Goal: Task Accomplishment & Management: Use online tool/utility

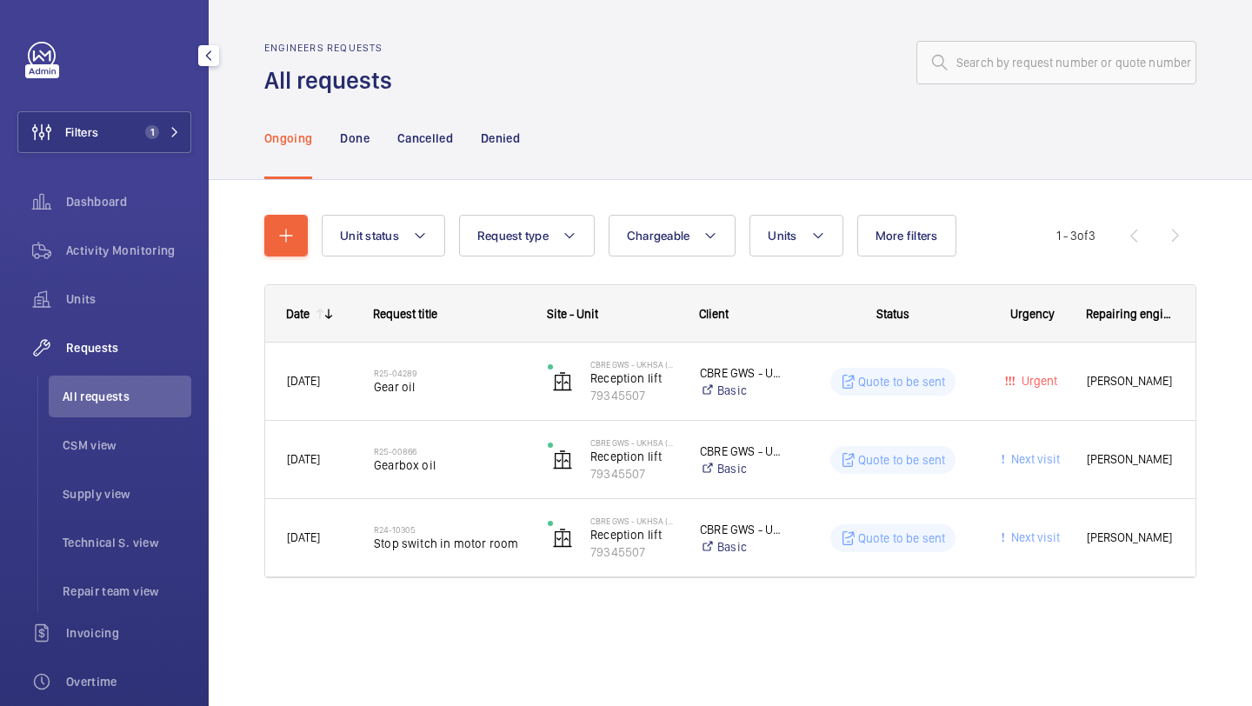
scroll to position [38, 0]
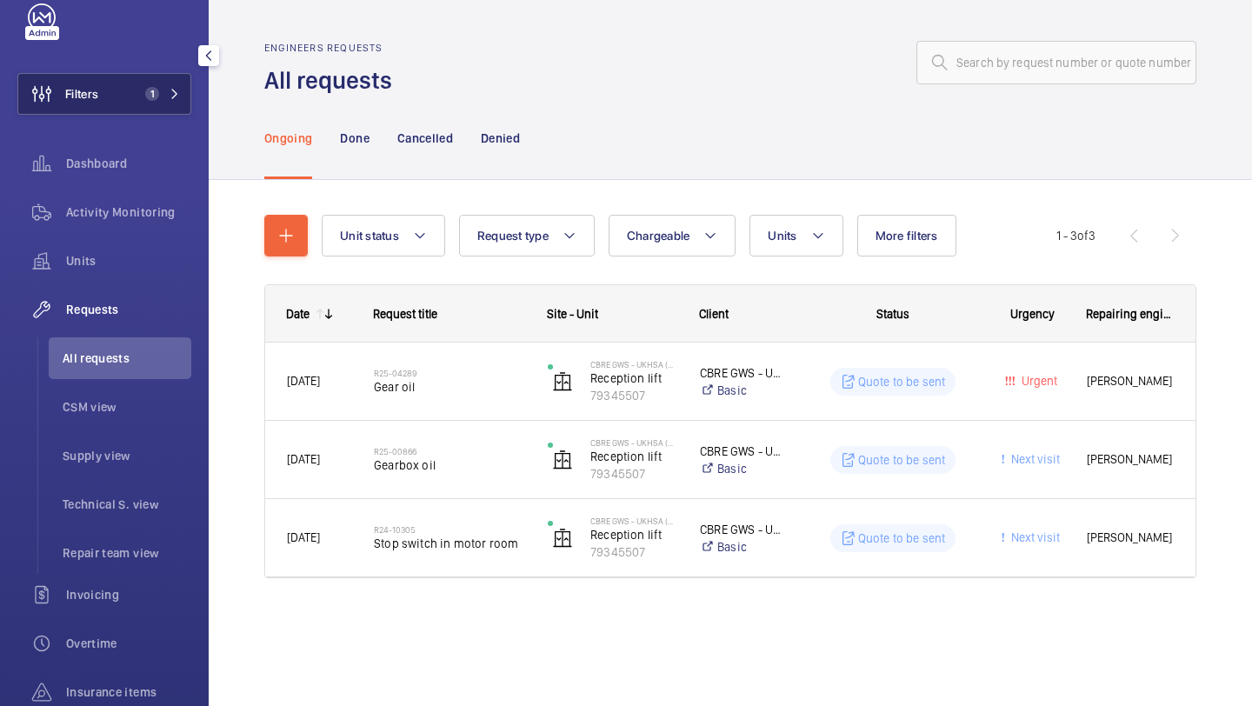
click at [154, 90] on span "1" at bounding box center [152, 94] width 14 height 14
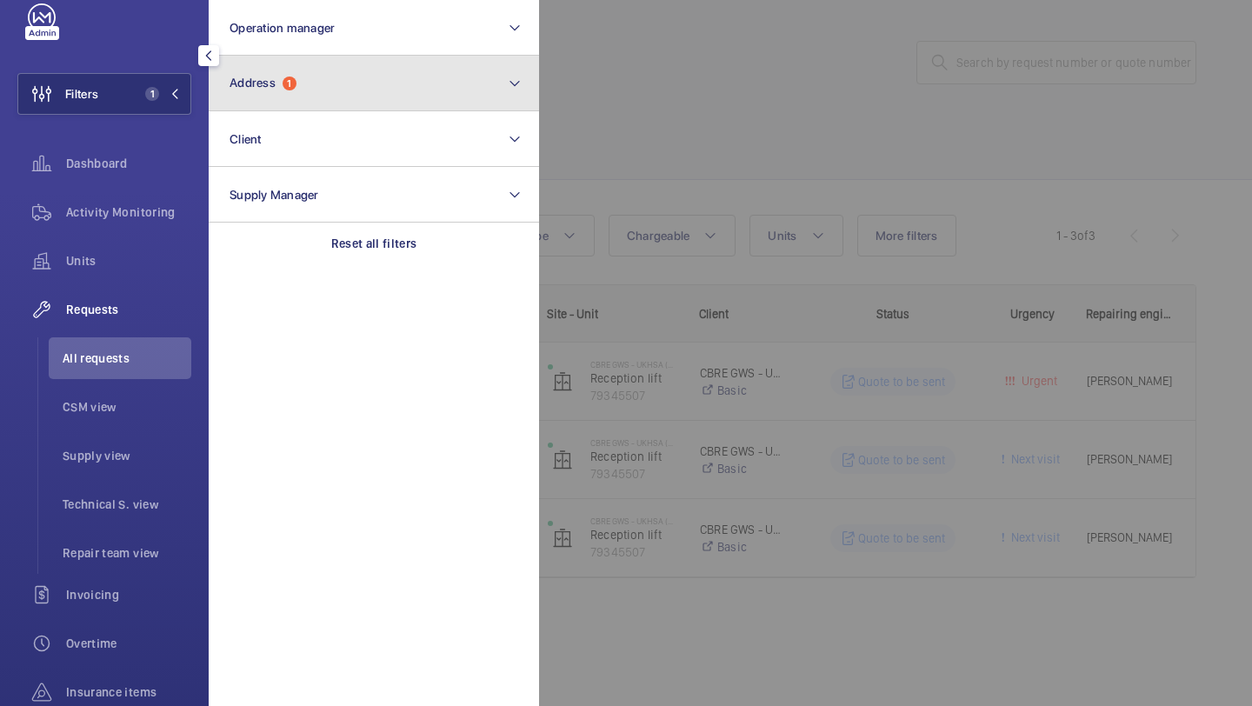
click at [286, 87] on span "1" at bounding box center [290, 84] width 14 height 14
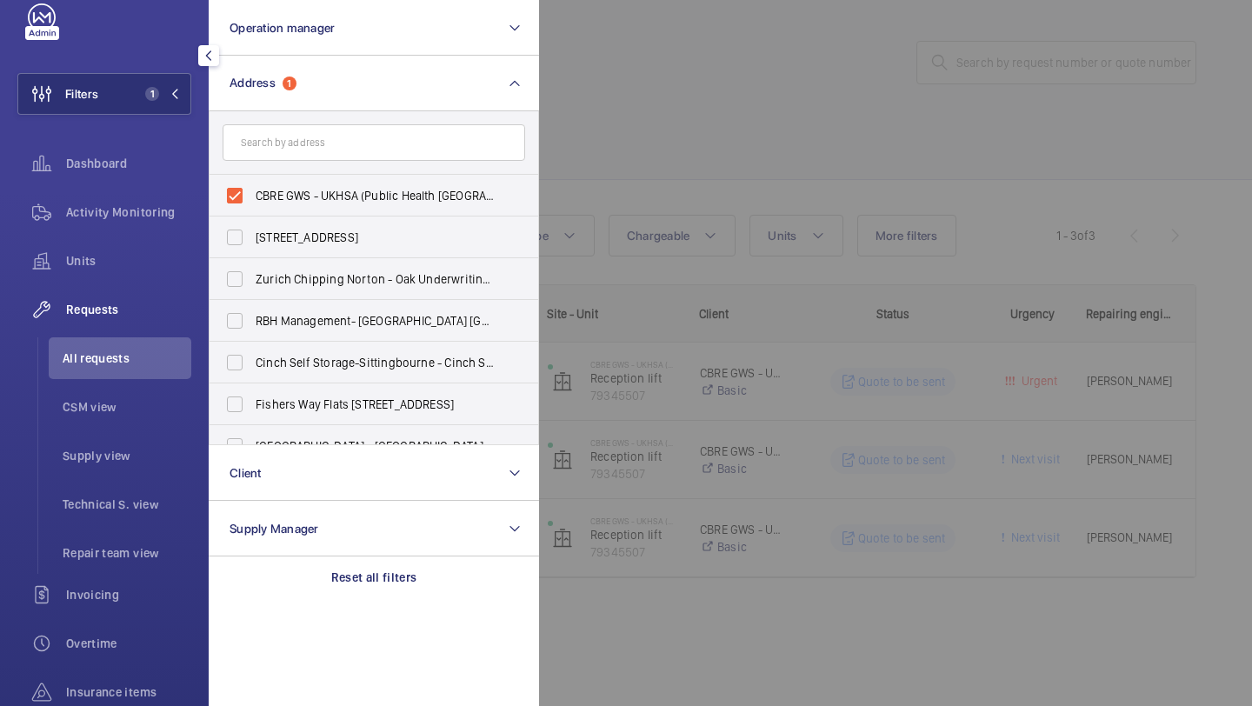
click at [332, 216] on label "CBRE GWS - UKHSA (Public Health [GEOGRAPHIC_DATA]) [GEOGRAPHIC_DATA] - OX11 0RQ…" at bounding box center [361, 196] width 303 height 42
click at [252, 213] on input "CBRE GWS - UKHSA (Public Health [GEOGRAPHIC_DATA]) [GEOGRAPHIC_DATA] - OX11 0RQ…" at bounding box center [234, 195] width 35 height 35
checkbox input "false"
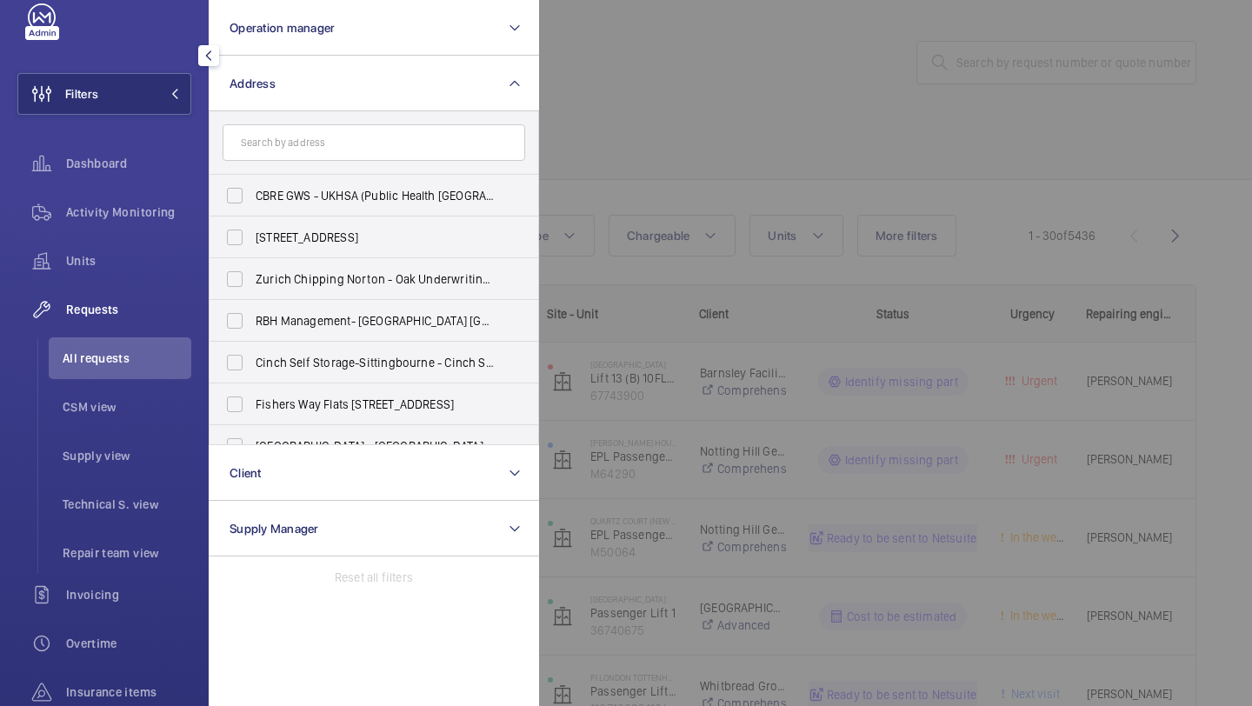
click at [714, 187] on div at bounding box center [1165, 353] width 1252 height 706
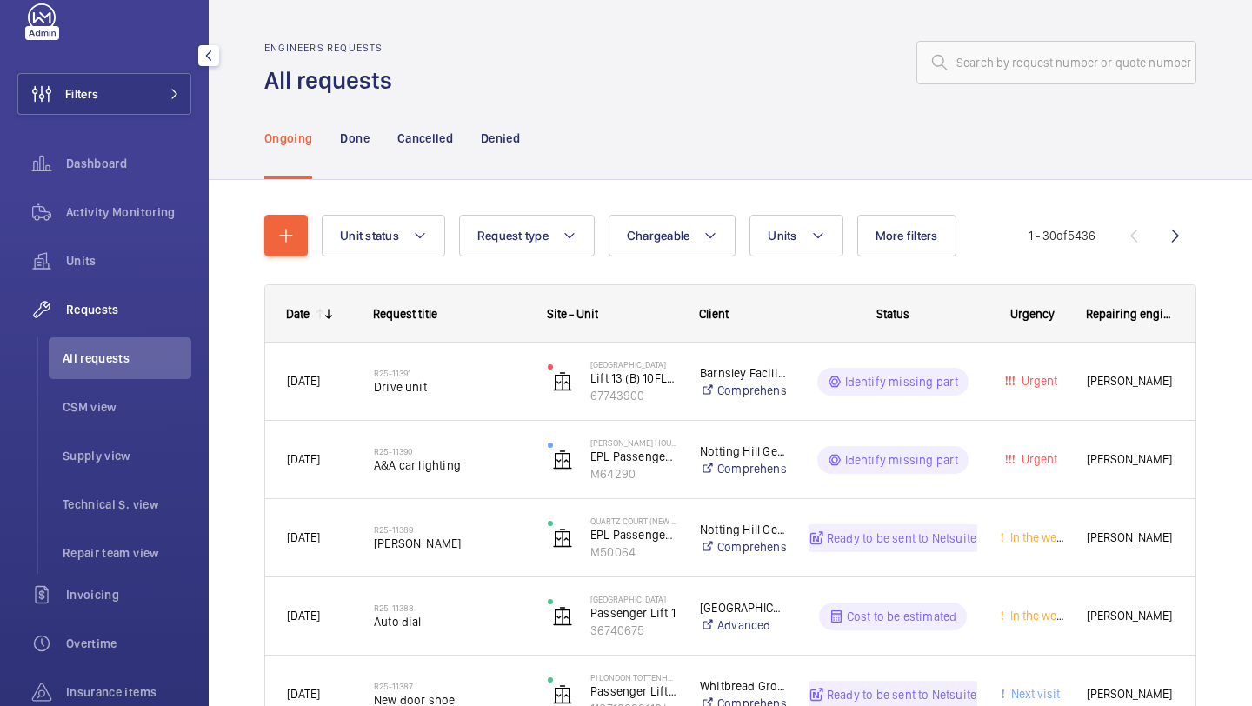
click at [126, 68] on div "Filters Dashboard Activity Monitoring Units Requests All requests CSM view Supp…" at bounding box center [104, 434] width 174 height 863
click at [132, 90] on button "Filters" at bounding box center [104, 94] width 174 height 42
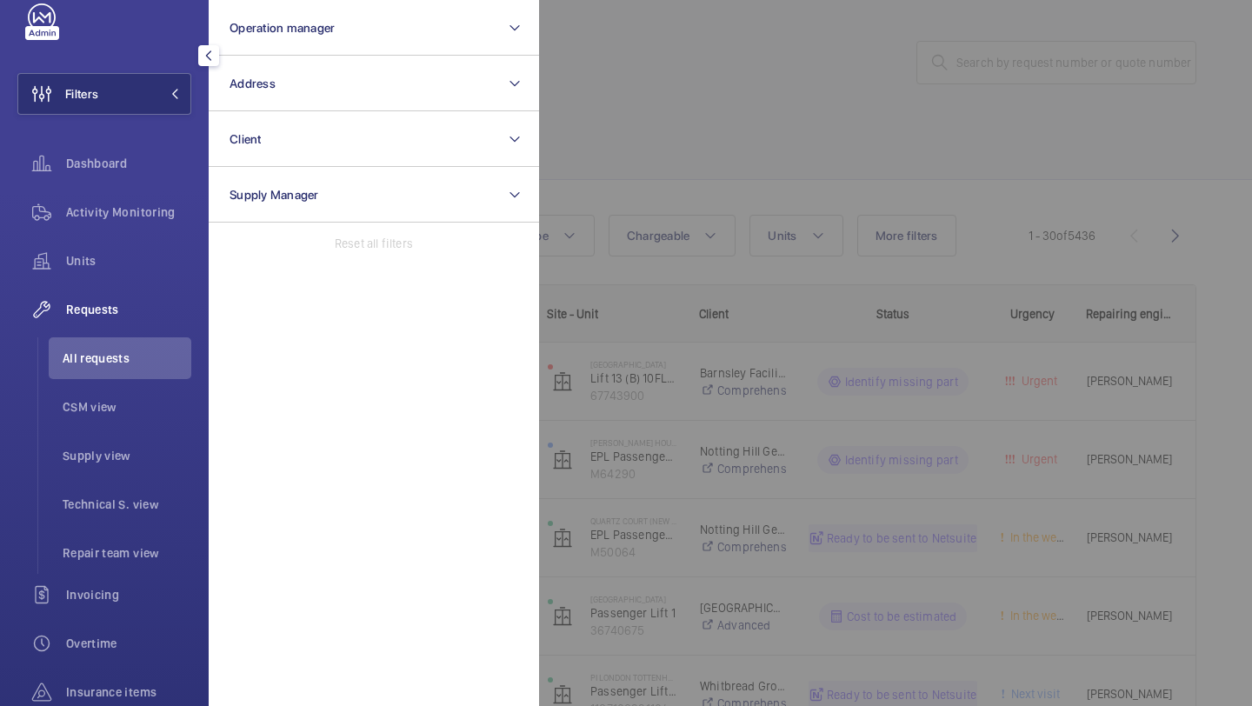
click at [282, 91] on button "Address" at bounding box center [374, 84] width 331 height 56
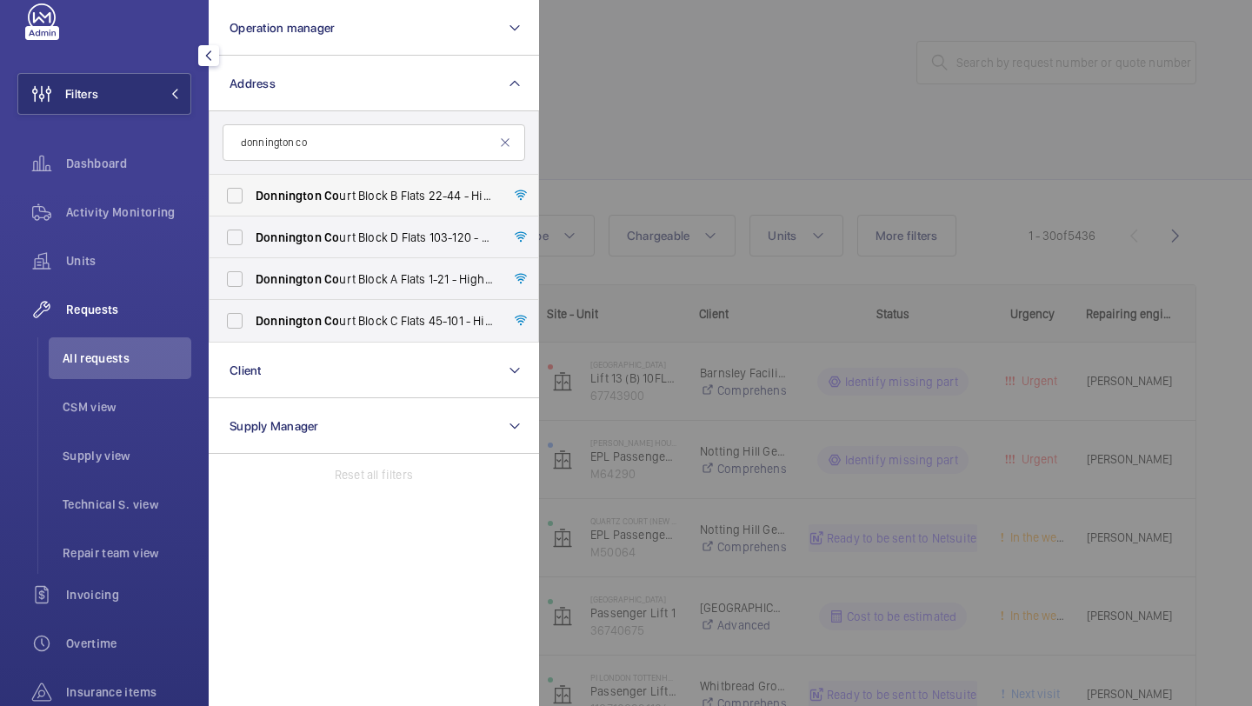
type input "donnington co"
click at [305, 201] on span "Donnington" at bounding box center [289, 196] width 66 height 14
click at [252, 201] on input "Donnington Co urt Block B Flats 22-44 - High Risk Building - [STREET_ADDRESS]" at bounding box center [234, 195] width 35 height 35
checkbox input "true"
click at [289, 240] on span "Donnington" at bounding box center [289, 237] width 66 height 14
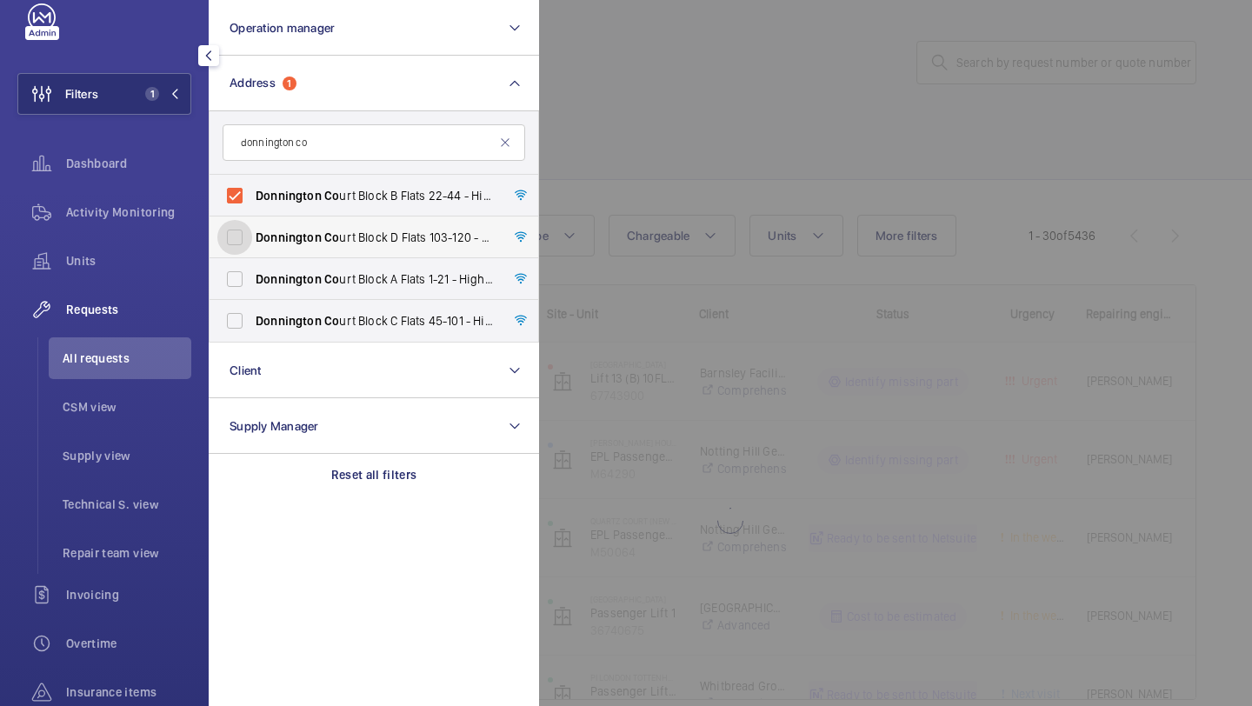
click at [252, 240] on input "Donnington Co urt Block D Flats [STREET_ADDRESS]" at bounding box center [234, 237] width 35 height 35
checkbox input "true"
click at [277, 286] on span "Donnington Co urt Block A Flats 1-21 - High Risk Building - [STREET_ADDRESS]" at bounding box center [375, 279] width 239 height 17
click at [252, 286] on input "Donnington Co urt Block A Flats 1-21 - High Risk Building - [STREET_ADDRESS]" at bounding box center [234, 279] width 35 height 35
checkbox input "true"
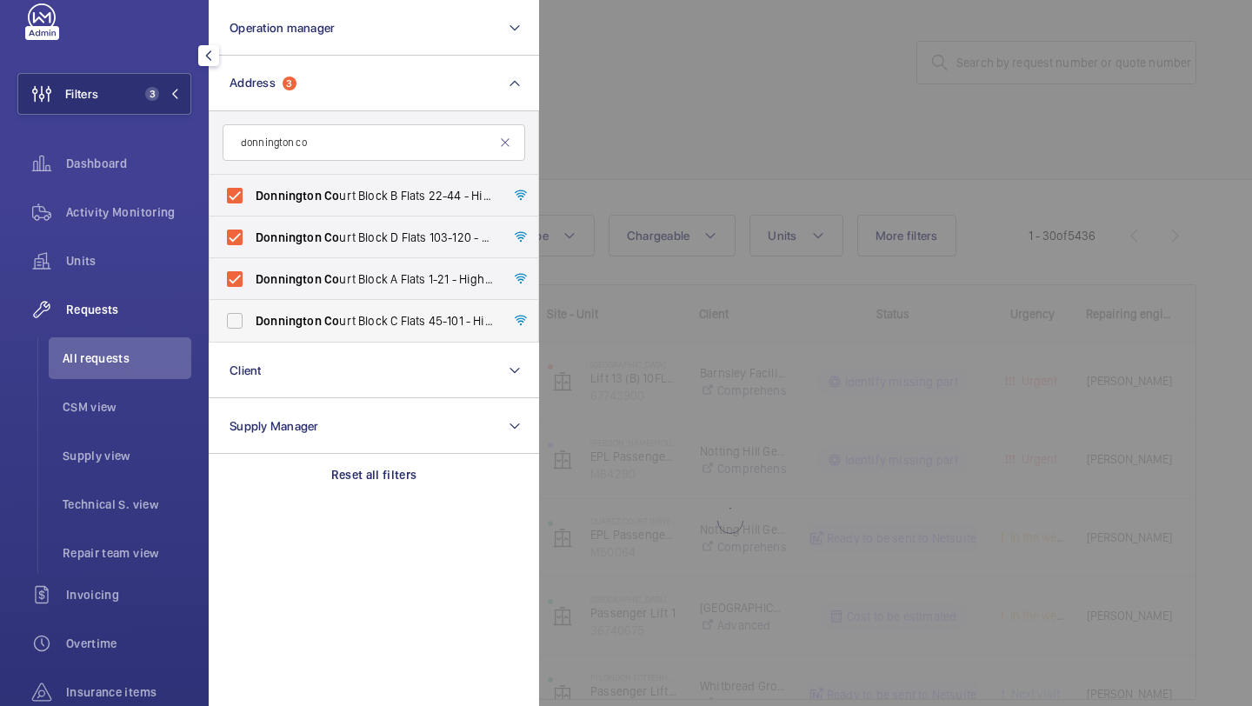
click at [271, 337] on label "Donnington Co urt Block C Flats [STREET_ADDRESS]" at bounding box center [361, 321] width 303 height 42
click at [252, 337] on input "Donnington Co urt Block C Flats [STREET_ADDRESS]" at bounding box center [234, 321] width 35 height 35
checkbox input "true"
click at [748, 189] on div at bounding box center [1165, 353] width 1252 height 706
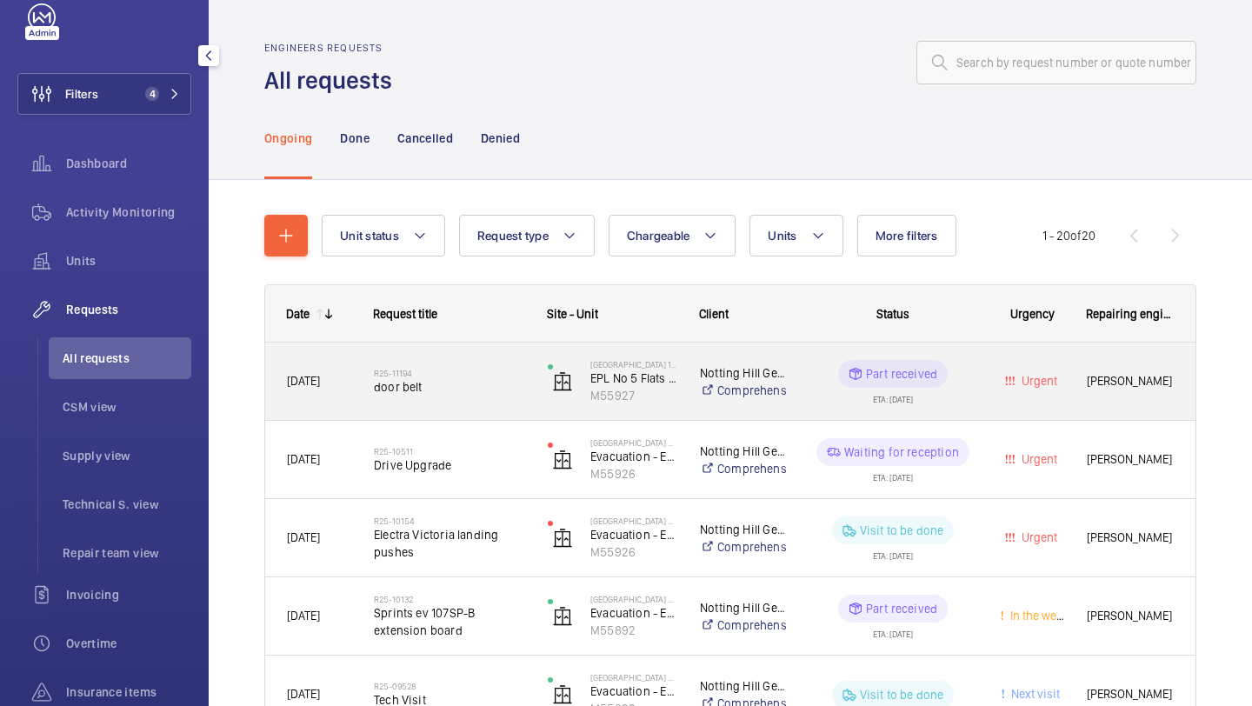
click at [406, 394] on span "door belt" at bounding box center [449, 386] width 151 height 17
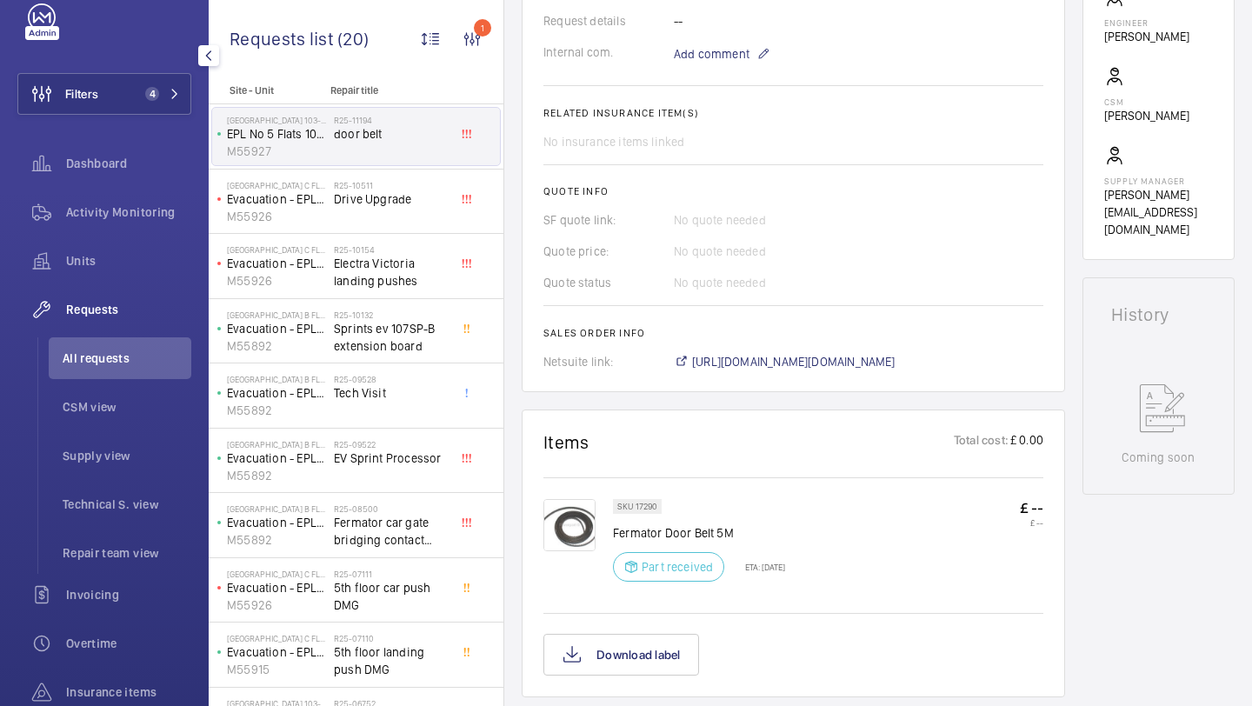
scroll to position [396, 0]
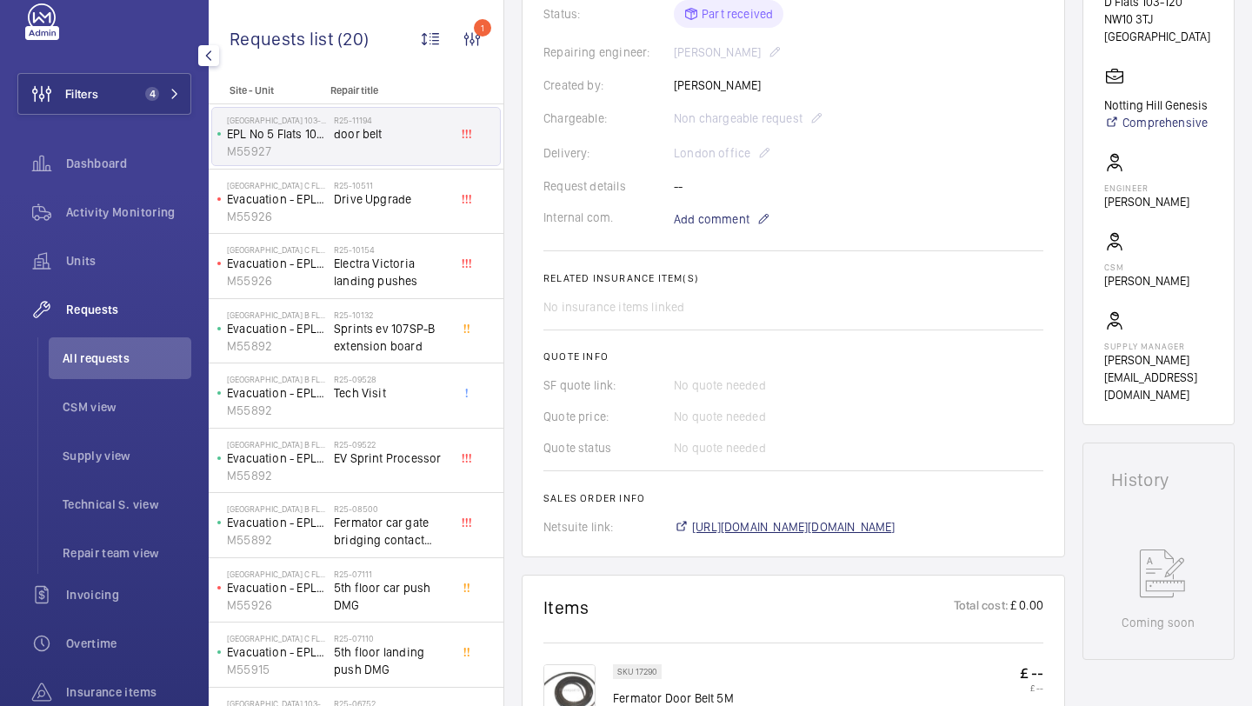
click at [705, 527] on span "[URL][DOMAIN_NAME][DOMAIN_NAME]" at bounding box center [794, 526] width 204 height 17
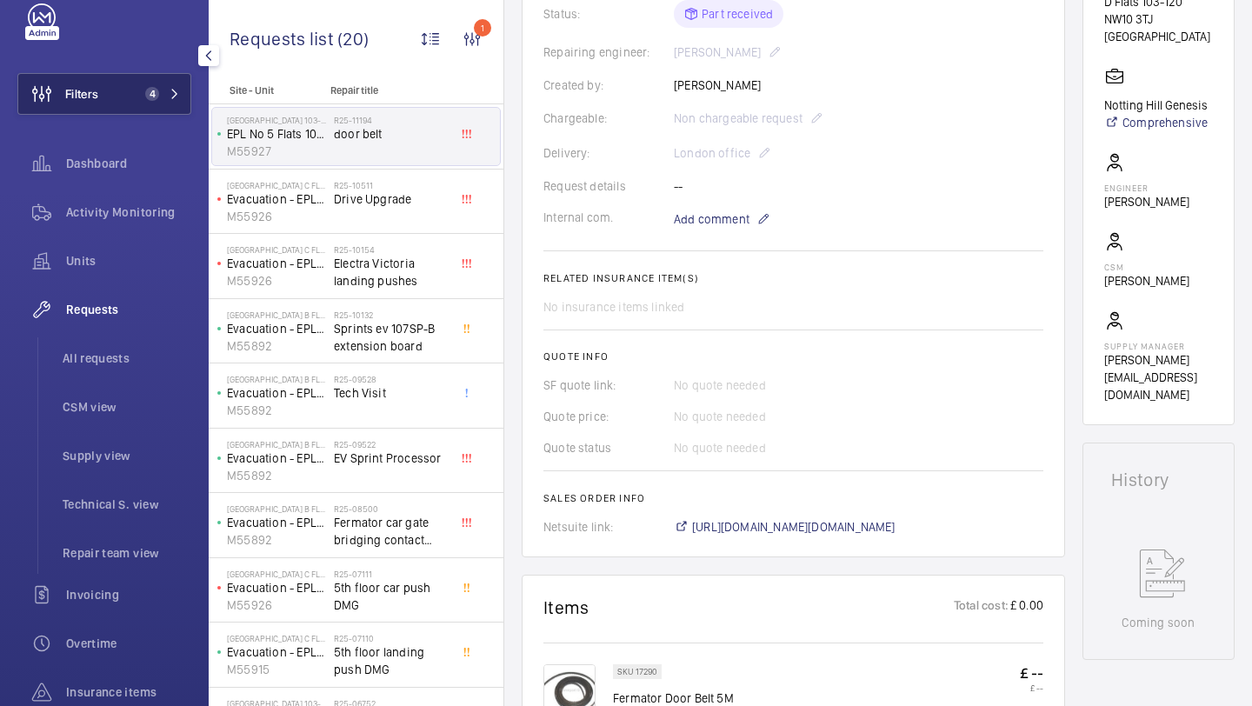
click at [146, 109] on button "Filters 4" at bounding box center [104, 94] width 174 height 42
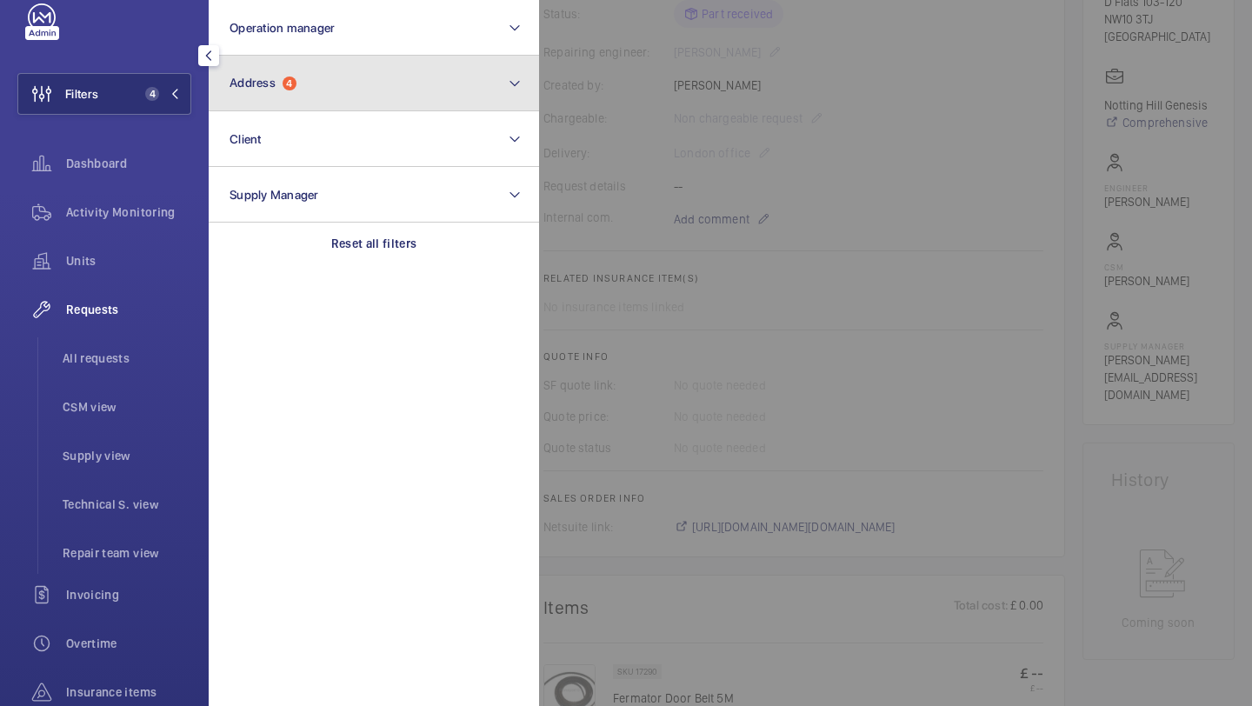
click at [298, 78] on button "Address 4" at bounding box center [374, 84] width 331 height 56
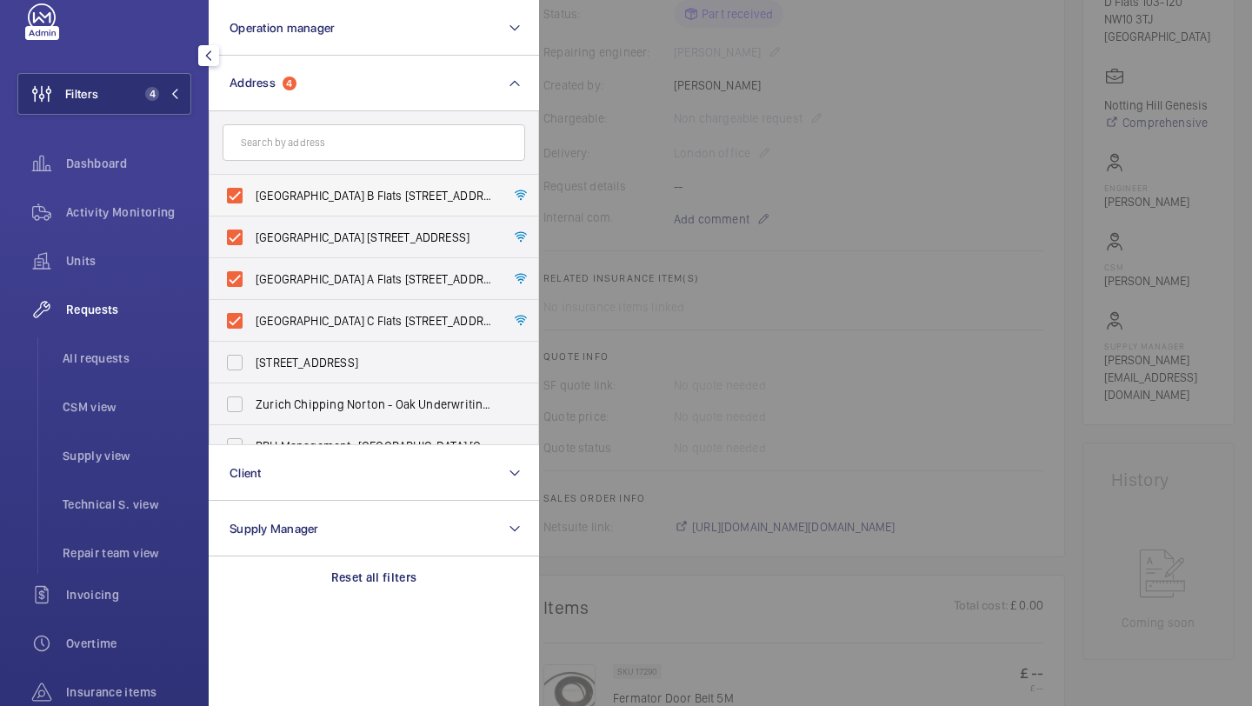
click at [293, 197] on span "[GEOGRAPHIC_DATA] B Flats [STREET_ADDRESS]" at bounding box center [375, 195] width 239 height 17
click at [252, 197] on input "[GEOGRAPHIC_DATA] B Flats [STREET_ADDRESS]" at bounding box center [234, 195] width 35 height 35
checkbox input "false"
click at [285, 231] on span "[GEOGRAPHIC_DATA] [STREET_ADDRESS]" at bounding box center [375, 237] width 239 height 17
click at [252, 231] on input "[GEOGRAPHIC_DATA] [STREET_ADDRESS]" at bounding box center [234, 237] width 35 height 35
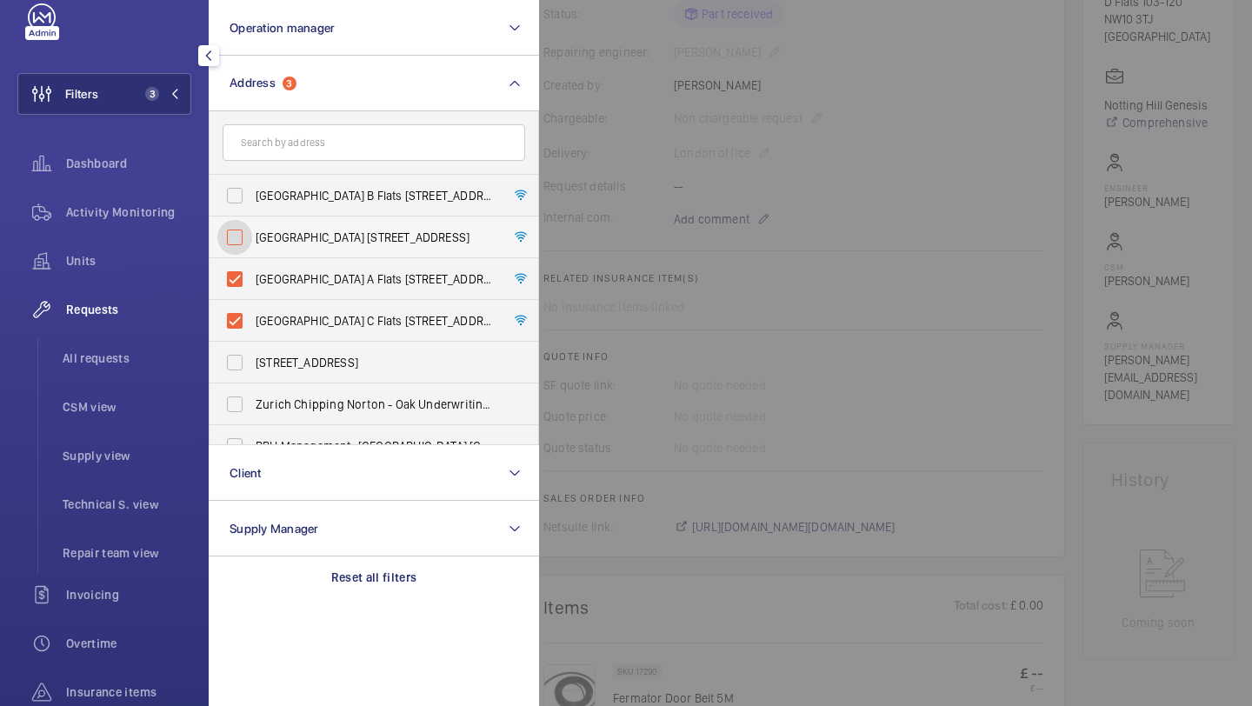
checkbox input "false"
click at [285, 264] on label "[GEOGRAPHIC_DATA] A Flats [STREET_ADDRESS]" at bounding box center [361, 279] width 303 height 42
click at [252, 264] on input "[GEOGRAPHIC_DATA] A Flats [STREET_ADDRESS]" at bounding box center [234, 279] width 35 height 35
click at [284, 297] on label "[GEOGRAPHIC_DATA] A Flats [STREET_ADDRESS]" at bounding box center [361, 279] width 303 height 42
click at [252, 297] on input "[GEOGRAPHIC_DATA] A Flats [STREET_ADDRESS]" at bounding box center [234, 279] width 35 height 35
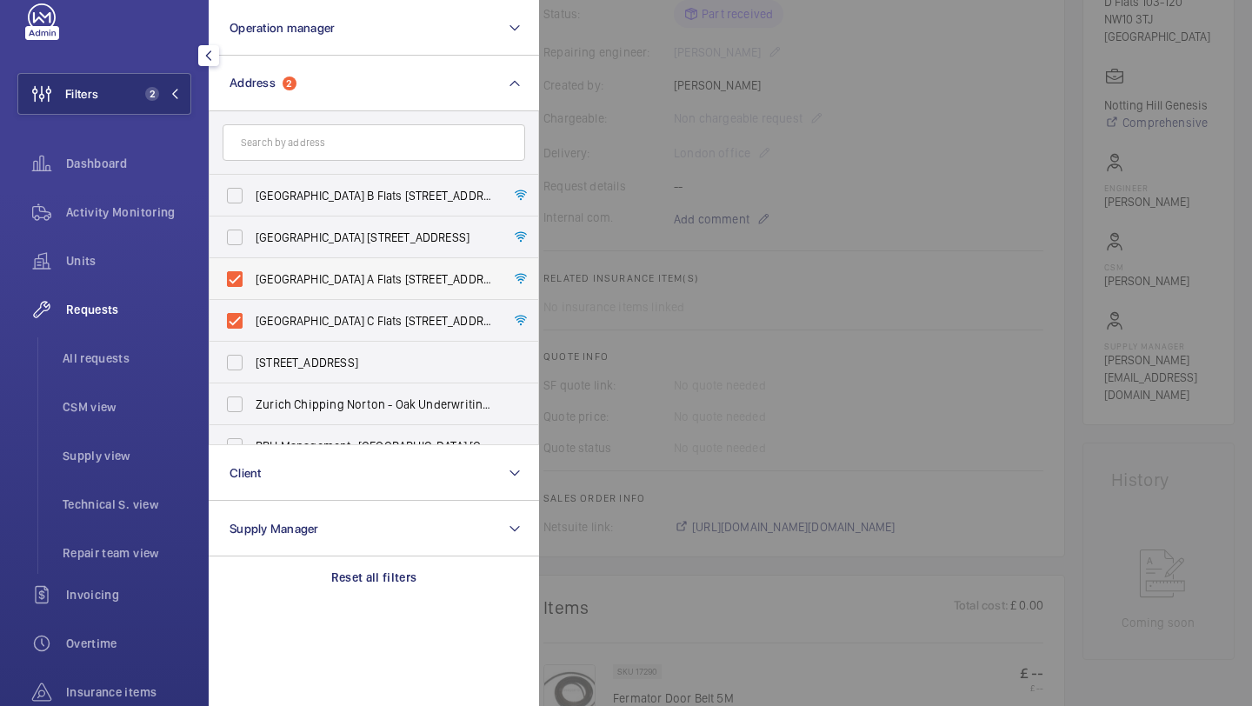
click at [259, 293] on label "[GEOGRAPHIC_DATA] A Flats [STREET_ADDRESS]" at bounding box center [361, 279] width 303 height 42
click at [252, 293] on input "[GEOGRAPHIC_DATA] A Flats [STREET_ADDRESS]" at bounding box center [234, 279] width 35 height 35
checkbox input "false"
click at [259, 315] on span "[GEOGRAPHIC_DATA] C Flats [STREET_ADDRESS]" at bounding box center [375, 320] width 239 height 17
click at [252, 315] on input "[GEOGRAPHIC_DATA] C Flats [STREET_ADDRESS]" at bounding box center [234, 321] width 35 height 35
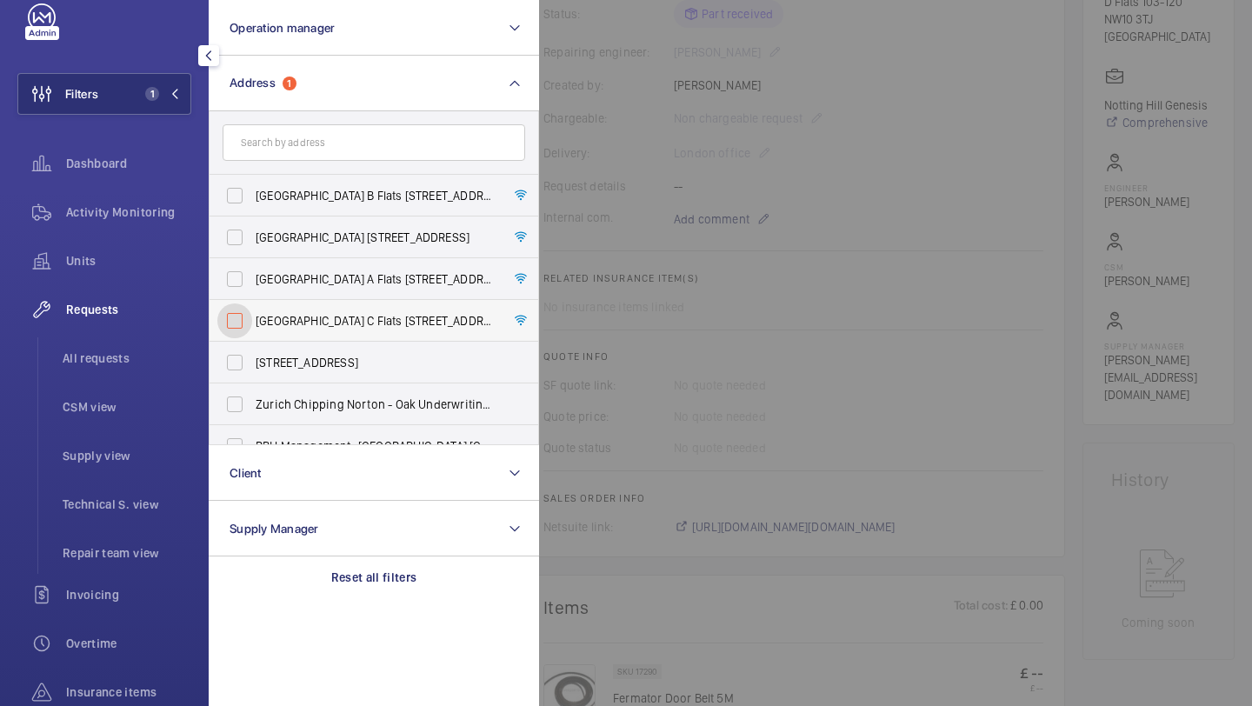
checkbox input "false"
click at [92, 357] on span "All requests" at bounding box center [127, 358] width 129 height 17
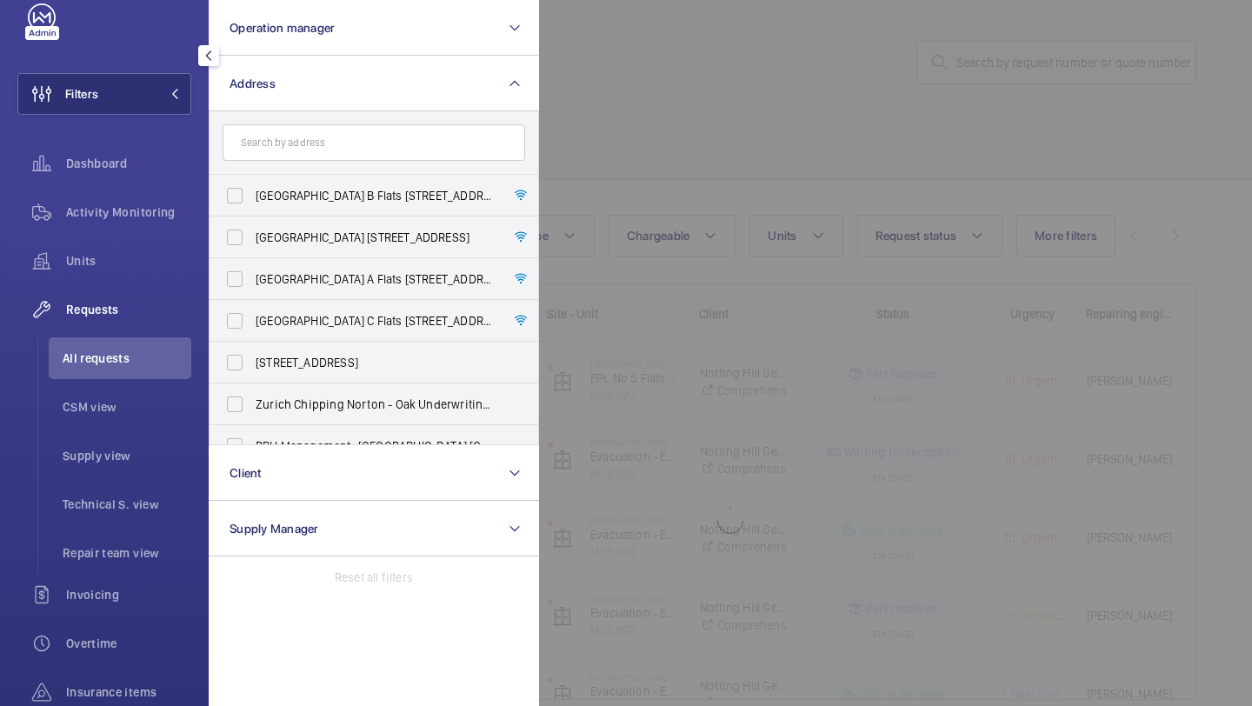
click at [540, 282] on div at bounding box center [1165, 353] width 1252 height 706
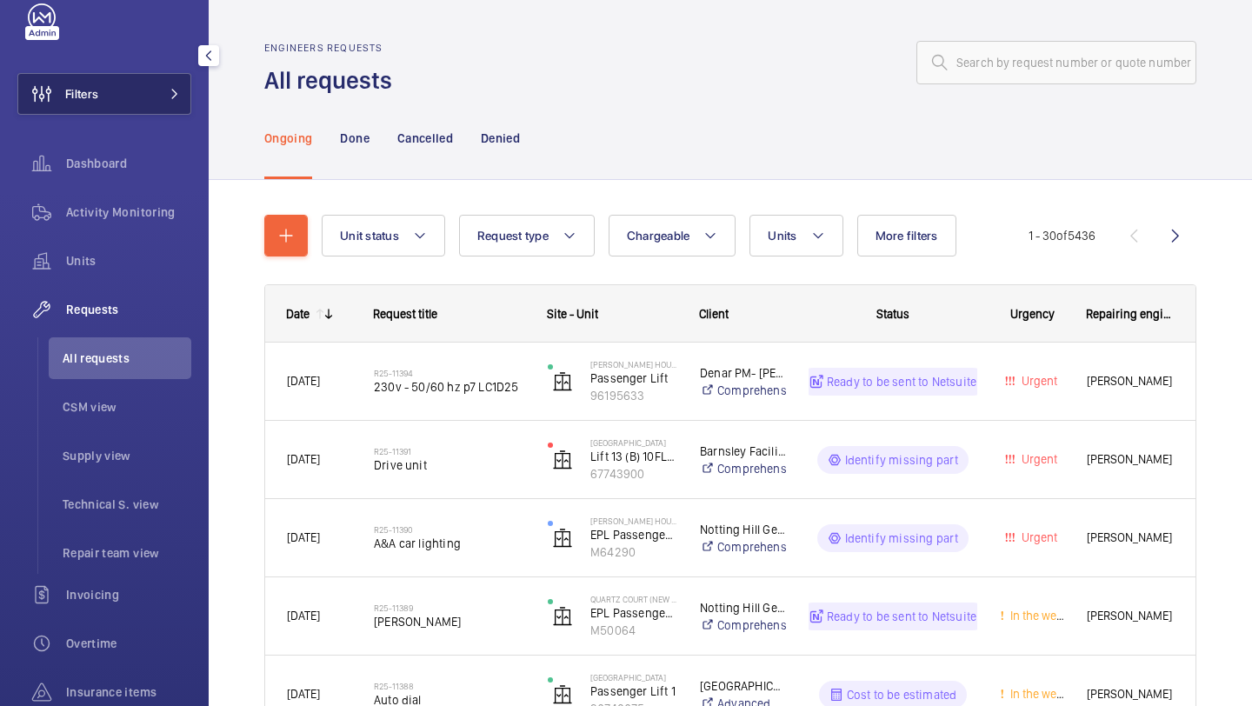
click at [90, 104] on span "Filters" at bounding box center [58, 94] width 80 height 42
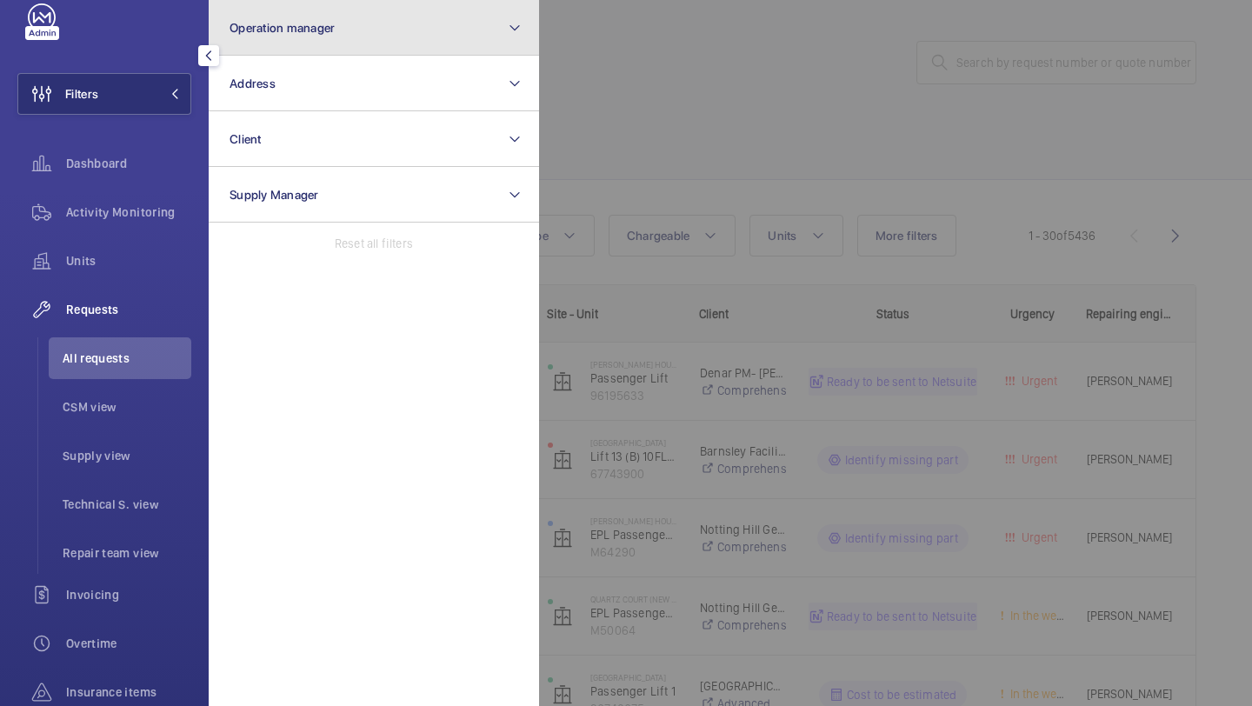
click at [324, 30] on span "Operation manager" at bounding box center [282, 28] width 105 height 14
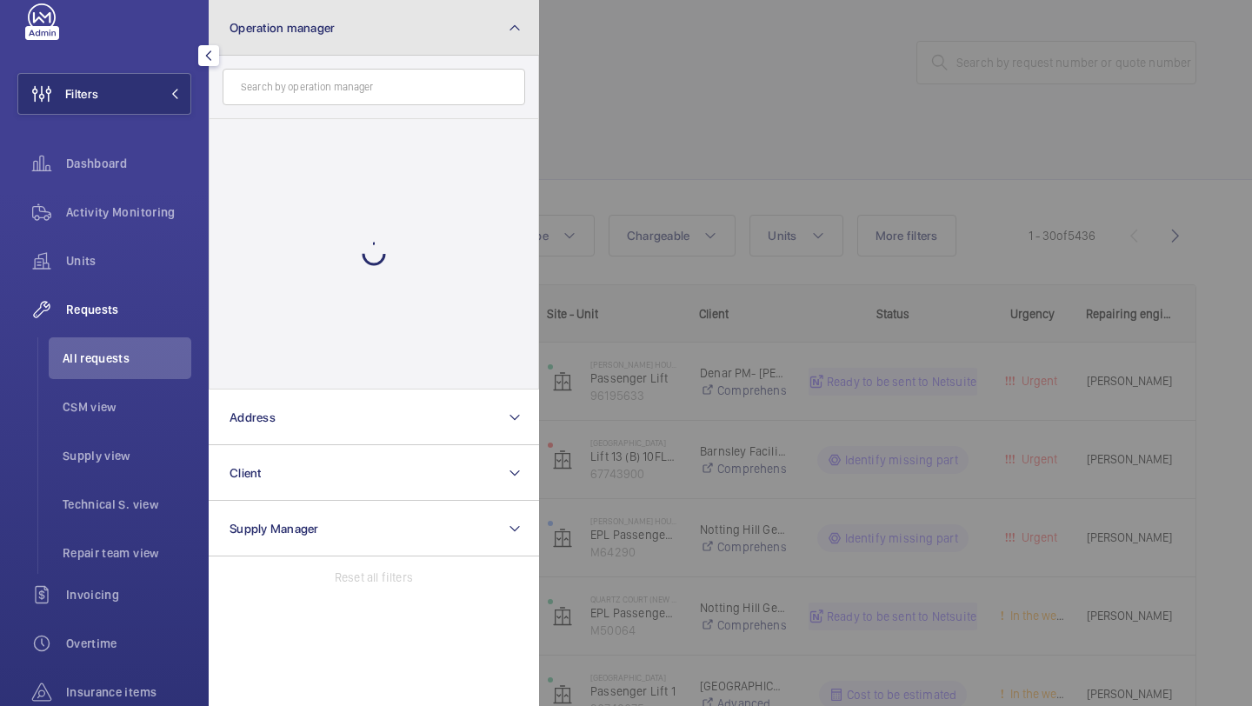
click at [325, 29] on span "Operation manager" at bounding box center [282, 28] width 105 height 14
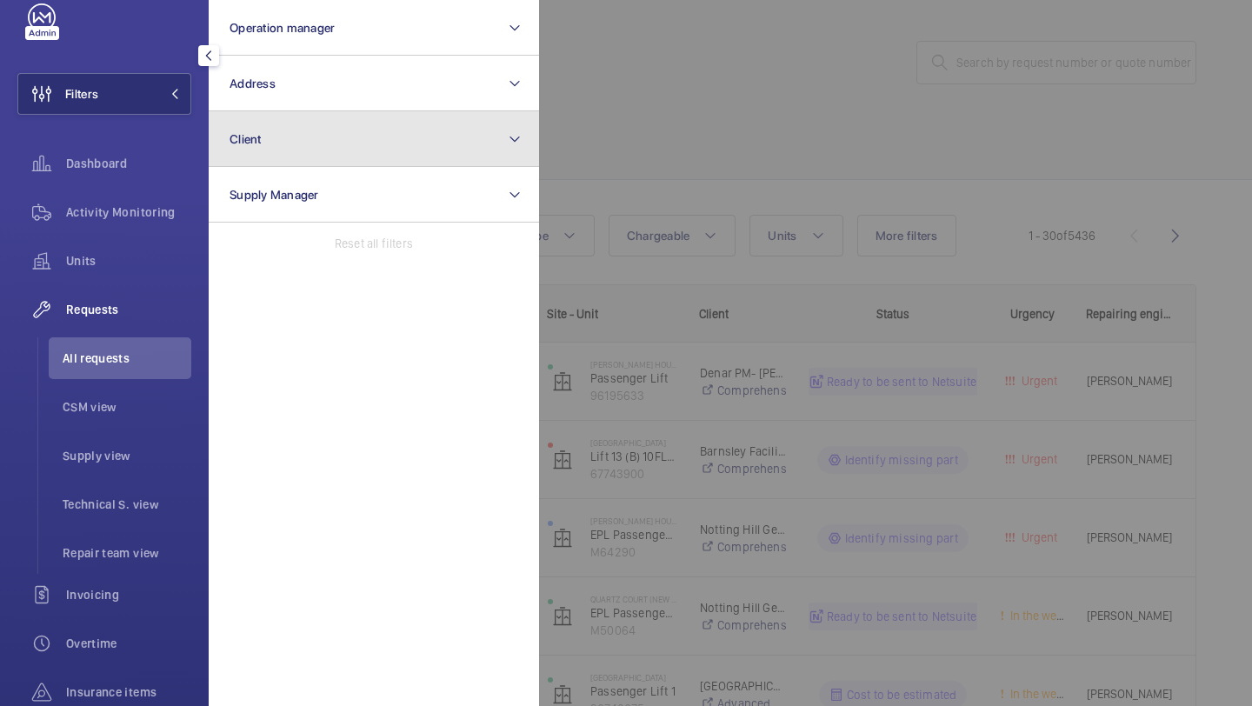
click at [314, 150] on button "Client" at bounding box center [374, 139] width 331 height 56
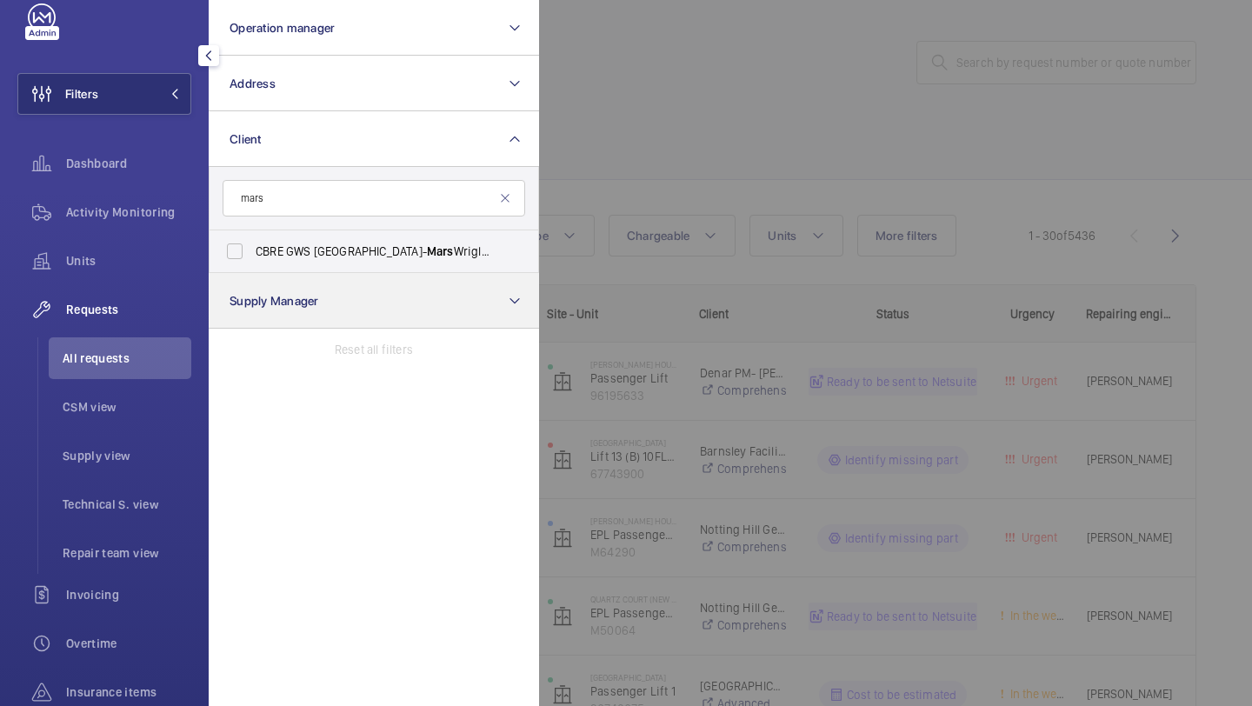
type input "mars"
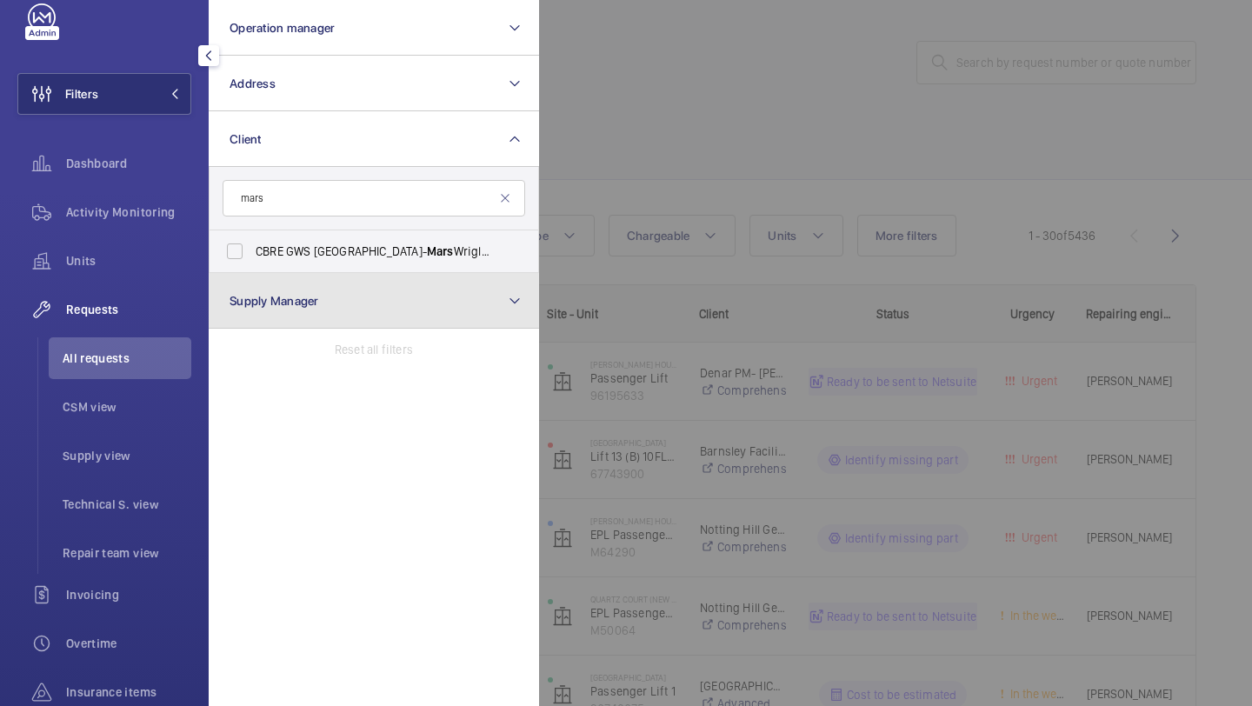
click at [297, 282] on button "Supply Manager" at bounding box center [374, 301] width 331 height 56
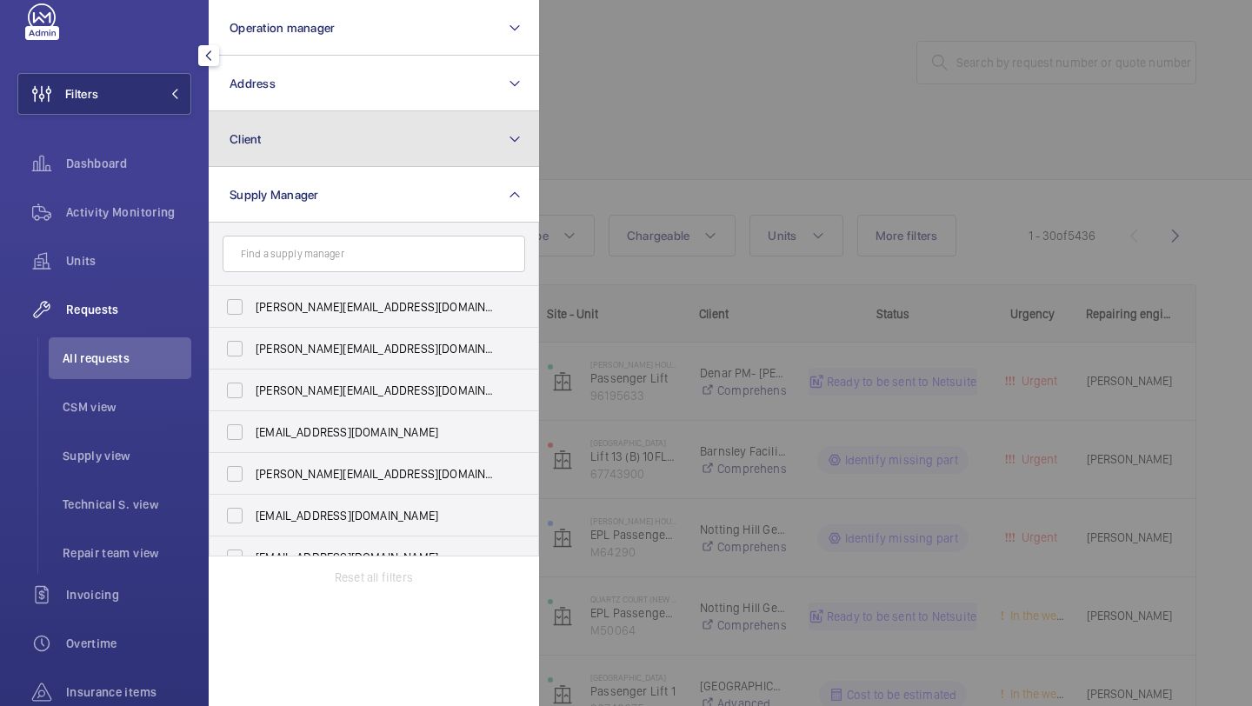
click at [291, 155] on button "Client" at bounding box center [374, 139] width 331 height 56
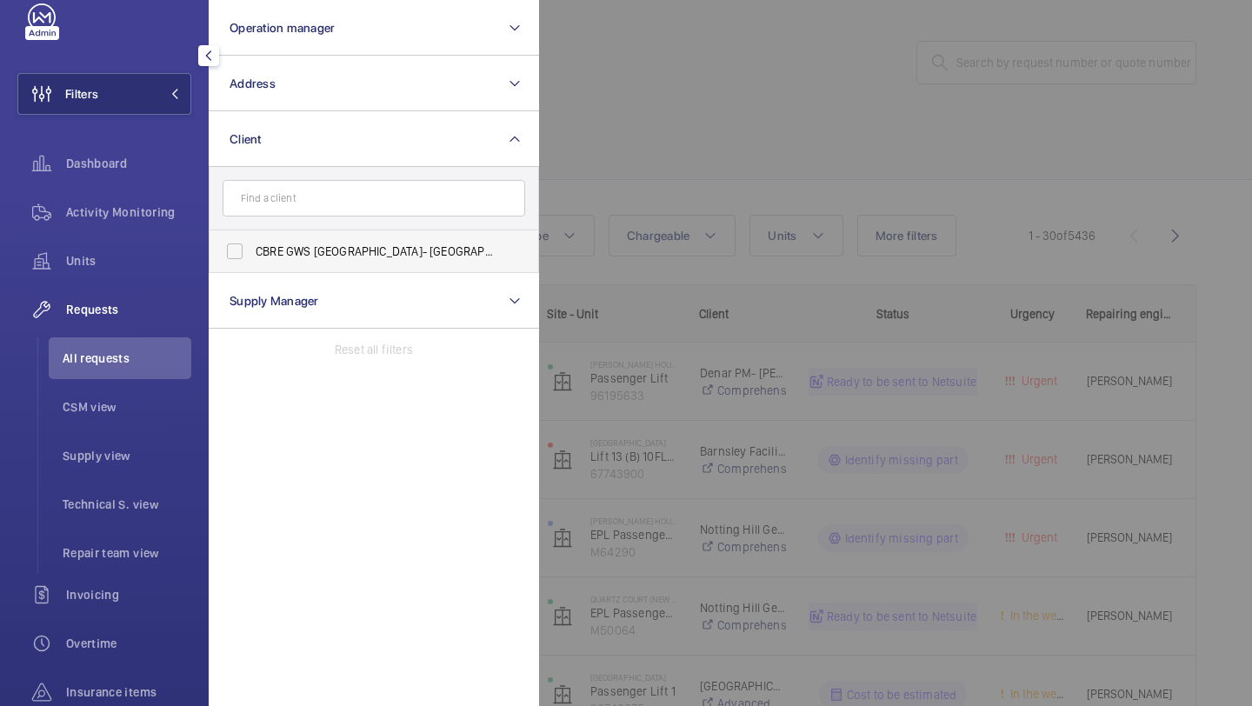
click at [291, 249] on span "CBRE GWS [GEOGRAPHIC_DATA]- [GEOGRAPHIC_DATA] [GEOGRAPHIC_DATA] [GEOGRAPHIC_DAT…" at bounding box center [375, 251] width 239 height 17
click at [252, 249] on input "CBRE GWS [GEOGRAPHIC_DATA]- [GEOGRAPHIC_DATA] [GEOGRAPHIC_DATA] [GEOGRAPHIC_DAT…" at bounding box center [234, 251] width 35 height 35
checkbox input "true"
click at [1078, 125] on div at bounding box center [1165, 353] width 1252 height 706
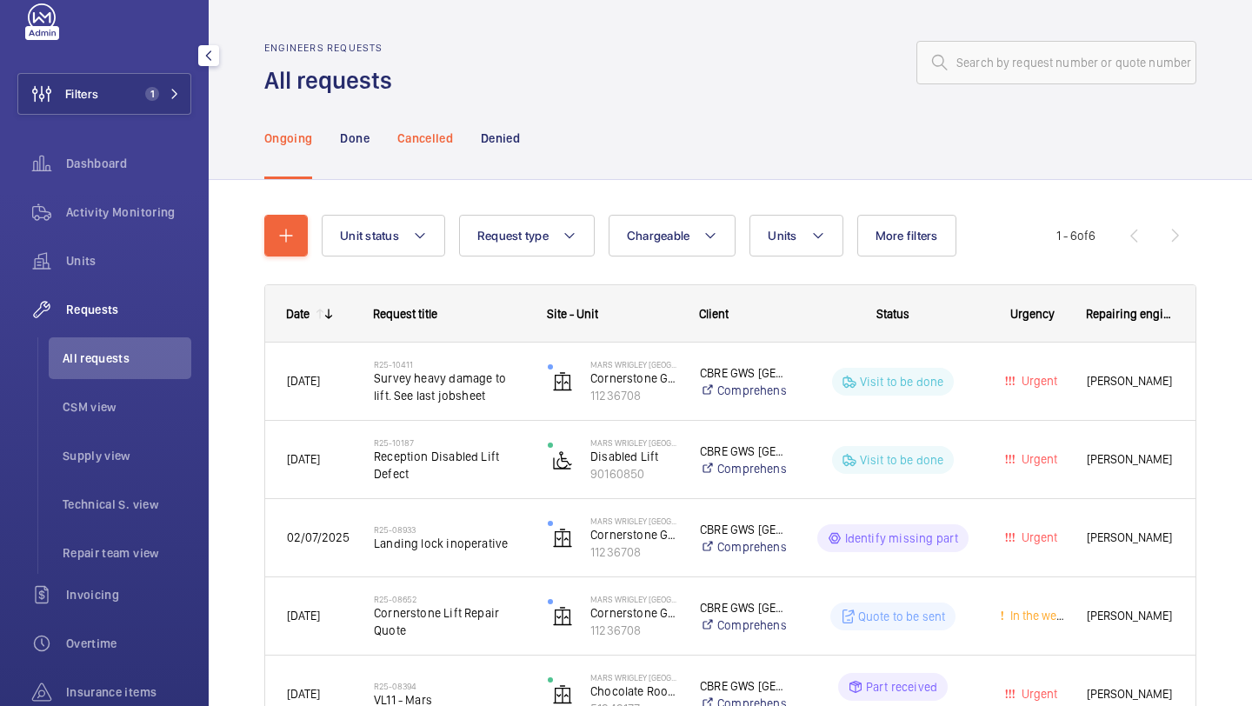
click at [420, 142] on p "Cancelled" at bounding box center [425, 138] width 56 height 17
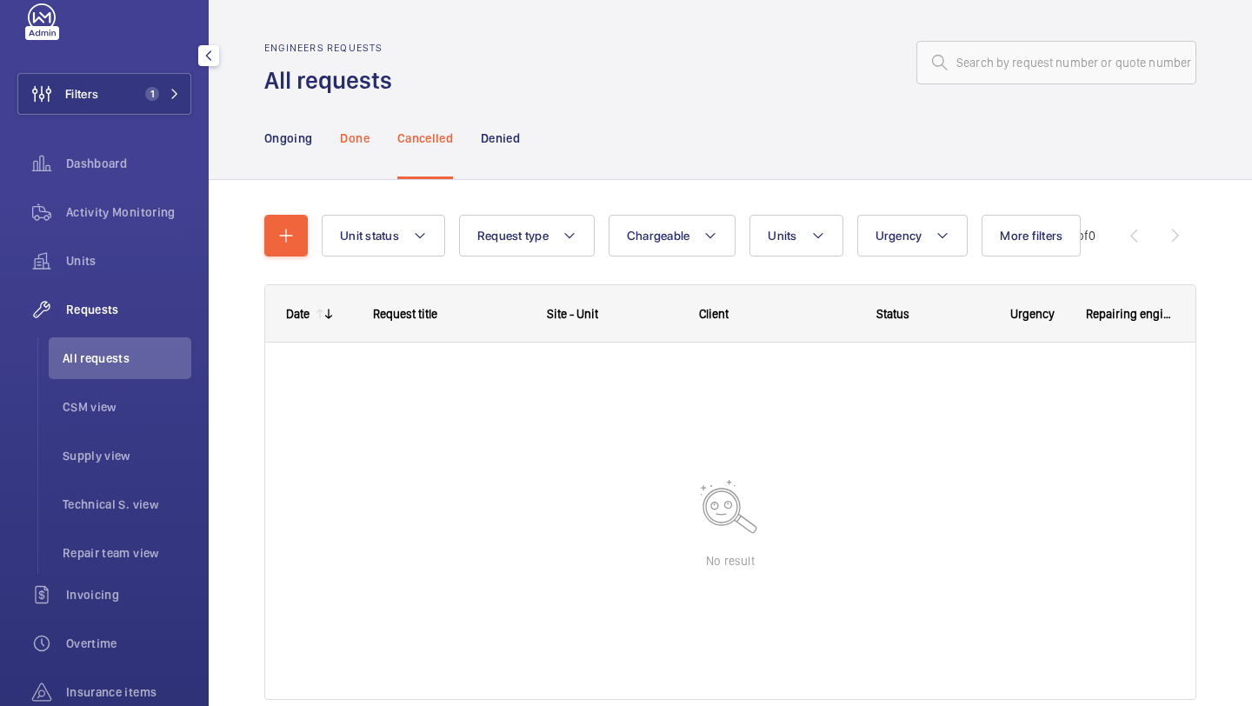
click at [362, 135] on p "Done" at bounding box center [354, 138] width 29 height 17
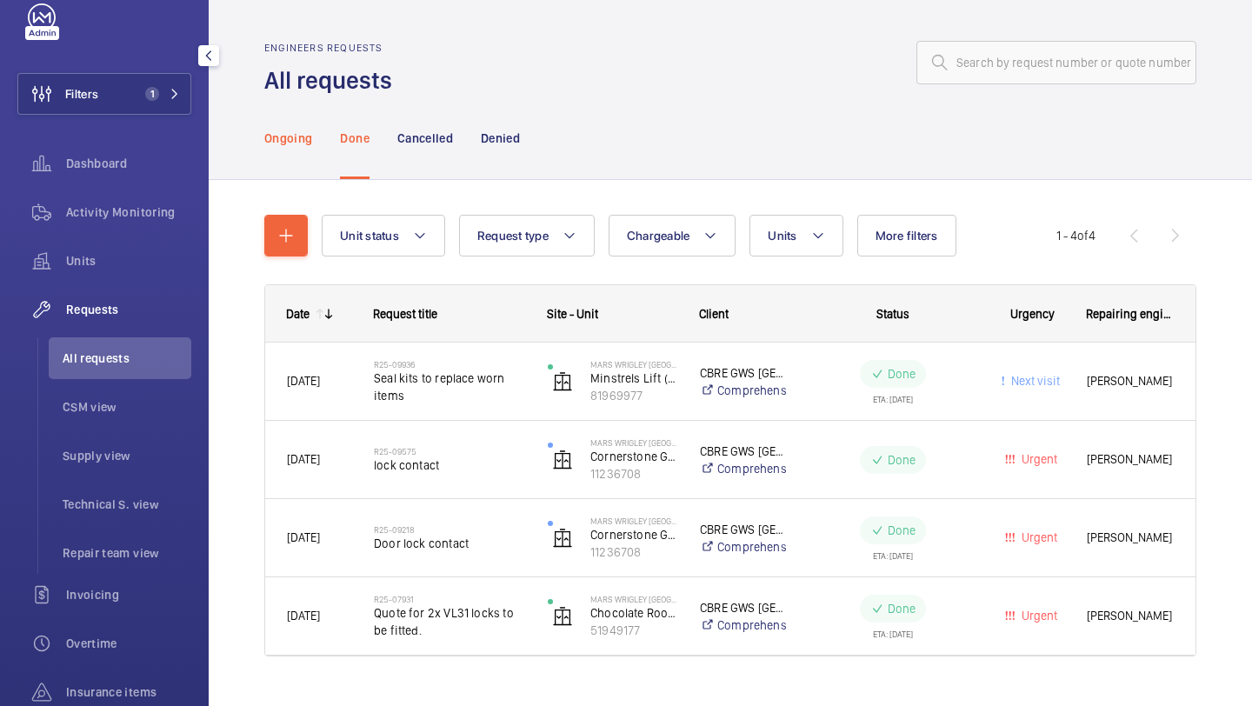
click at [293, 145] on p "Ongoing" at bounding box center [288, 138] width 48 height 17
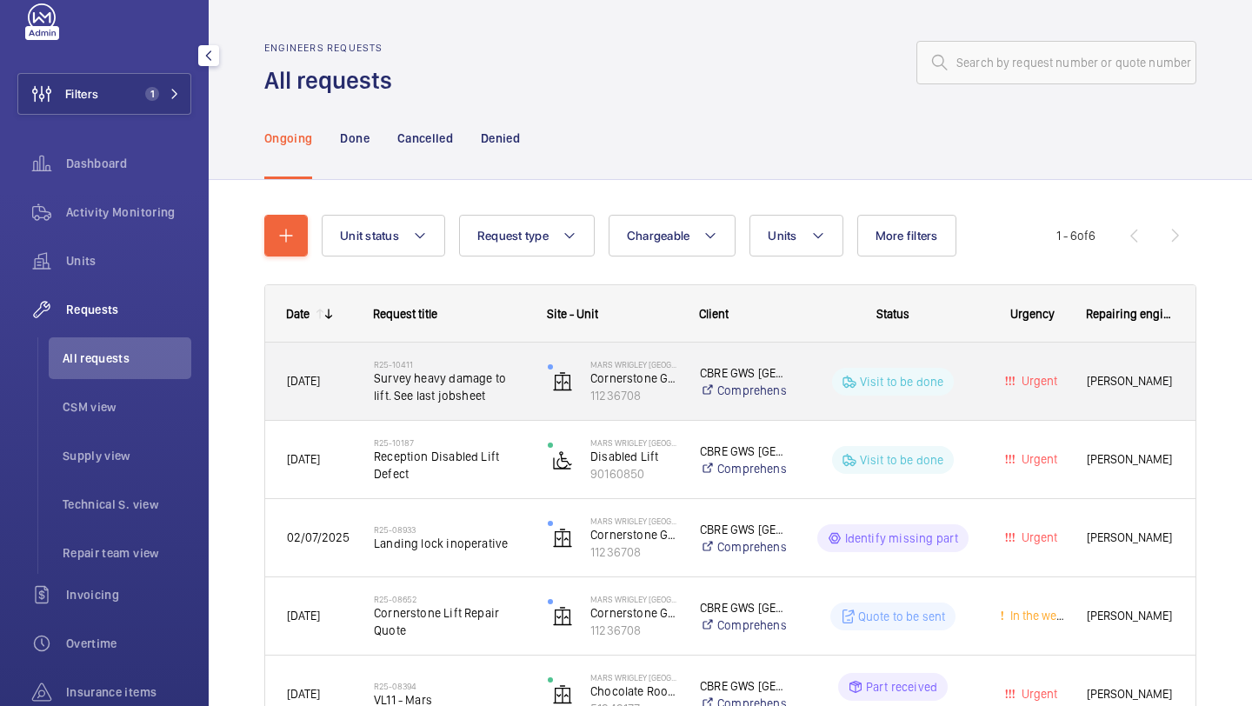
scroll to position [16, 0]
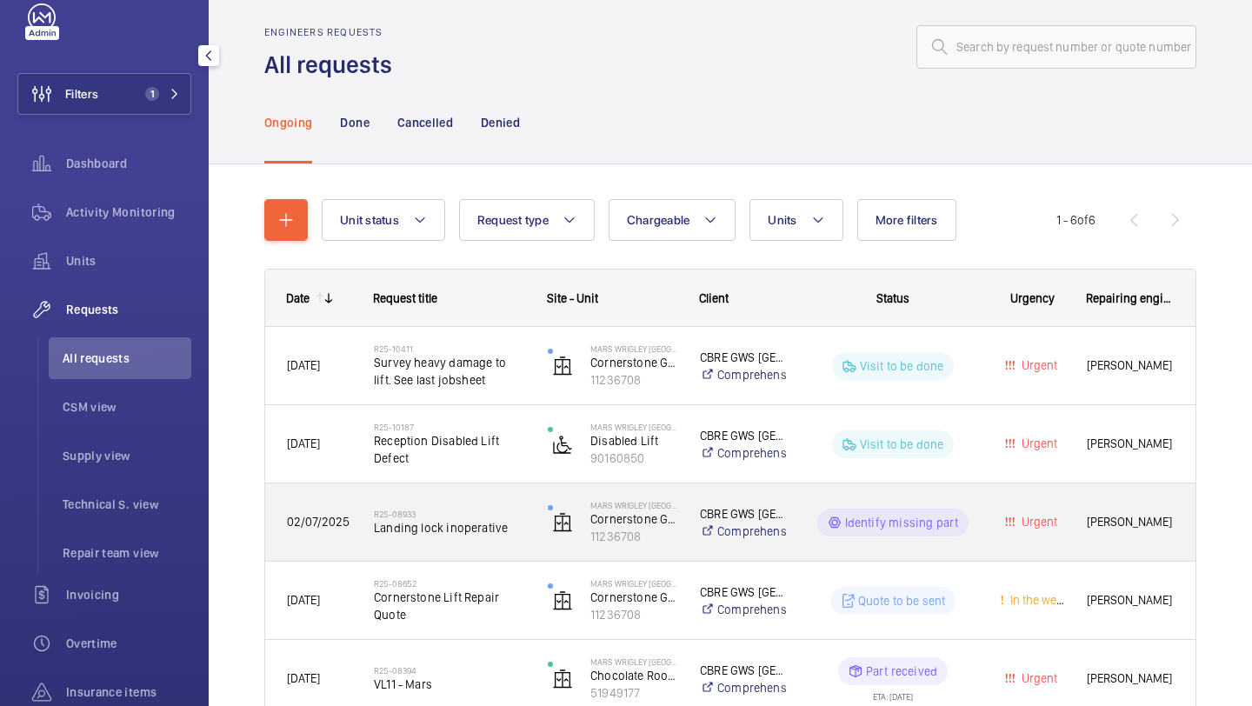
click at [443, 511] on h2 "R25-08933" at bounding box center [449, 514] width 151 height 10
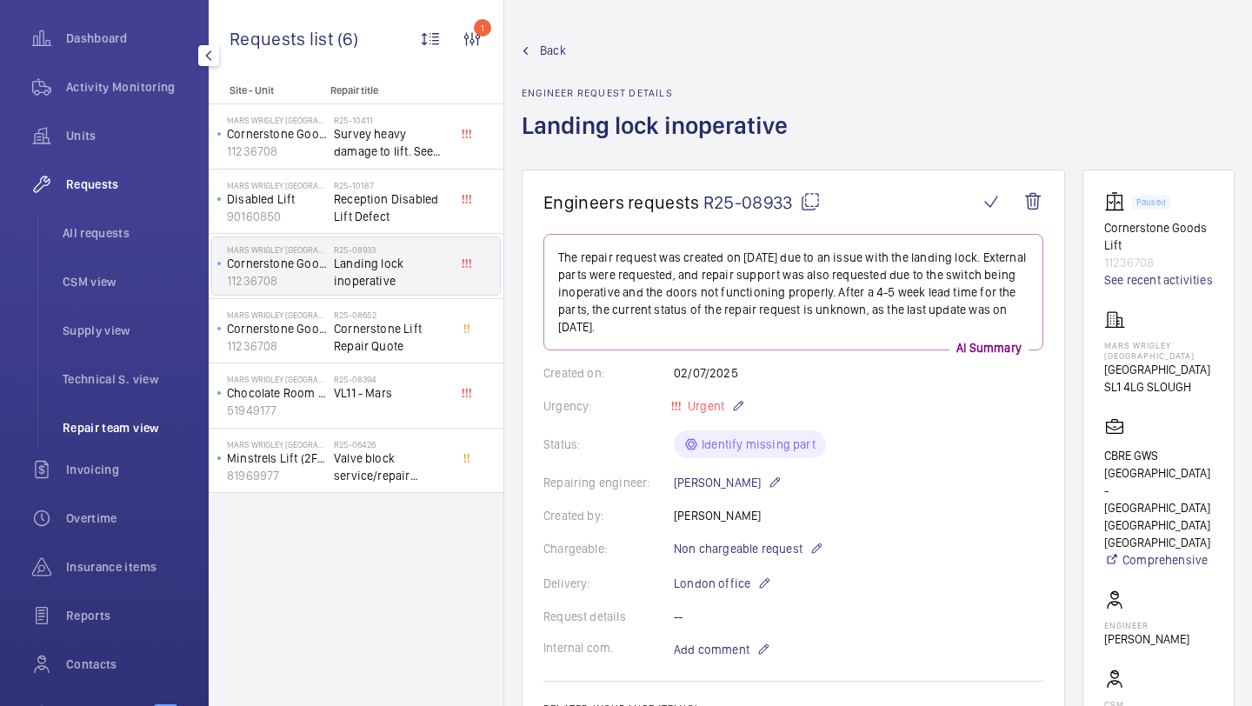
scroll to position [165, 0]
click at [107, 554] on div "Insurance items" at bounding box center [104, 565] width 174 height 42
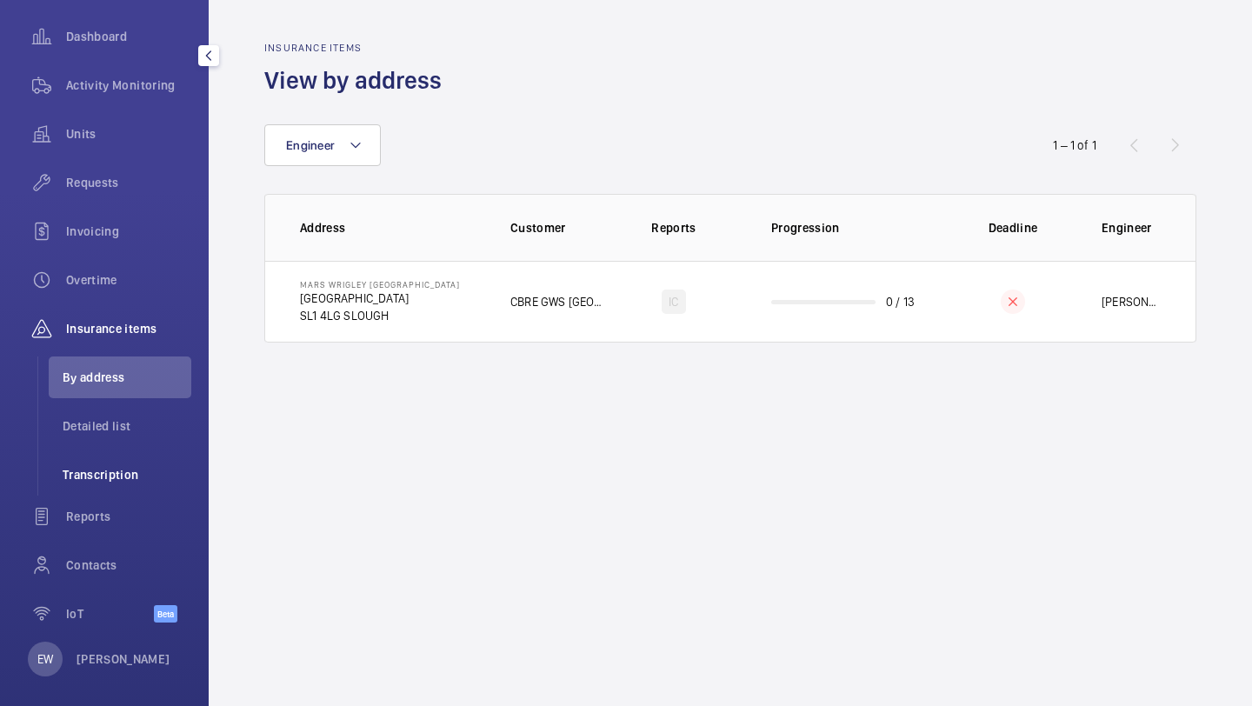
click at [139, 454] on li "Transcription" at bounding box center [120, 475] width 143 height 42
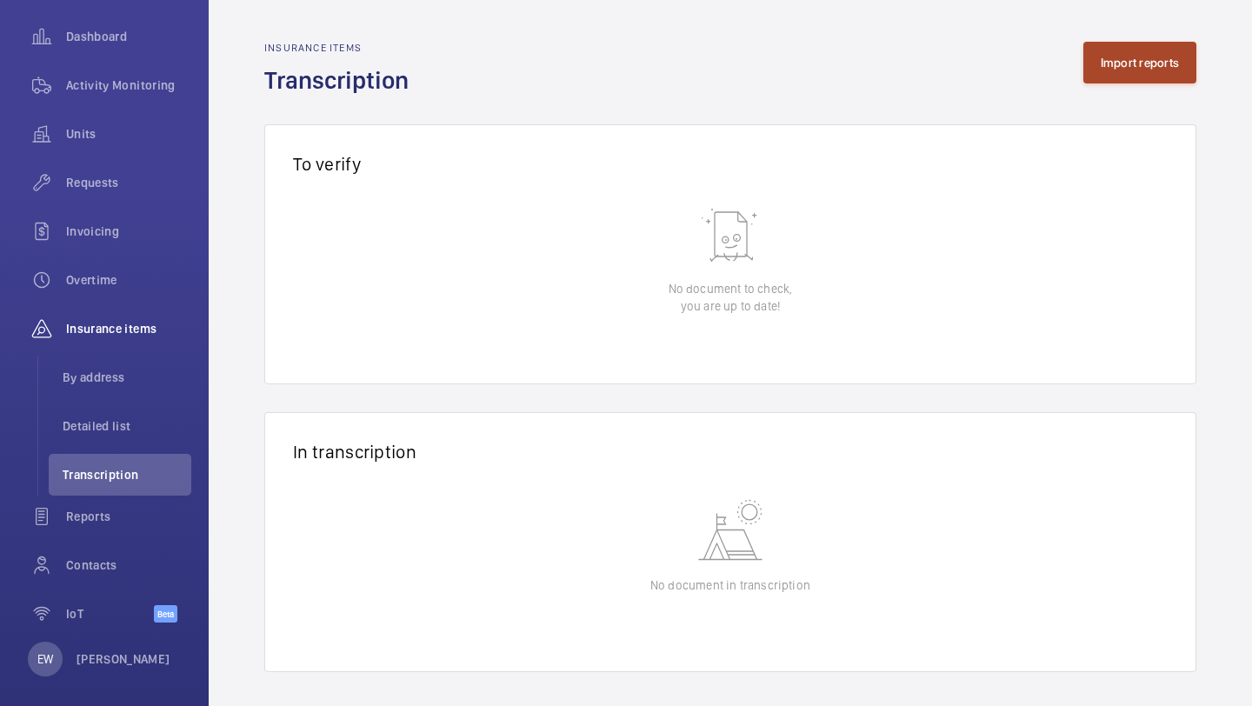
click at [1144, 77] on button "Import reports" at bounding box center [1141, 63] width 114 height 42
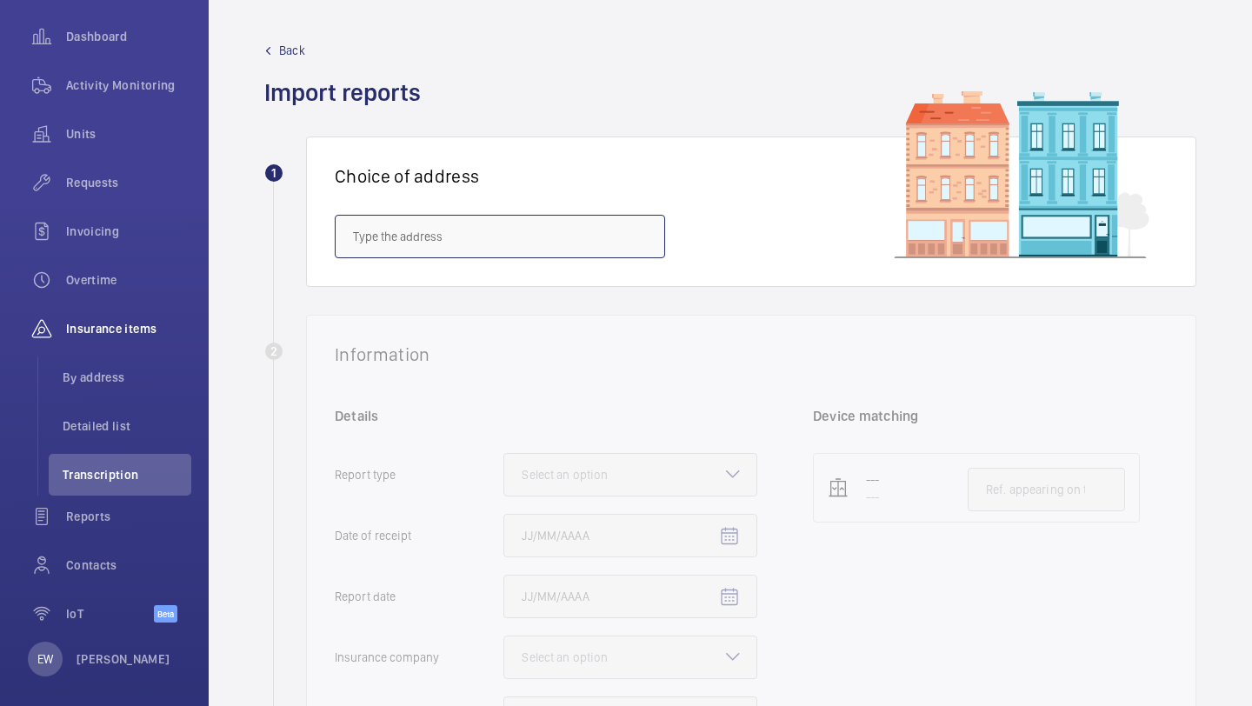
click at [522, 240] on input "text" at bounding box center [500, 236] width 331 height 43
click at [487, 280] on span "[GEOGRAPHIC_DATA] - [STREET_ADDRESS]" at bounding box center [464, 288] width 222 height 17
type input "[GEOGRAPHIC_DATA] - [STREET_ADDRESS]"
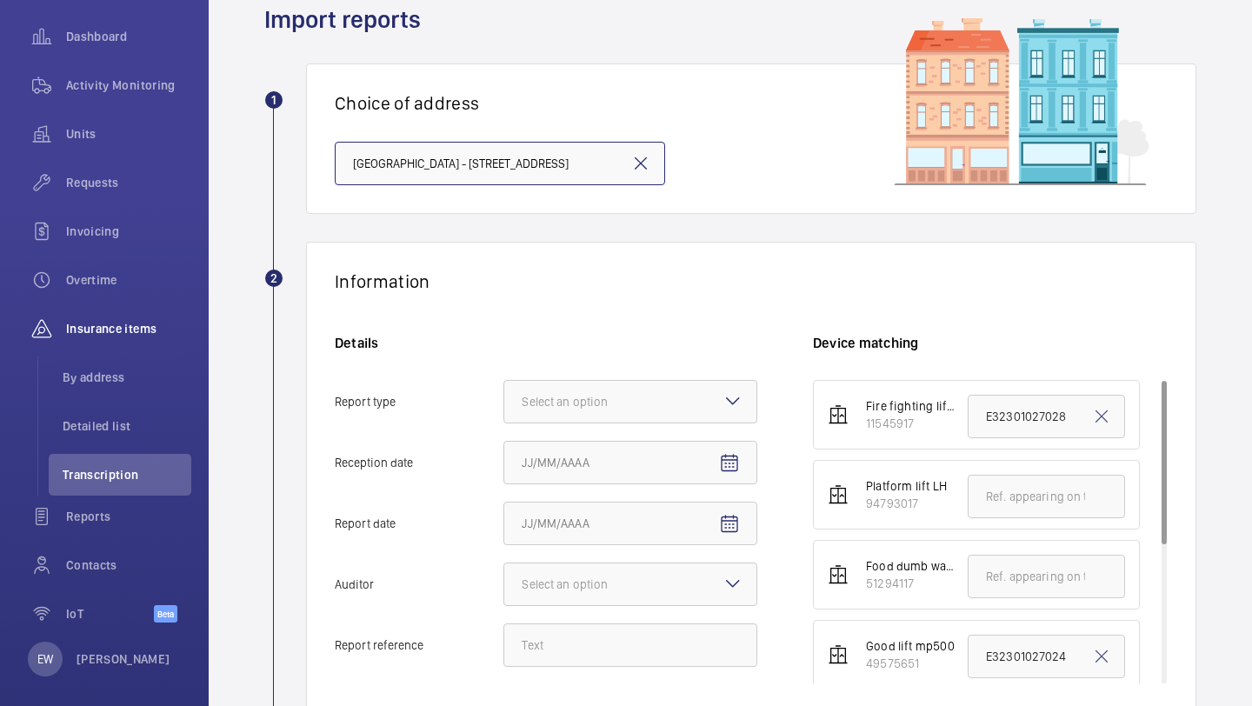
scroll to position [81, 0]
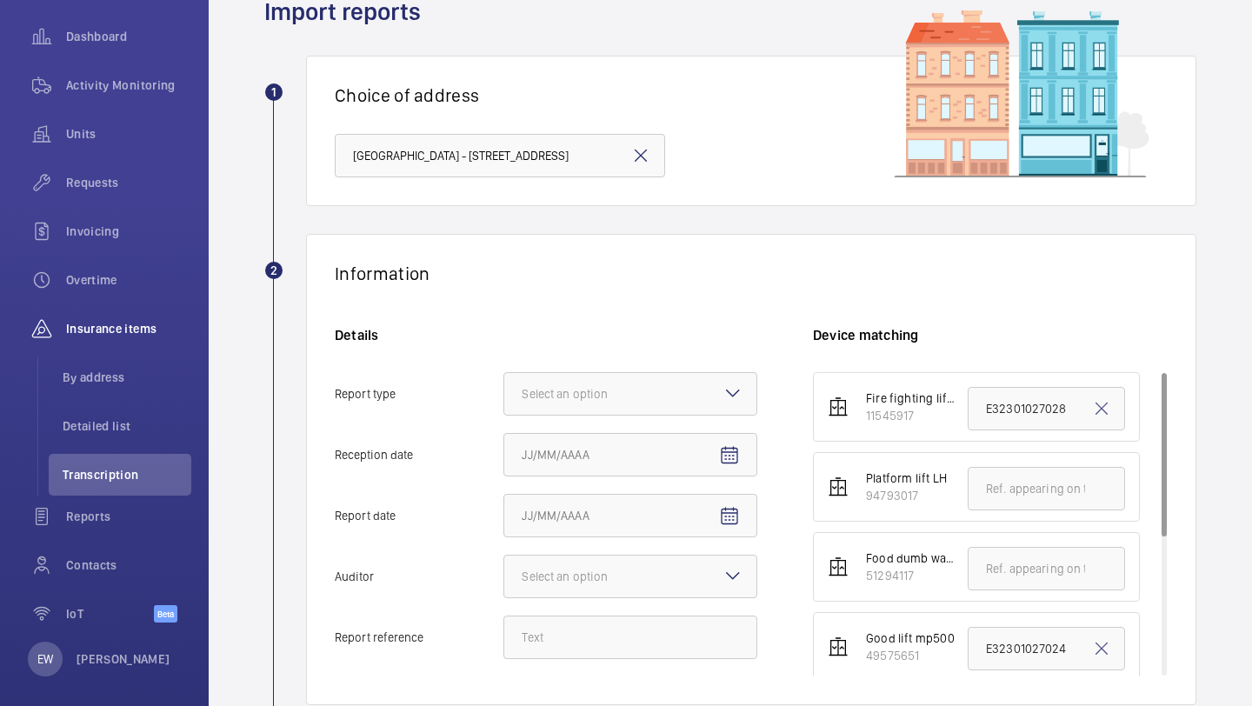
click at [552, 368] on div "Details Report type Select an option Reception date Report date Auditor Select …" at bounding box center [574, 501] width 478 height 351
click at [553, 379] on div at bounding box center [630, 394] width 252 height 42
click at [504, 379] on input "Report type Select an option" at bounding box center [504, 394] width 0 height 42
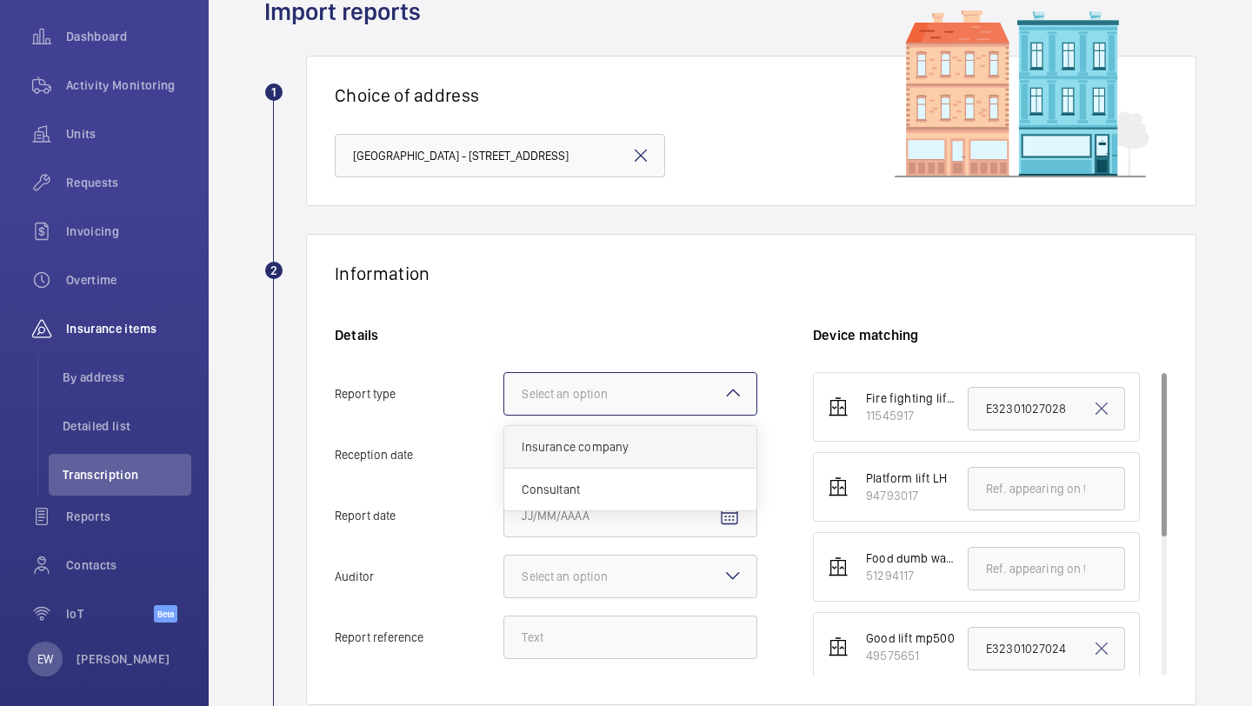
click at [592, 448] on span "Insurance company" at bounding box center [630, 446] width 217 height 17
click at [504, 415] on input "Report type Select an option Insurance company Consultant" at bounding box center [504, 394] width 0 height 42
click at [592, 448] on input "Reception date" at bounding box center [631, 454] width 254 height 43
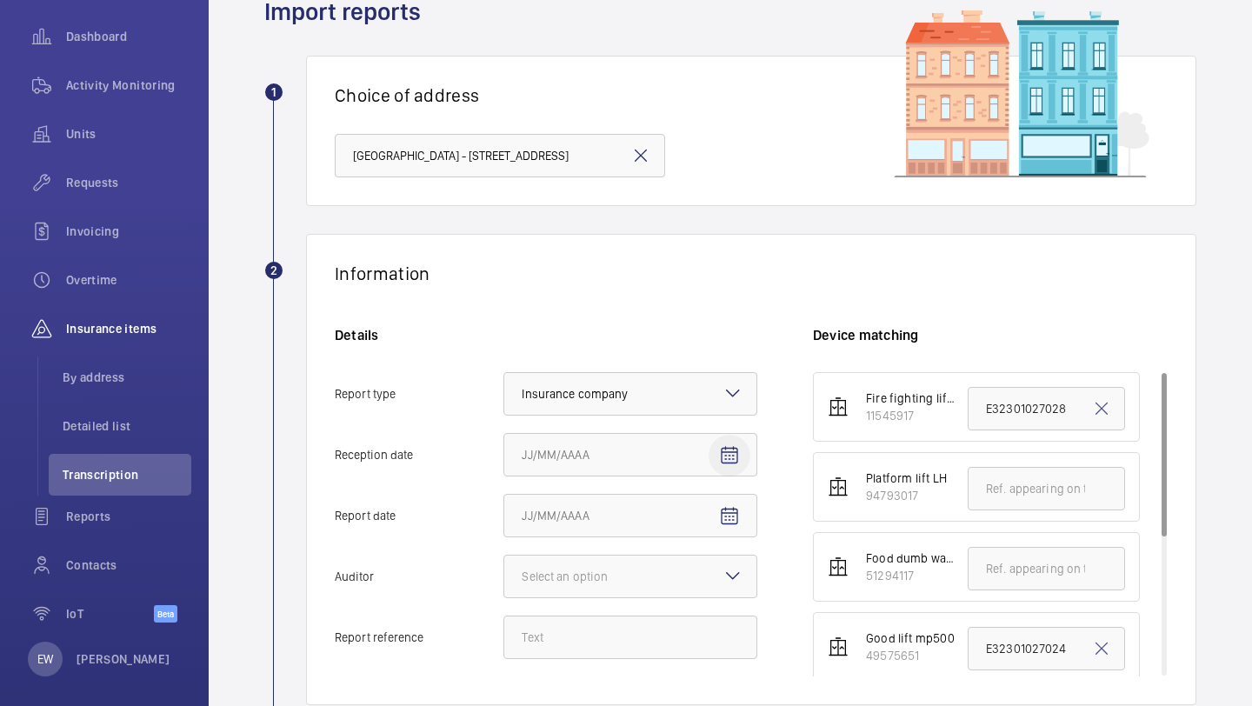
click at [731, 457] on mat-icon "Open calendar" at bounding box center [729, 455] width 21 height 21
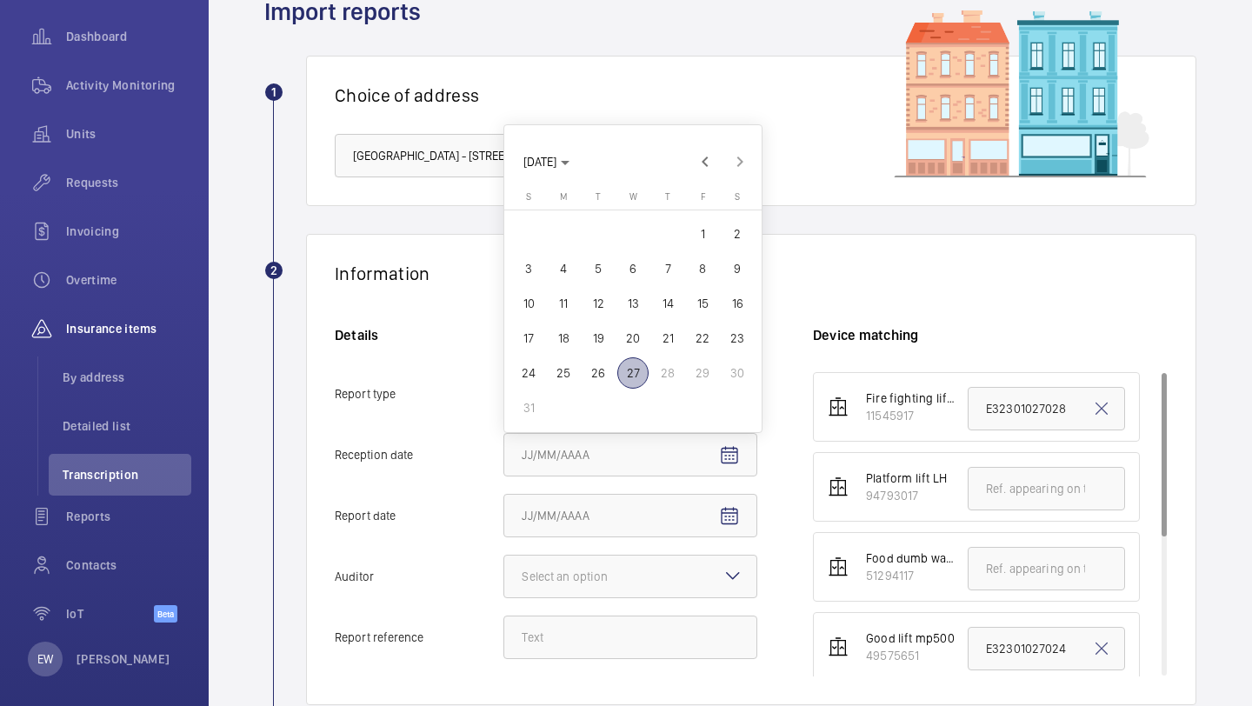
click at [574, 377] on span "25" at bounding box center [563, 372] width 31 height 31
type input "[DATE]"
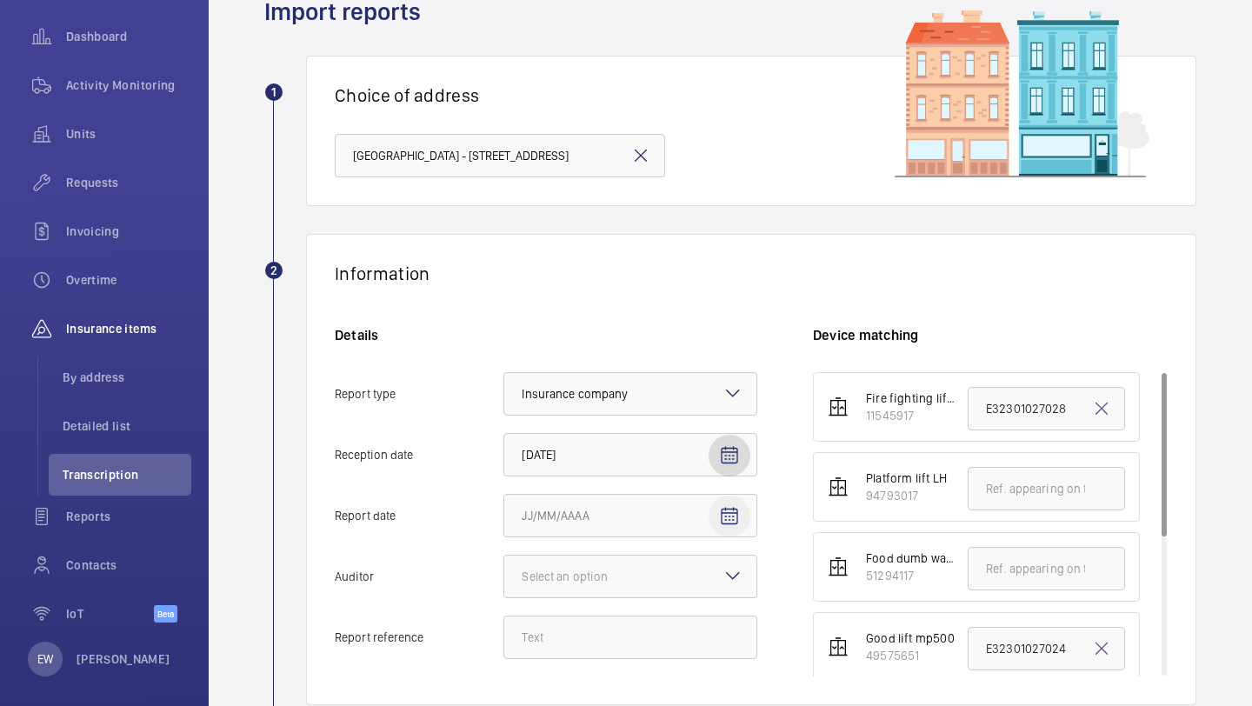
scroll to position [129, 0]
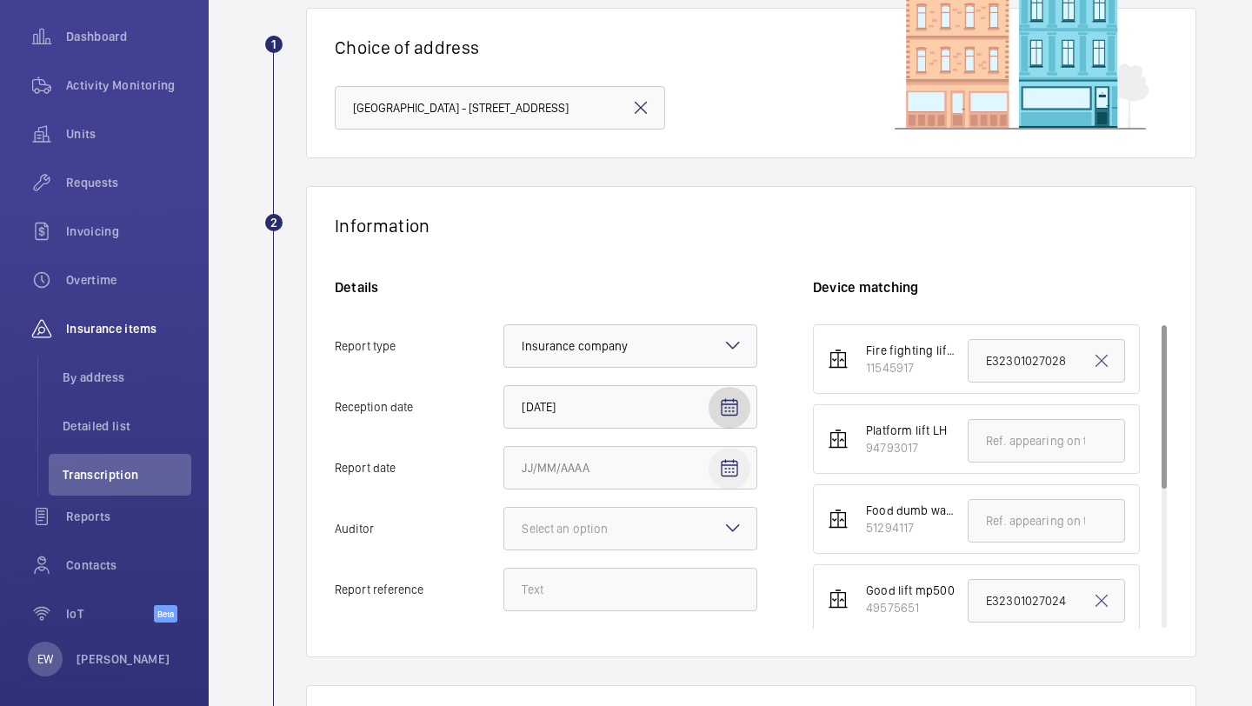
click at [731, 518] on mat-icon at bounding box center [733, 528] width 21 height 21
click at [504, 518] on input "Auditor Select an option" at bounding box center [504, 529] width 0 height 42
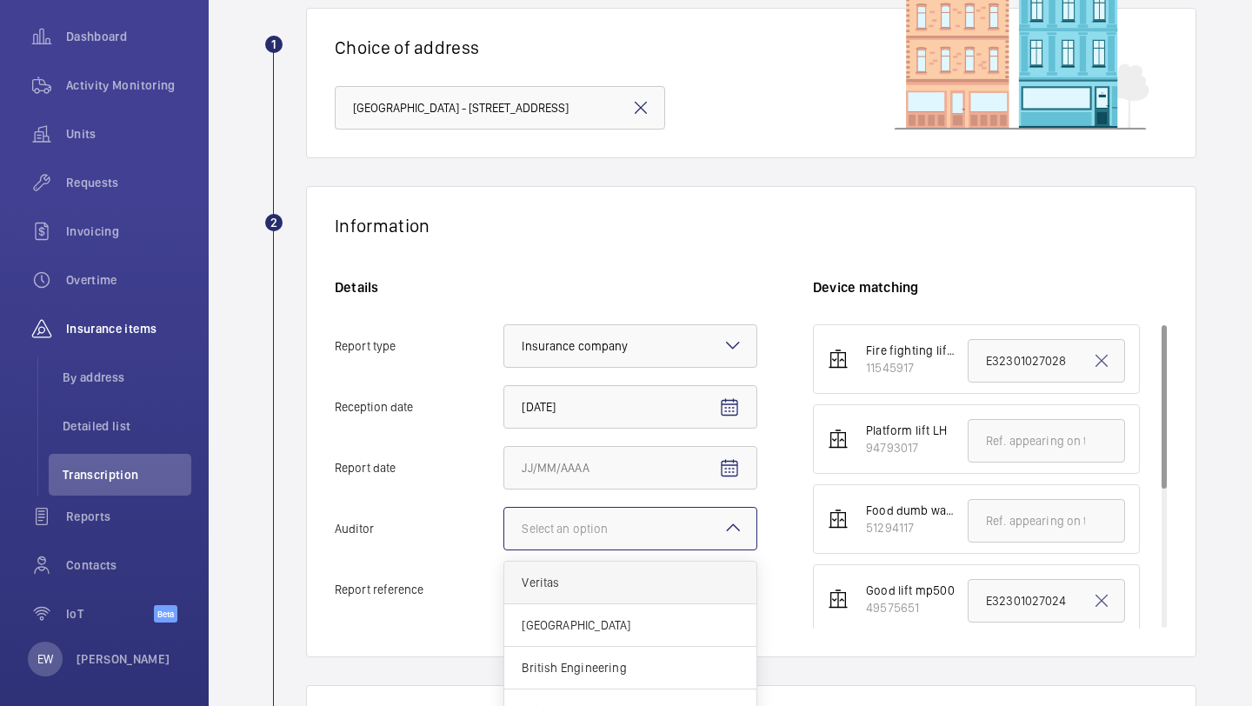
scroll to position [21, 0]
click at [611, 692] on span "Allianz" at bounding box center [630, 689] width 217 height 17
click at [504, 550] on input "Auditor Select an option Veritas Zurich British Engineering Allianz Other" at bounding box center [504, 529] width 0 height 42
click at [567, 606] on input "Report reference" at bounding box center [631, 589] width 254 height 43
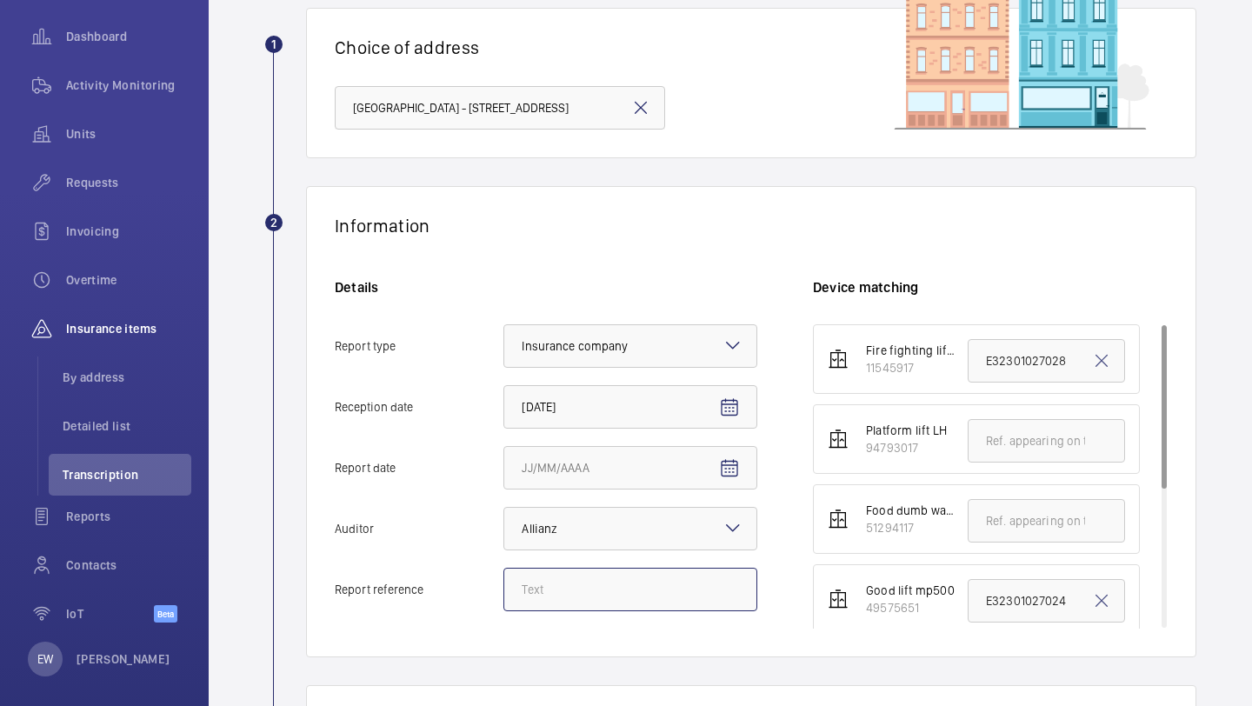
paste input "NZ29396830"
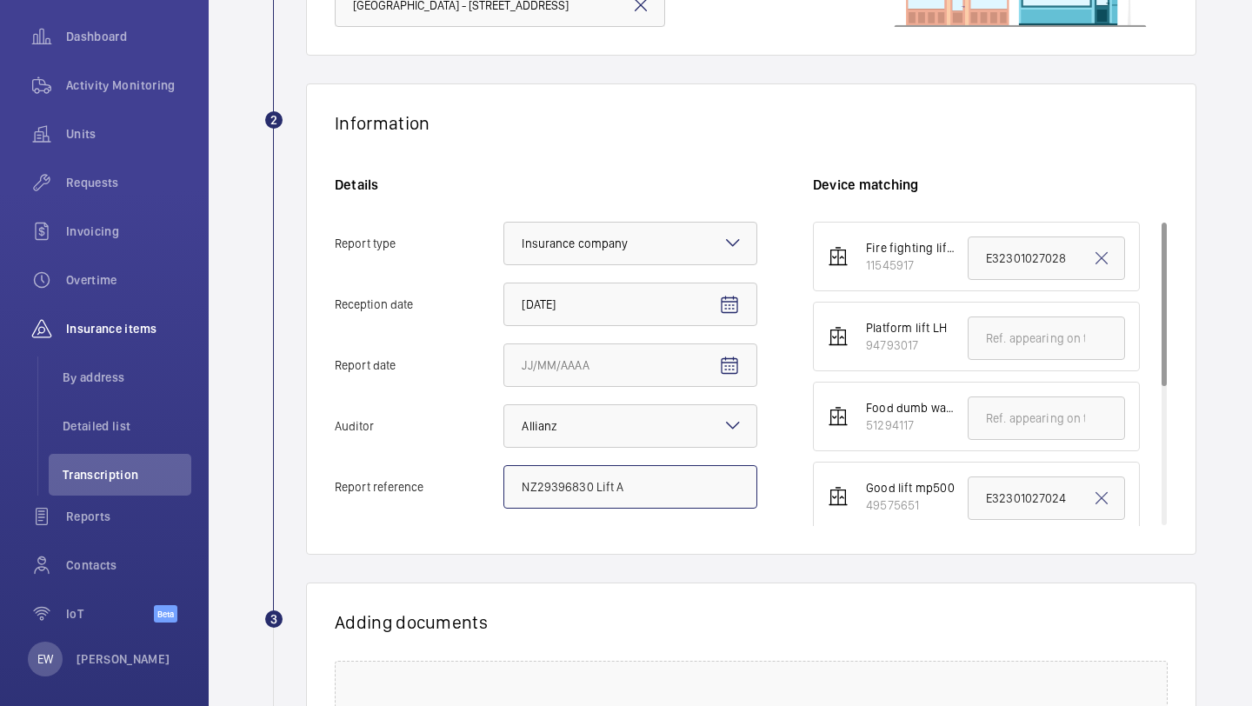
scroll to position [241, 0]
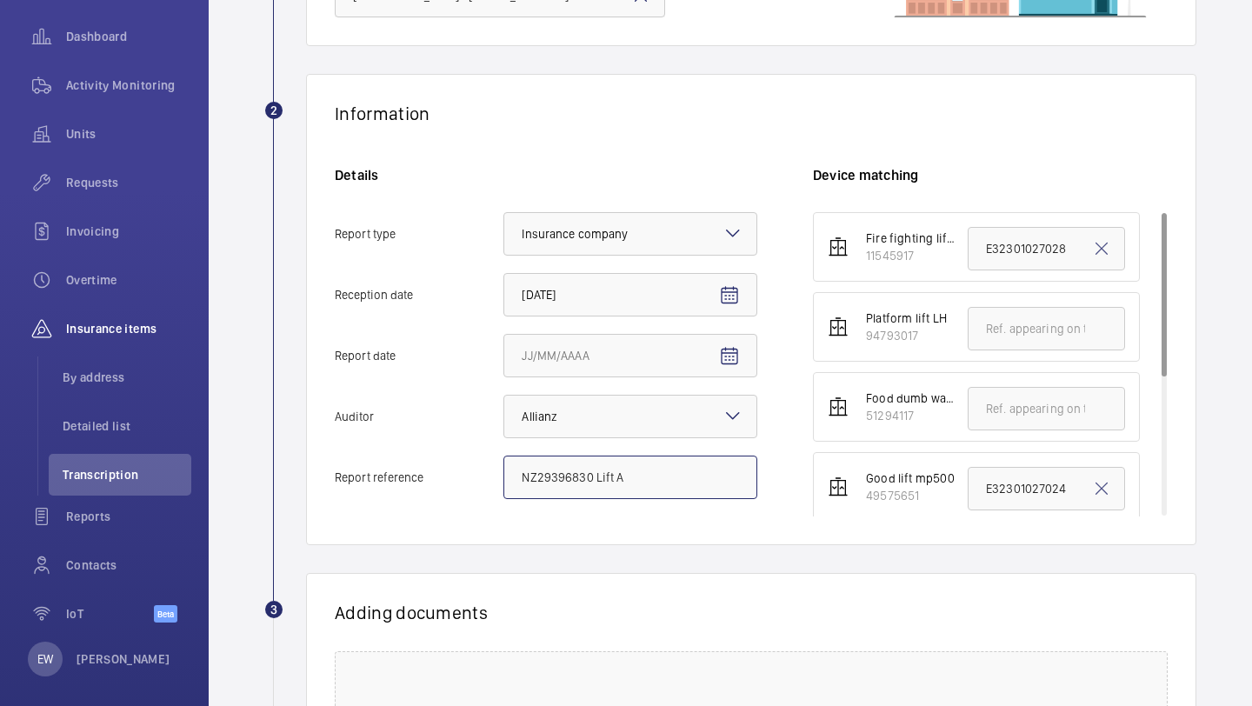
type input "NZ29396830 Lift A"
drag, startPoint x: 630, startPoint y: 480, endPoint x: 472, endPoint y: 480, distance: 157.4
click at [471, 480] on label "Report reference NZ29396830 Lift A" at bounding box center [546, 477] width 423 height 43
click at [998, 346] on input "text" at bounding box center [1046, 328] width 157 height 43
paste input "NZ29396830 Lift A"
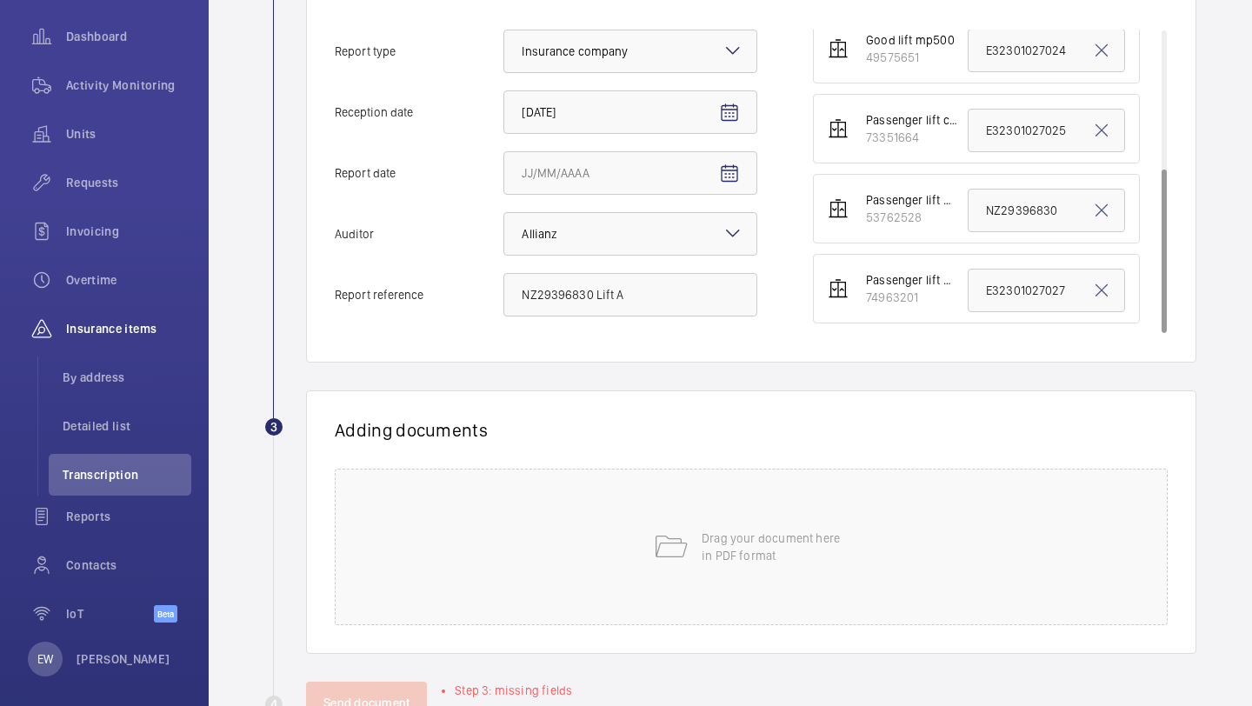
scroll to position [425, 0]
type input "NZ29396830 Lift A"
click at [685, 514] on div "Drag your document here in PDF format" at bounding box center [751, 545] width 833 height 157
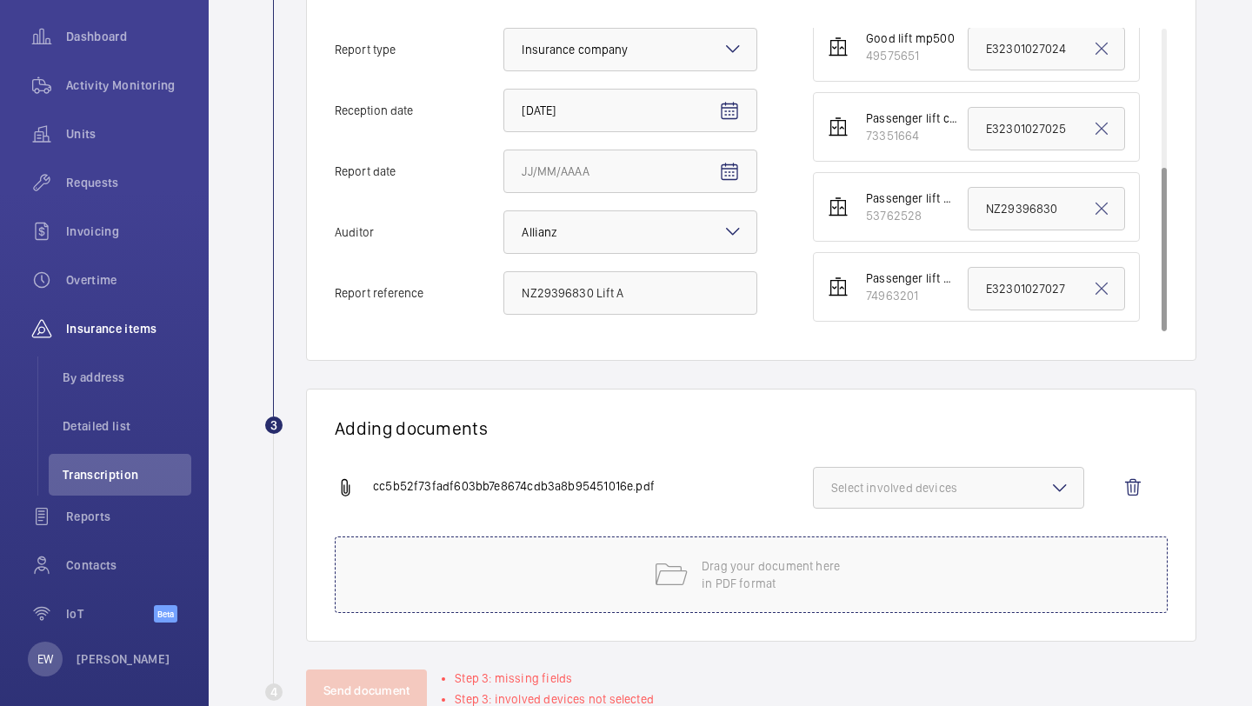
scroll to position [429, 0]
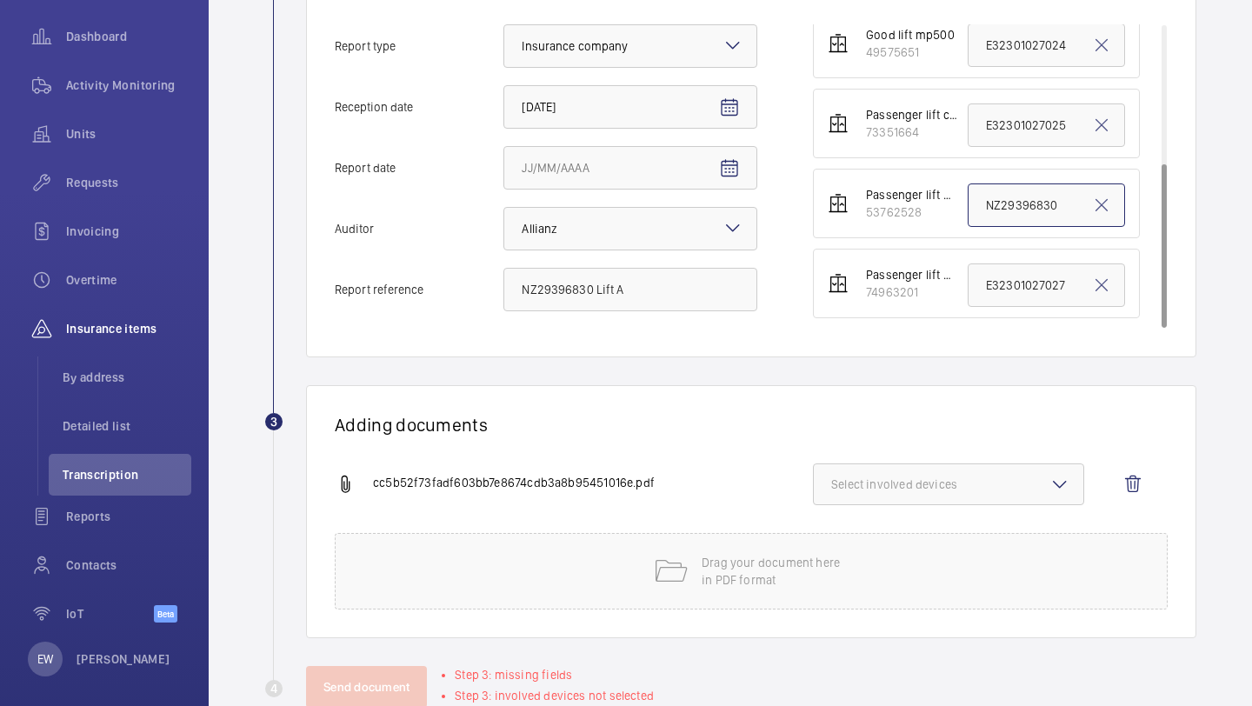
click at [1061, 212] on input "NZ29396830" at bounding box center [1046, 205] width 157 height 43
click at [830, 398] on div "Adding documents cc5b52f73fadf603bb7e8674cdb3a8b95451016e.pdf Select involved d…" at bounding box center [751, 511] width 891 height 253
drag, startPoint x: 1059, startPoint y: 207, endPoint x: 1085, endPoint y: 209, distance: 26.2
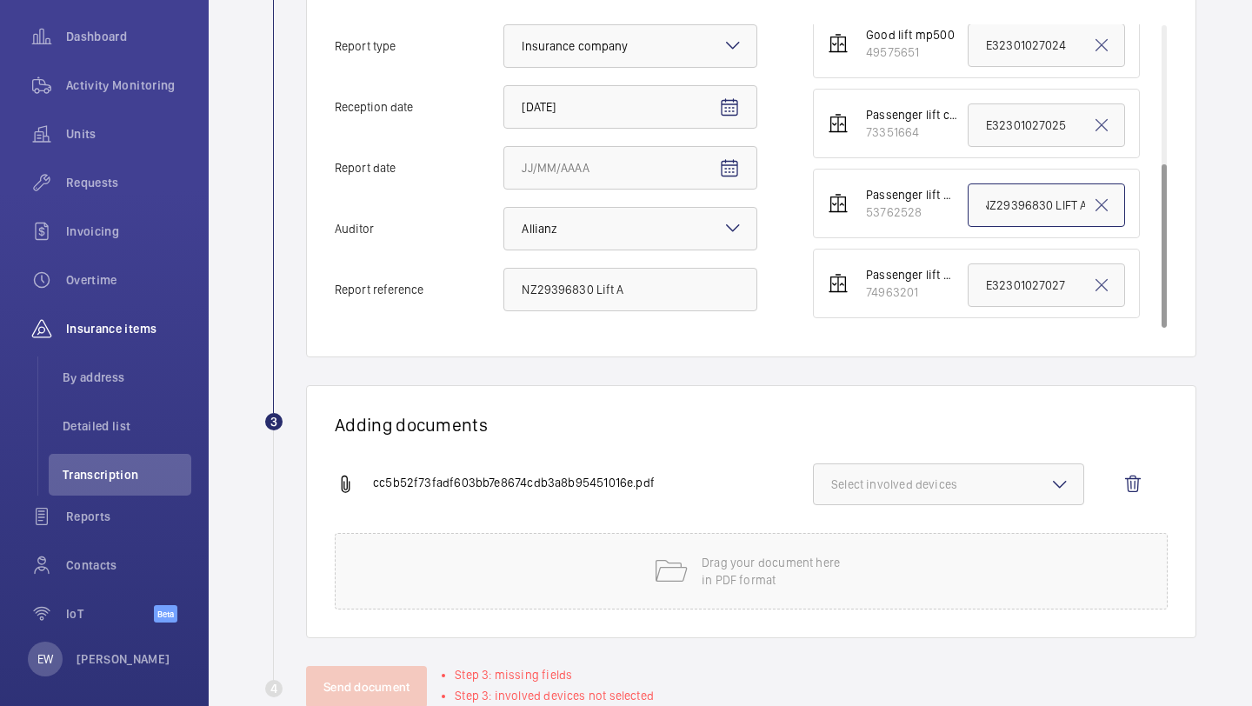
click at [1085, 209] on input "NZ29396830 LIFT A" at bounding box center [1046, 205] width 157 height 43
type input "NZ29396830"
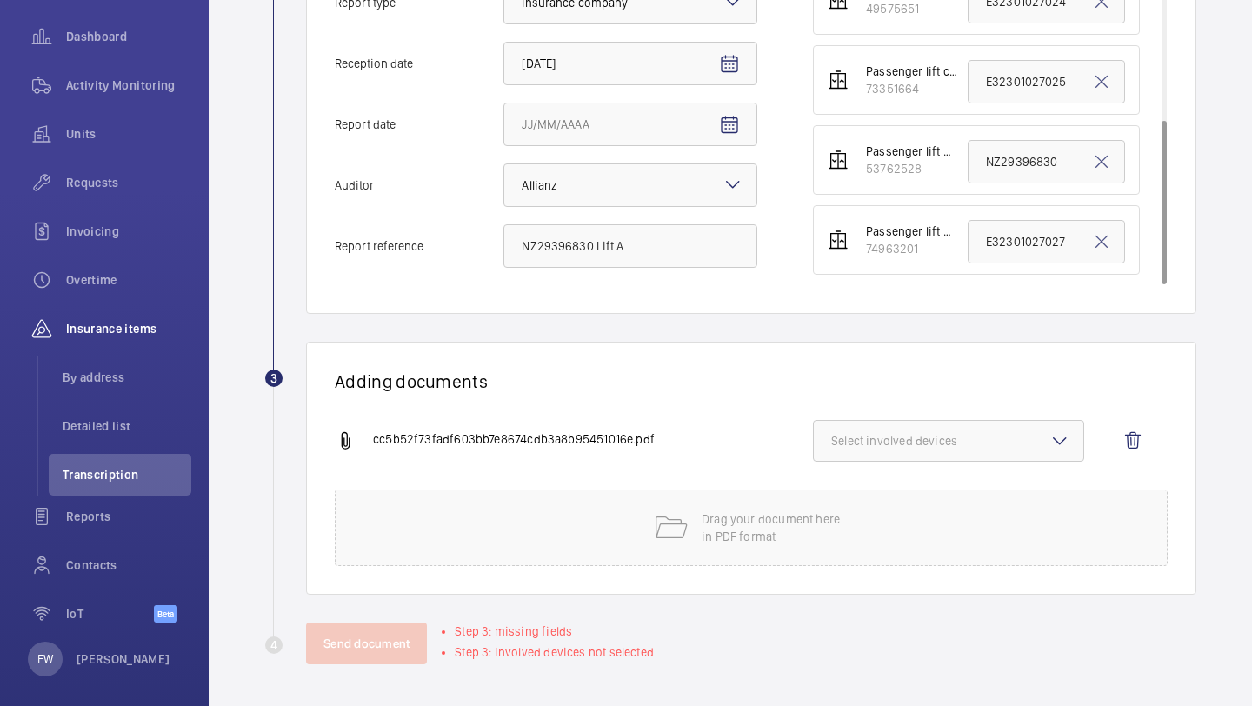
click at [878, 427] on button "Select involved devices" at bounding box center [948, 441] width 271 height 42
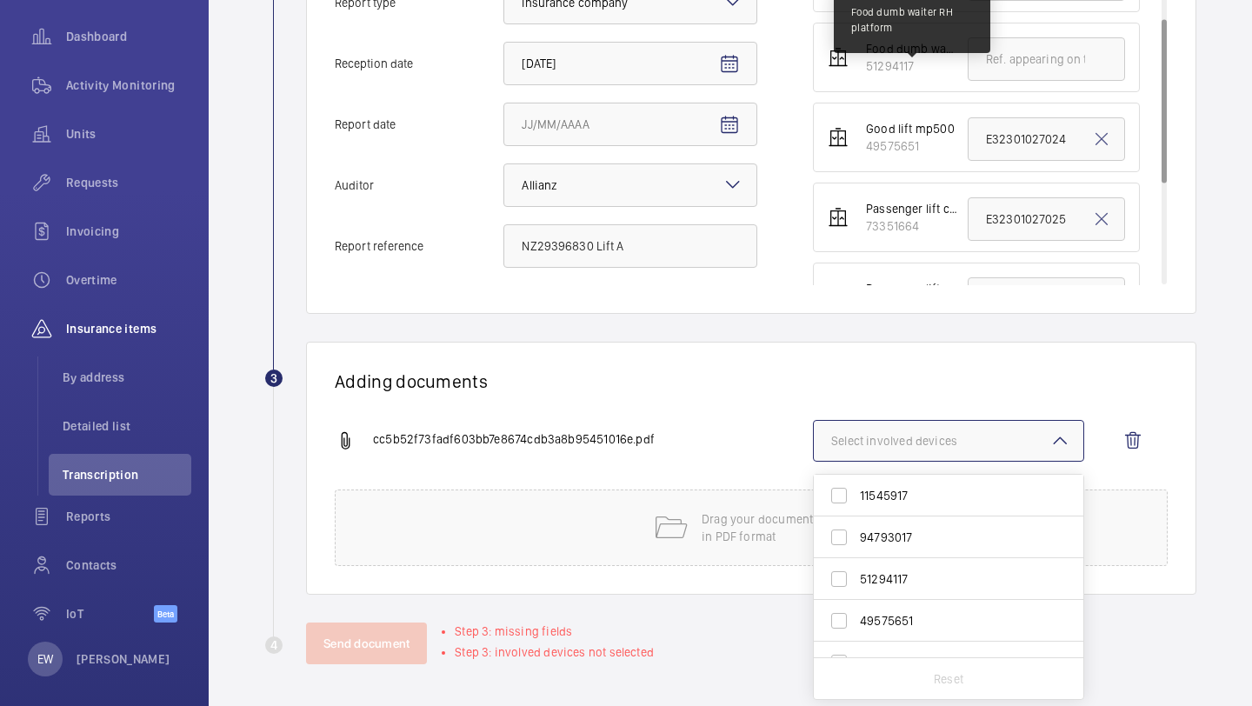
scroll to position [11, 0]
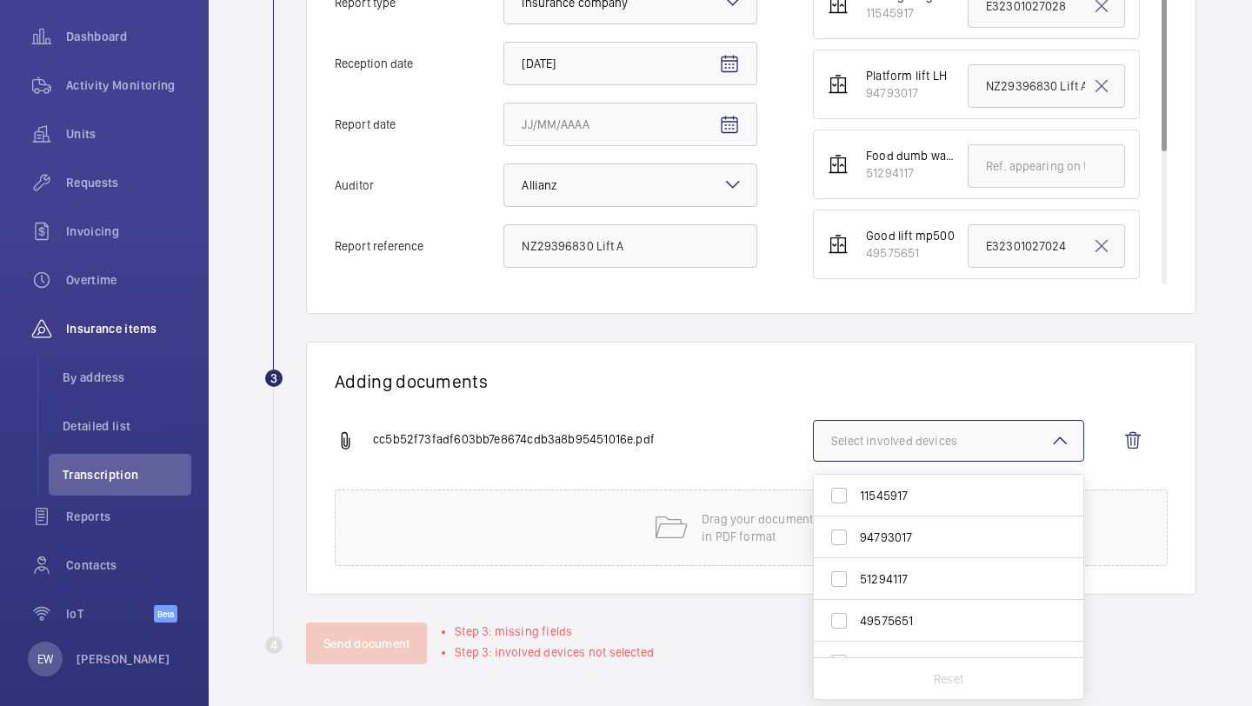
click at [923, 534] on span "94793017" at bounding box center [950, 537] width 180 height 17
click at [857, 534] on input "94793017" at bounding box center [839, 537] width 35 height 35
checkbox input "true"
click at [721, 414] on div "Adding documents cc5b52f73fadf603bb7e8674cdb3a8b95451016e.pdf 1 device out of 7…" at bounding box center [751, 468] width 891 height 253
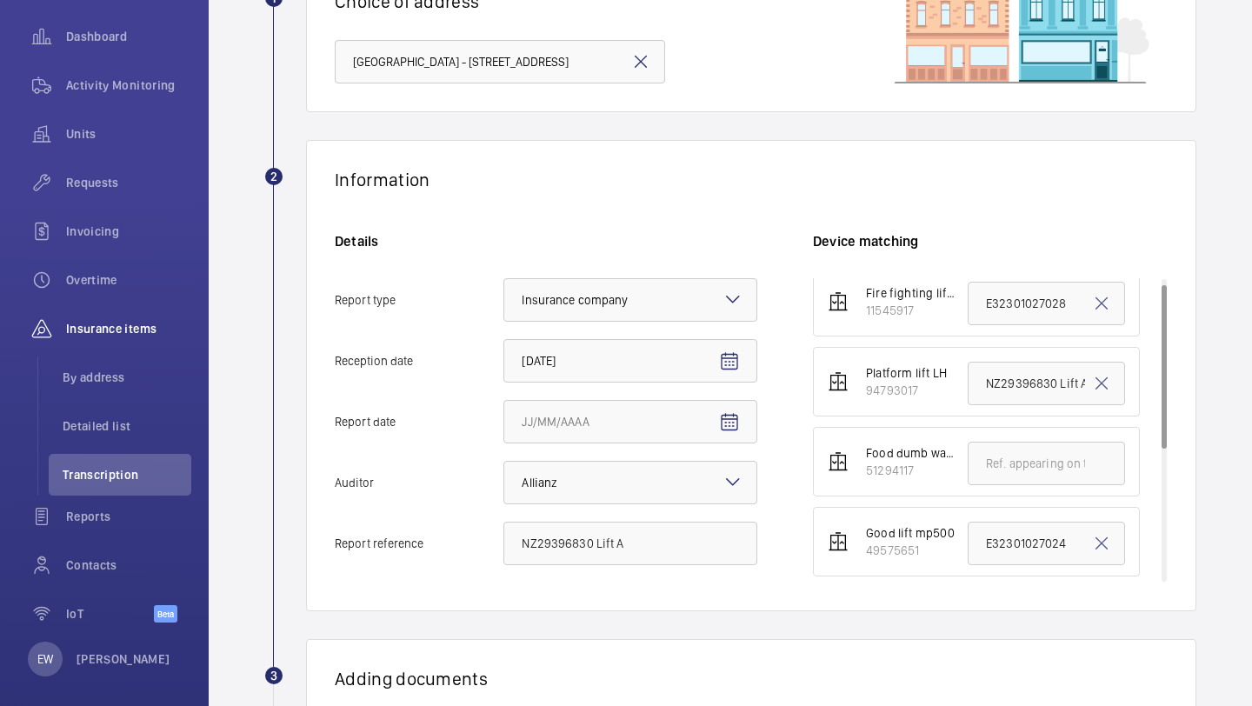
scroll to position [163, 0]
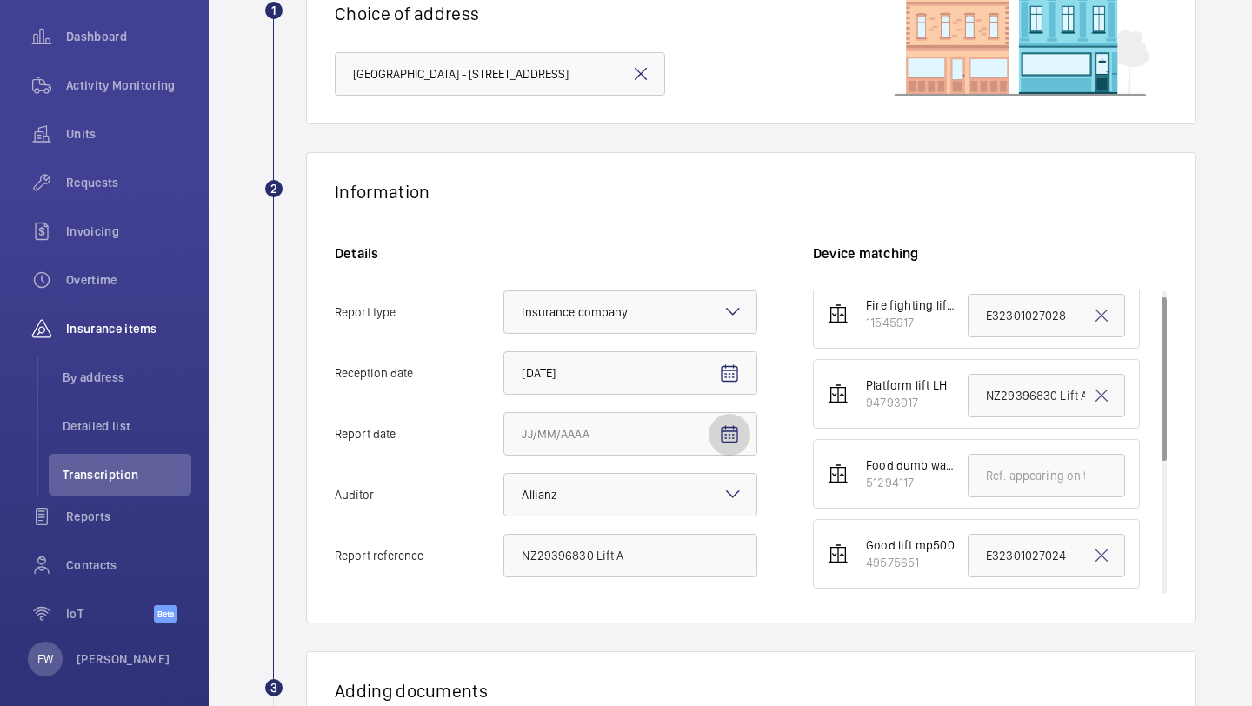
click at [725, 434] on mat-icon "Open calendar" at bounding box center [729, 434] width 21 height 21
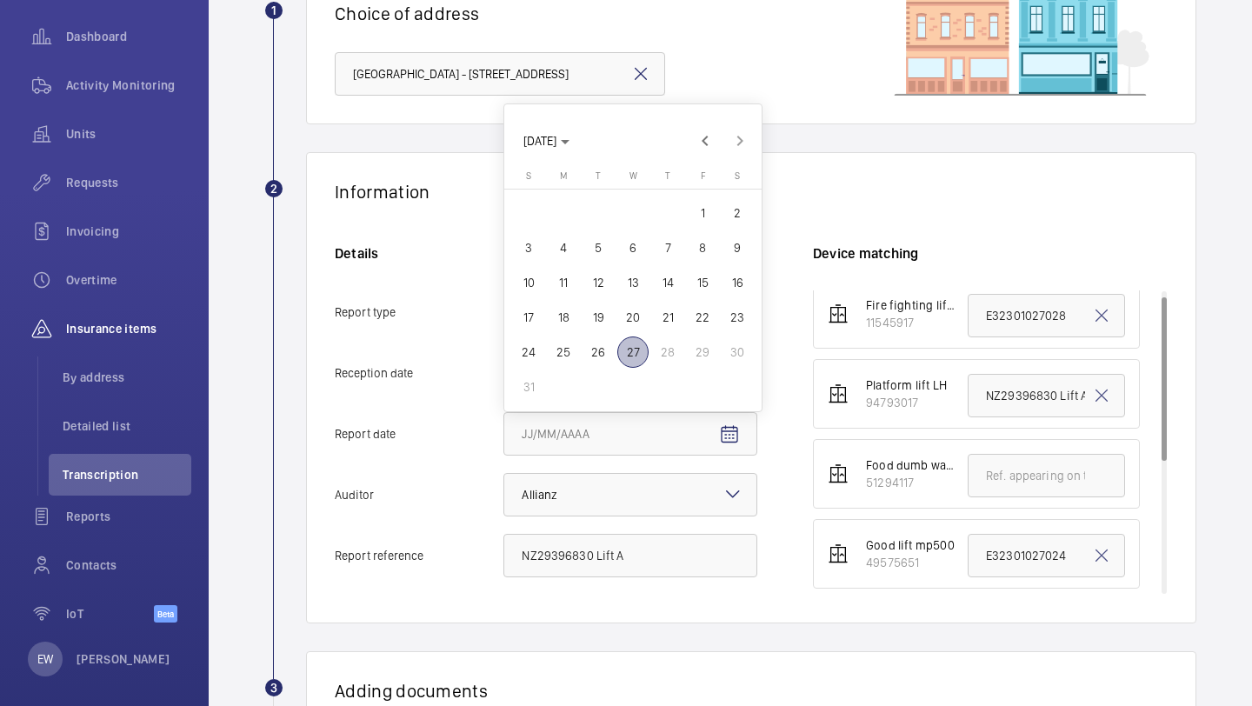
click at [698, 278] on span "15" at bounding box center [702, 282] width 31 height 31
type input "[DATE]"
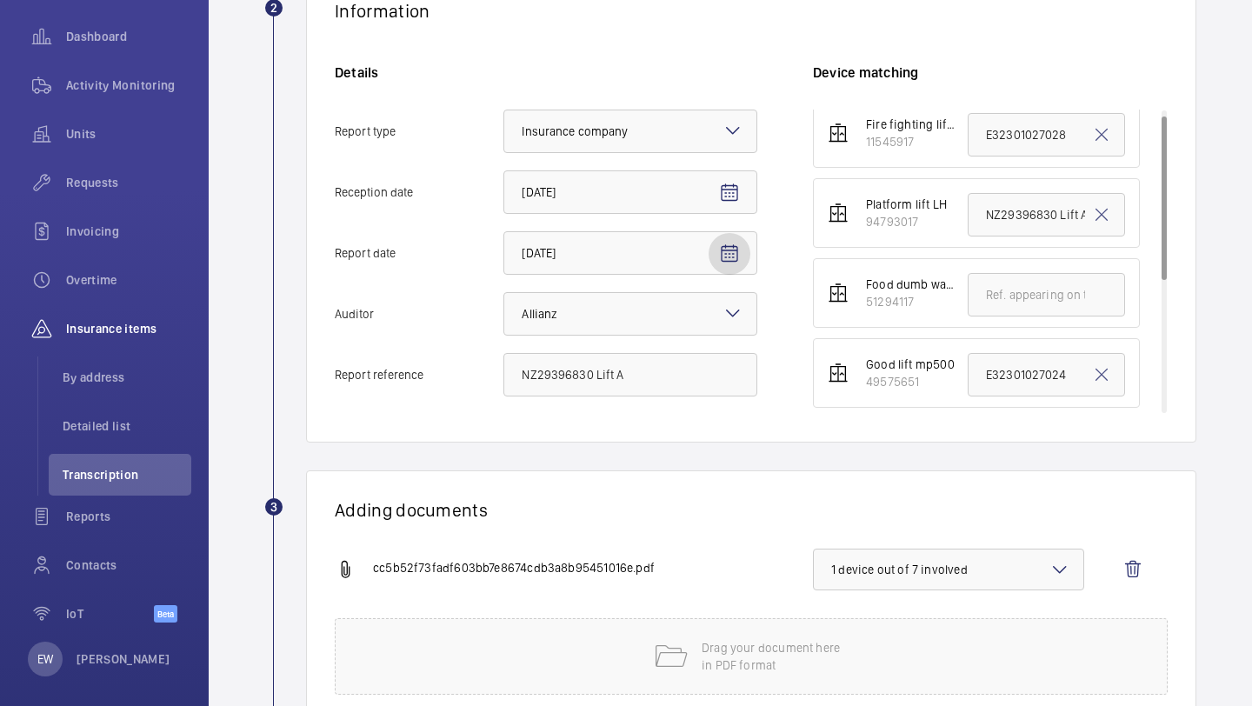
scroll to position [472, 0]
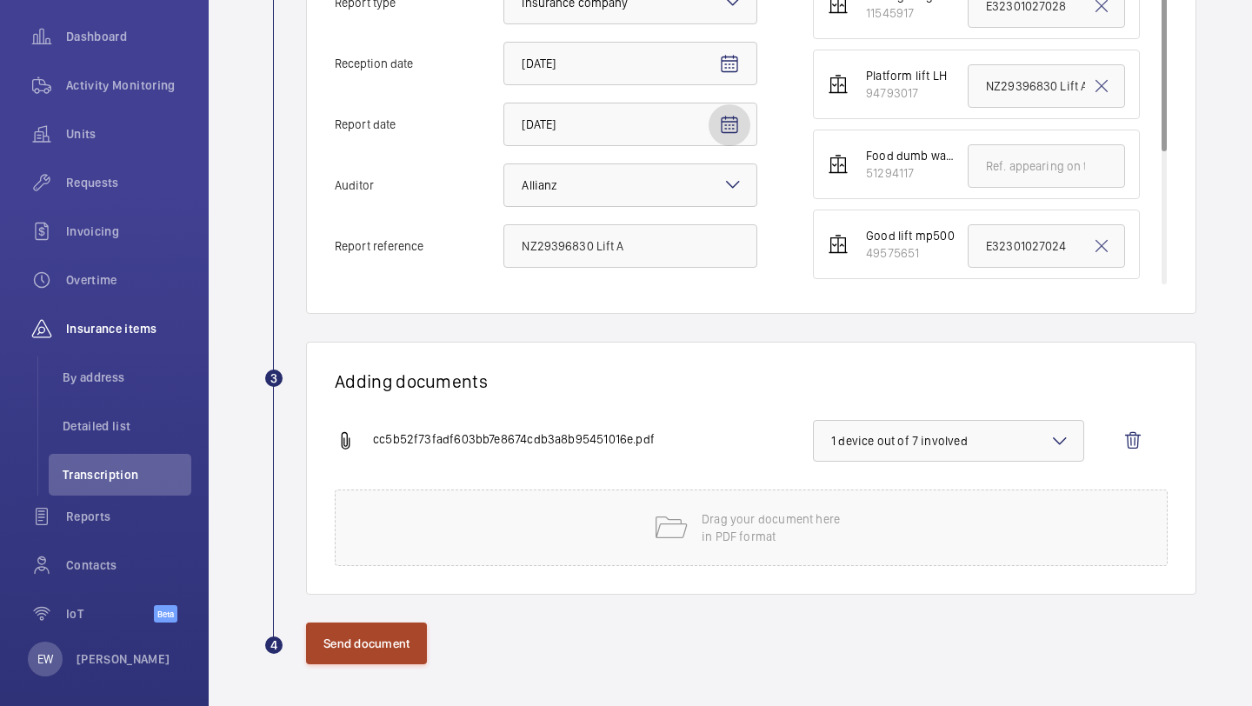
click at [392, 646] on button "Send document" at bounding box center [366, 644] width 121 height 42
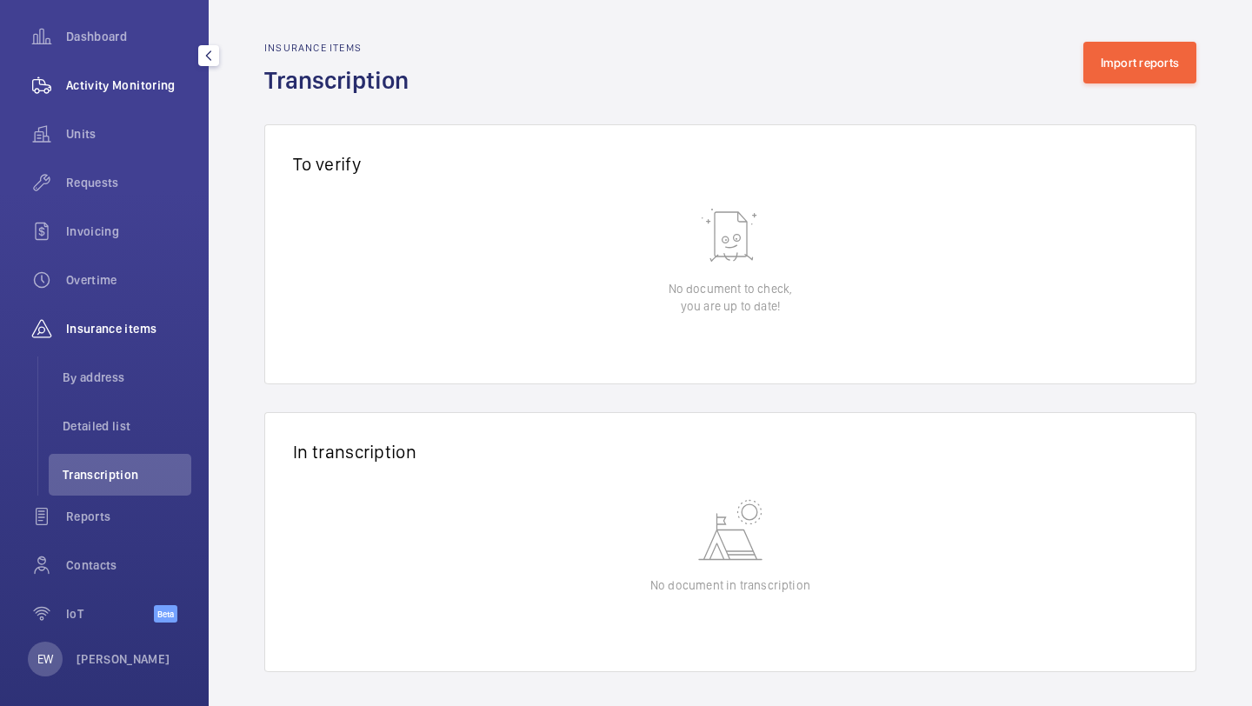
click at [147, 77] on span "Activity Monitoring" at bounding box center [128, 85] width 125 height 17
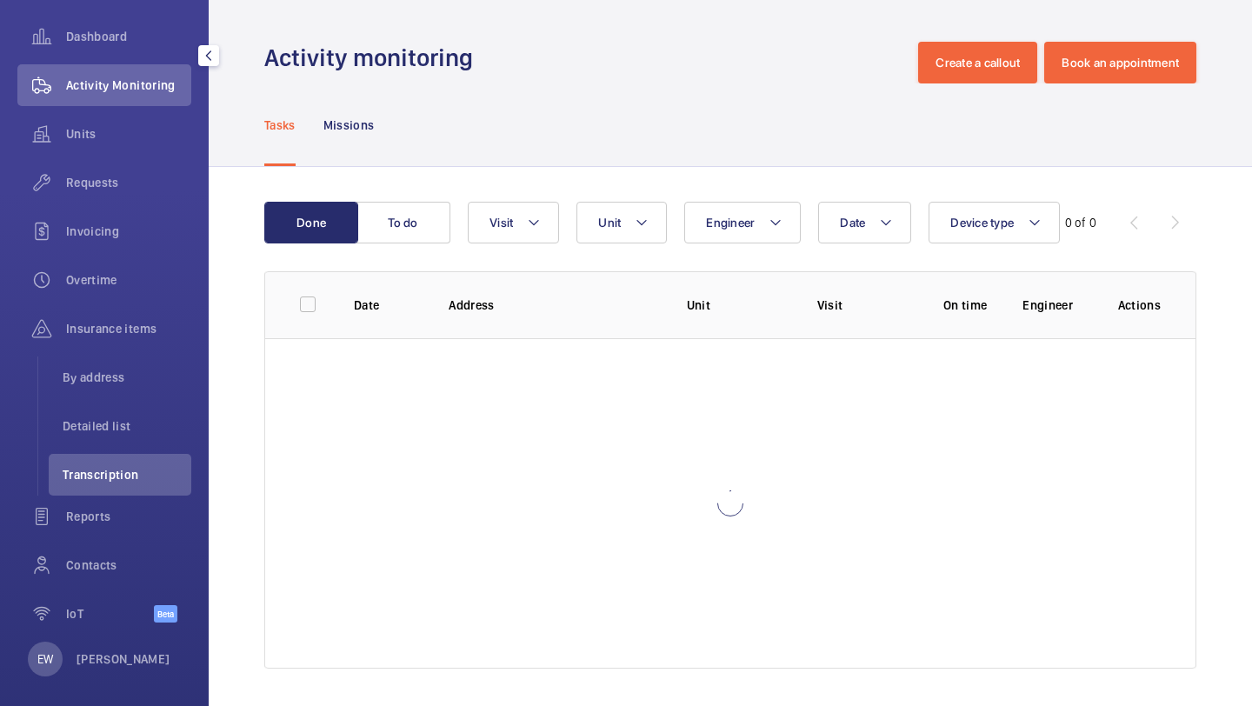
scroll to position [38, 0]
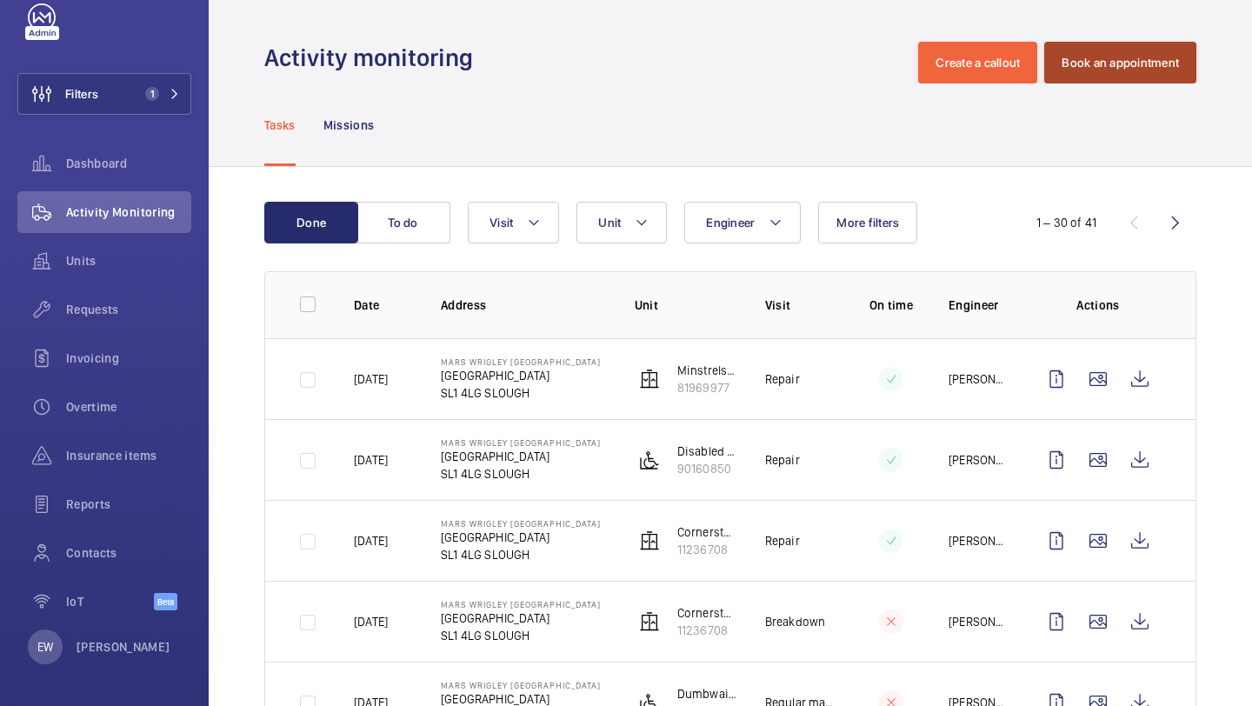
click at [1085, 74] on button "Book an appointment" at bounding box center [1121, 63] width 152 height 42
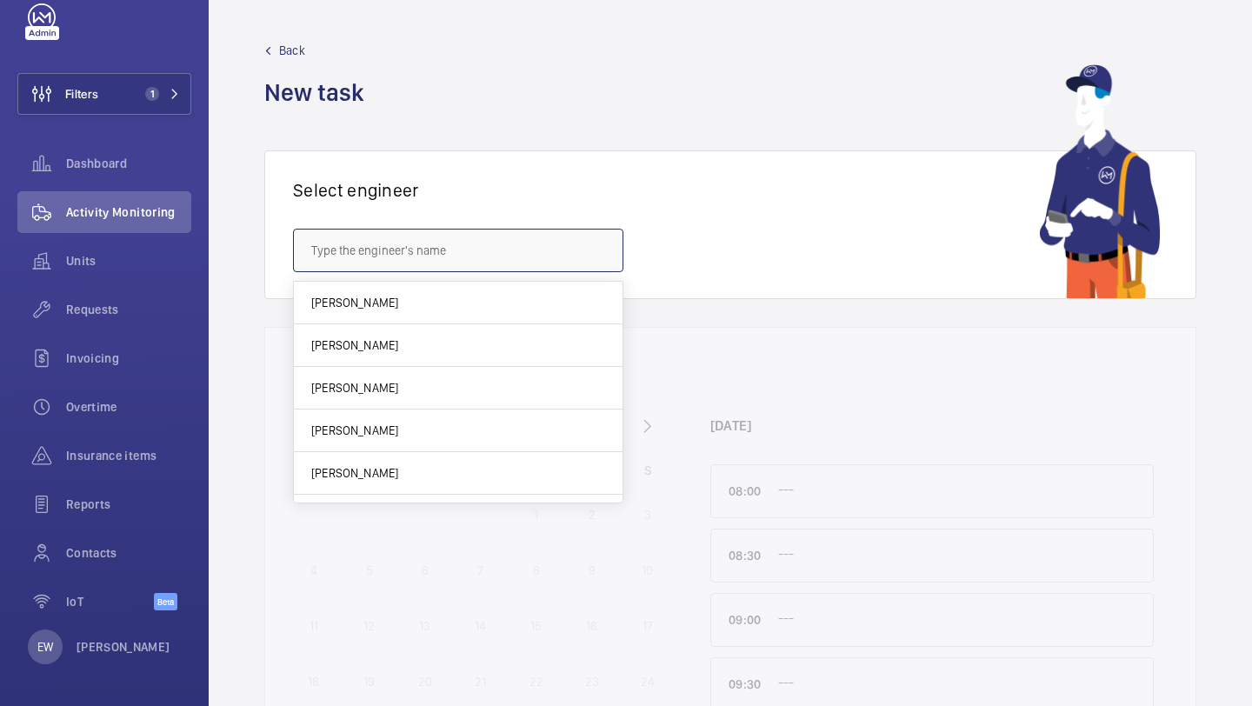
click at [519, 243] on input "text" at bounding box center [458, 250] width 331 height 43
click at [504, 129] on wm-front-admin-header "Back New task" at bounding box center [731, 75] width 1044 height 150
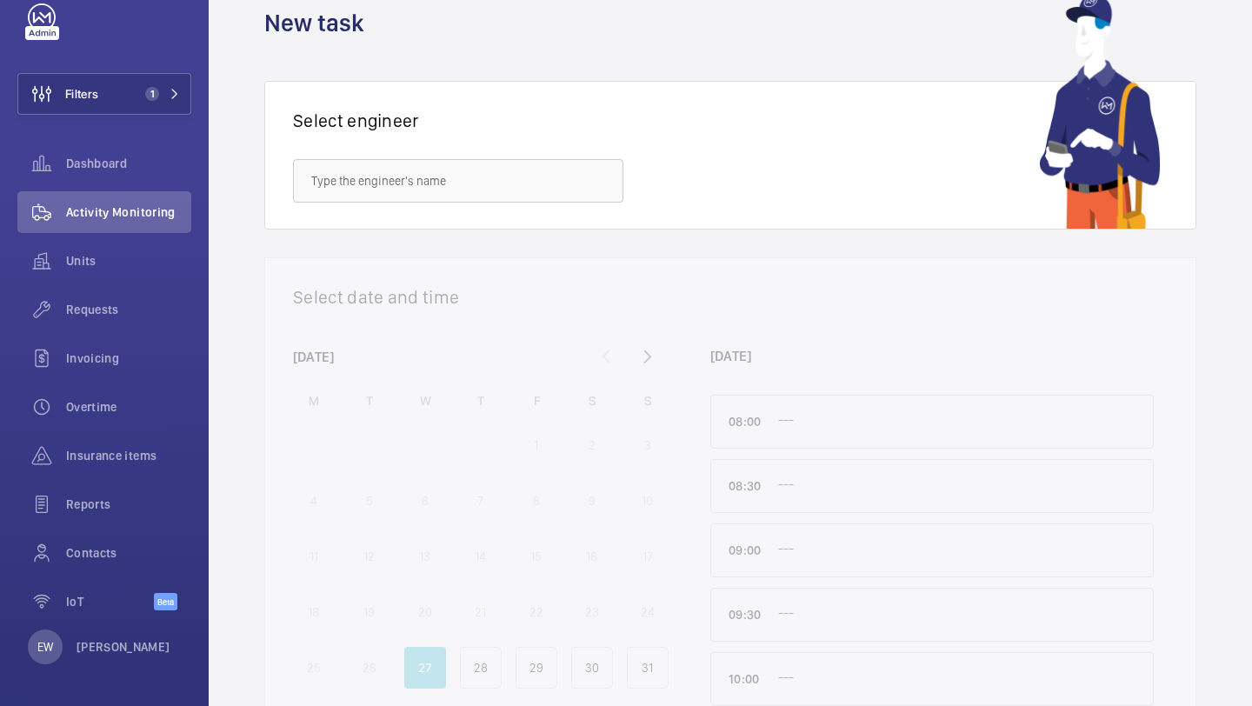
scroll to position [87, 0]
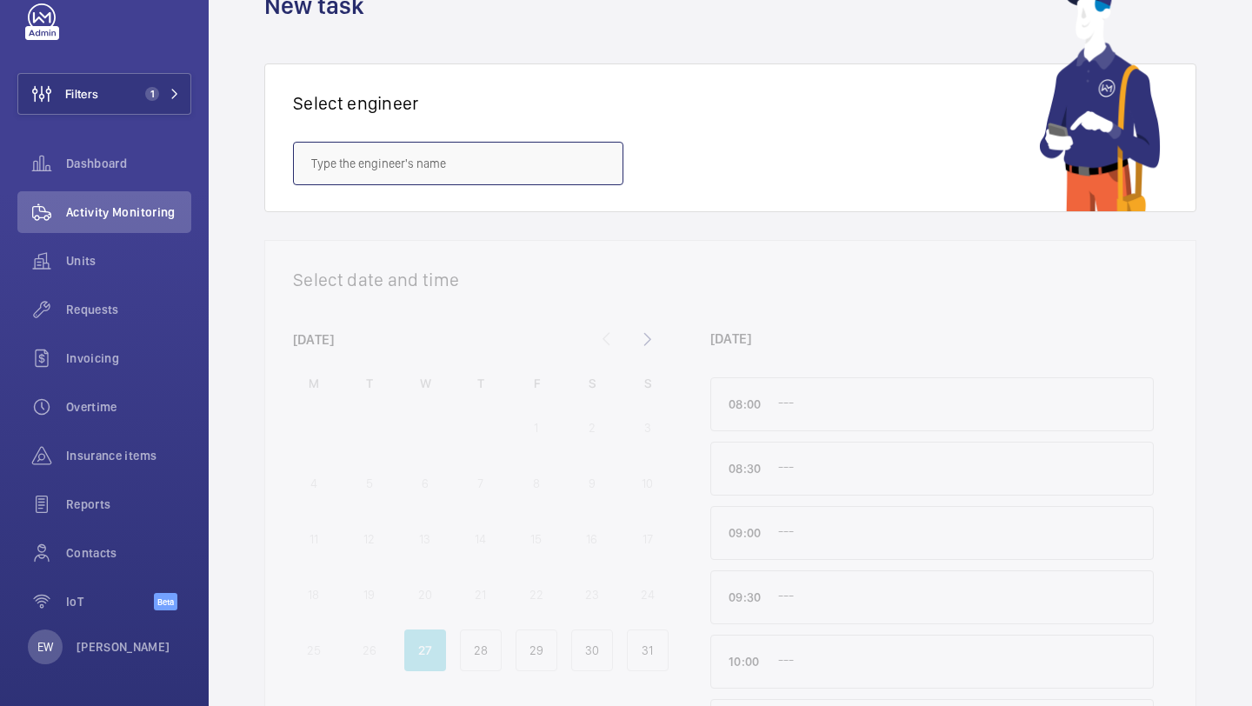
click at [396, 184] on input "text" at bounding box center [458, 163] width 331 height 43
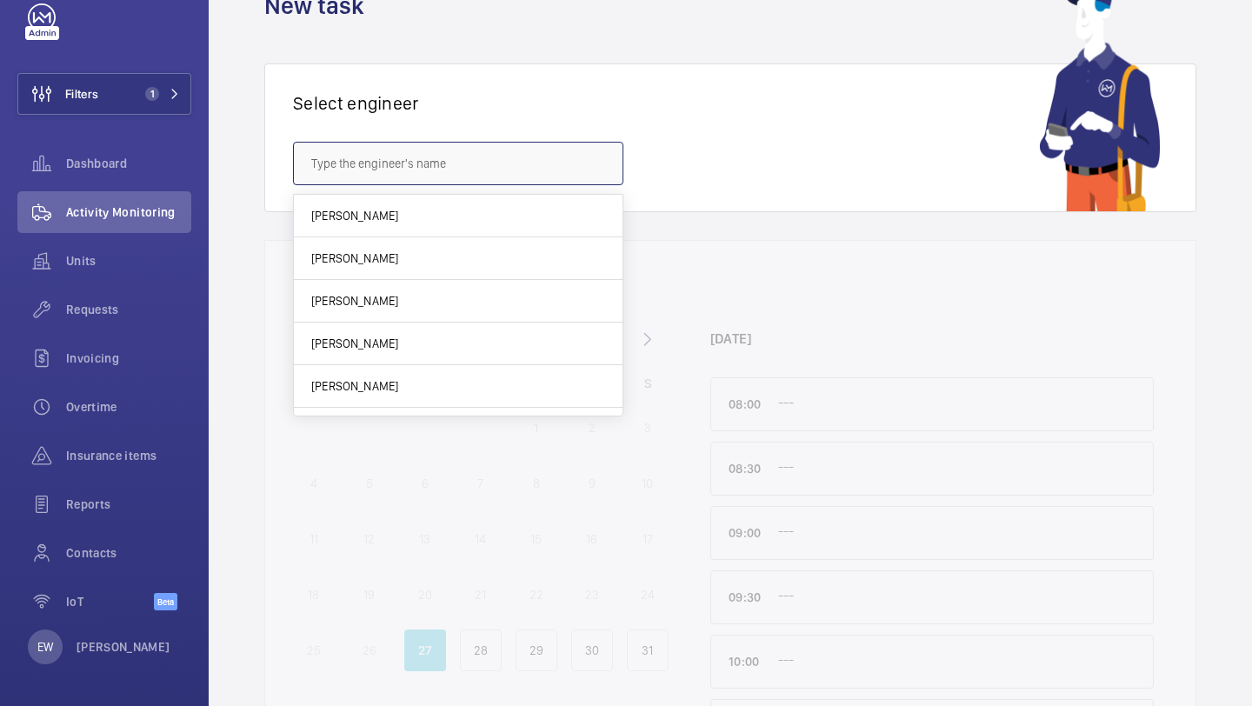
scroll to position [37, 0]
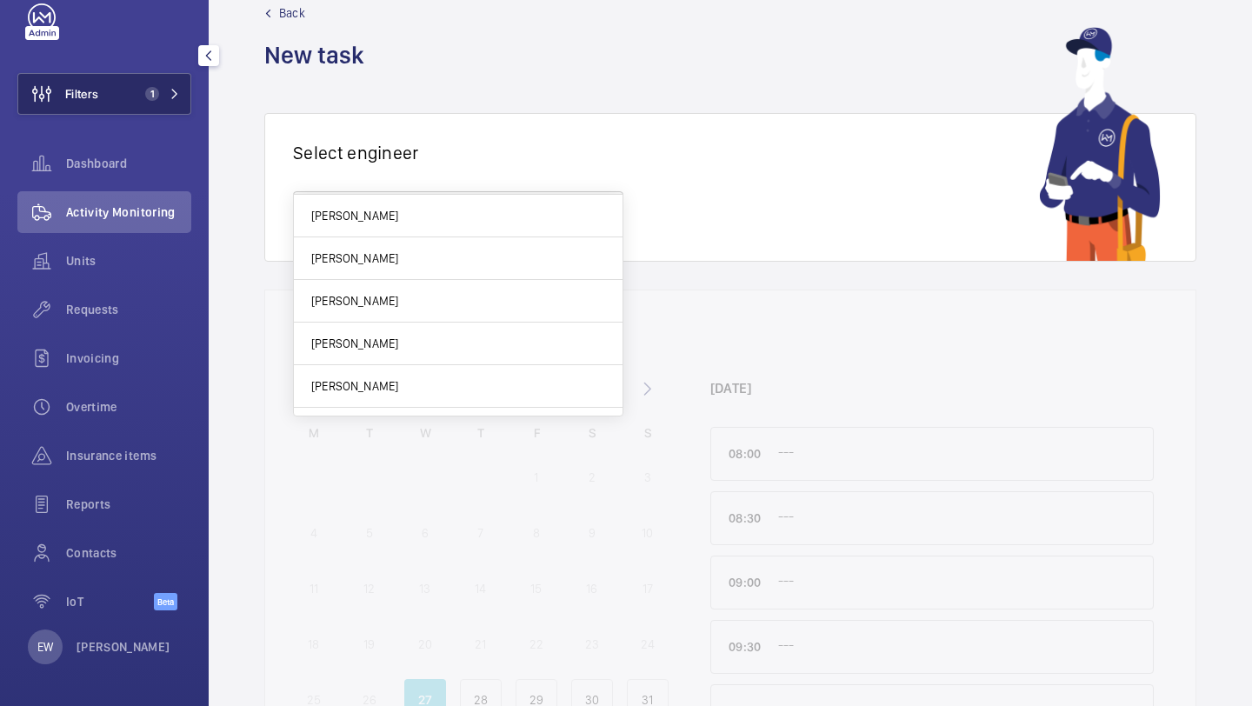
click at [124, 99] on button "Filters 1" at bounding box center [104, 94] width 174 height 42
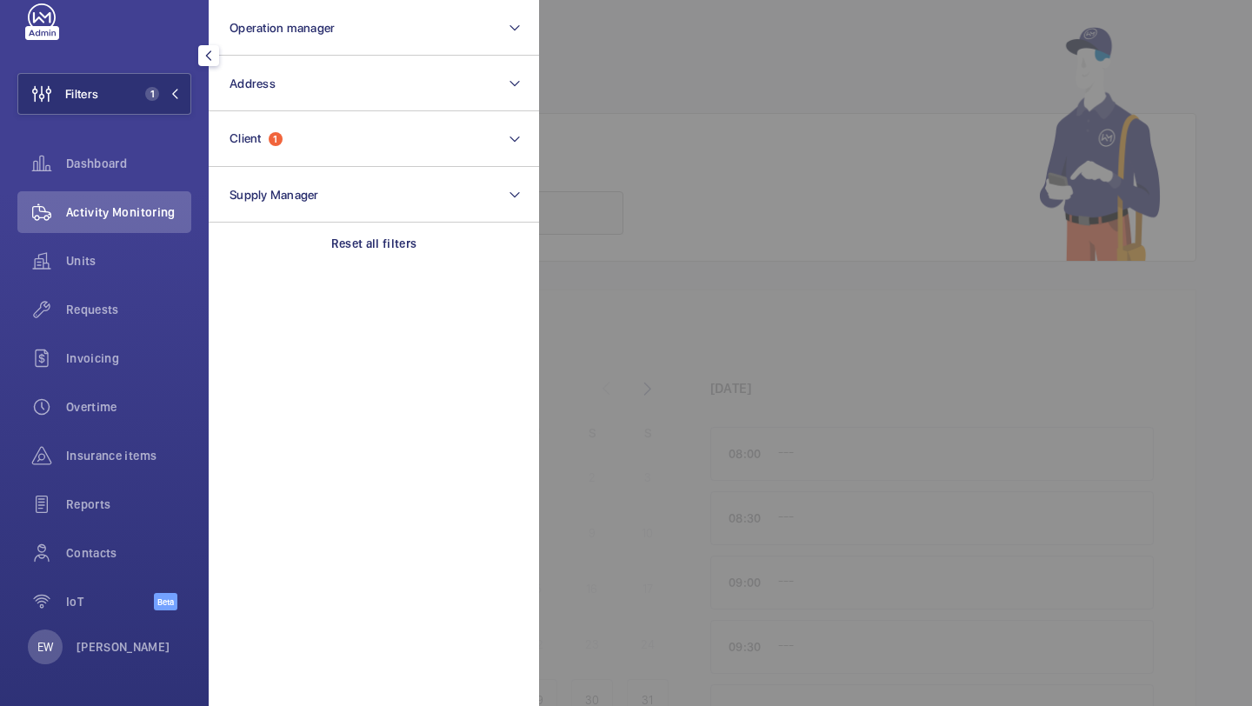
click at [219, 70] on div at bounding box center [208, 55] width 35 height 35
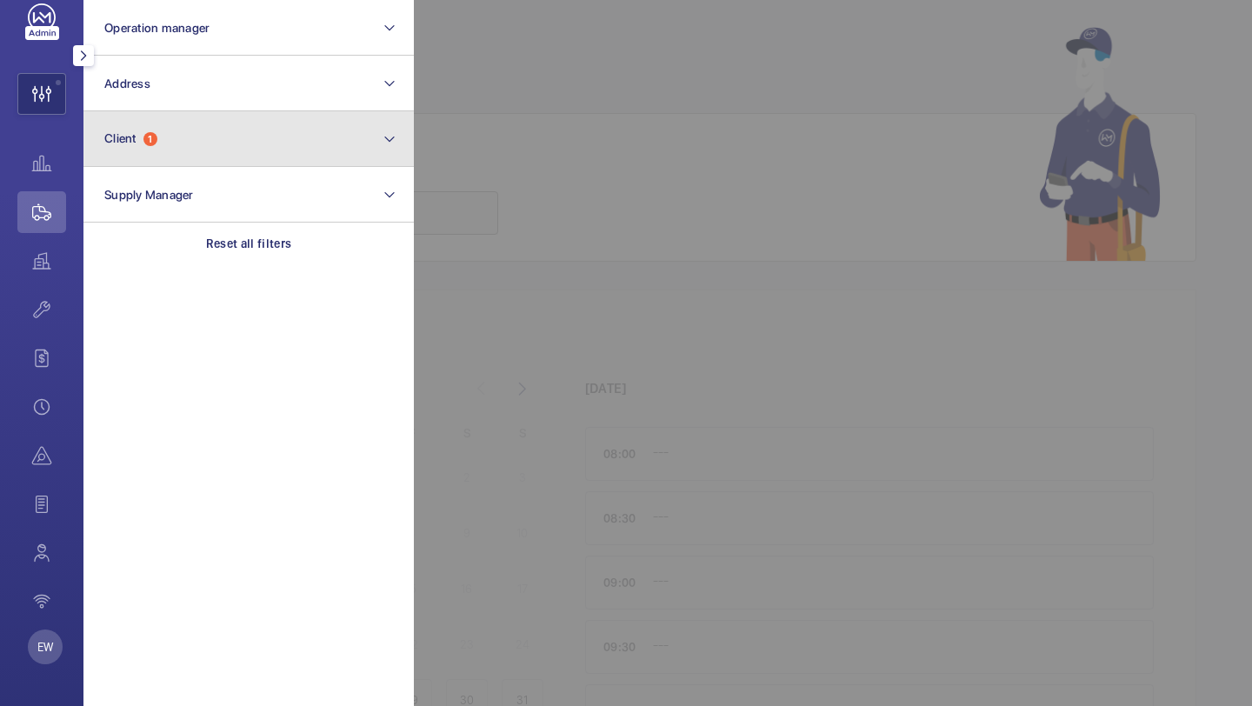
click at [173, 126] on button "Client 1" at bounding box center [248, 139] width 331 height 56
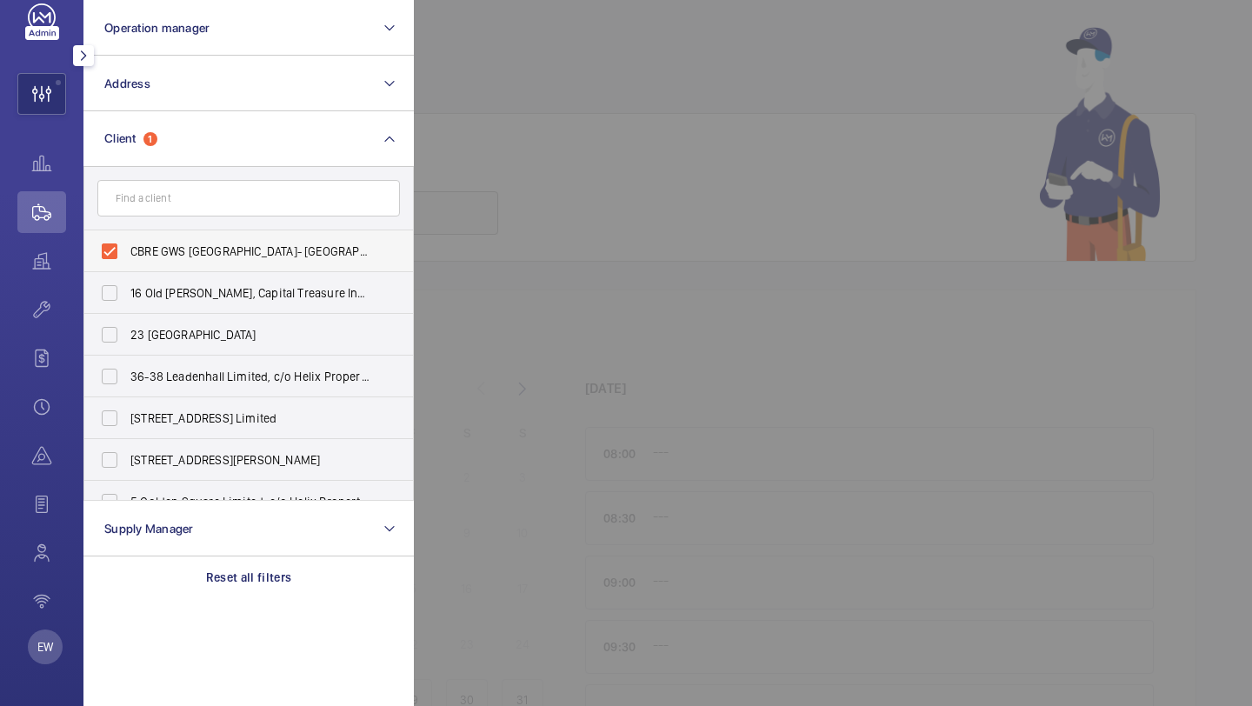
click at [181, 250] on span "CBRE GWS [GEOGRAPHIC_DATA]- [GEOGRAPHIC_DATA] [GEOGRAPHIC_DATA] [GEOGRAPHIC_DAT…" at bounding box center [249, 251] width 239 height 17
click at [127, 250] on input "CBRE GWS [GEOGRAPHIC_DATA]- [GEOGRAPHIC_DATA] [GEOGRAPHIC_DATA] [GEOGRAPHIC_DAT…" at bounding box center [109, 251] width 35 height 35
checkbox input "false"
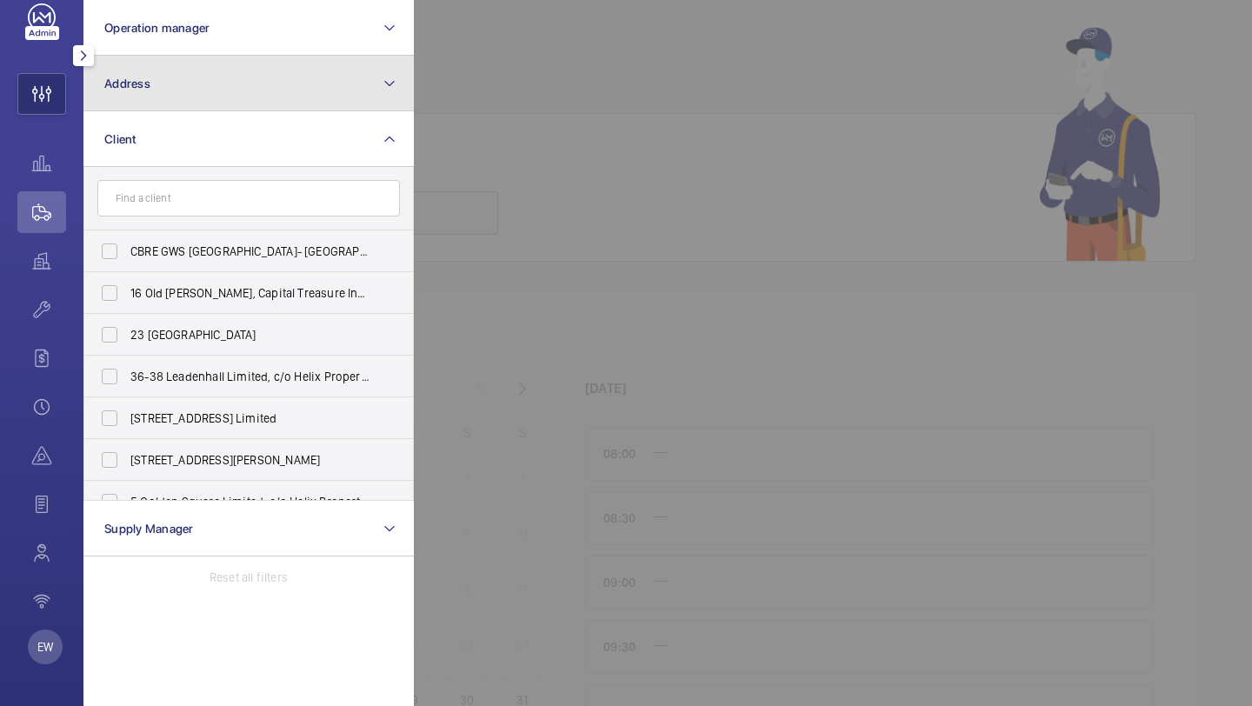
click at [188, 97] on button "Address" at bounding box center [248, 84] width 331 height 56
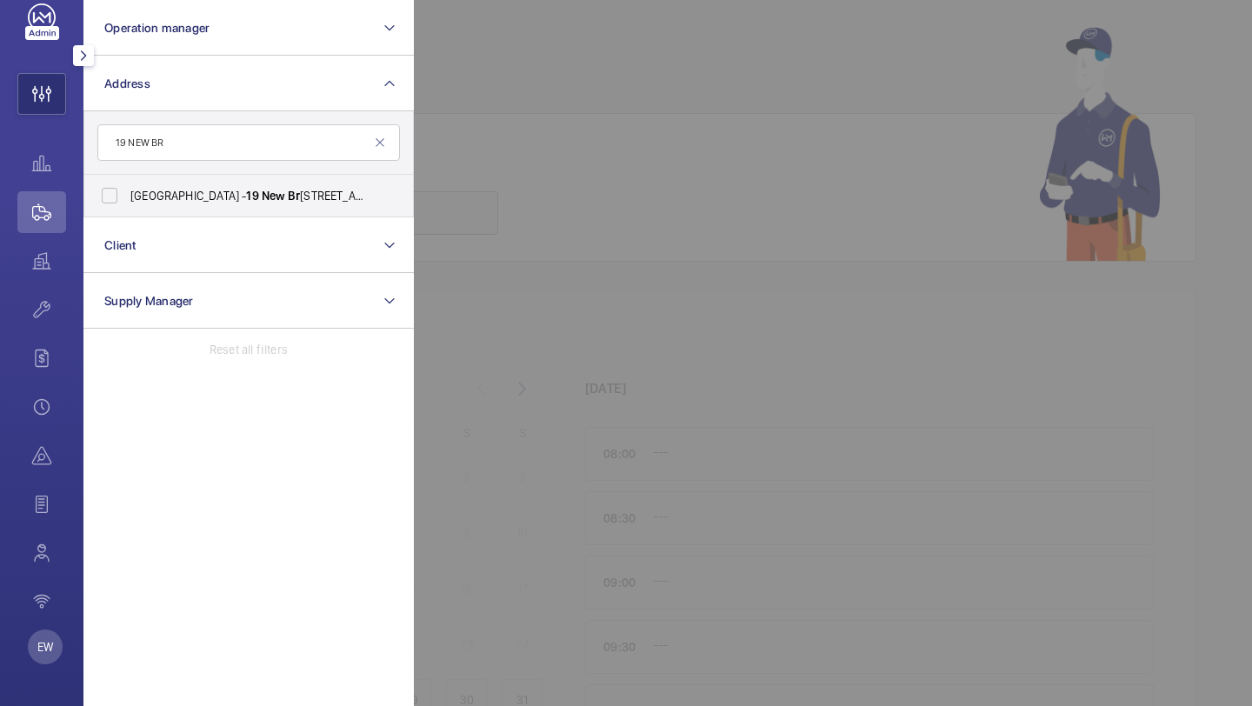
type input "19 NEW BR"
click at [193, 198] on span "[GEOGRAPHIC_DATA] - [STREET_ADDRESS]" at bounding box center [249, 195] width 239 height 17
click at [127, 198] on input "[GEOGRAPHIC_DATA] - [STREET_ADDRESS]" at bounding box center [109, 195] width 35 height 35
checkbox input "true"
click at [78, 56] on mat-icon "button" at bounding box center [83, 56] width 21 height 14
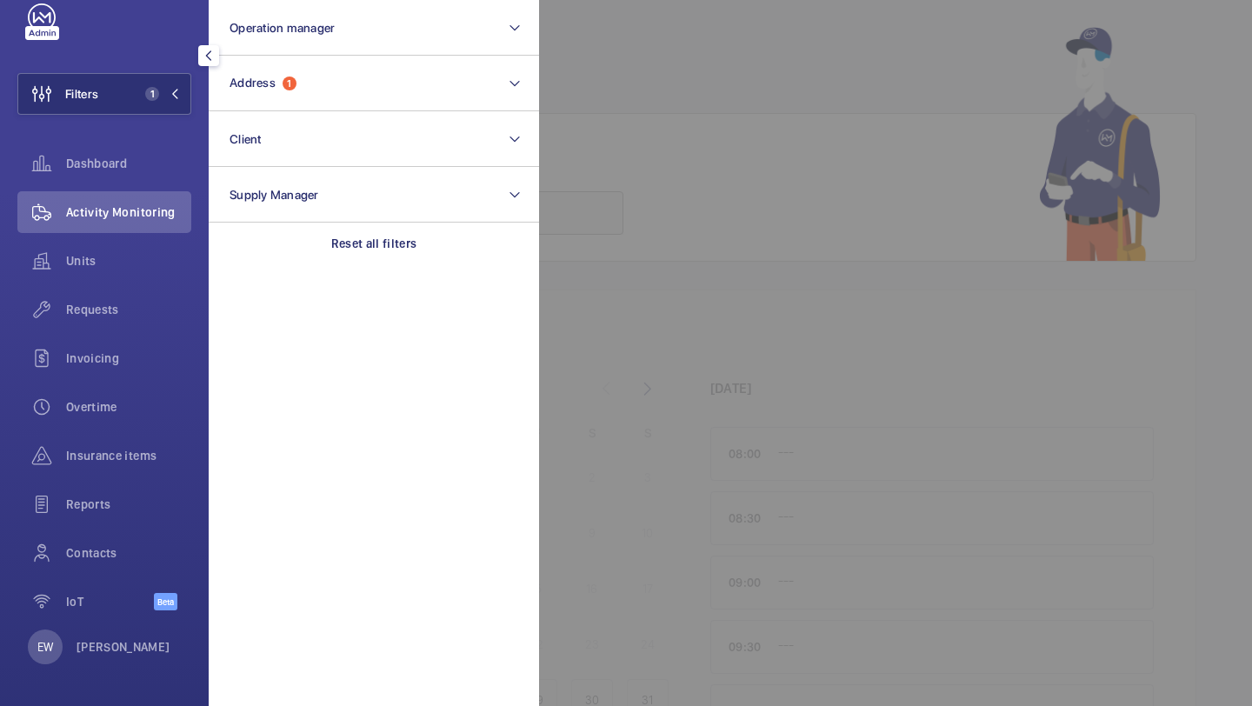
click at [711, 208] on div at bounding box center [1165, 353] width 1252 height 706
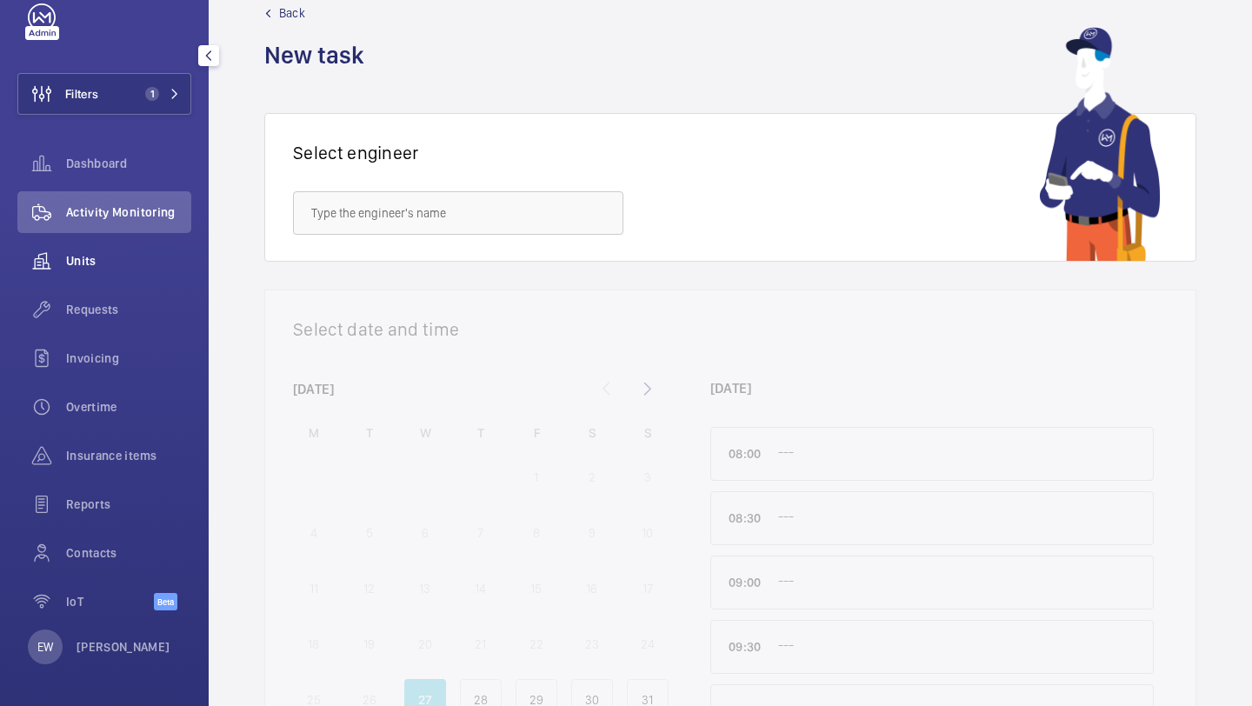
click at [110, 311] on span "Requests" at bounding box center [128, 309] width 125 height 17
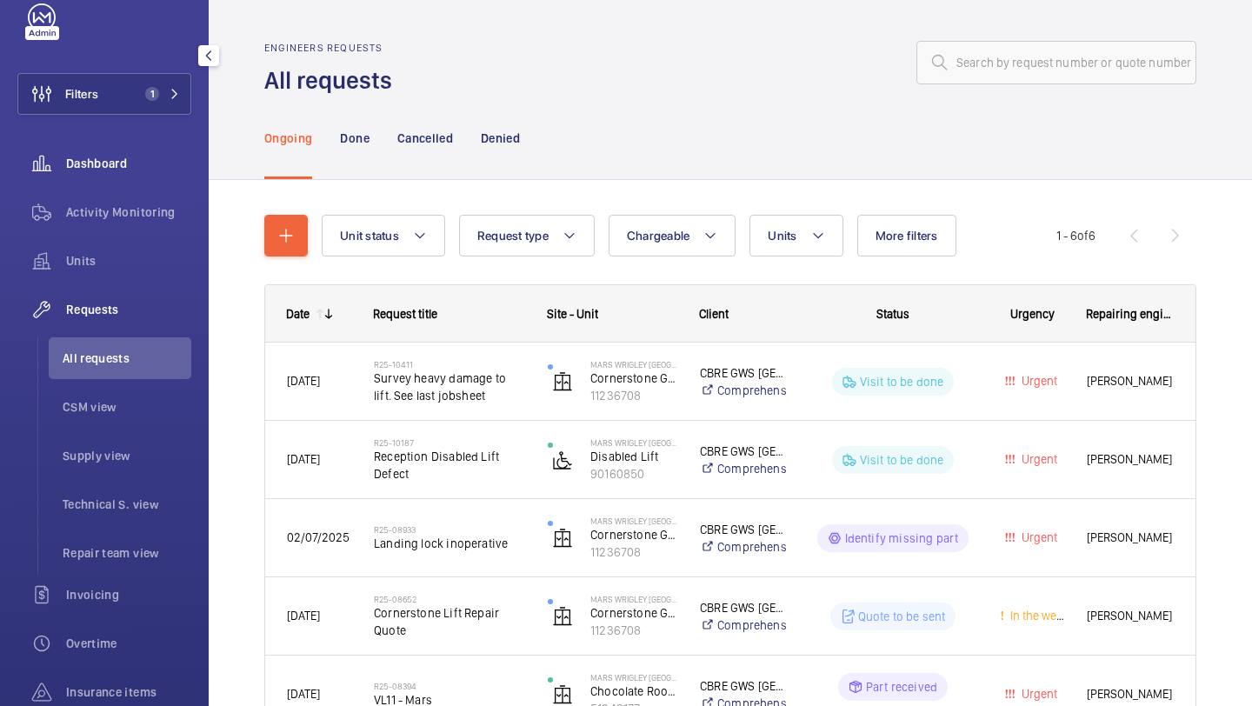
click at [110, 181] on div "Dashboard" at bounding box center [104, 164] width 174 height 42
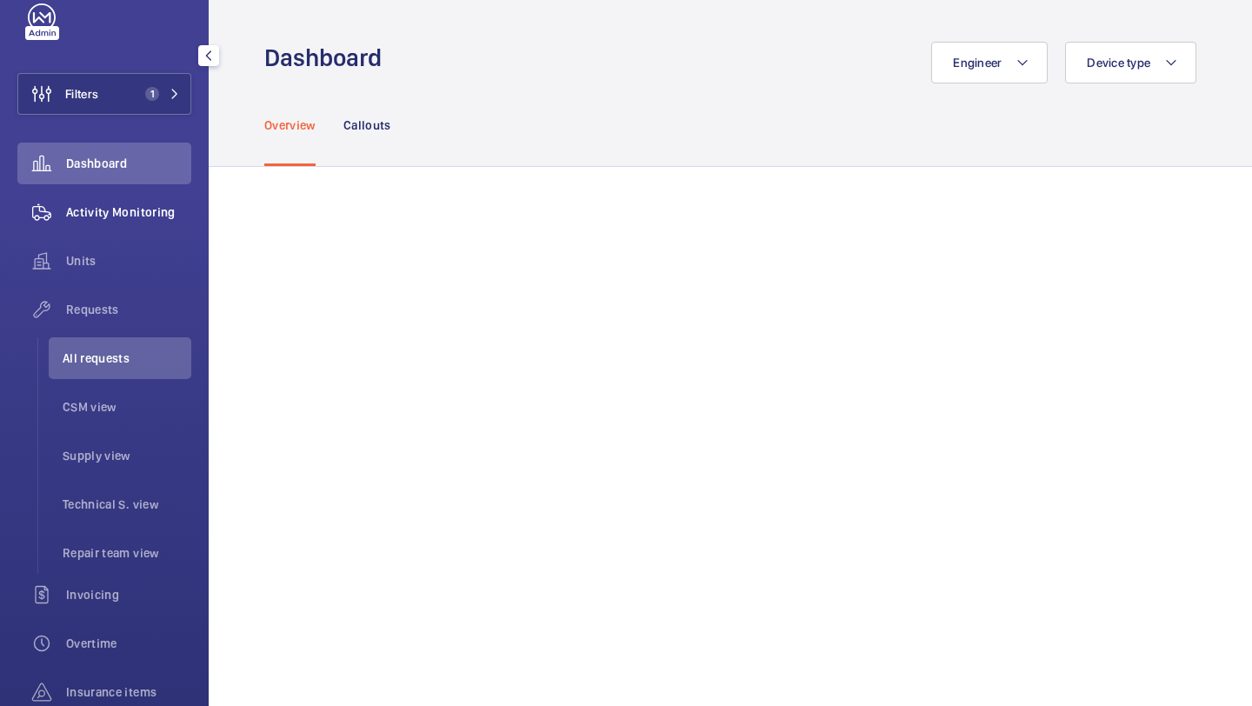
click at [110, 205] on span "Activity Monitoring" at bounding box center [128, 212] width 125 height 17
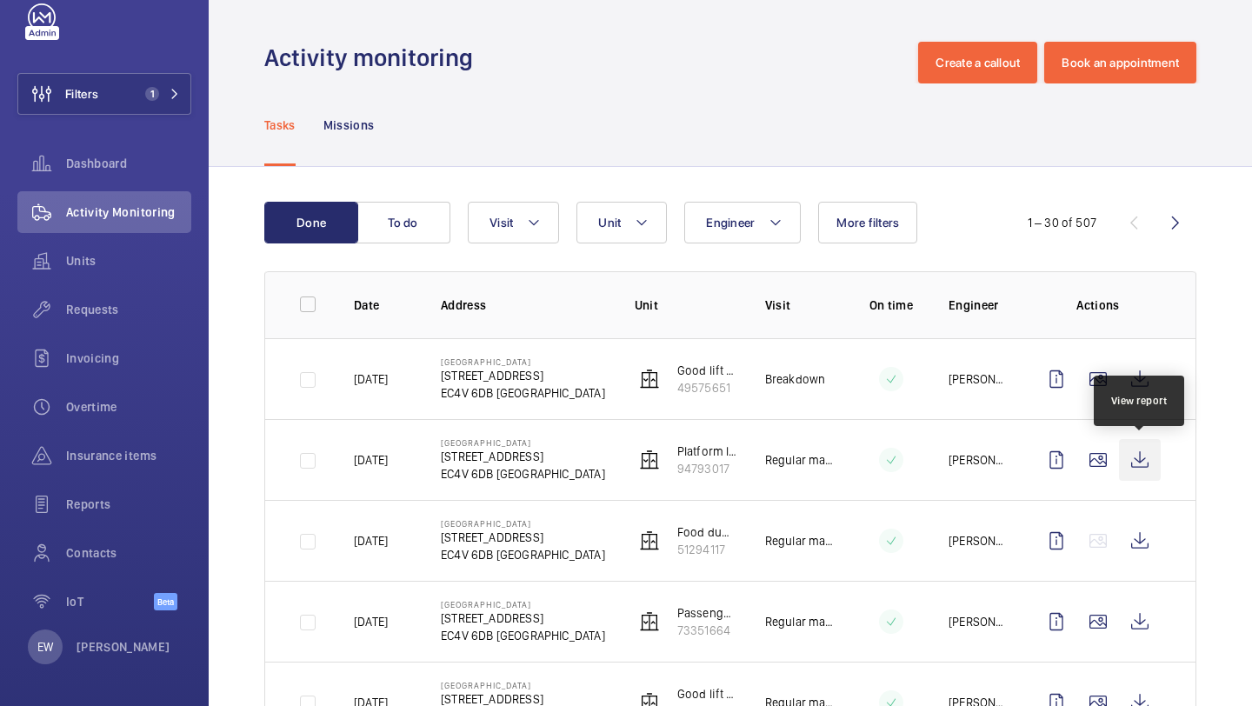
click at [1147, 451] on wm-front-icon-button at bounding box center [1140, 460] width 42 height 42
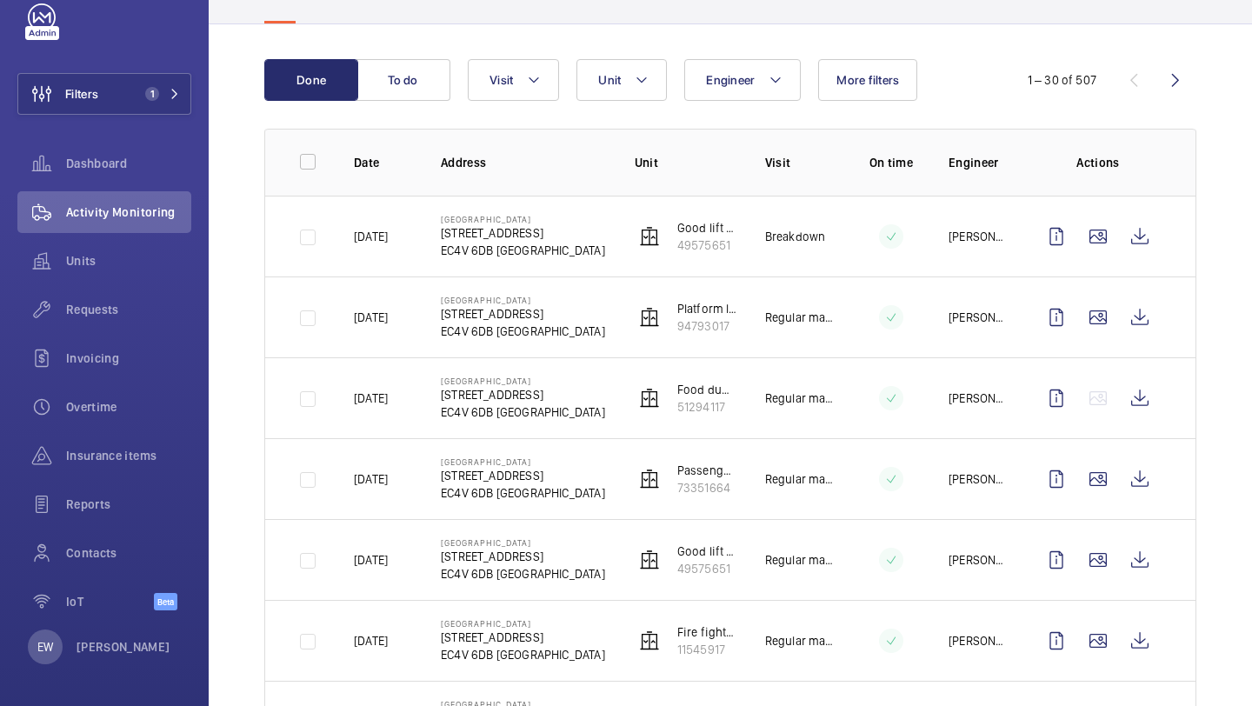
scroll to position [145, 0]
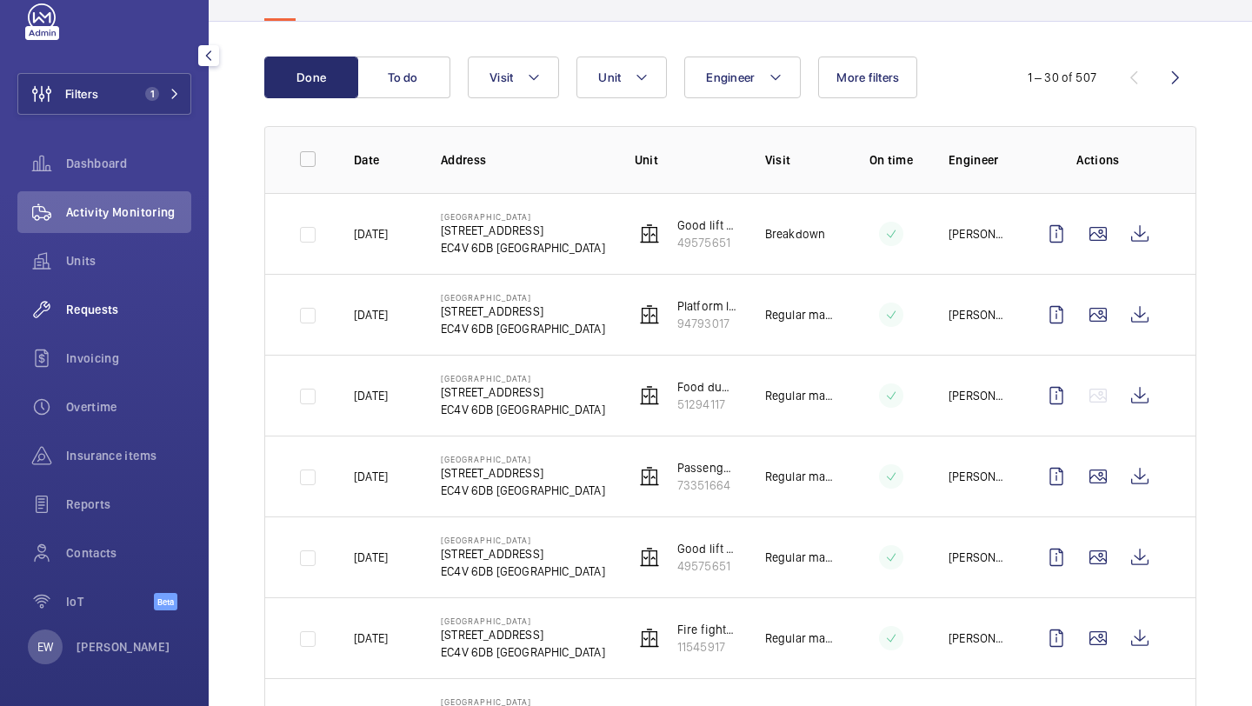
click at [136, 325] on div "Requests" at bounding box center [104, 310] width 174 height 42
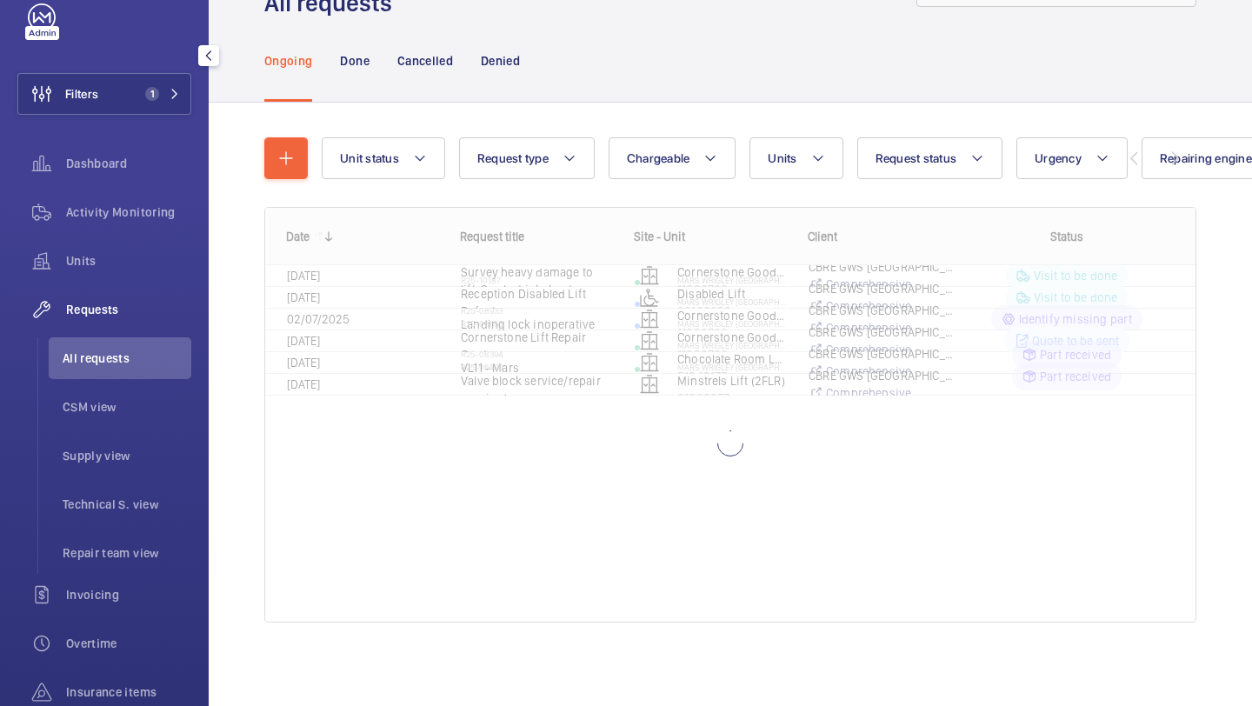
scroll to position [77, 0]
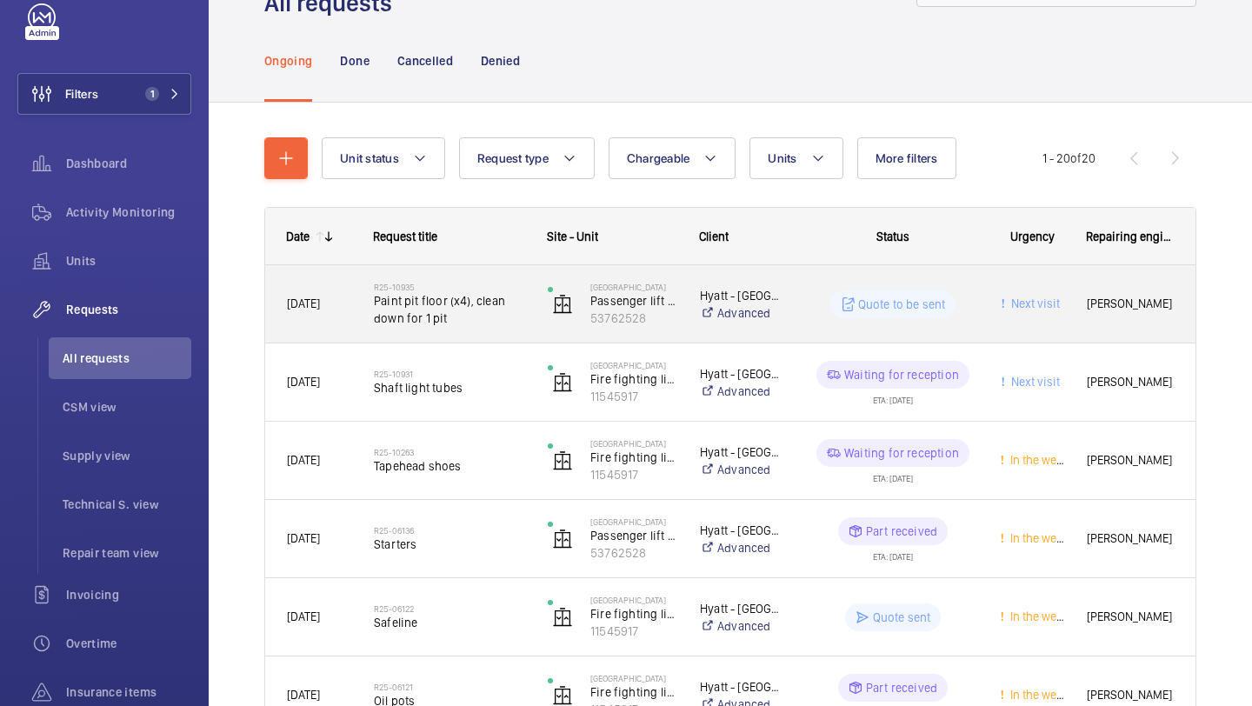
click at [444, 324] on span "Paint pit floor (x4), clean down for 1 pit" at bounding box center [449, 309] width 151 height 35
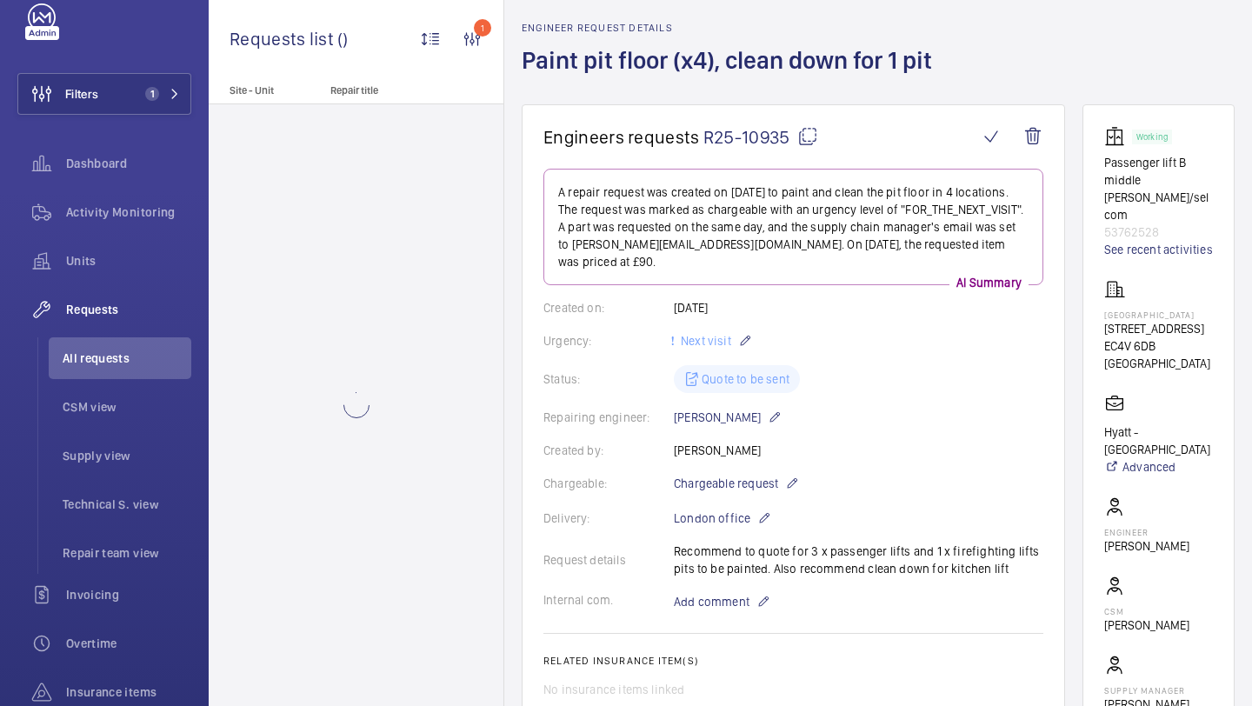
scroll to position [67, 0]
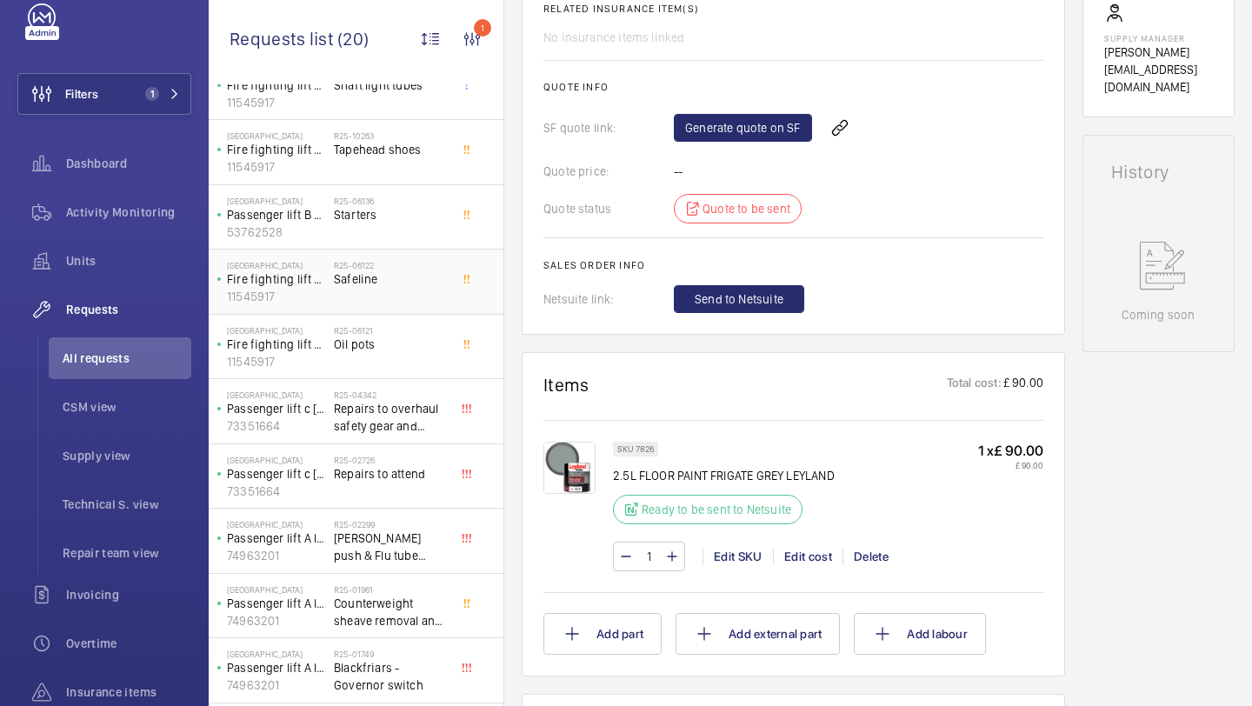
scroll to position [124, 0]
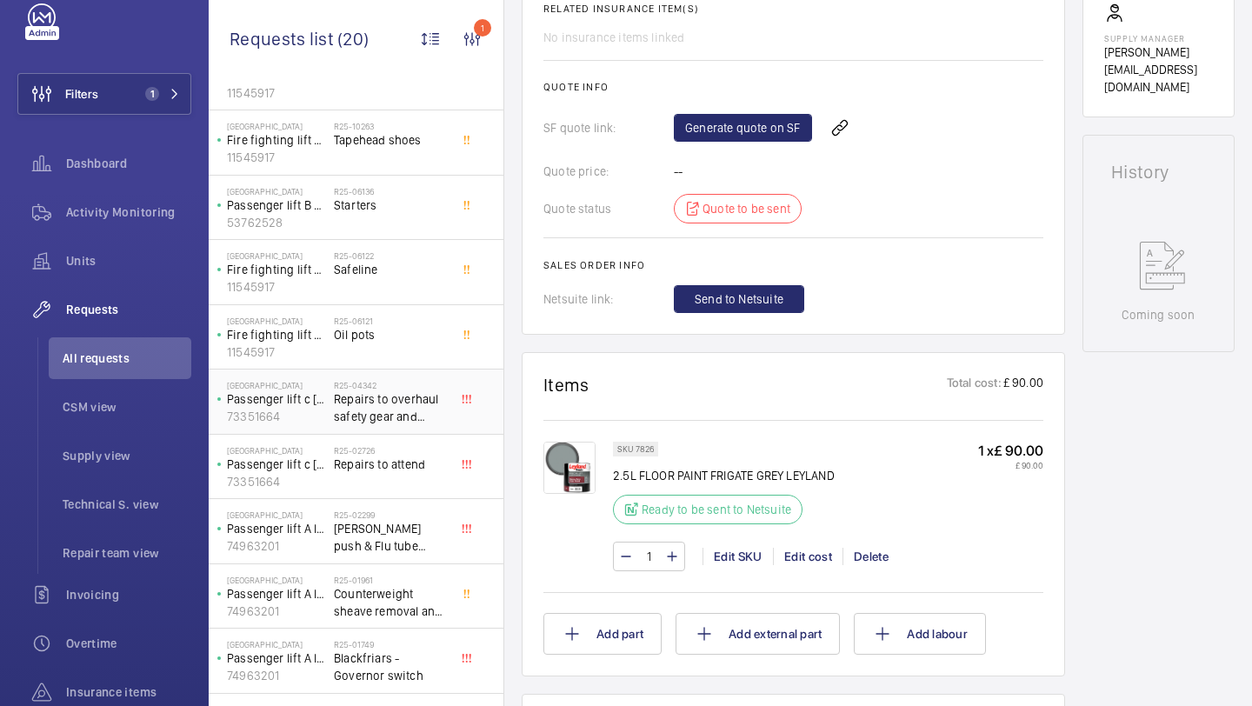
click at [410, 396] on span "Repairs to overhaul safety gear and [PERSON_NAME] guides" at bounding box center [391, 408] width 115 height 35
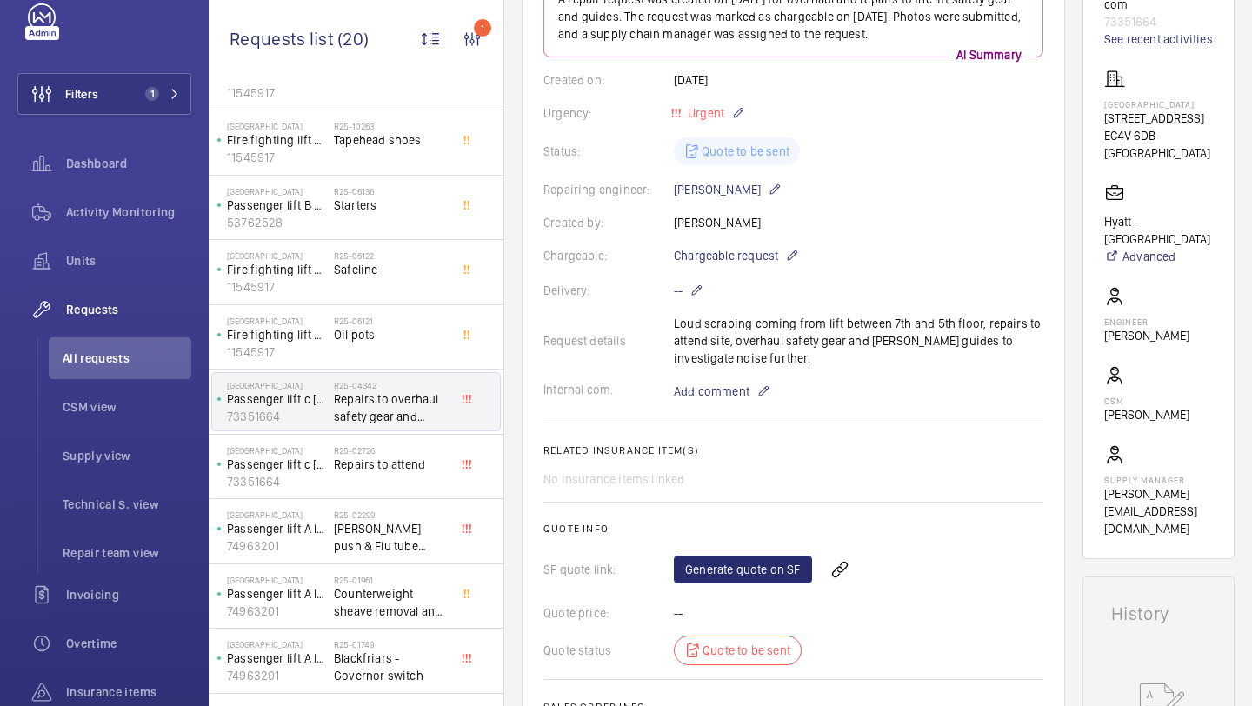
scroll to position [554, 0]
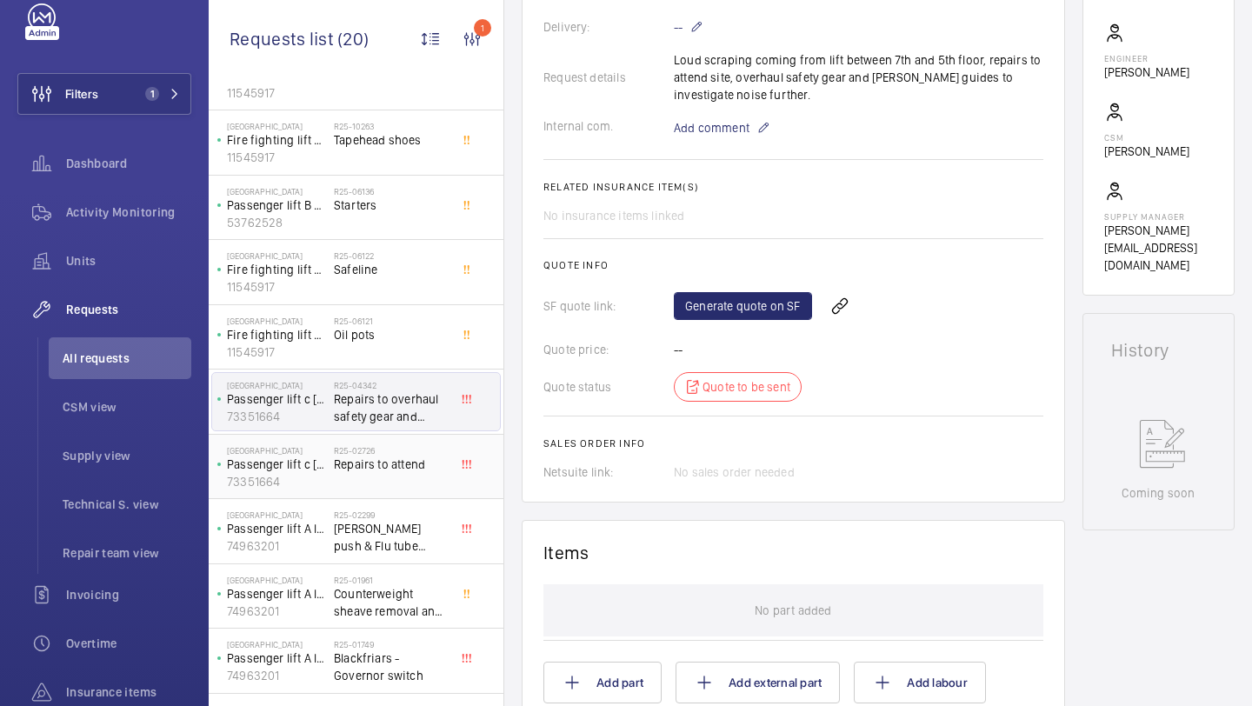
click at [433, 473] on div "R25-02726 Repairs to attend" at bounding box center [391, 470] width 115 height 50
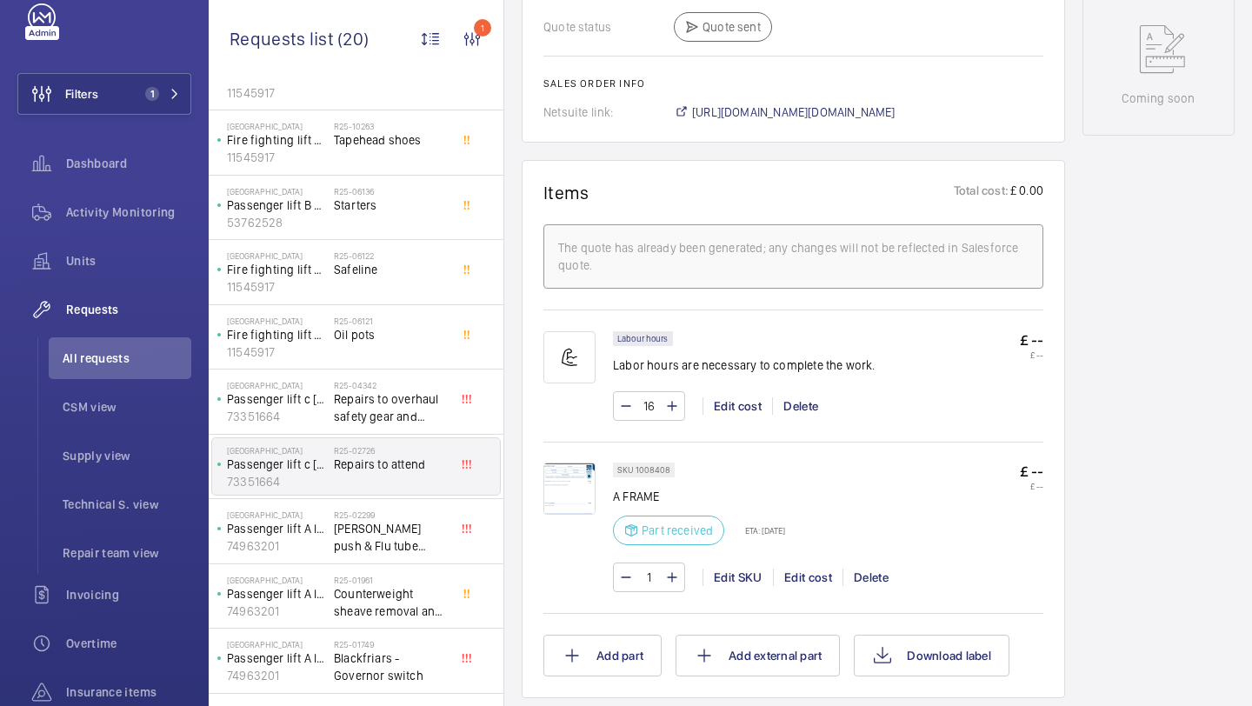
scroll to position [1271, 0]
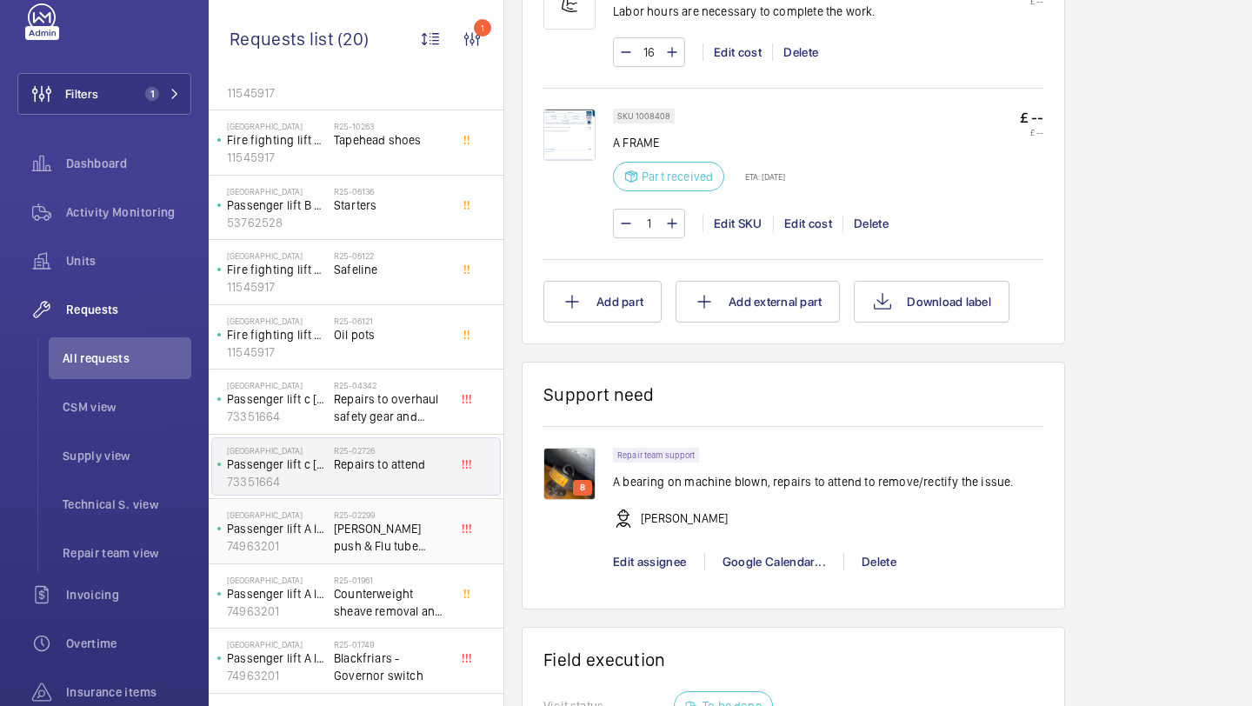
click at [401, 559] on div "R25-02299 [PERSON_NAME] push & Flu tube starters" at bounding box center [391, 535] width 115 height 50
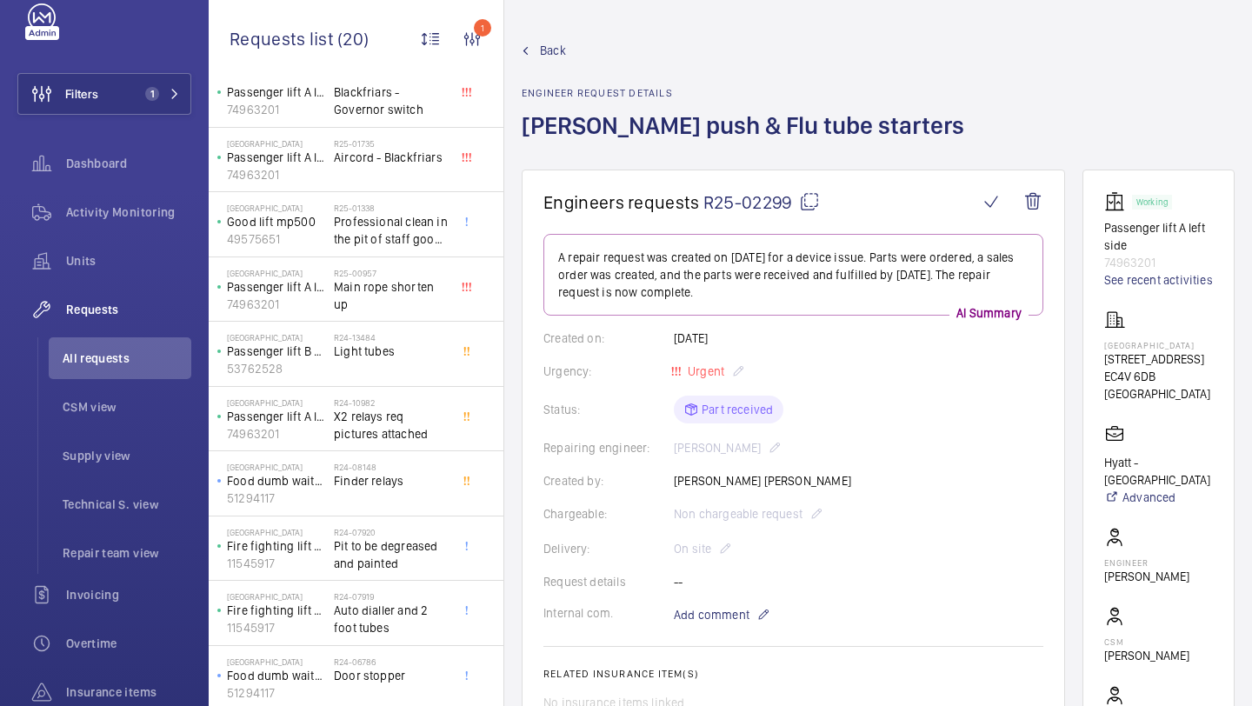
scroll to position [694, 0]
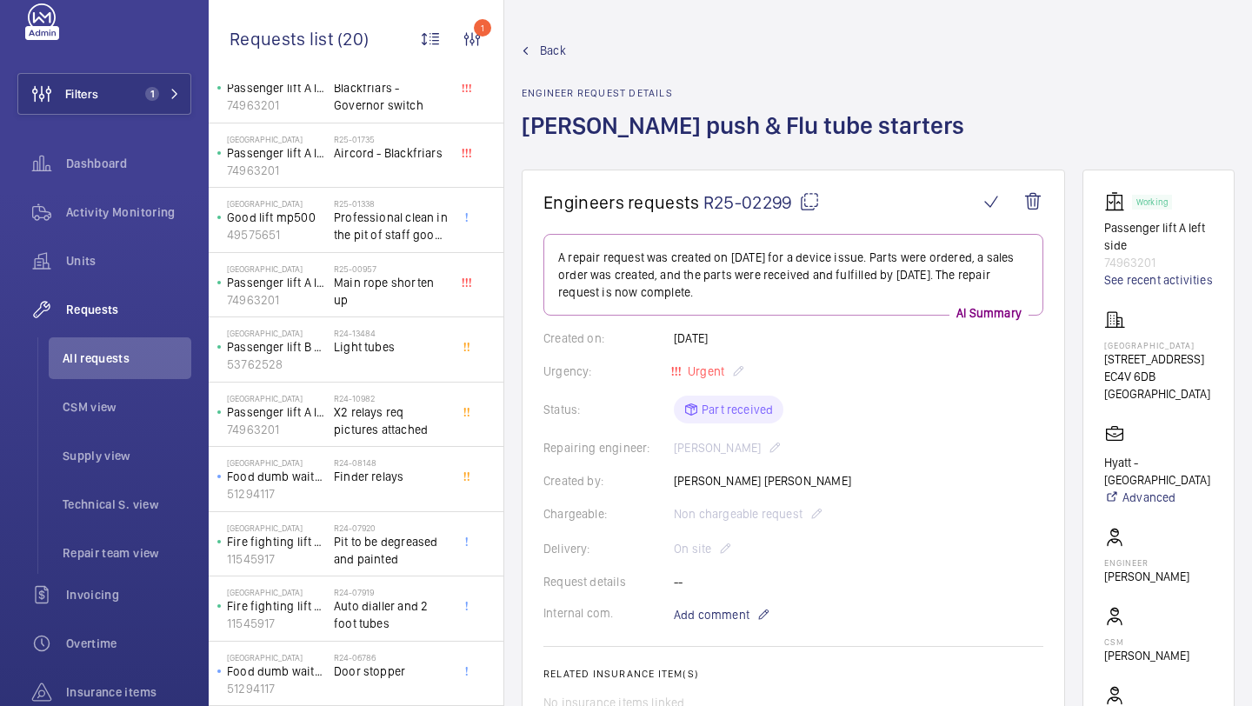
drag, startPoint x: 793, startPoint y: 210, endPoint x: 711, endPoint y: 200, distance: 83.3
click at [711, 201] on span "R25-02299" at bounding box center [762, 202] width 117 height 22
copy span "25-02299"
click at [126, 337] on li "All requests" at bounding box center [120, 358] width 143 height 42
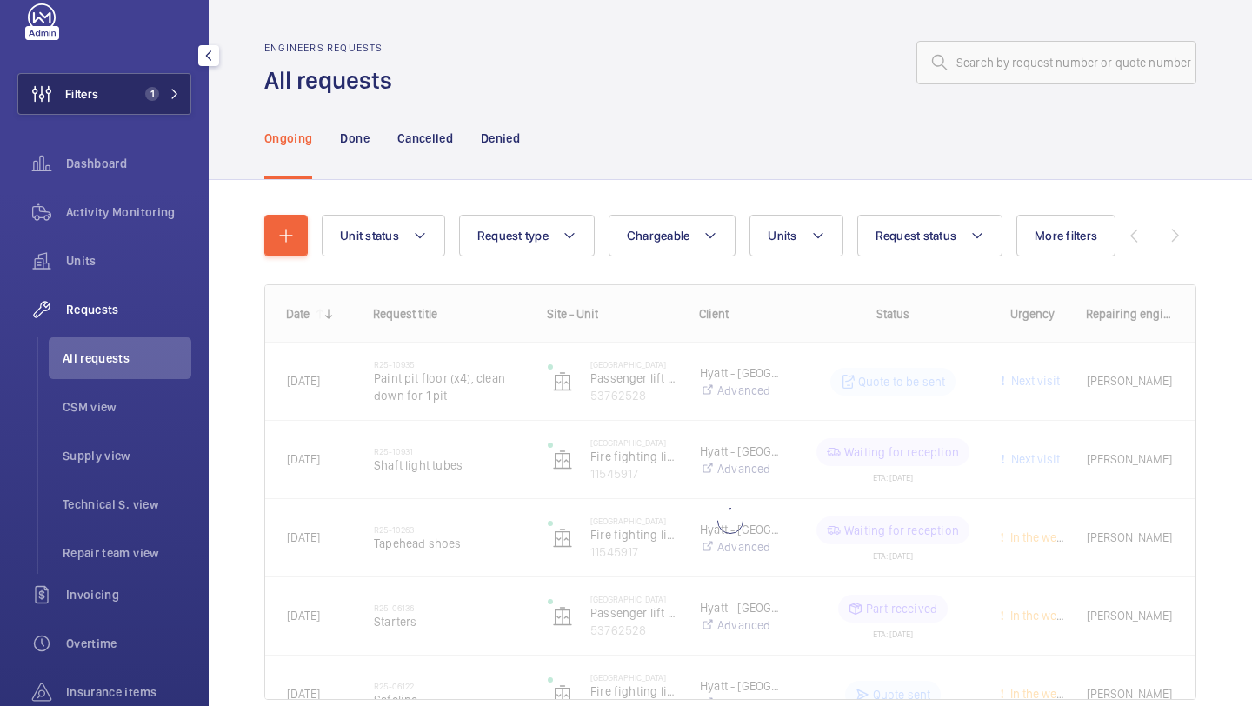
click at [137, 95] on button "Filters 1" at bounding box center [104, 94] width 174 height 42
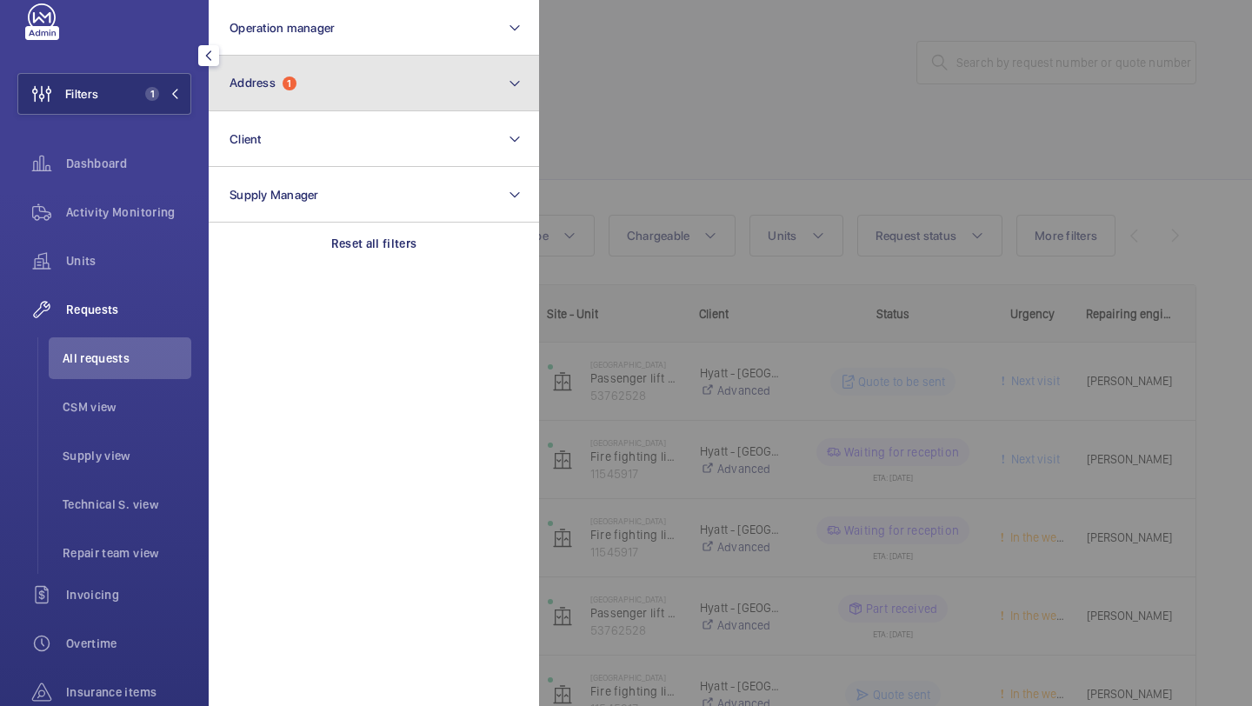
click at [262, 65] on button "Address 1" at bounding box center [374, 84] width 331 height 56
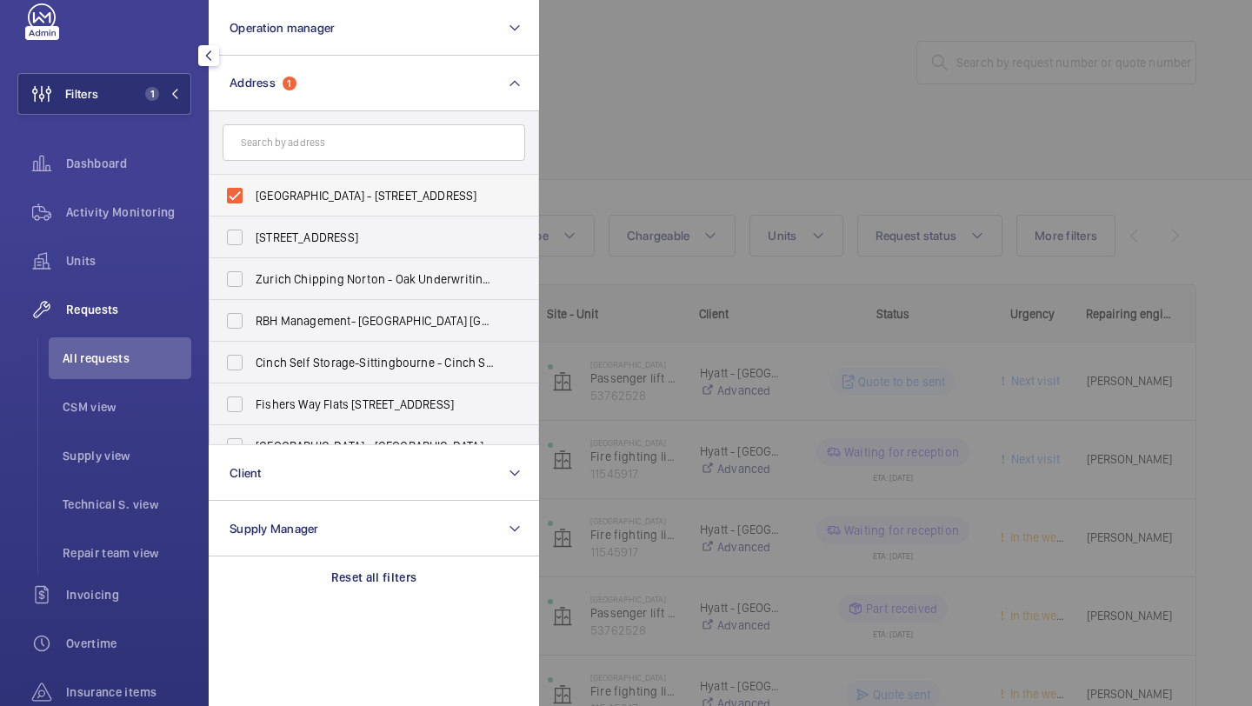
click at [269, 185] on label "[GEOGRAPHIC_DATA] - [STREET_ADDRESS]" at bounding box center [361, 196] width 303 height 42
click at [252, 185] on input "[GEOGRAPHIC_DATA] - [STREET_ADDRESS]" at bounding box center [234, 195] width 35 height 35
checkbox input "false"
click at [605, 116] on div at bounding box center [1165, 353] width 1252 height 706
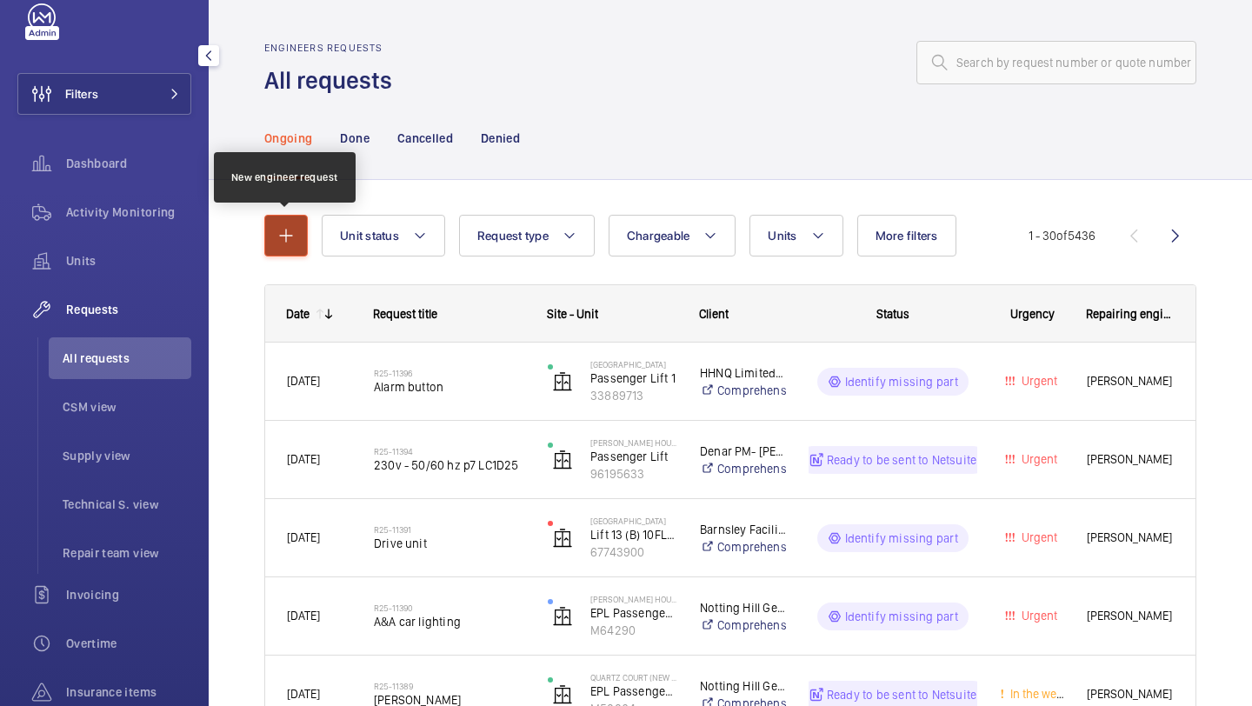
click at [269, 233] on button "button" at bounding box center [285, 236] width 43 height 42
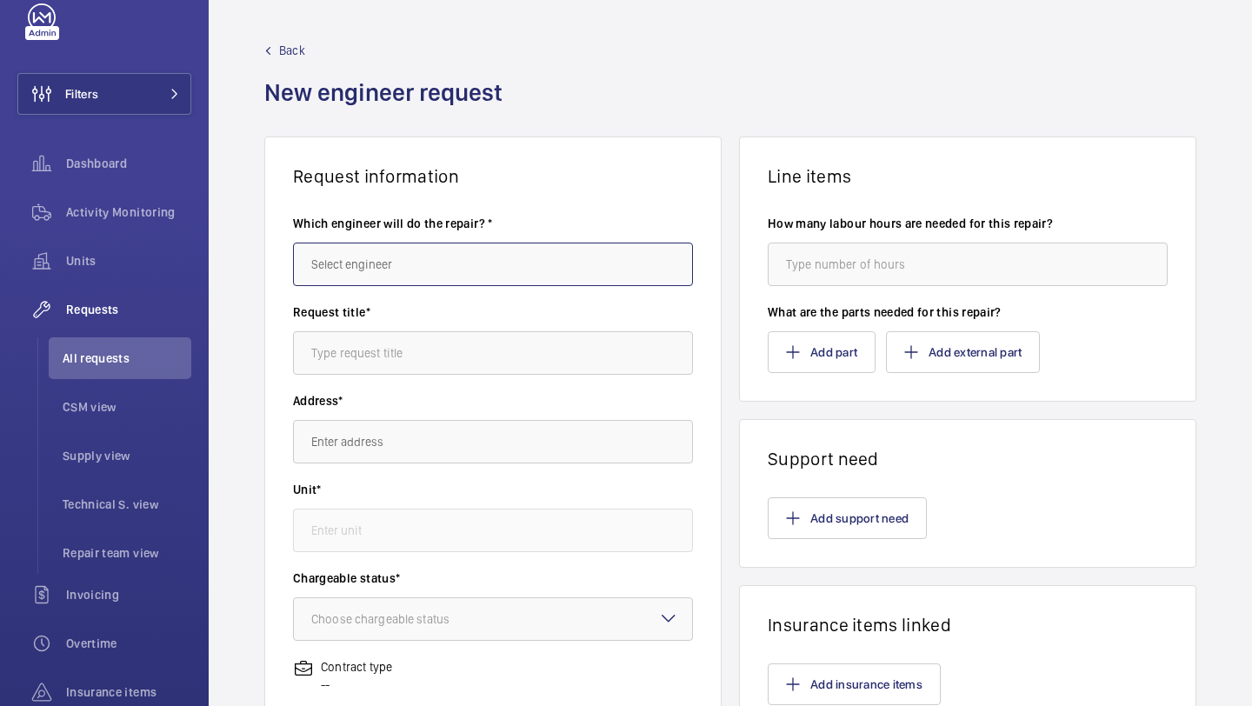
click at [342, 244] on input "text" at bounding box center [493, 264] width 400 height 43
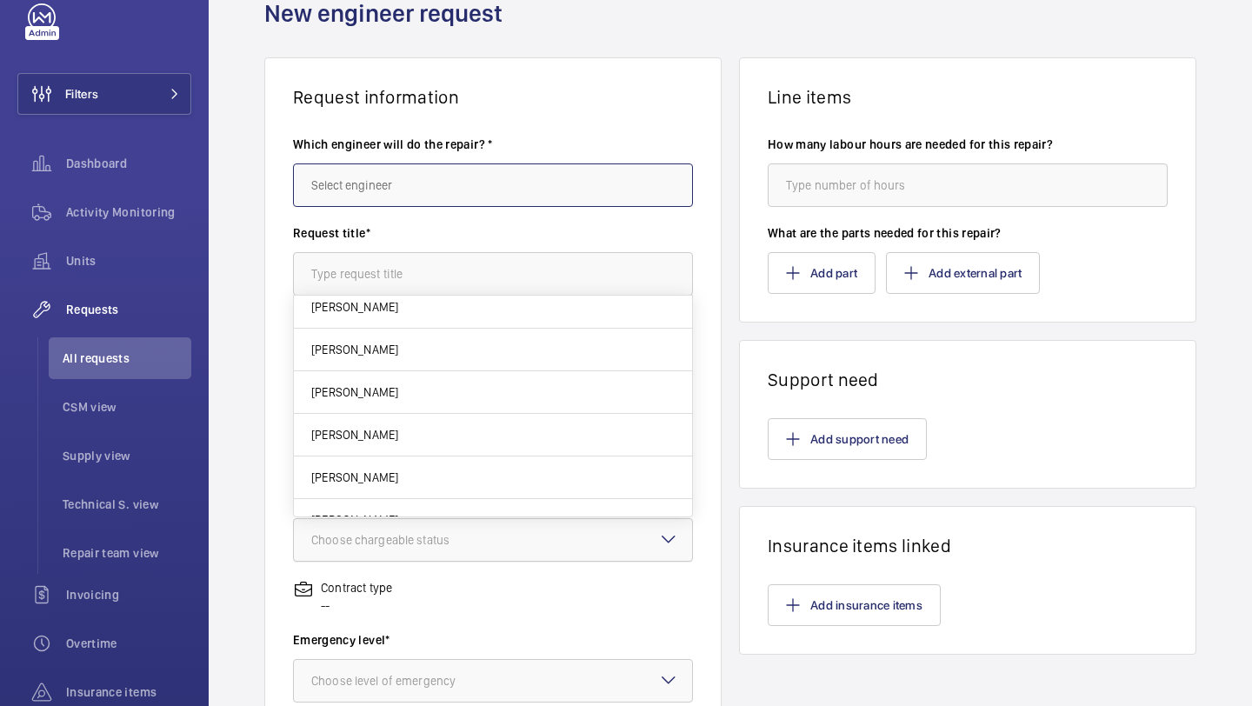
scroll to position [283, 0]
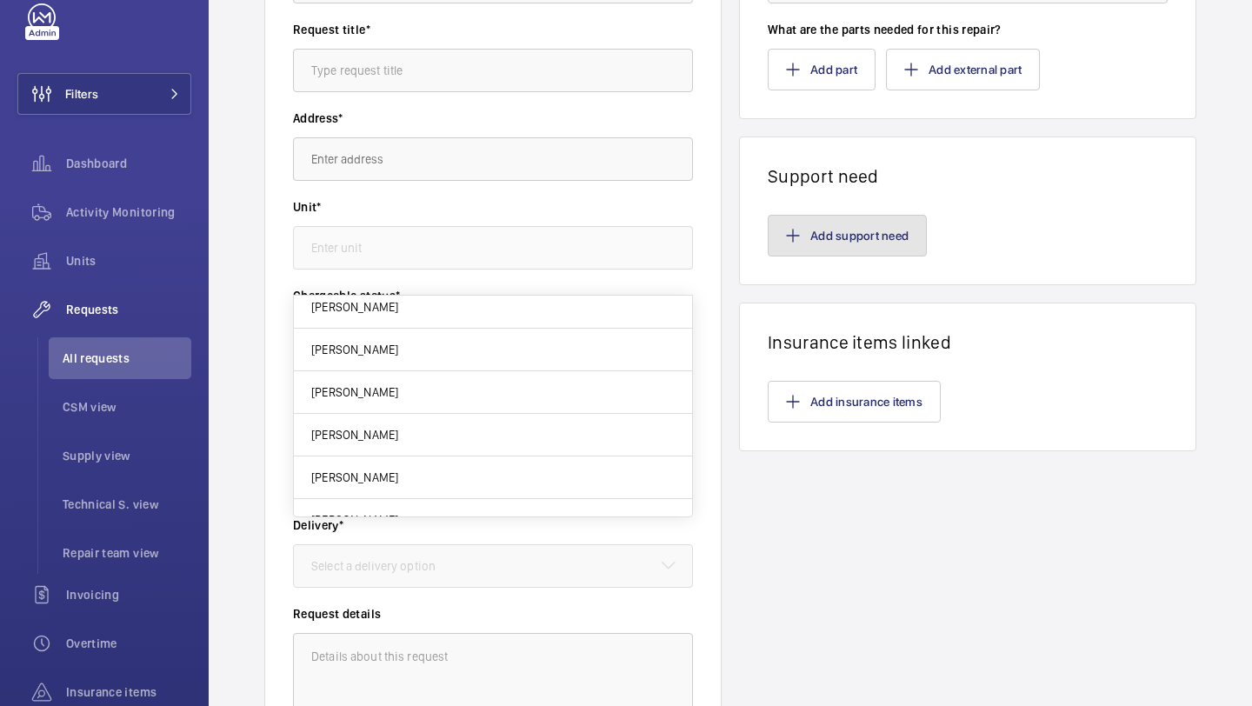
click at [842, 243] on button "Add support need" at bounding box center [847, 236] width 159 height 42
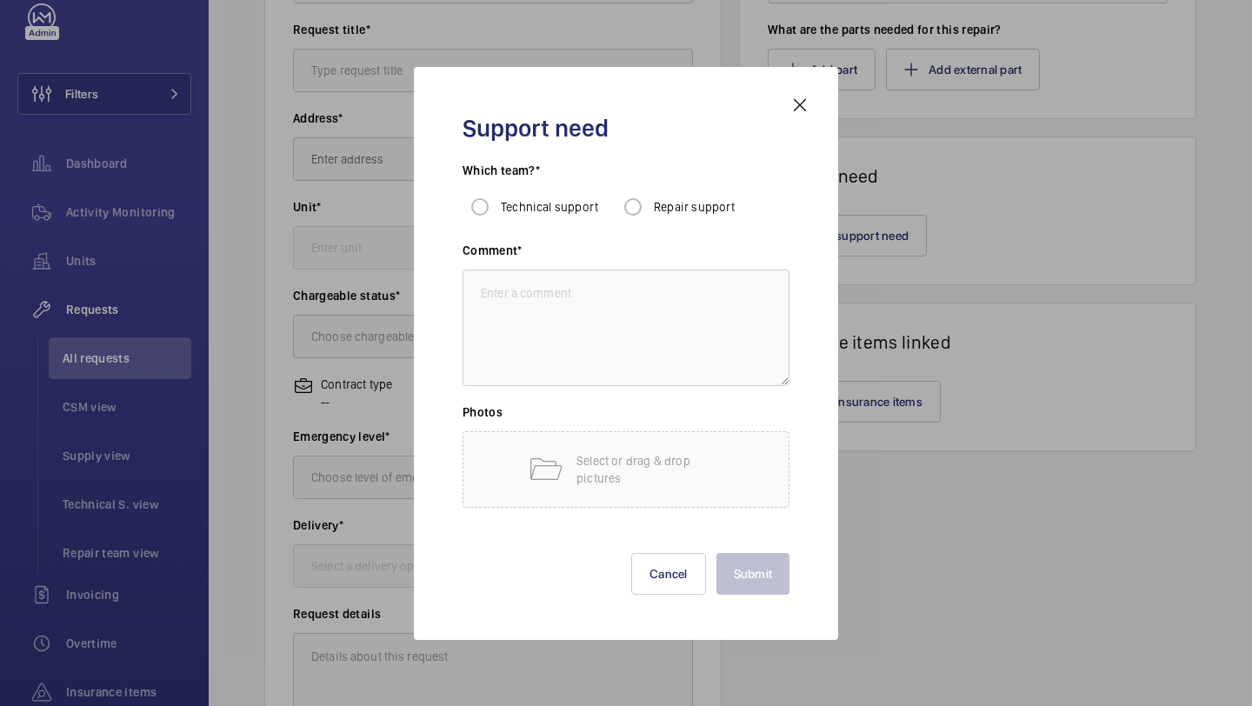
click at [661, 216] on div "Repair support" at bounding box center [676, 207] width 120 height 35
click at [633, 217] on input "Repair support" at bounding box center [633, 207] width 35 height 35
radio input "true"
click at [609, 288] on textarea at bounding box center [626, 328] width 327 height 117
type textarea "f"
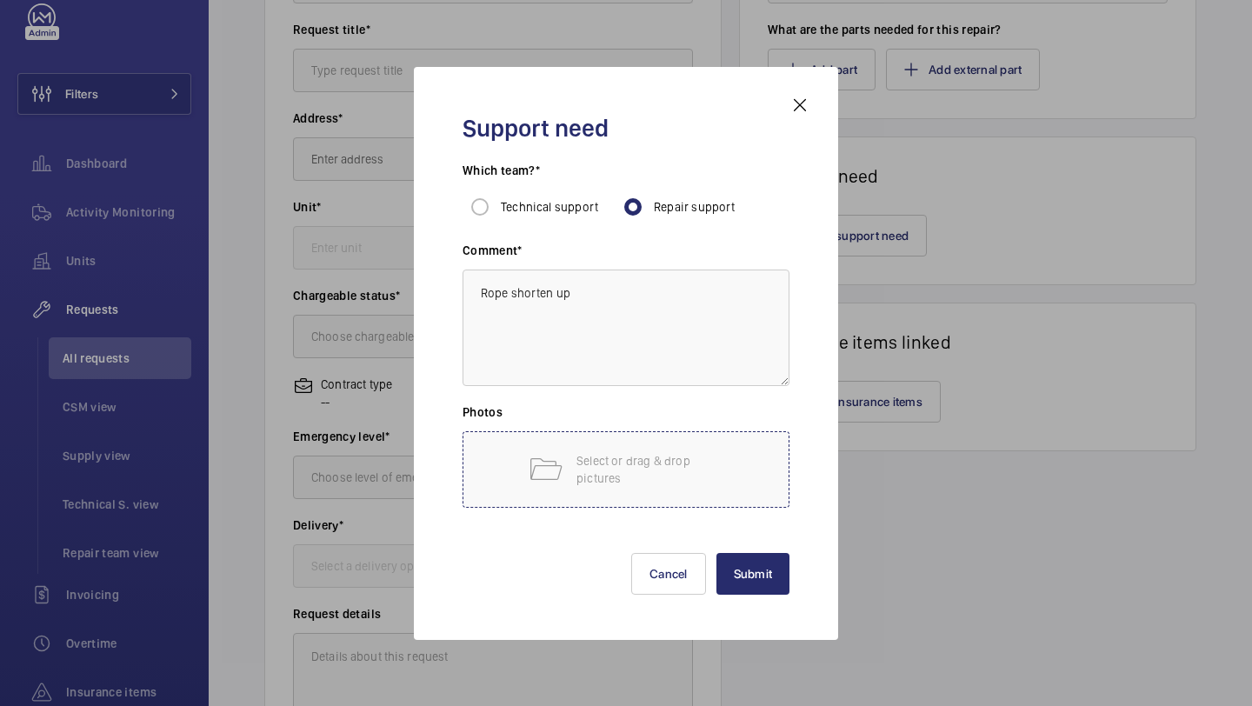
click at [607, 484] on p "Select or drag & drop pictures" at bounding box center [651, 469] width 148 height 35
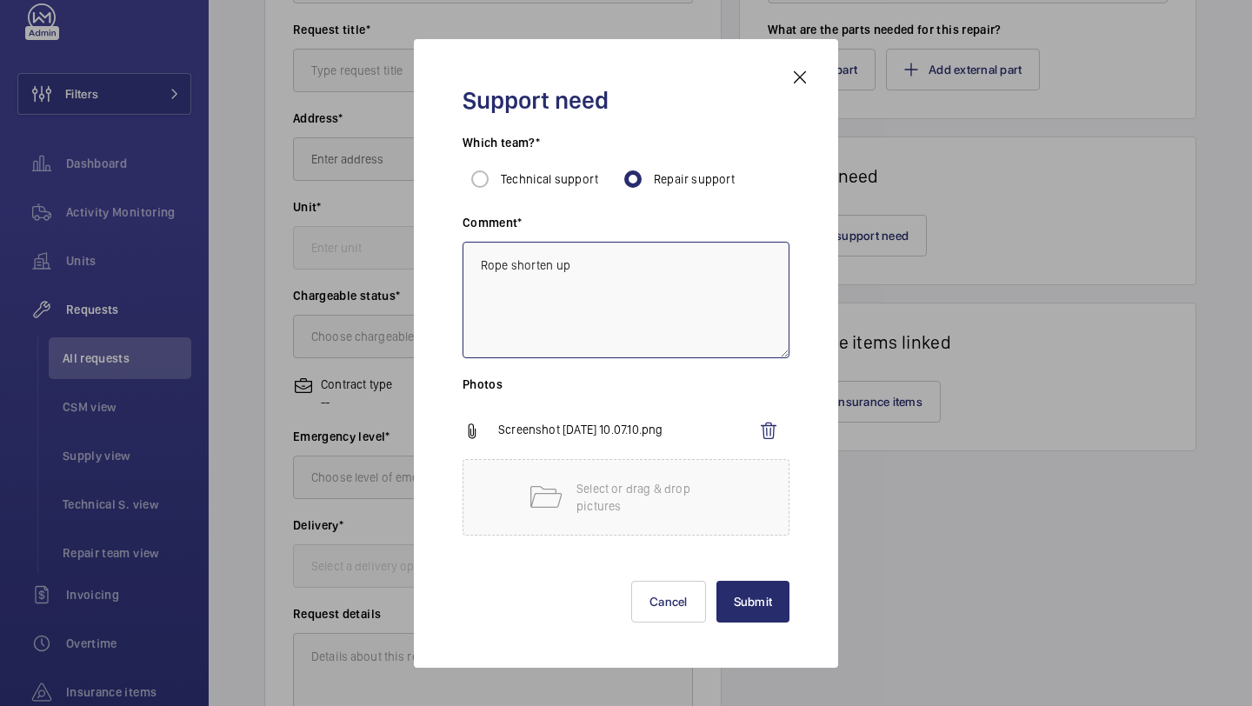
click at [682, 291] on textarea "Rope shorten up" at bounding box center [626, 300] width 327 height 117
type textarea "Rope shorten up - immediate a defect"
click at [709, 259] on textarea "Rope shorten up - immediate a defect" at bounding box center [626, 300] width 327 height 117
click at [741, 591] on button "Submit" at bounding box center [754, 602] width 74 height 42
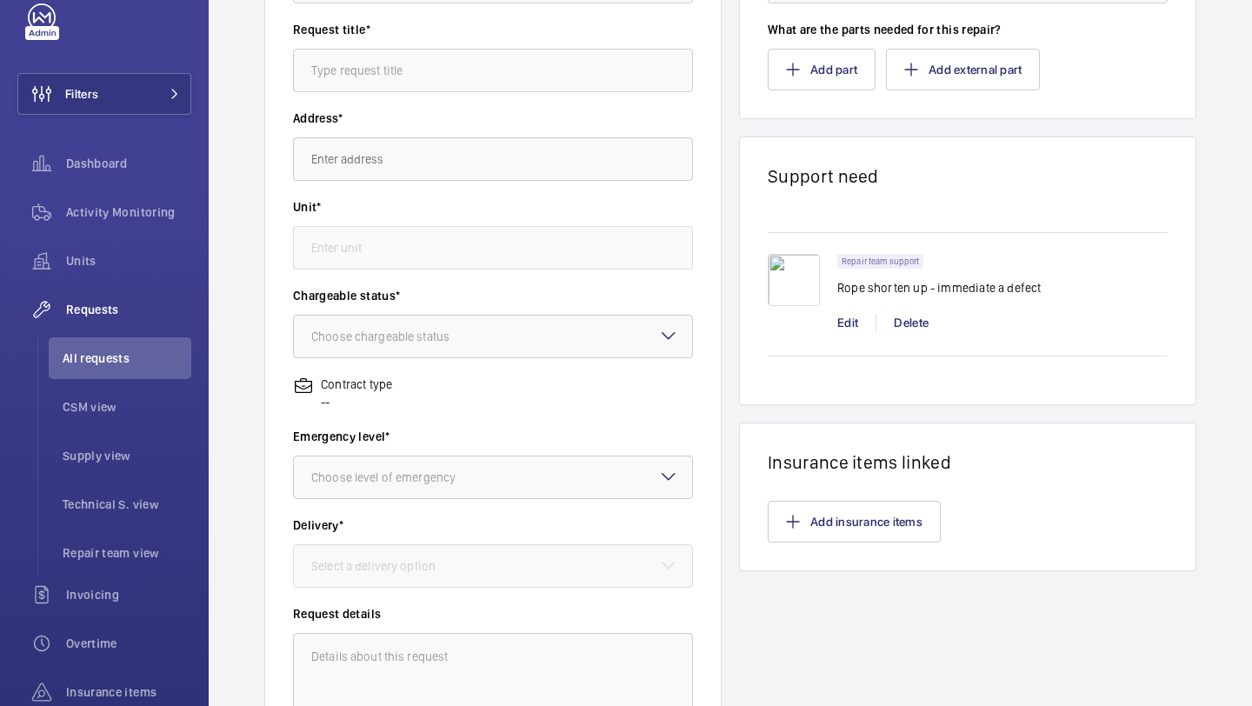
scroll to position [0, 0]
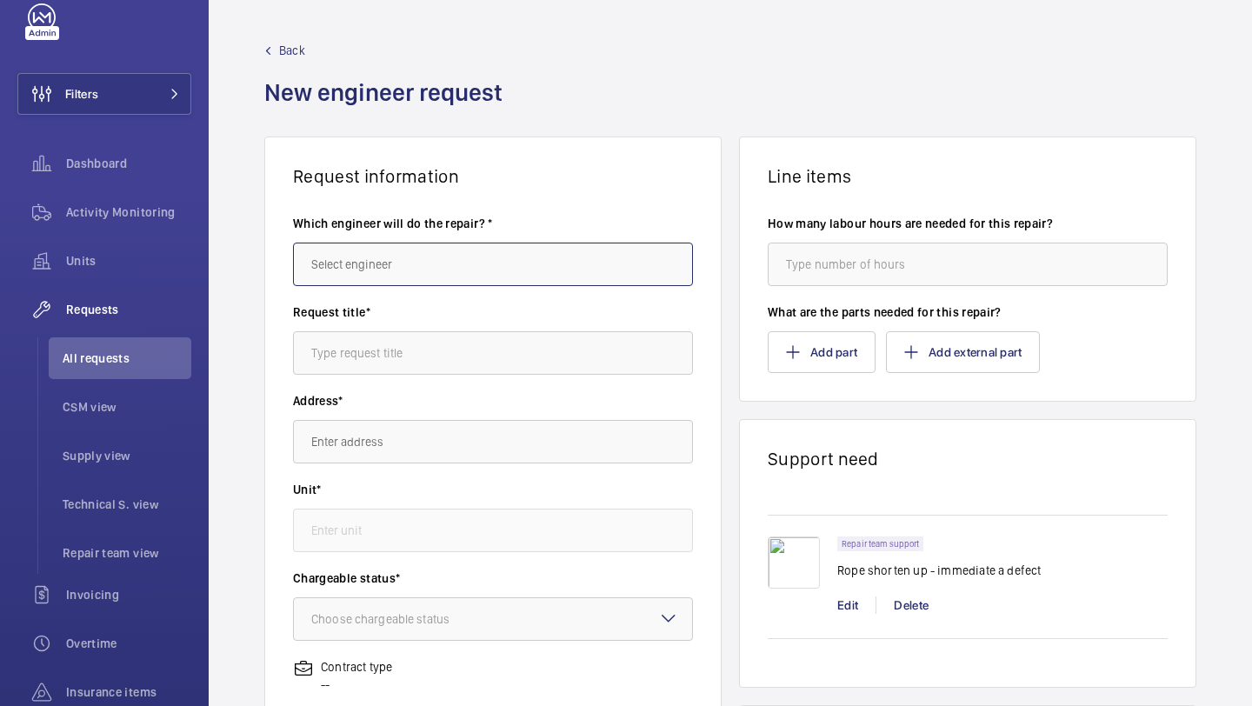
click at [436, 268] on input "text" at bounding box center [493, 264] width 400 height 43
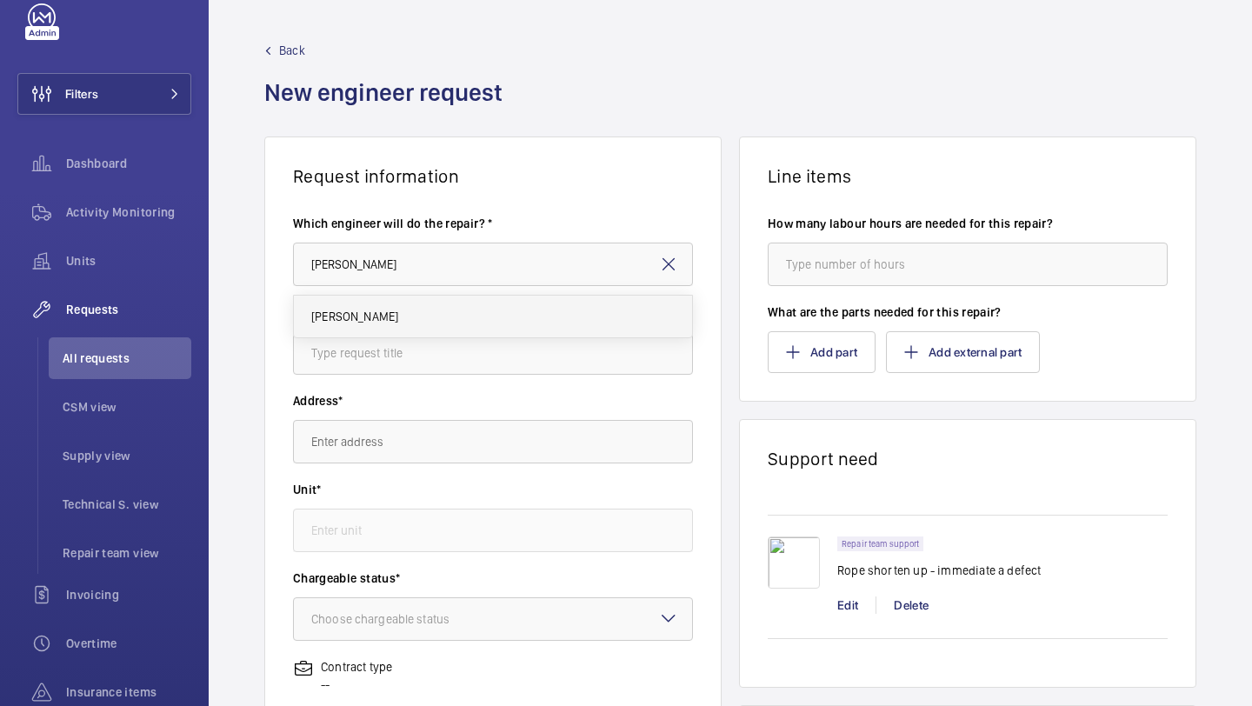
click at [382, 325] on mat-option "[PERSON_NAME]" at bounding box center [493, 317] width 398 height 42
type input "[PERSON_NAME]"
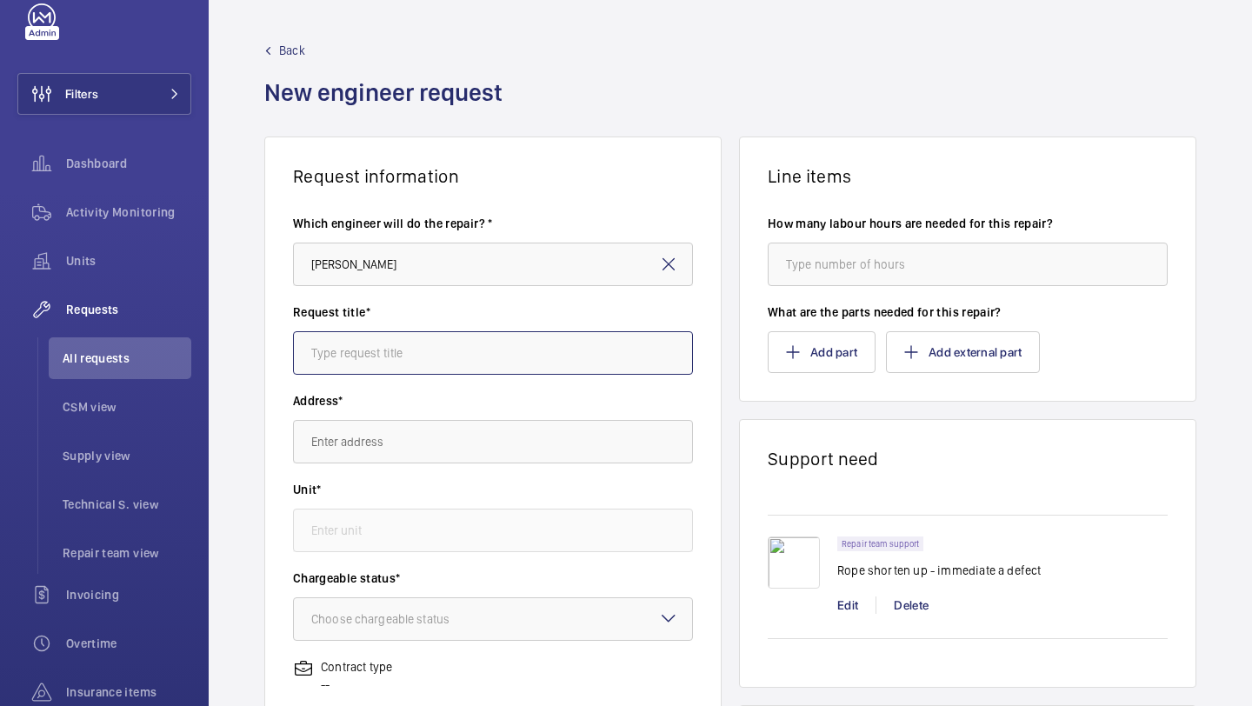
click at [370, 348] on input "text" at bounding box center [493, 352] width 400 height 43
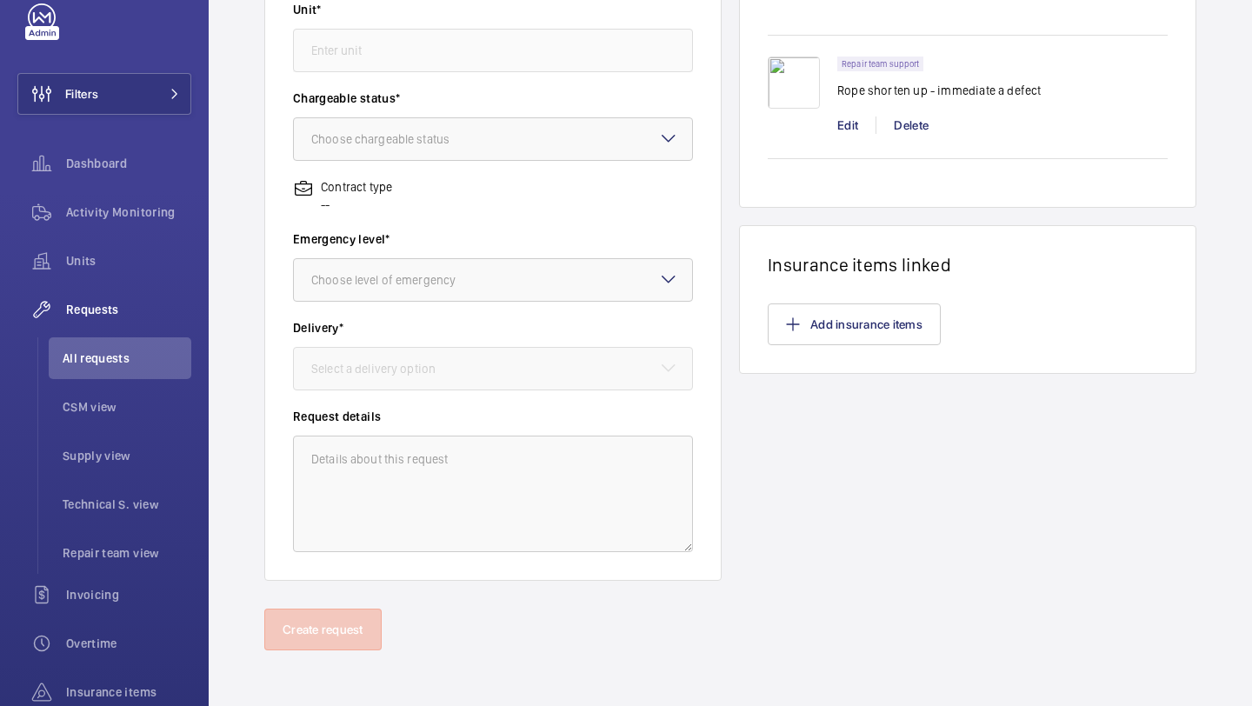
type input "Rope shorten up"
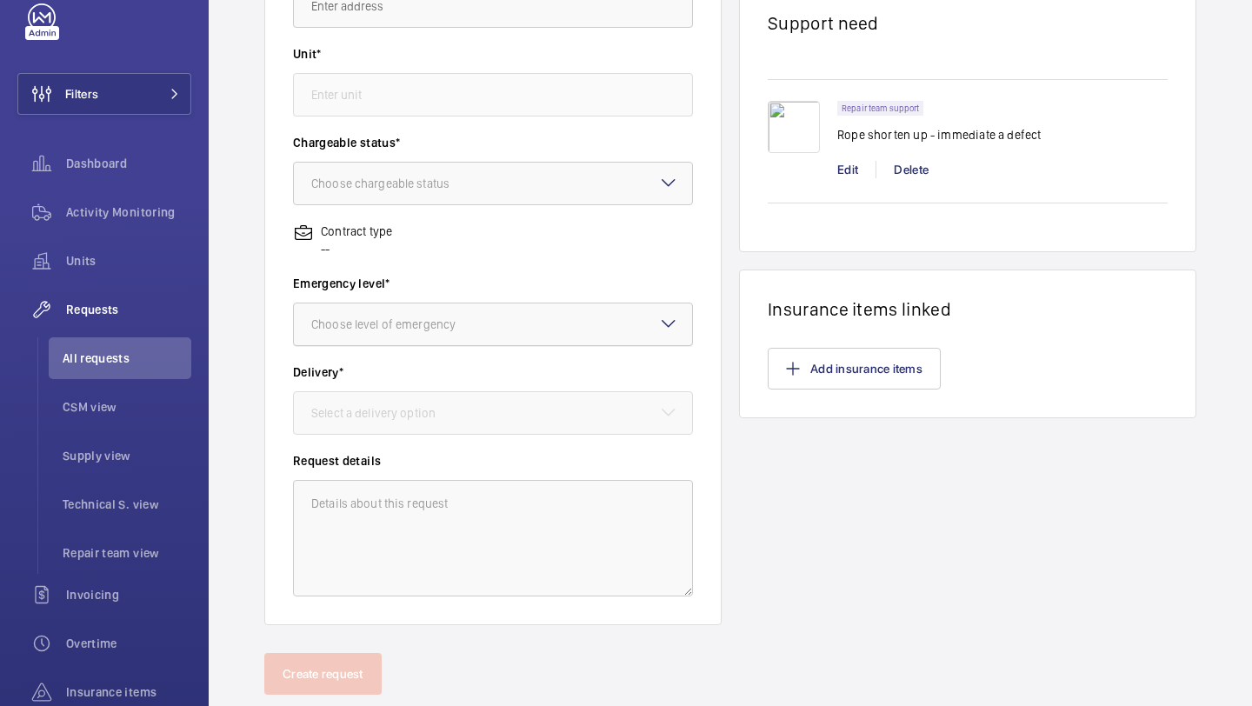
scroll to position [432, 0]
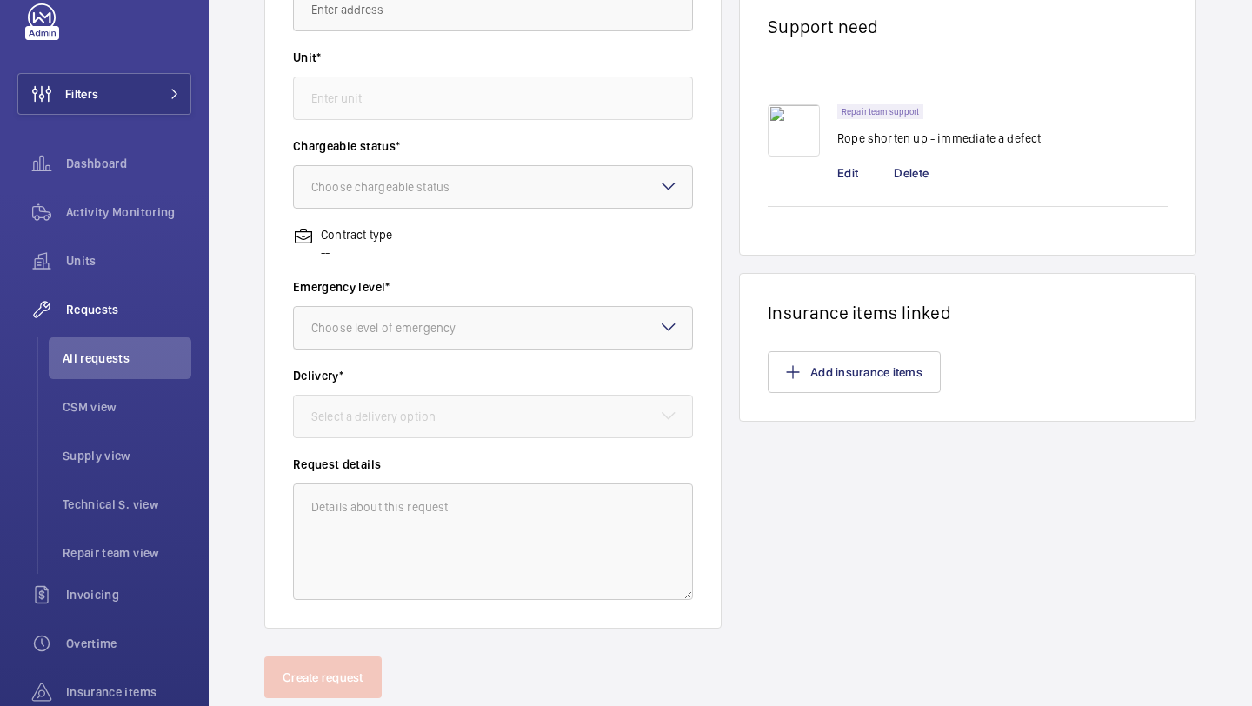
click at [437, 339] on div at bounding box center [493, 328] width 398 height 42
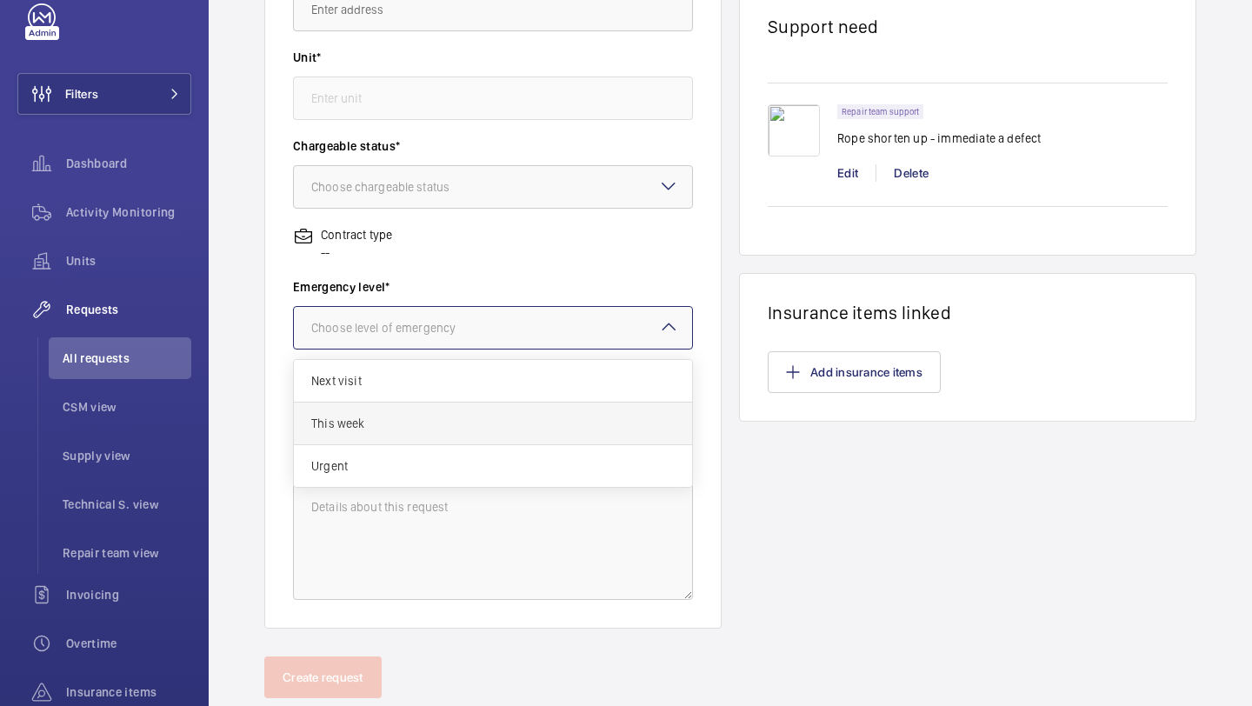
click at [398, 427] on span "This week" at bounding box center [493, 423] width 364 height 17
click at [424, 328] on div at bounding box center [493, 328] width 398 height 42
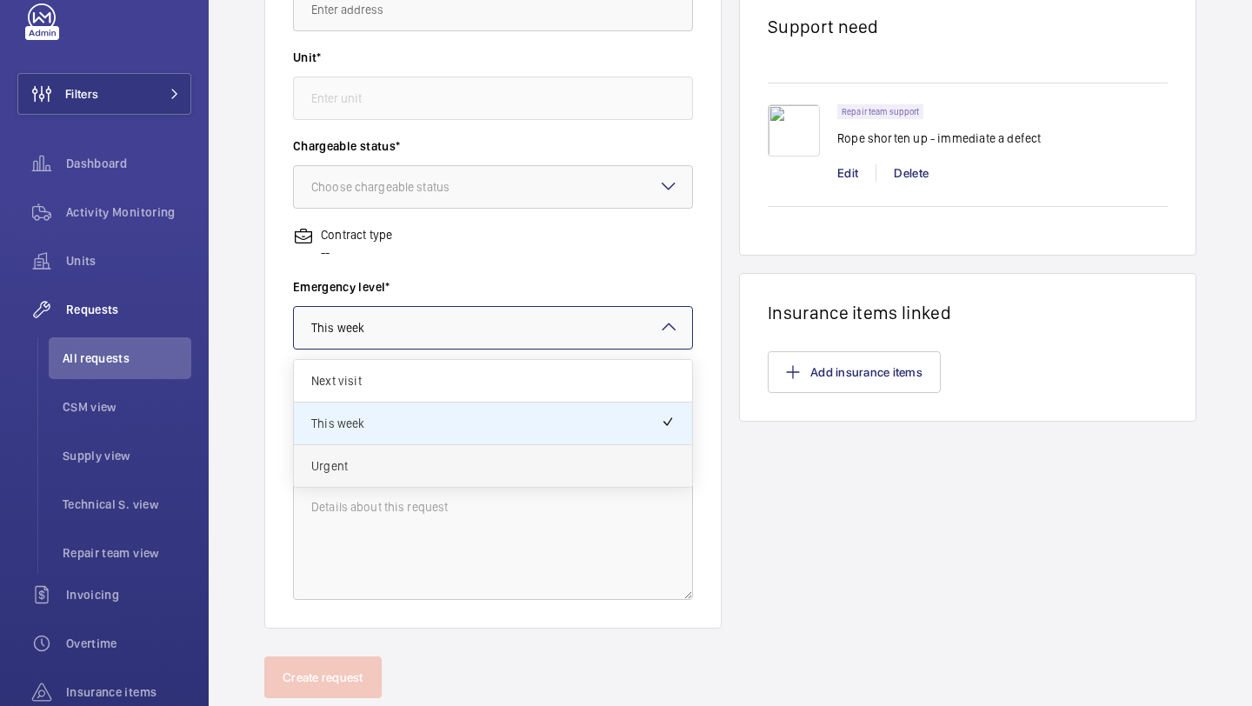
click at [401, 458] on span "Urgent" at bounding box center [493, 466] width 364 height 17
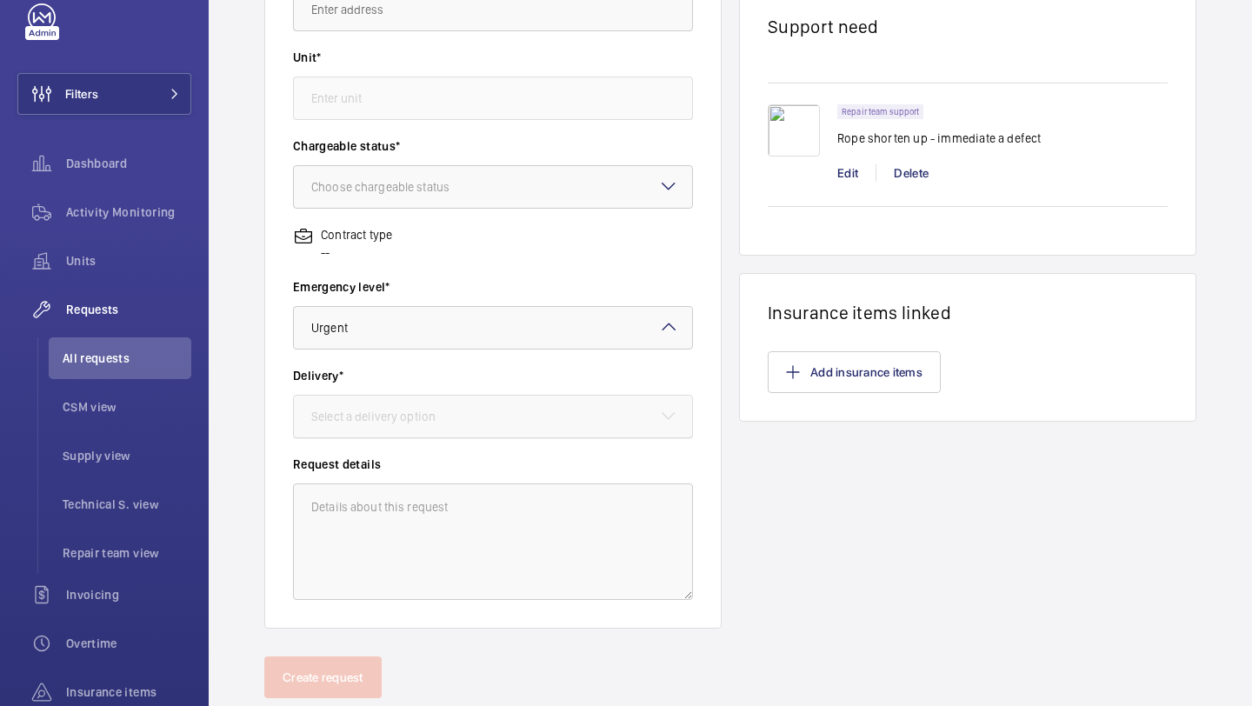
click at [412, 426] on div at bounding box center [493, 417] width 398 height 42
click at [417, 411] on div "Select a delivery option" at bounding box center [395, 416] width 168 height 17
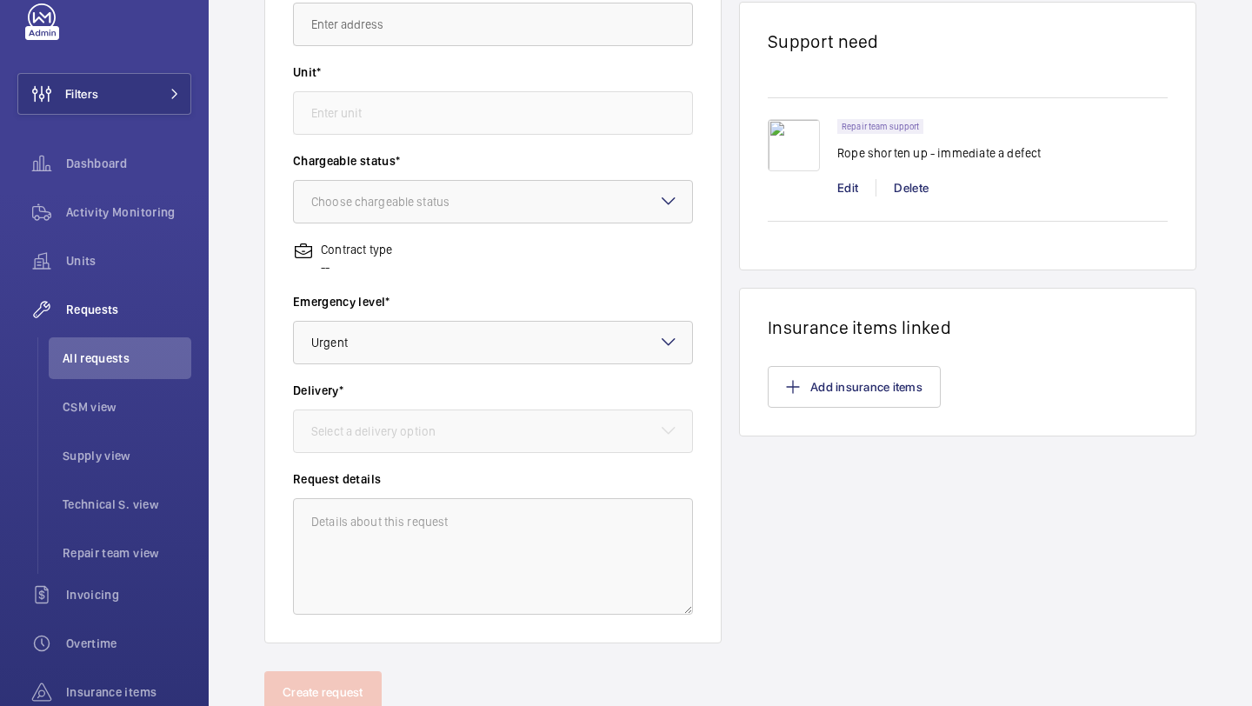
scroll to position [417, 0]
click at [482, 218] on div at bounding box center [493, 203] width 398 height 42
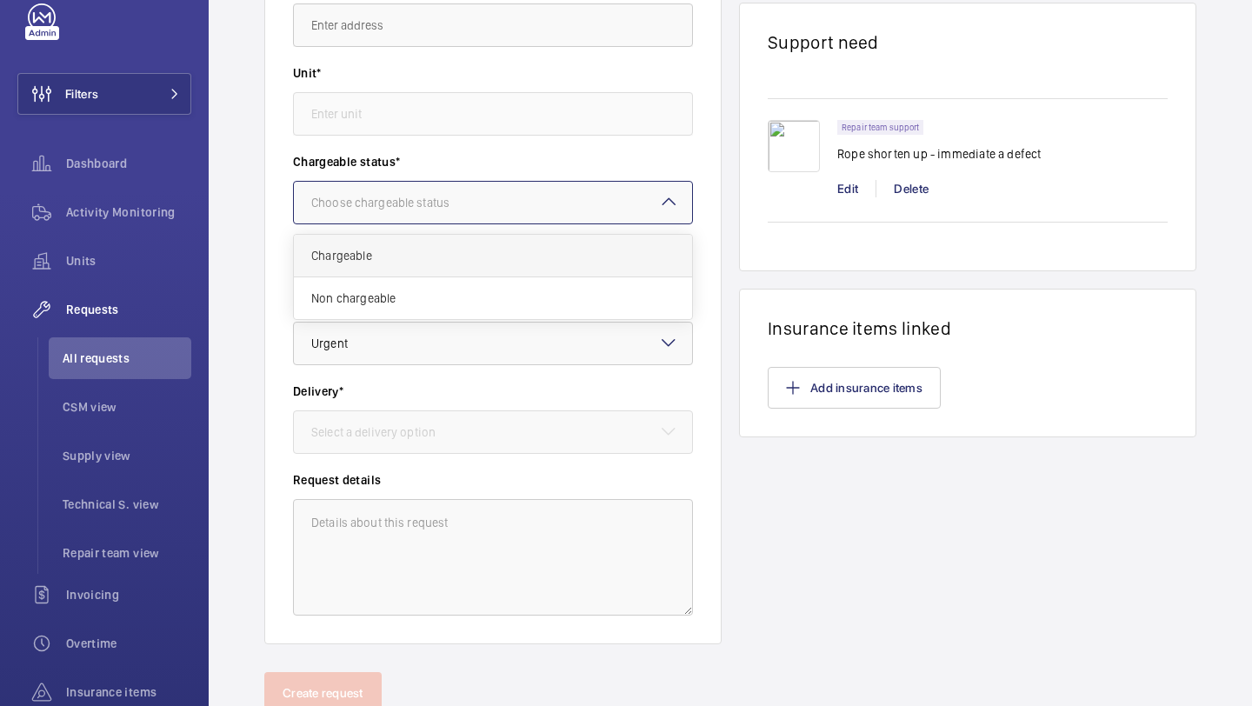
click at [463, 251] on span "Chargeable" at bounding box center [493, 255] width 364 height 17
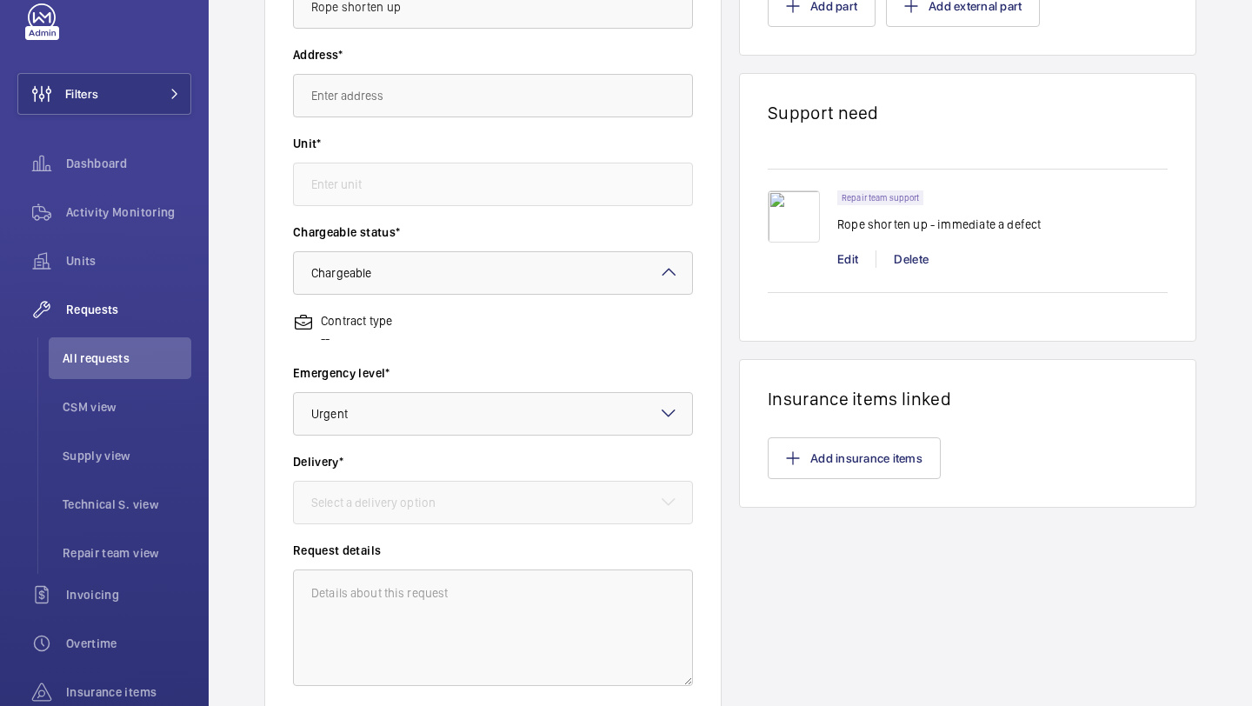
scroll to position [310, 0]
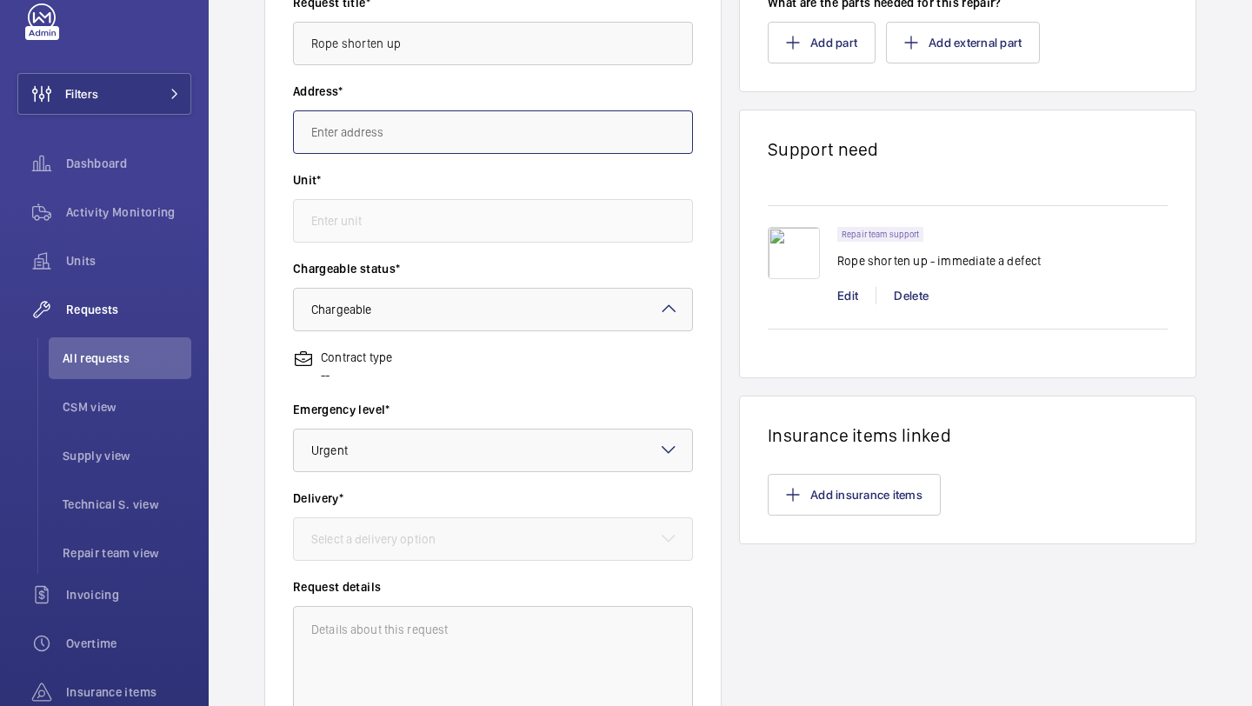
click at [438, 135] on input "text" at bounding box center [493, 131] width 400 height 43
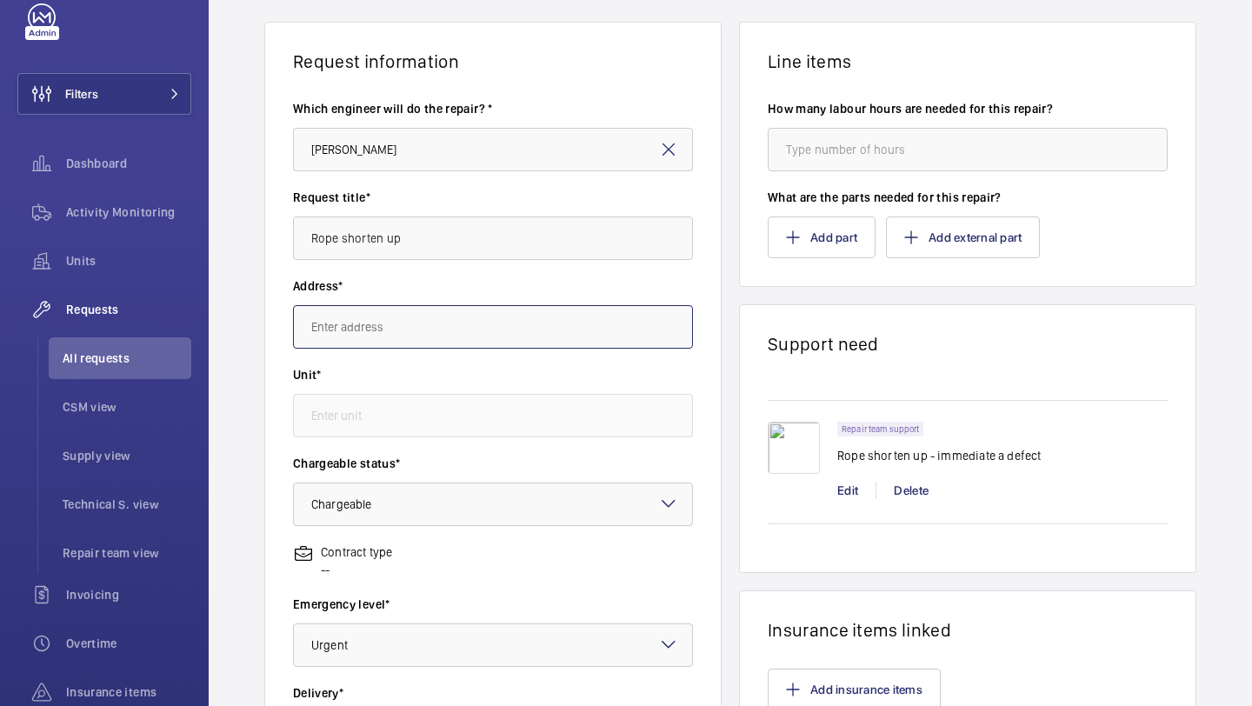
scroll to position [63, 0]
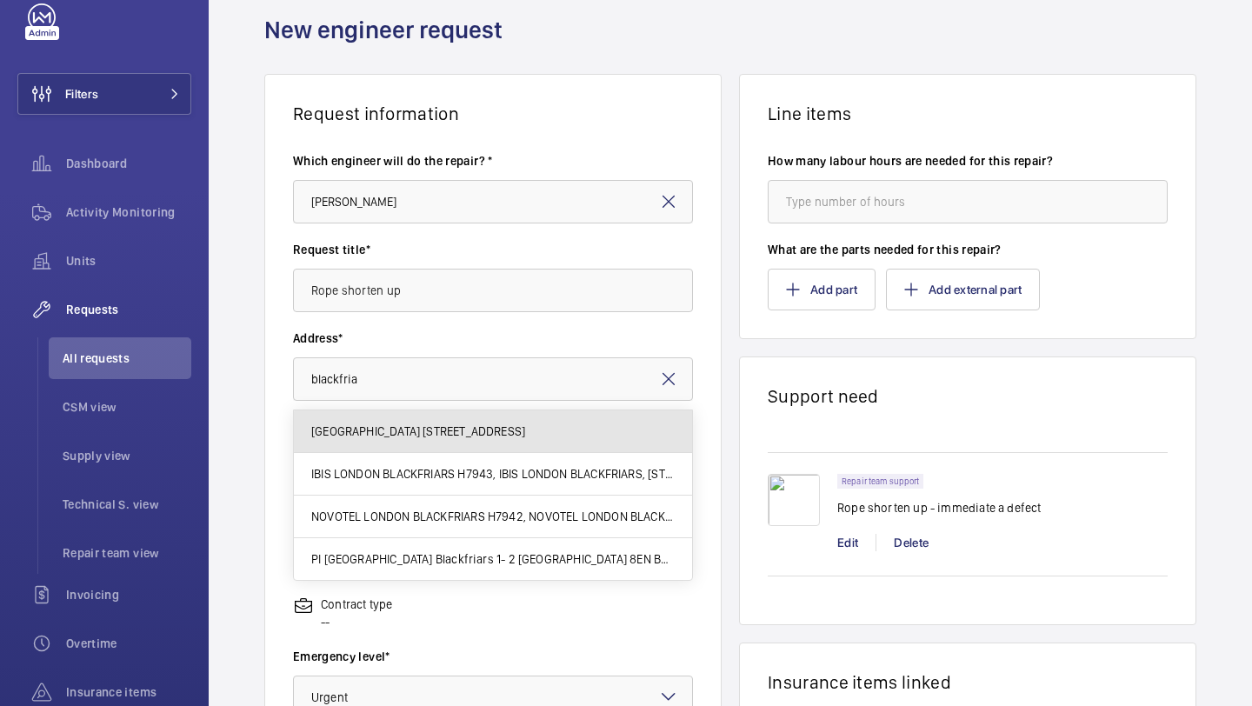
click at [512, 431] on span "[GEOGRAPHIC_DATA] [STREET_ADDRESS]" at bounding box center [418, 431] width 214 height 17
type input "[GEOGRAPHIC_DATA] [STREET_ADDRESS]"
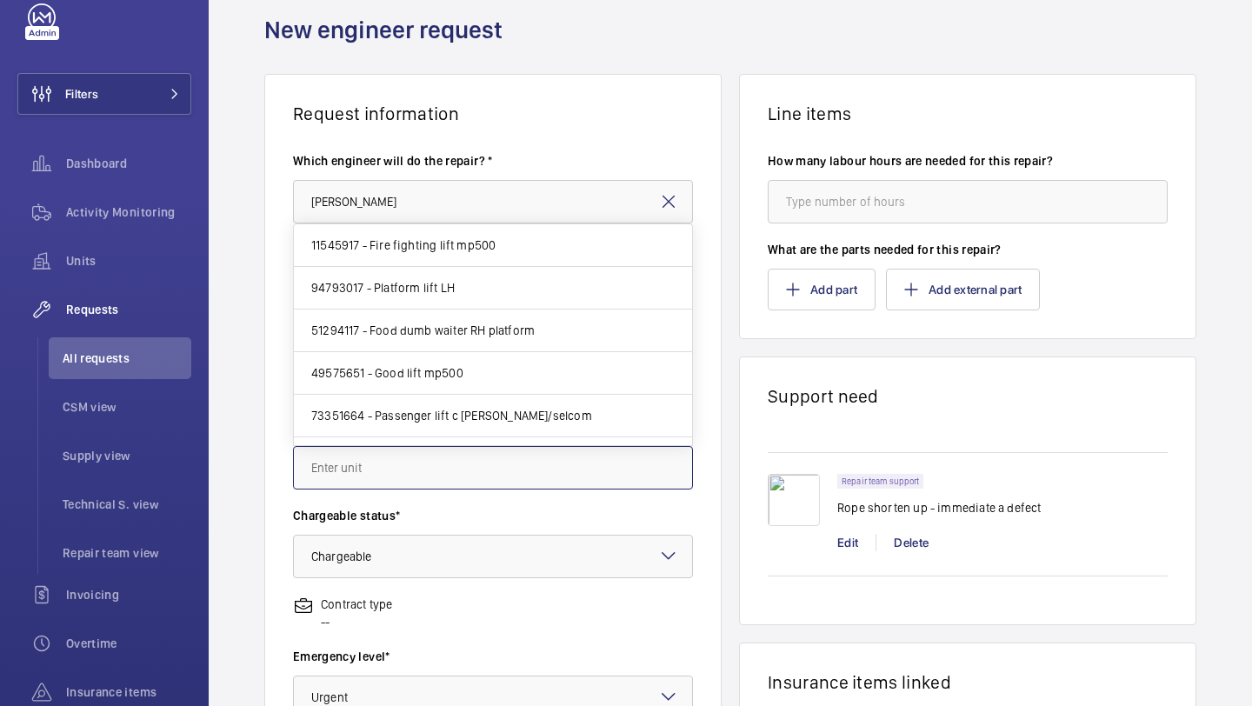
click at [475, 479] on input "text" at bounding box center [493, 467] width 400 height 43
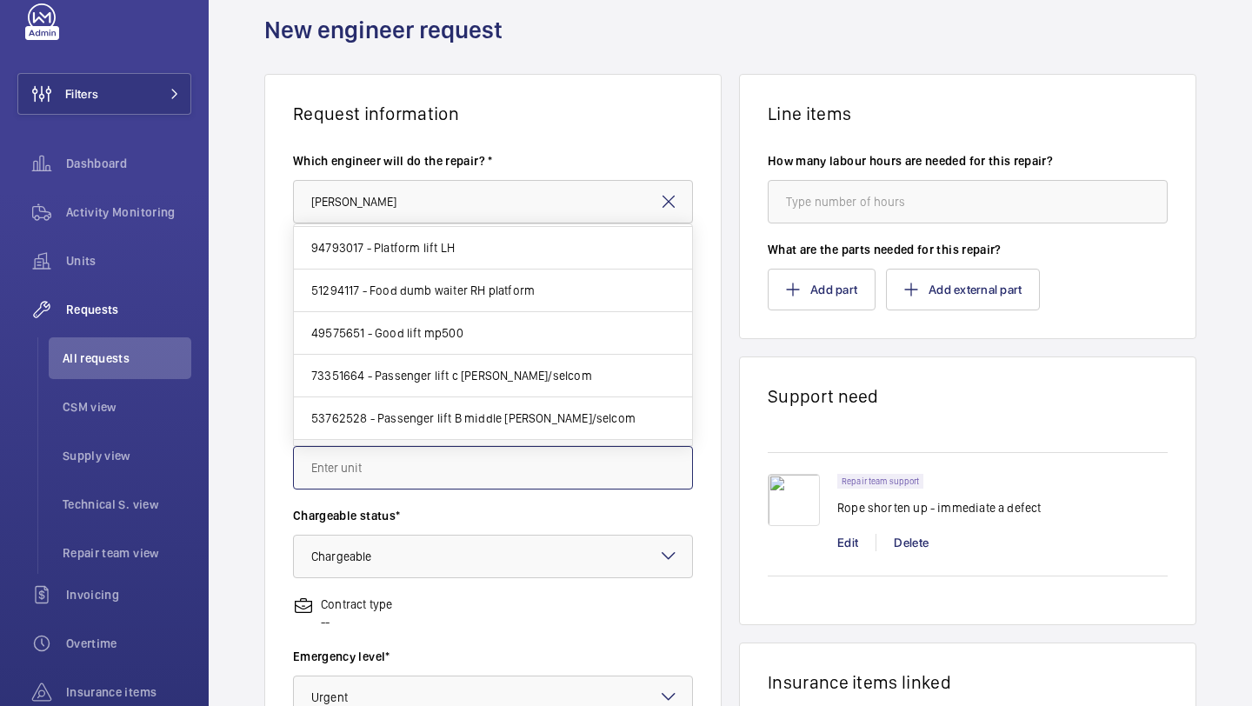
scroll to position [77, 0]
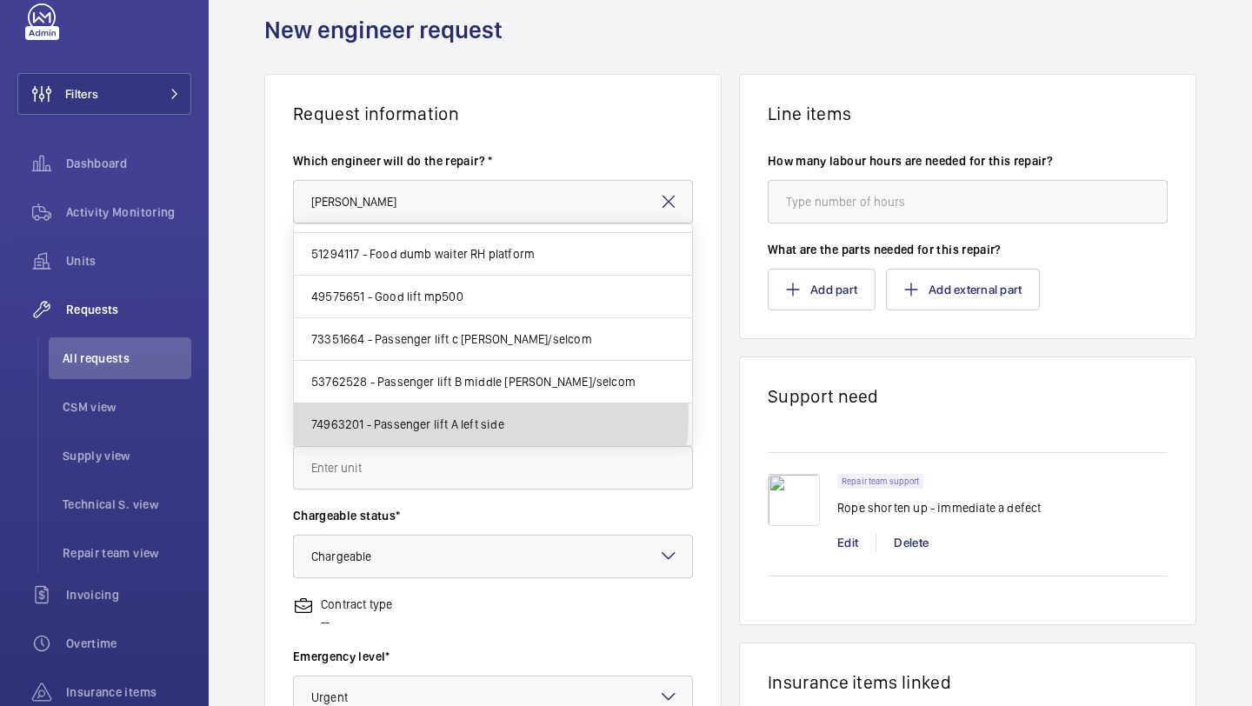
click at [448, 417] on span "74963201 - Passenger lift A left side" at bounding box center [407, 424] width 193 height 17
type input "74963201 - Passenger lift A left side"
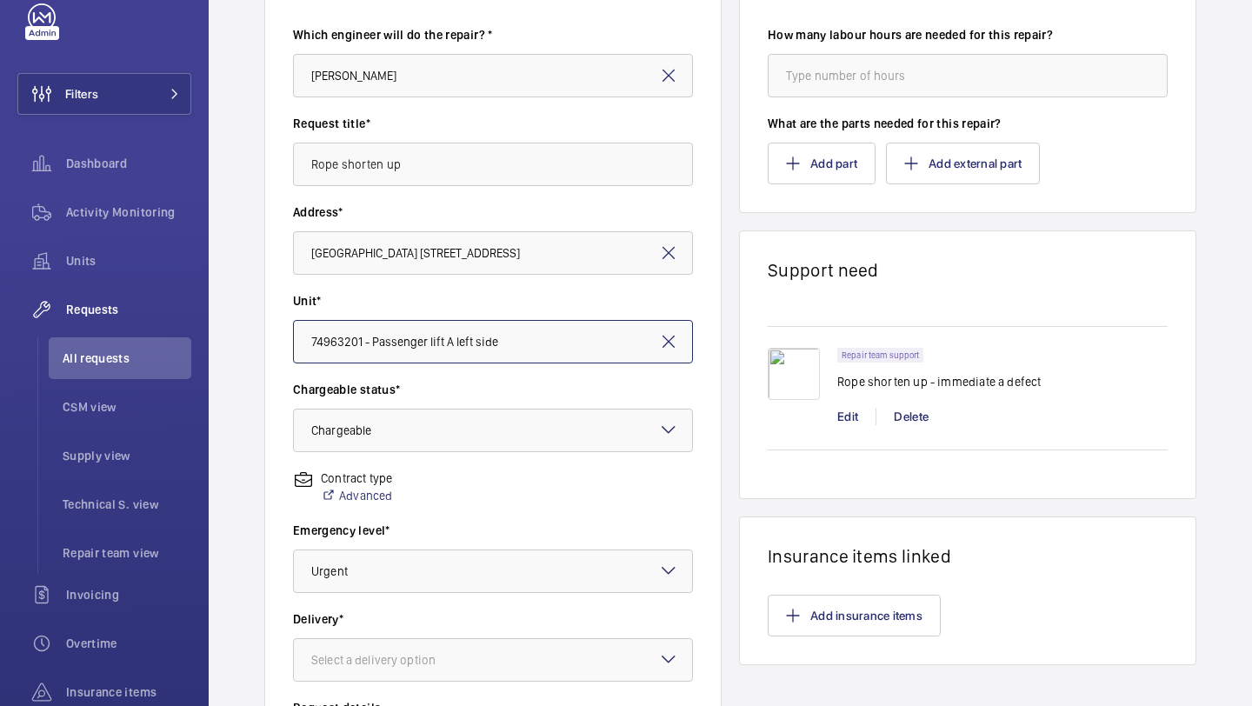
scroll to position [192, 0]
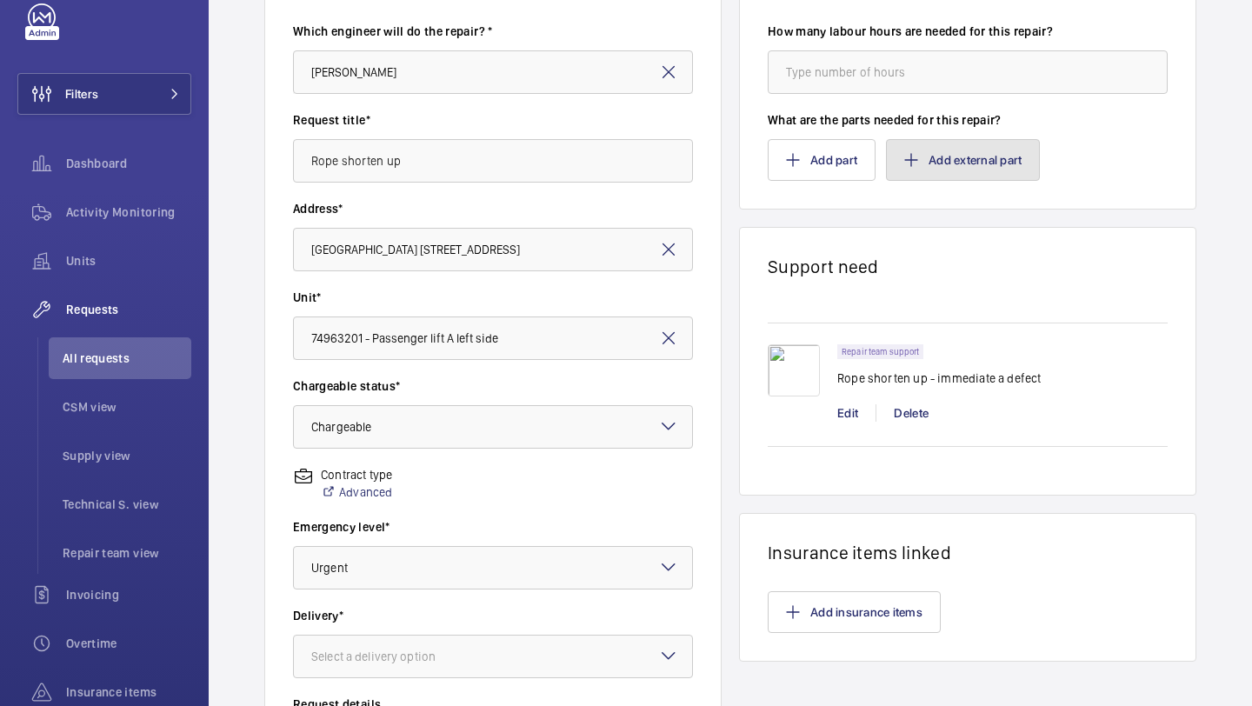
click at [1009, 156] on button "Add external part" at bounding box center [963, 160] width 154 height 42
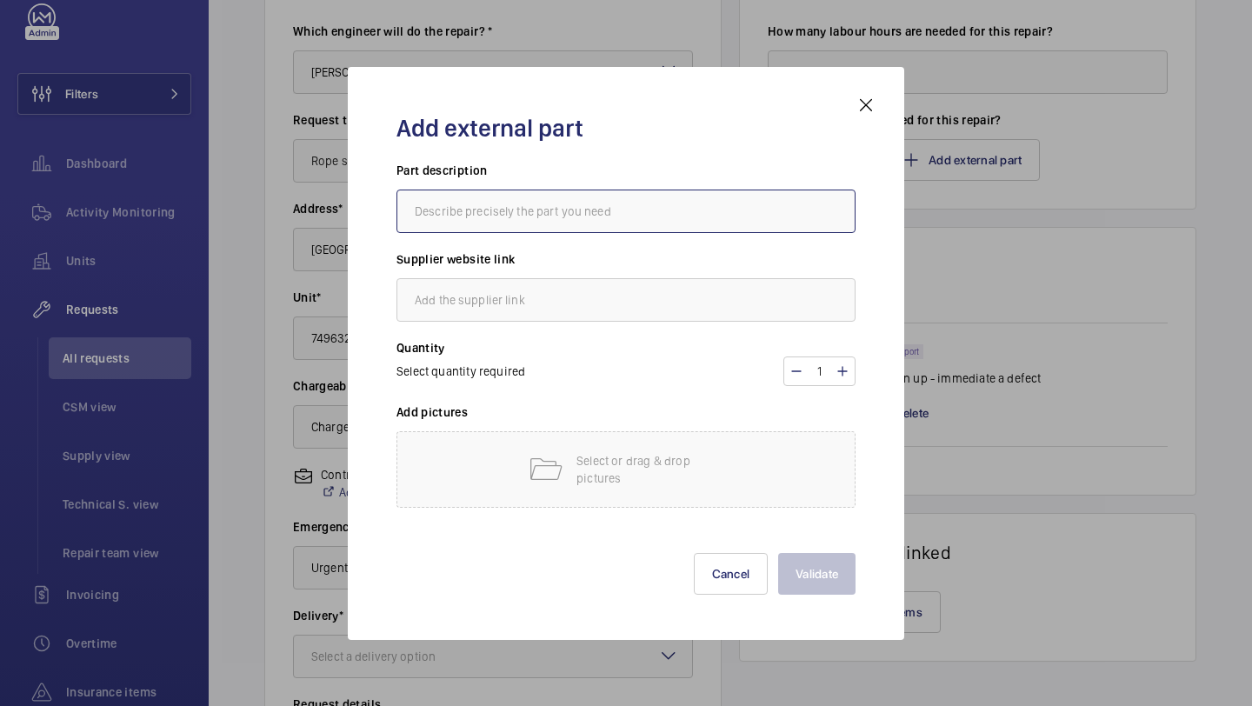
click at [651, 221] on input "text" at bounding box center [626, 211] width 459 height 43
type input "ropes?"
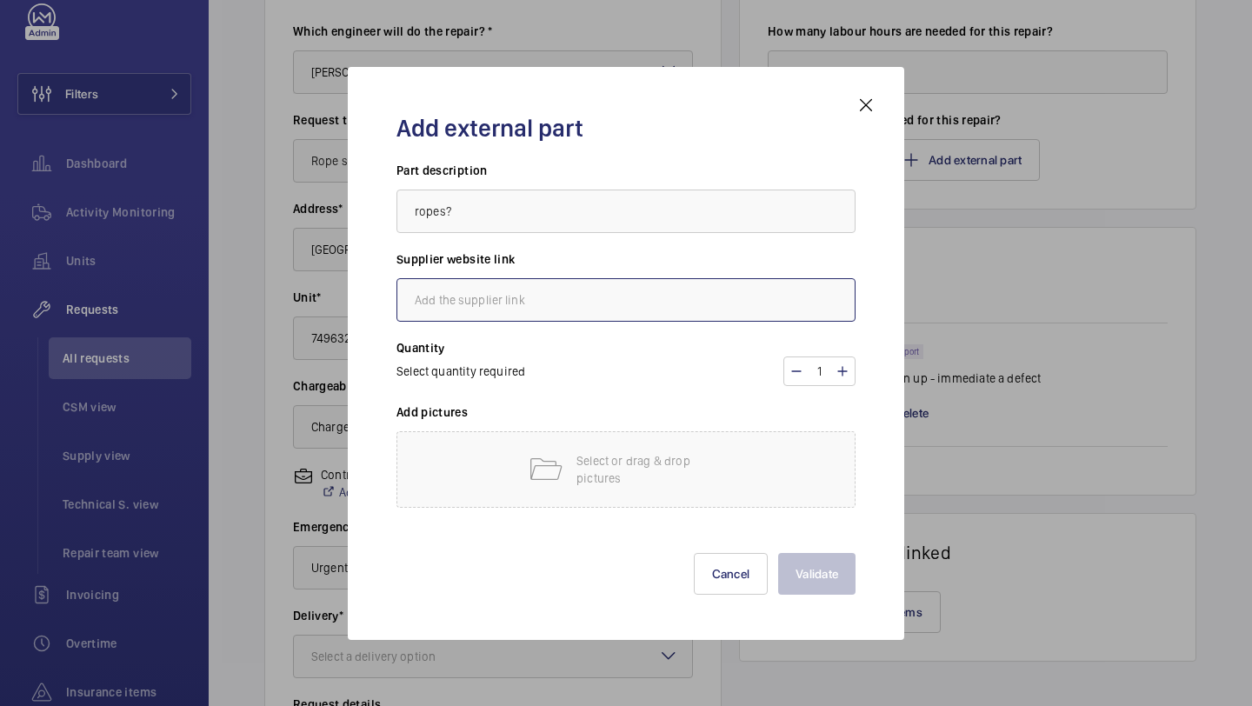
click at [613, 286] on input "text" at bounding box center [626, 299] width 459 height 43
type input "www."
click at [670, 442] on div "Select or drag & drop pictures" at bounding box center [626, 469] width 459 height 77
click at [558, 489] on div "Select or drag & drop pictures" at bounding box center [626, 469] width 459 height 77
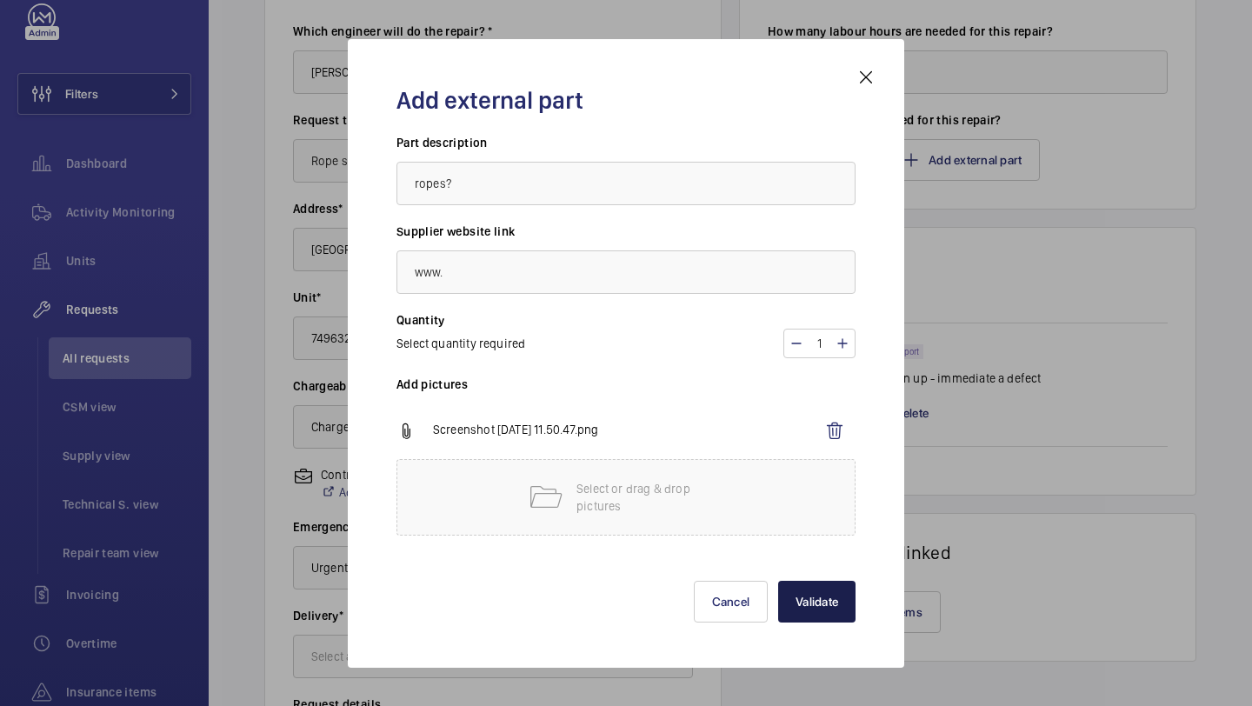
click at [825, 606] on button "Validate" at bounding box center [816, 602] width 77 height 42
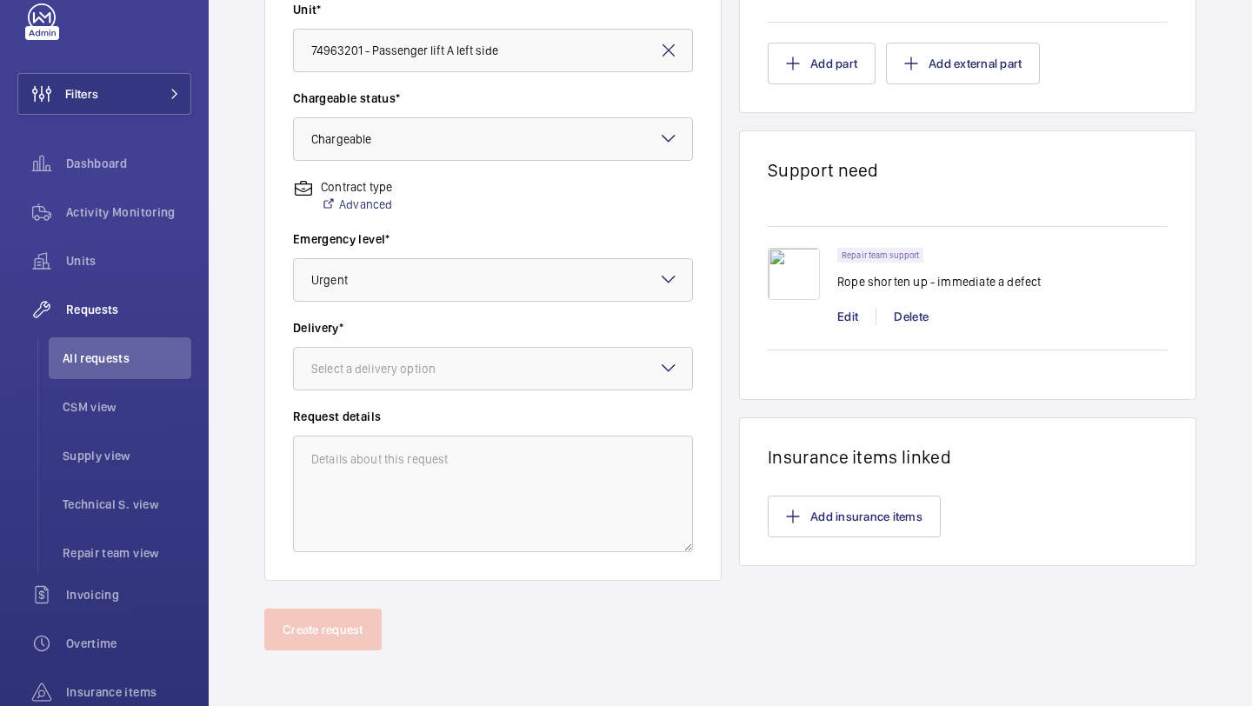
scroll to position [471, 0]
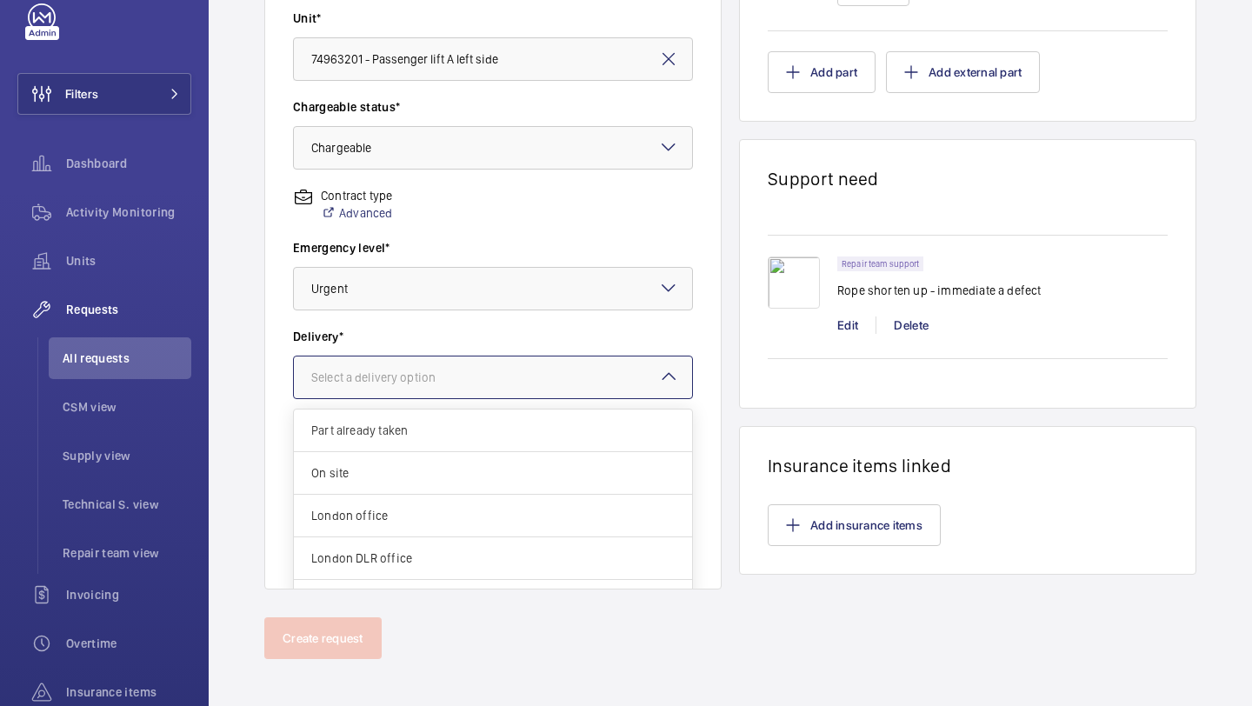
click at [417, 394] on div at bounding box center [493, 378] width 398 height 42
click at [412, 508] on span "London office" at bounding box center [493, 515] width 364 height 17
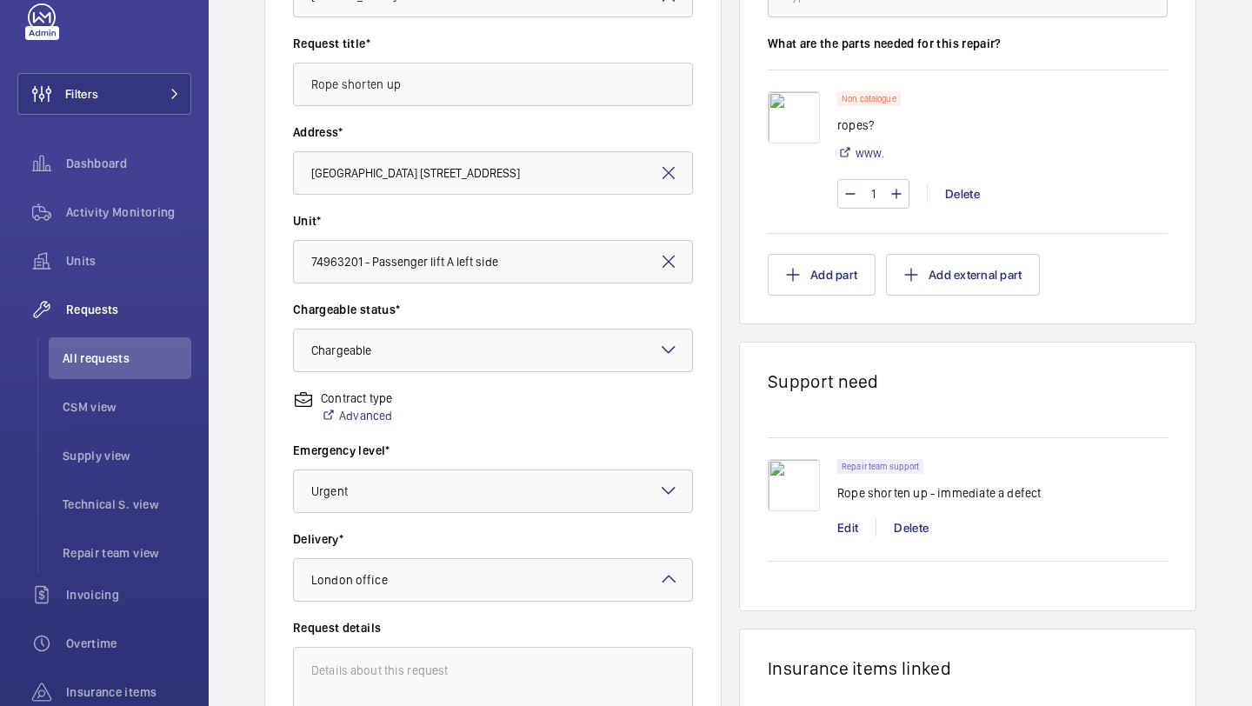
scroll to position [480, 0]
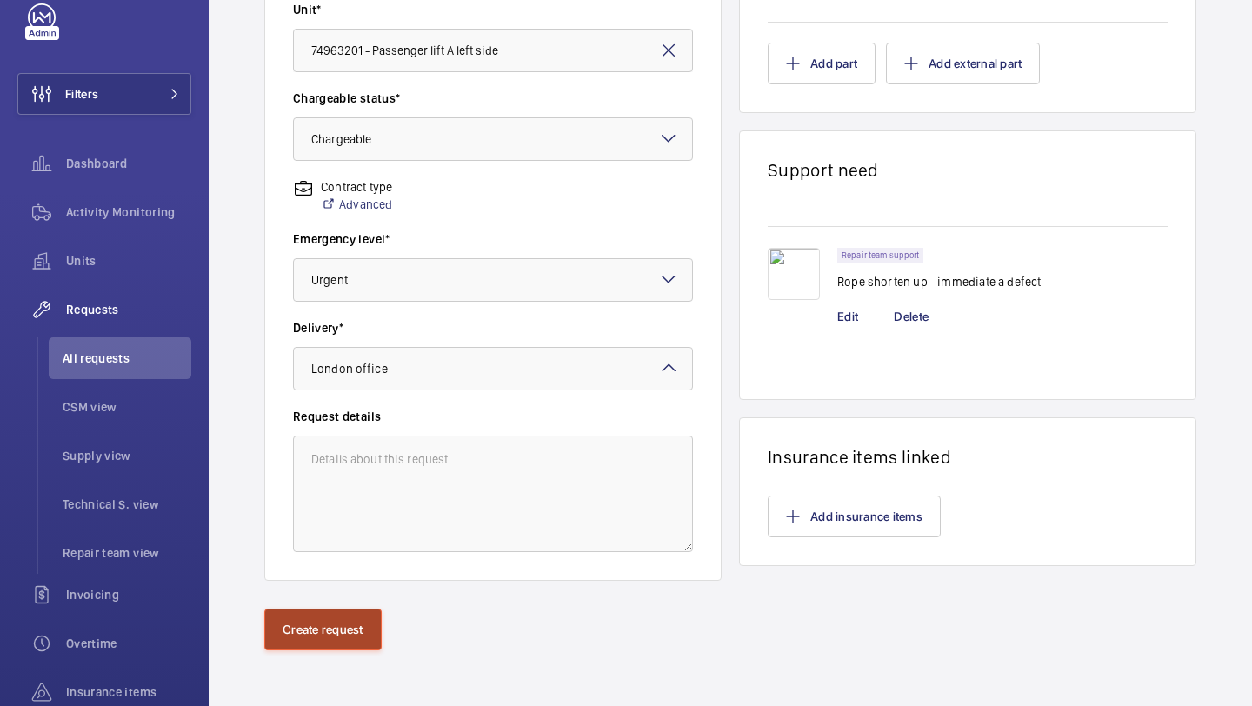
click at [333, 610] on button "Create request" at bounding box center [322, 630] width 117 height 42
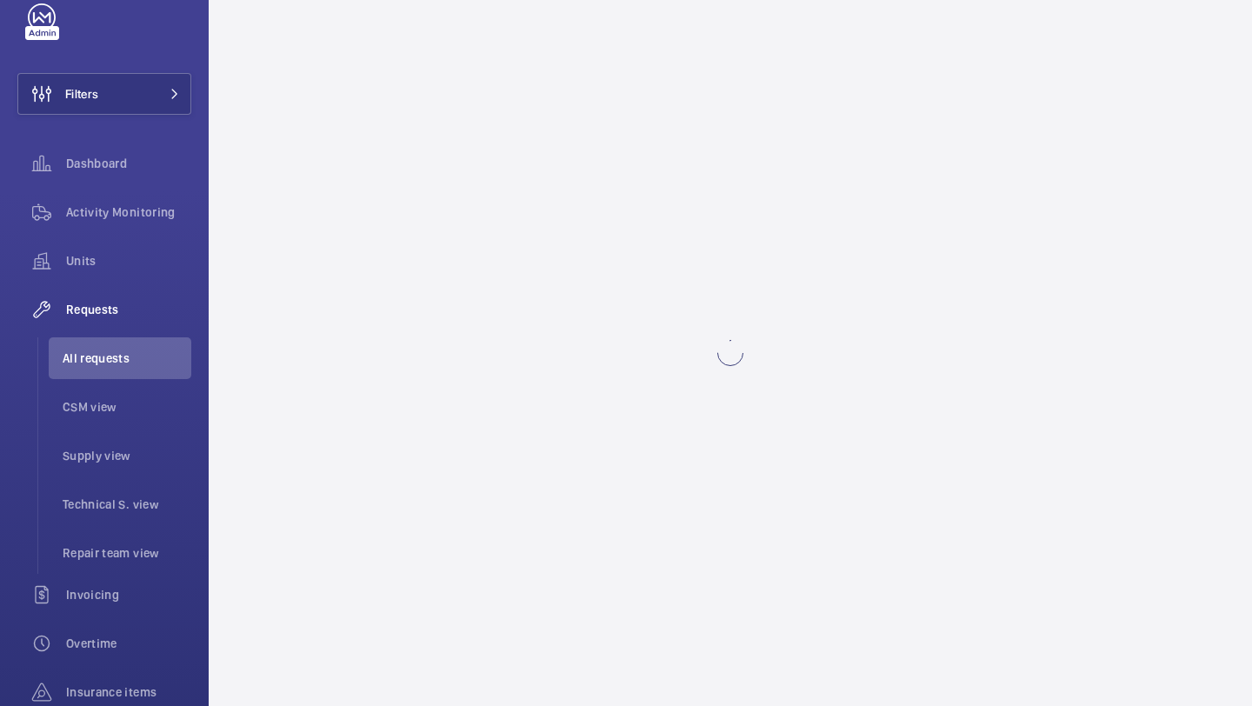
scroll to position [0, 0]
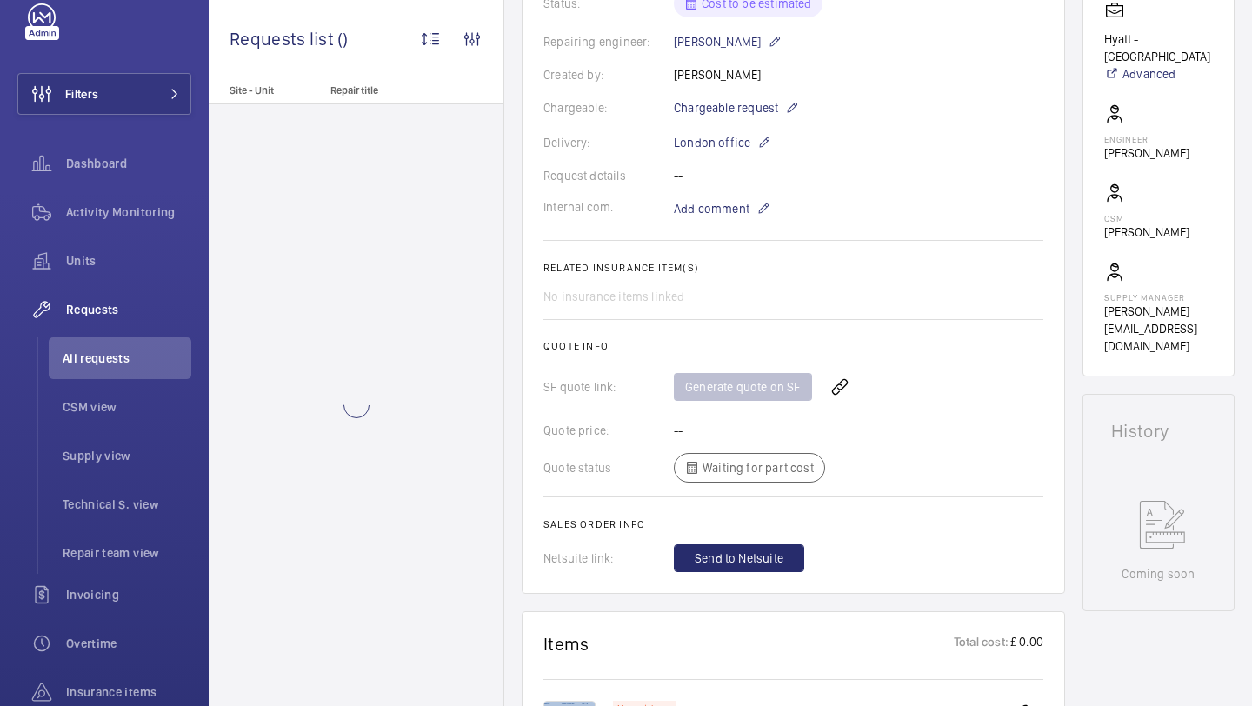
scroll to position [684, 0]
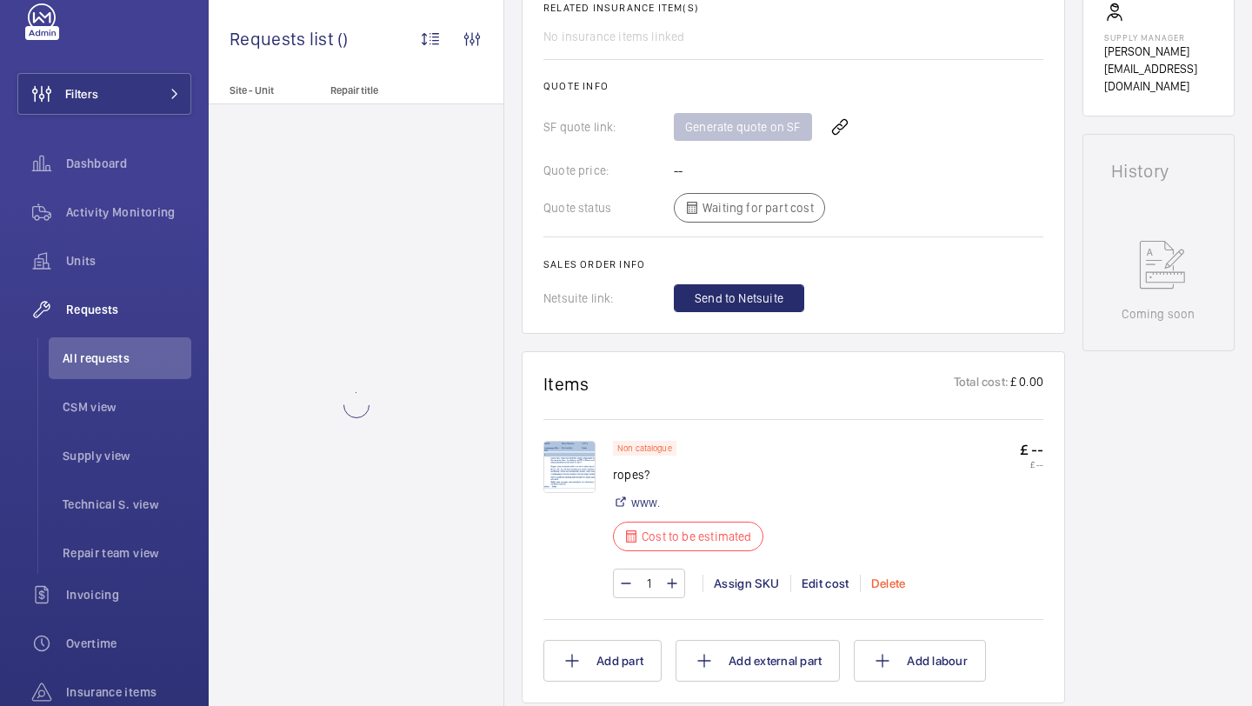
click at [884, 584] on div "Delete" at bounding box center [888, 583] width 57 height 17
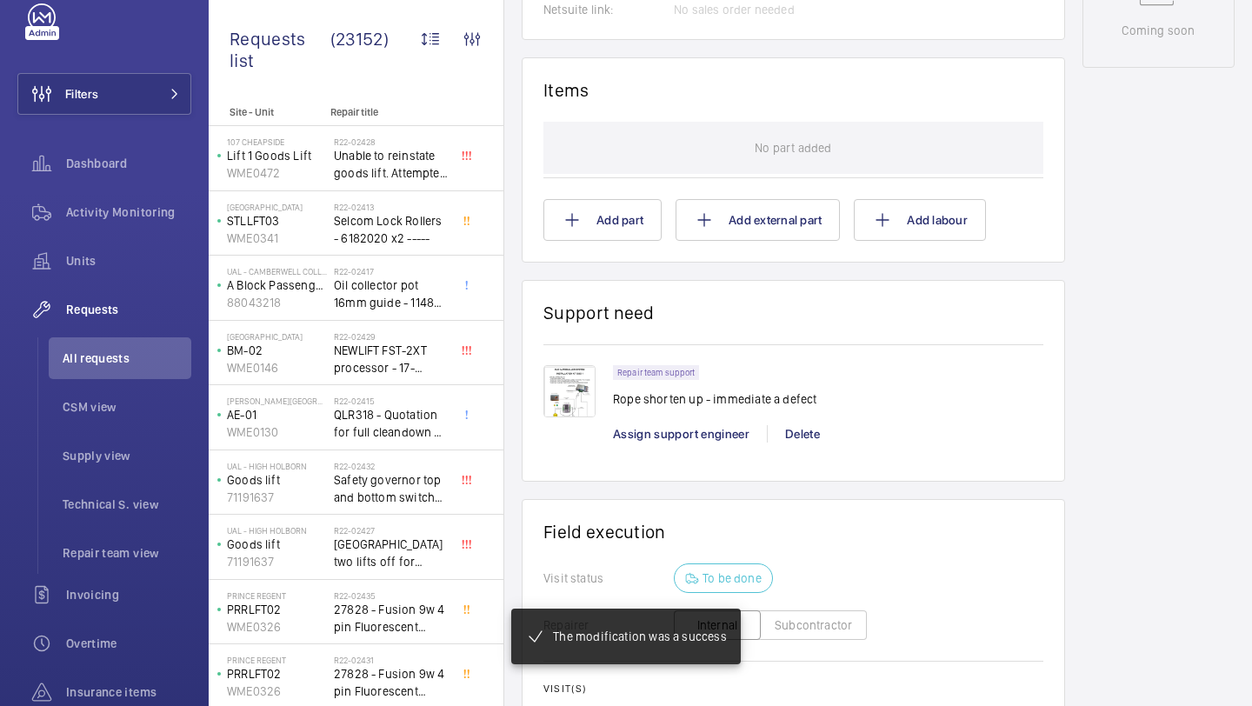
scroll to position [49, 0]
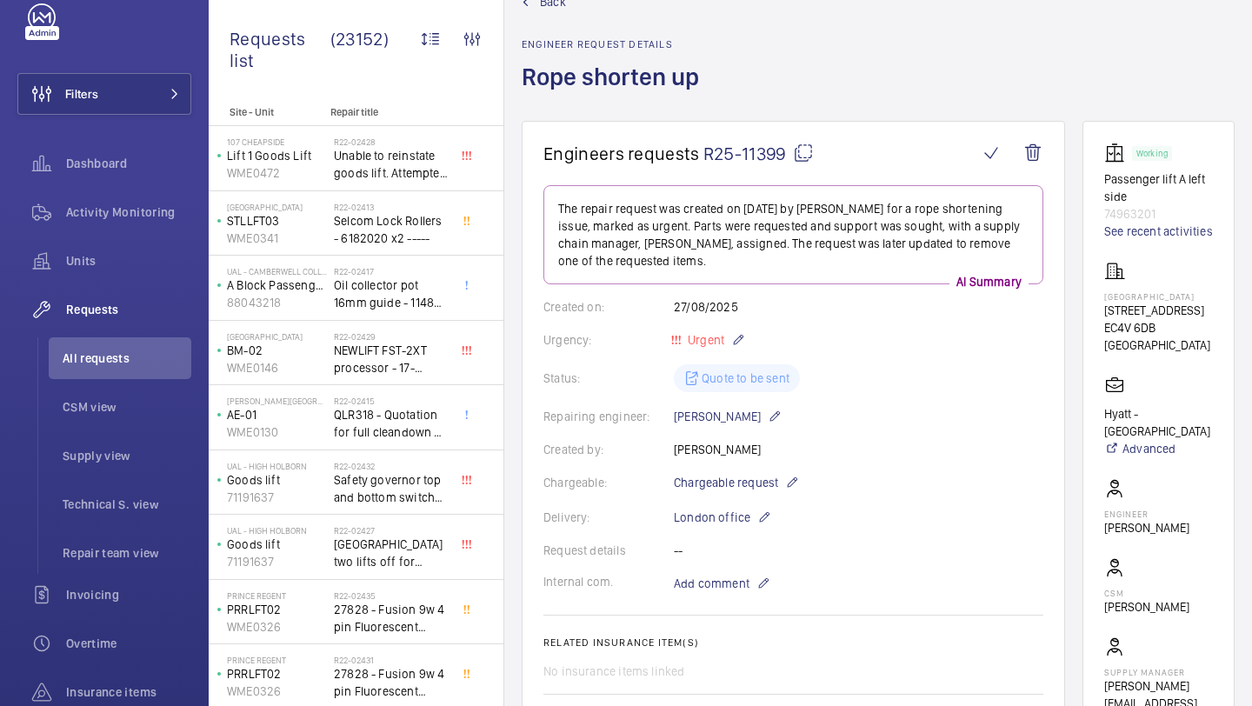
drag, startPoint x: 785, startPoint y: 155, endPoint x: 705, endPoint y: 154, distance: 80.0
click at [705, 154] on span "R25-11399" at bounding box center [759, 154] width 110 height 22
copy span "R25-11399"
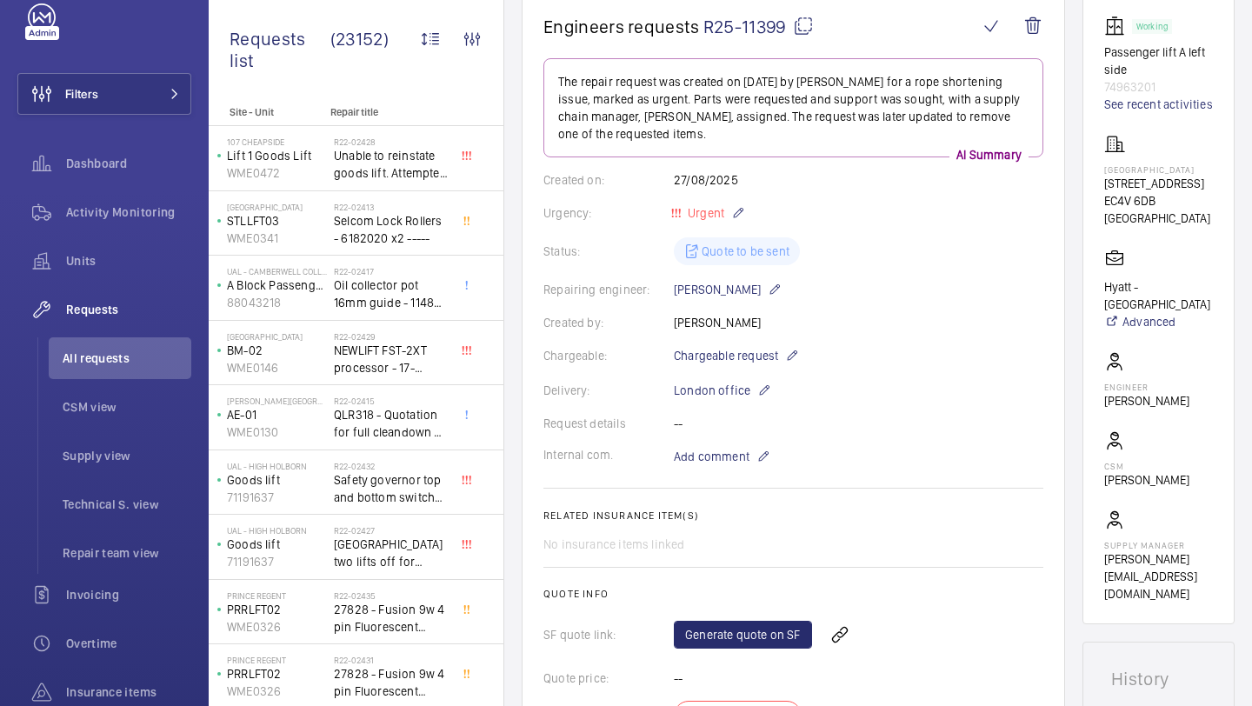
scroll to position [658, 0]
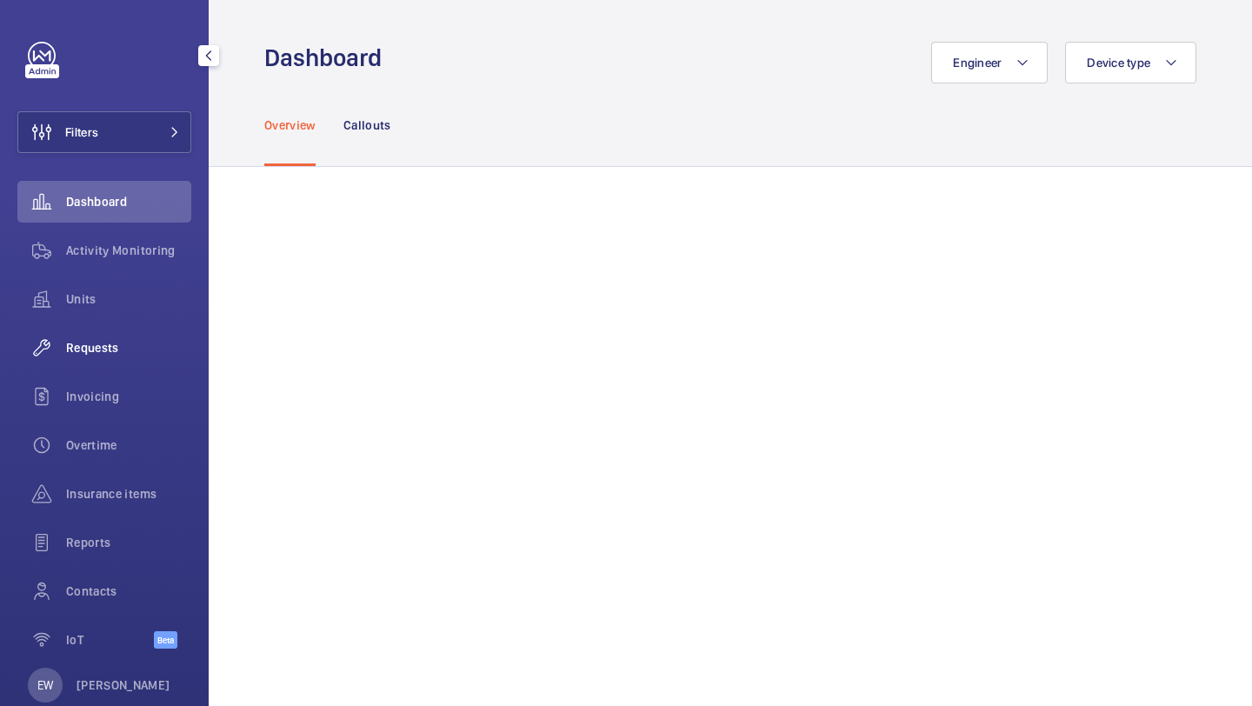
click at [118, 365] on div "Requests" at bounding box center [104, 348] width 174 height 42
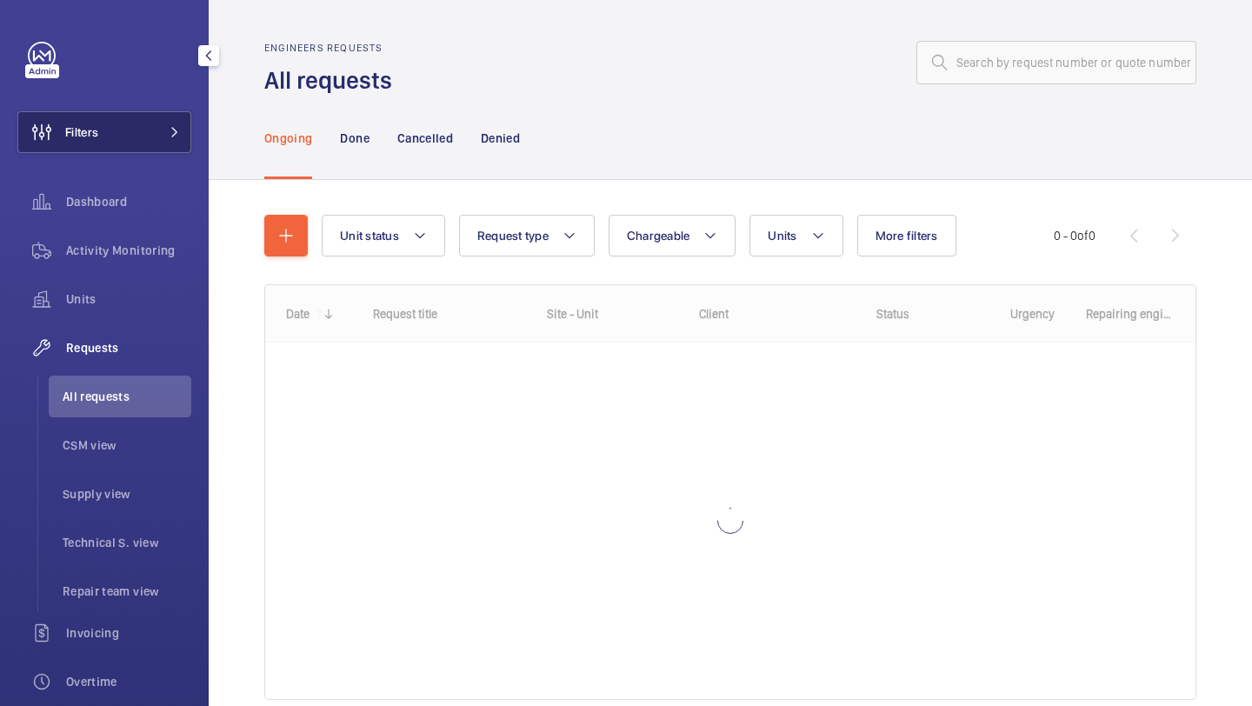
click at [157, 135] on button "Filters" at bounding box center [104, 132] width 174 height 42
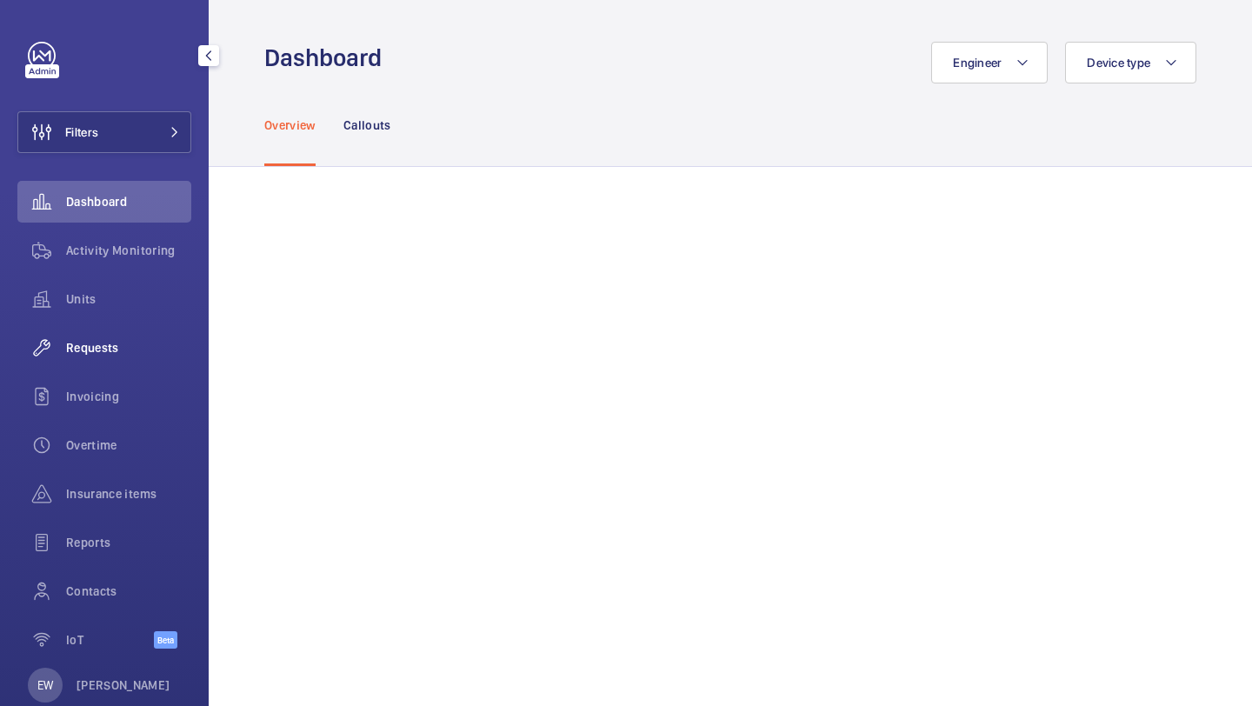
click at [99, 350] on span "Requests" at bounding box center [128, 347] width 125 height 17
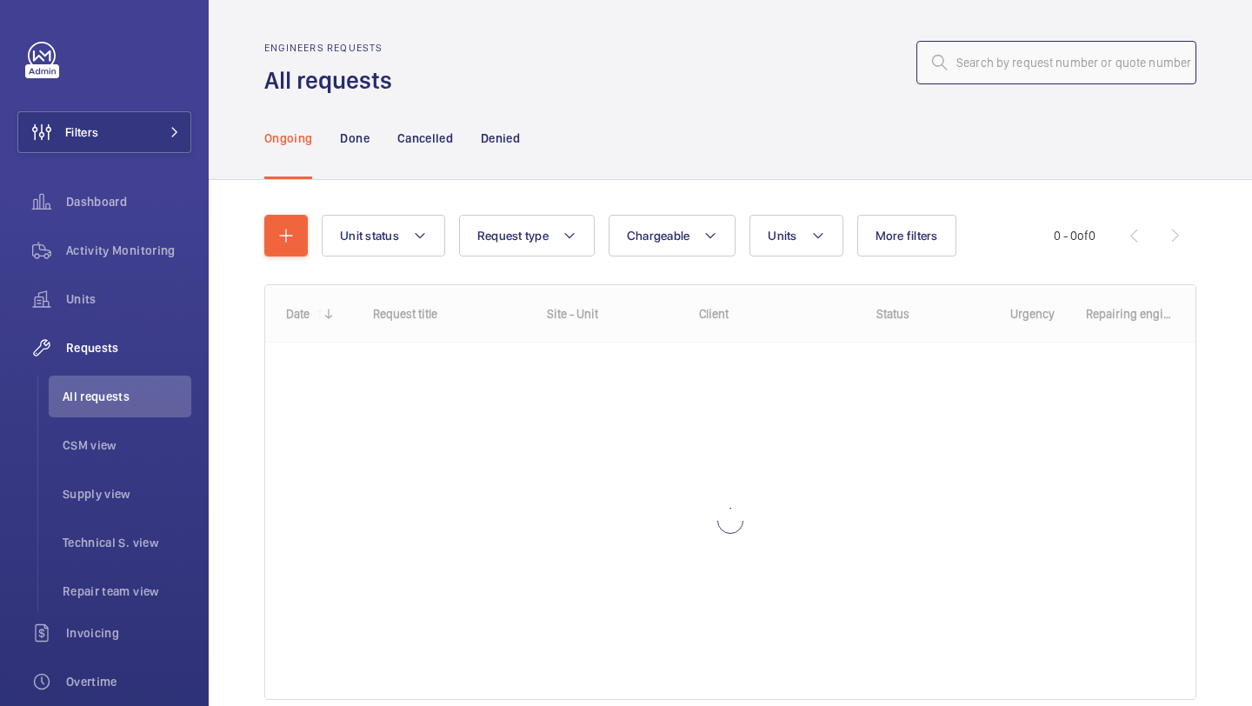
click at [972, 51] on input "text" at bounding box center [1057, 62] width 280 height 43
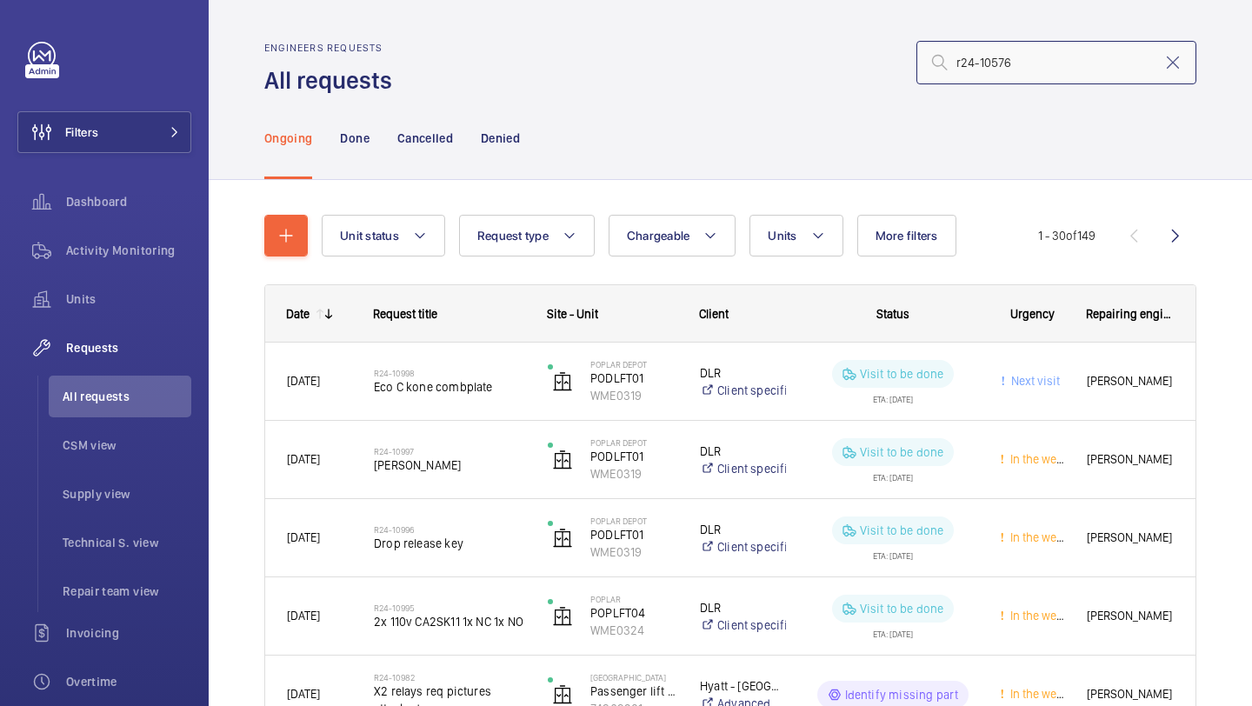
click at [1045, 56] on input "r24-10576" at bounding box center [1057, 62] width 280 height 43
type input "r24-10576"
click at [1176, 64] on mat-icon at bounding box center [1173, 62] width 21 height 21
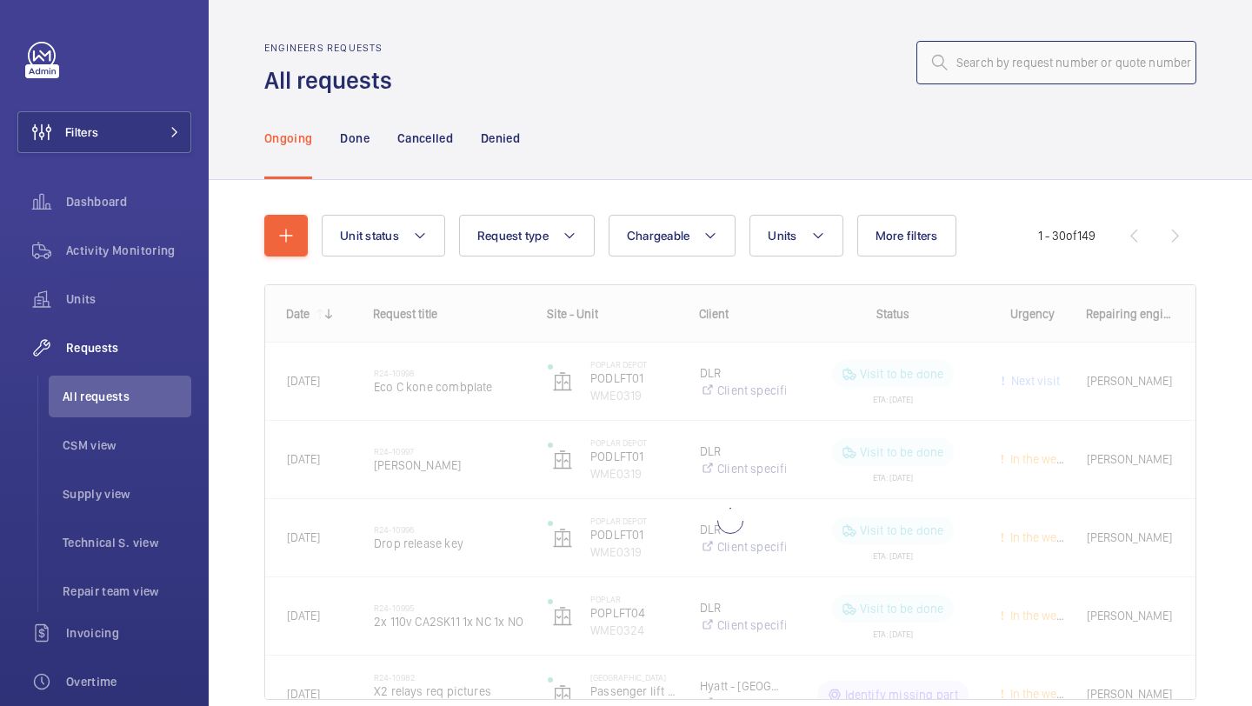
type input "r24-10576"
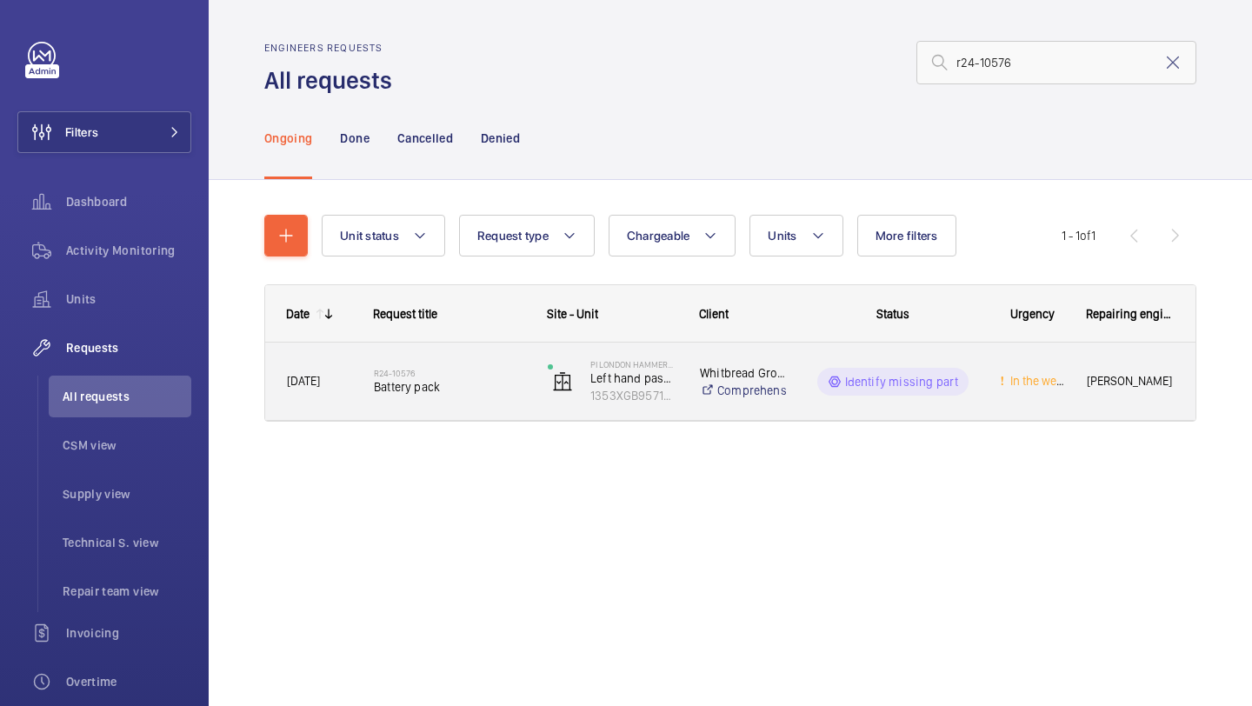
click at [397, 386] on span "Battery pack" at bounding box center [449, 386] width 151 height 17
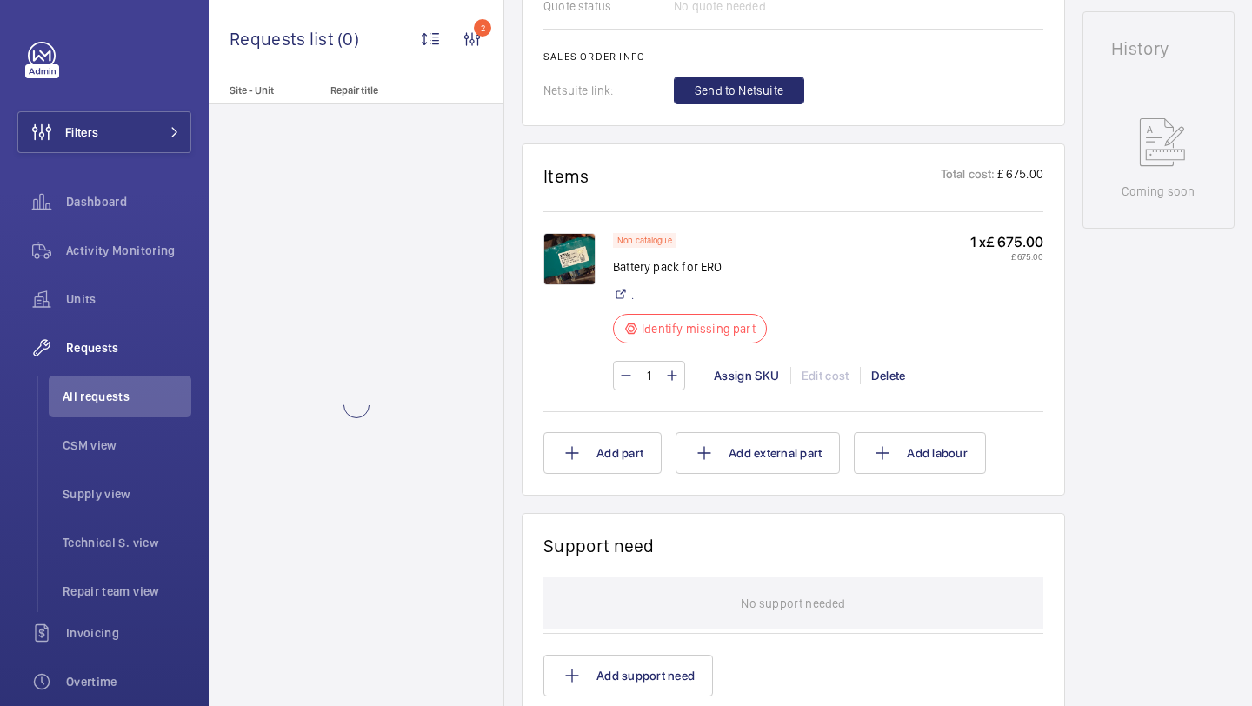
scroll to position [877, 0]
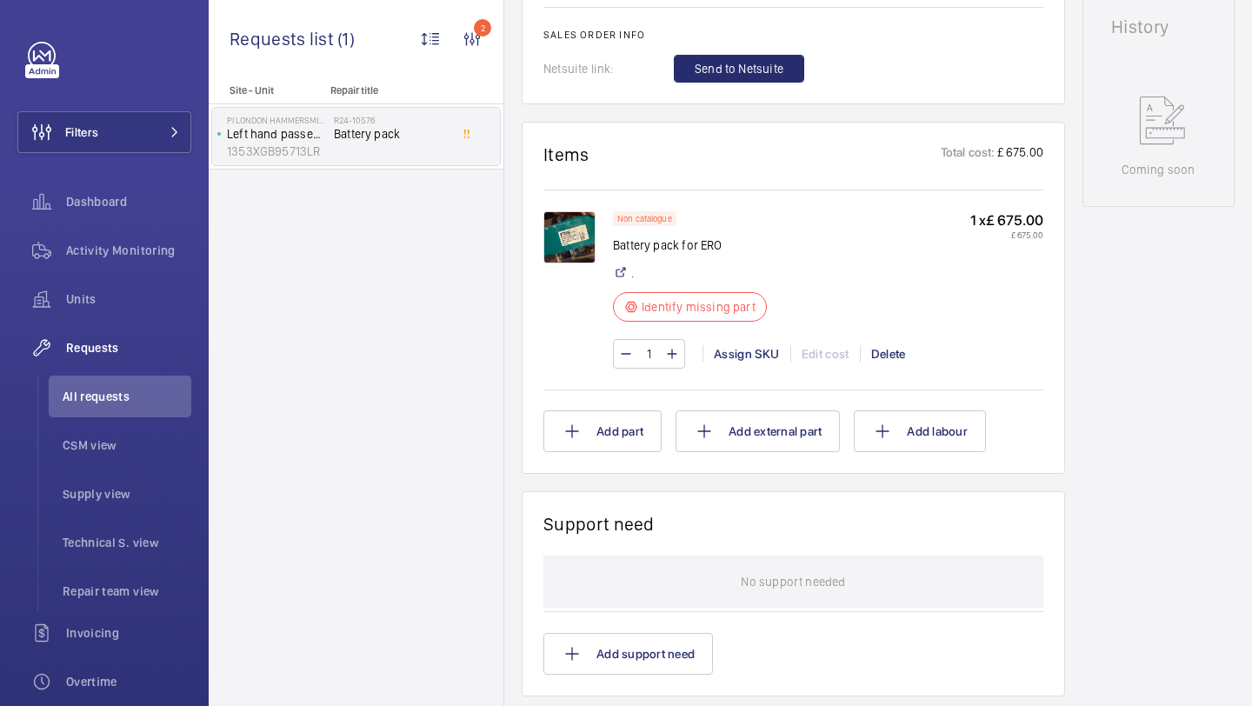
click at [577, 264] on img at bounding box center [570, 237] width 52 height 52
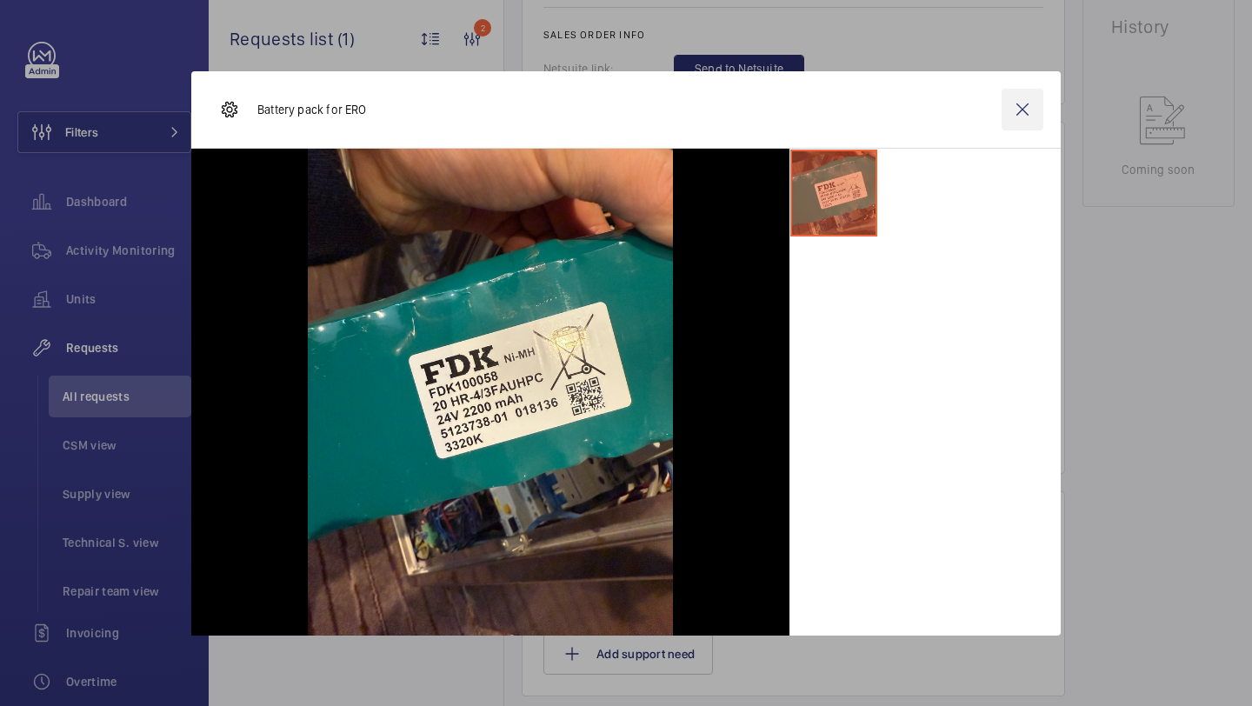
click at [1023, 119] on wm-front-icon-button at bounding box center [1023, 110] width 42 height 42
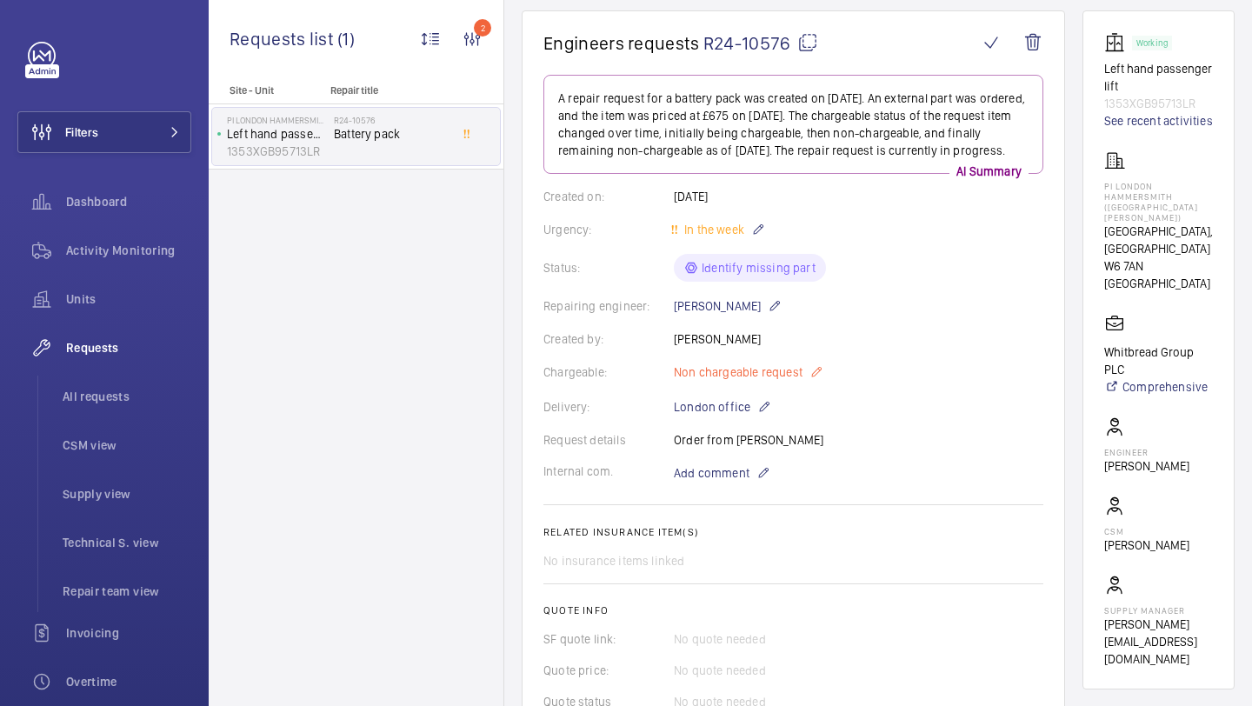
scroll to position [611, 0]
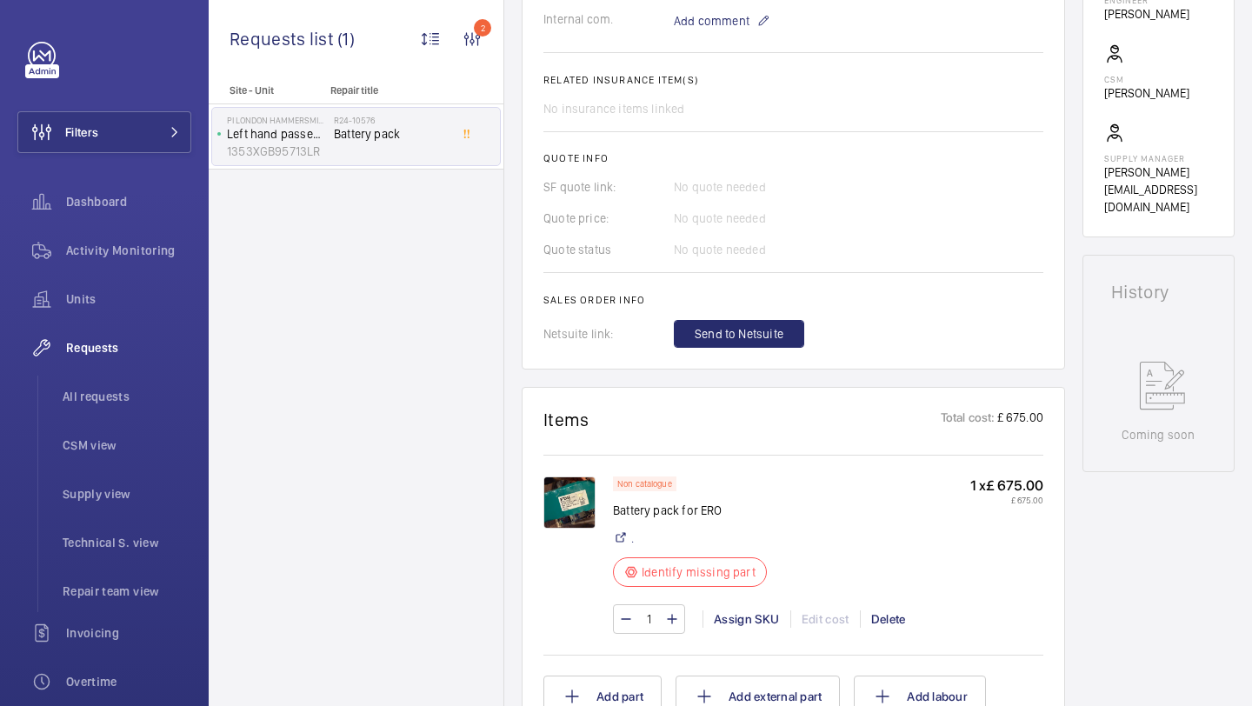
click at [571, 505] on img at bounding box center [570, 503] width 52 height 52
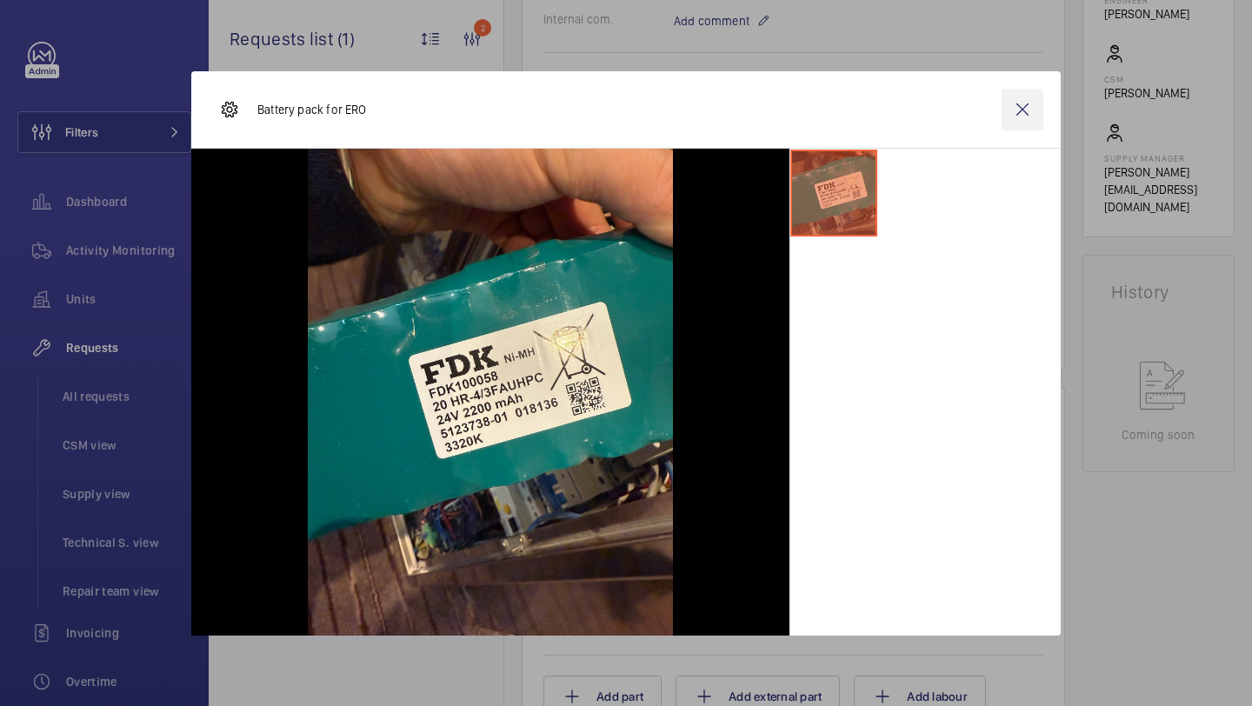
click at [1009, 118] on wm-front-icon-button at bounding box center [1023, 110] width 42 height 42
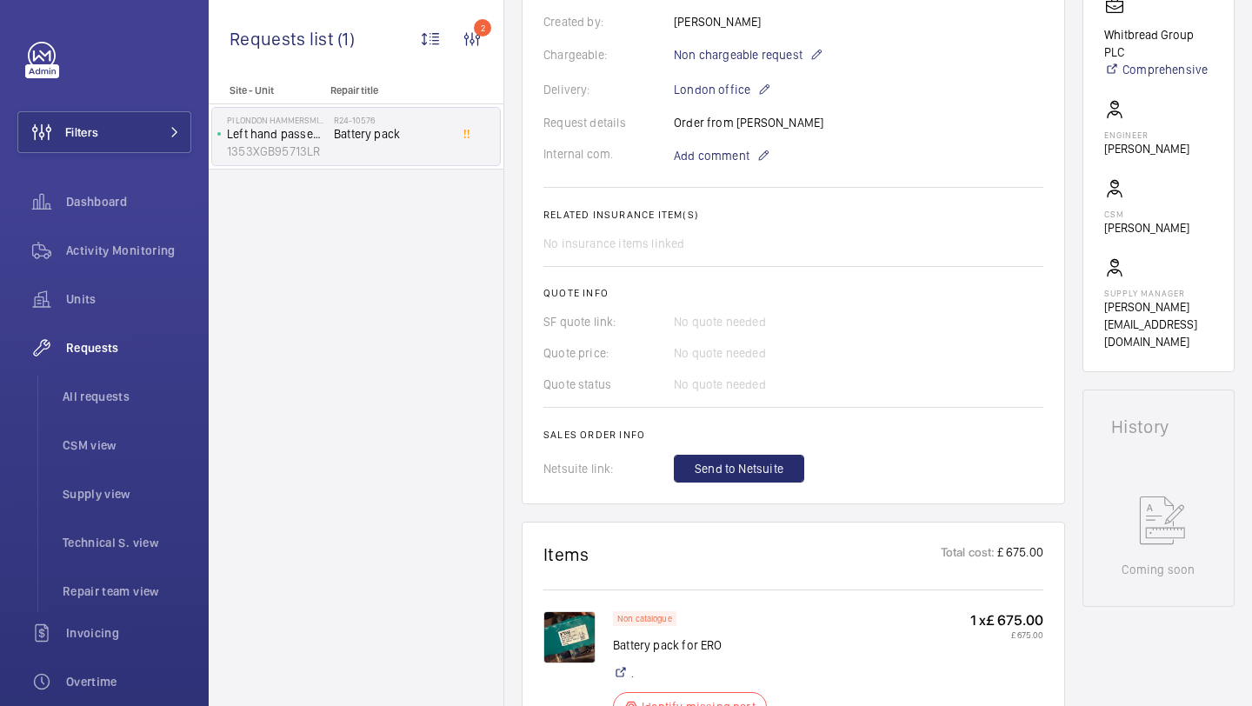
scroll to position [567, 0]
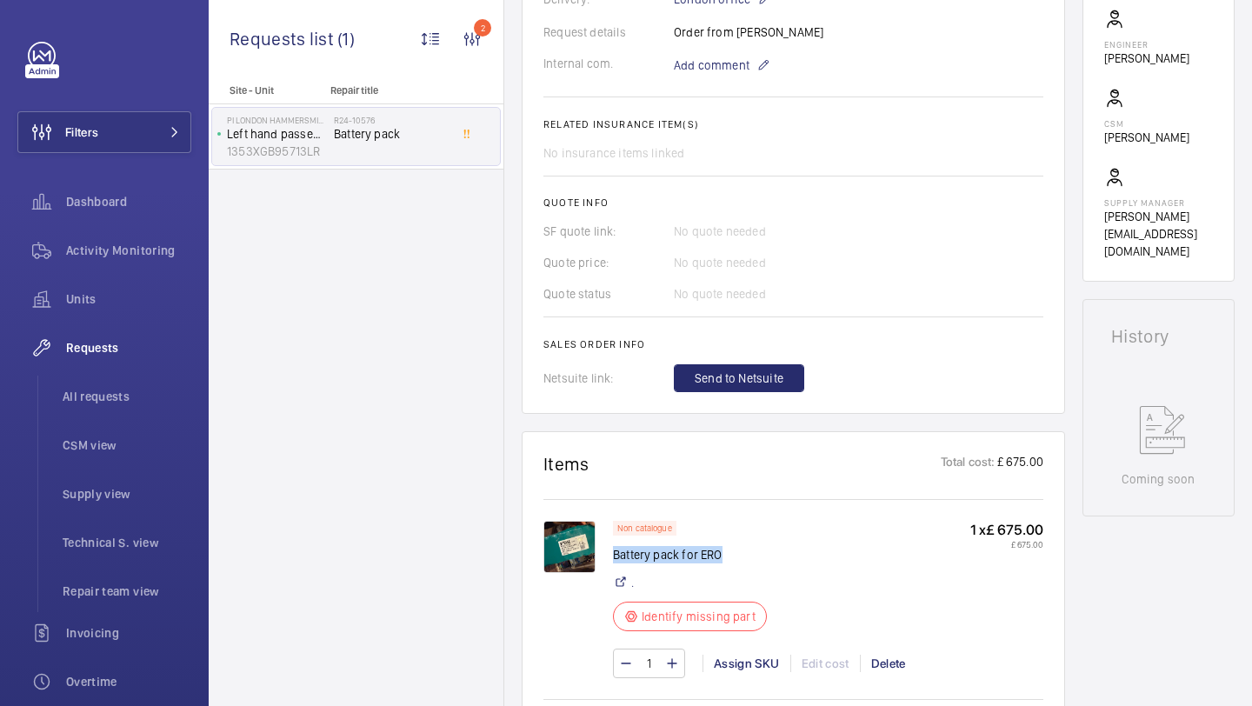
drag, startPoint x: 725, startPoint y: 579, endPoint x: 613, endPoint y: 578, distance: 111.3
click at [613, 564] on p "Battery pack for ERO" at bounding box center [695, 554] width 164 height 17
copy p "Battery pack for ERO"
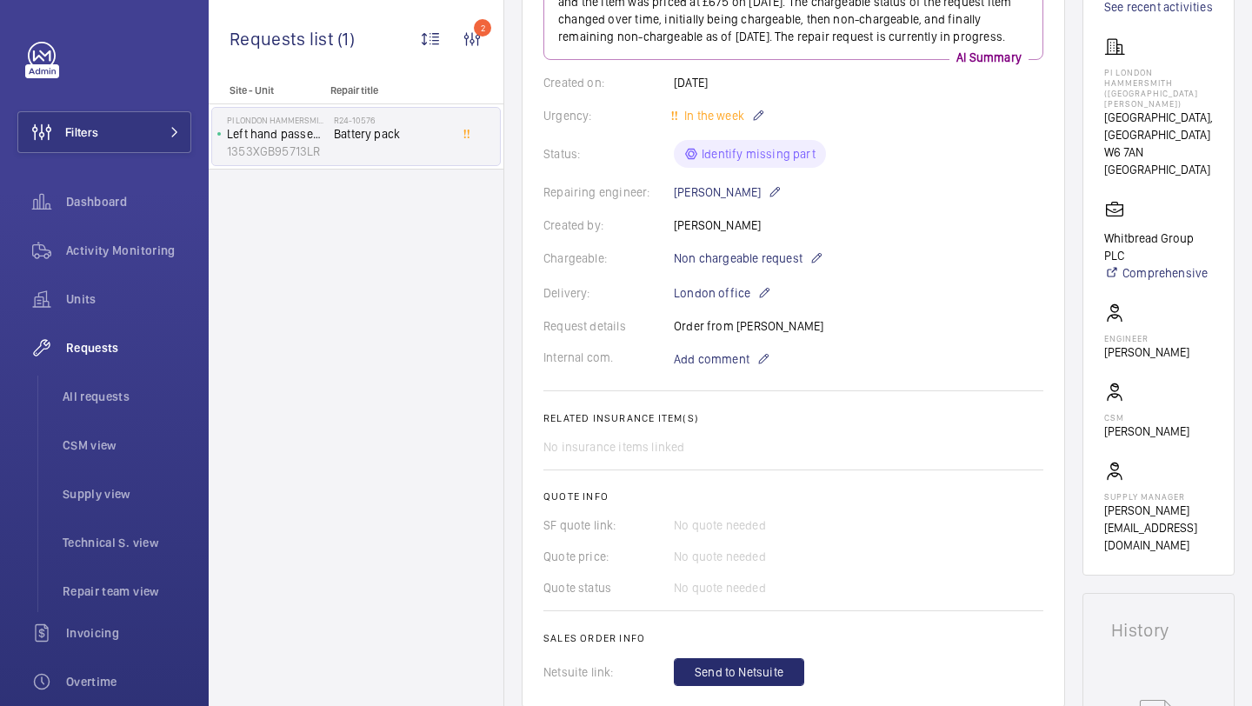
scroll to position [0, 0]
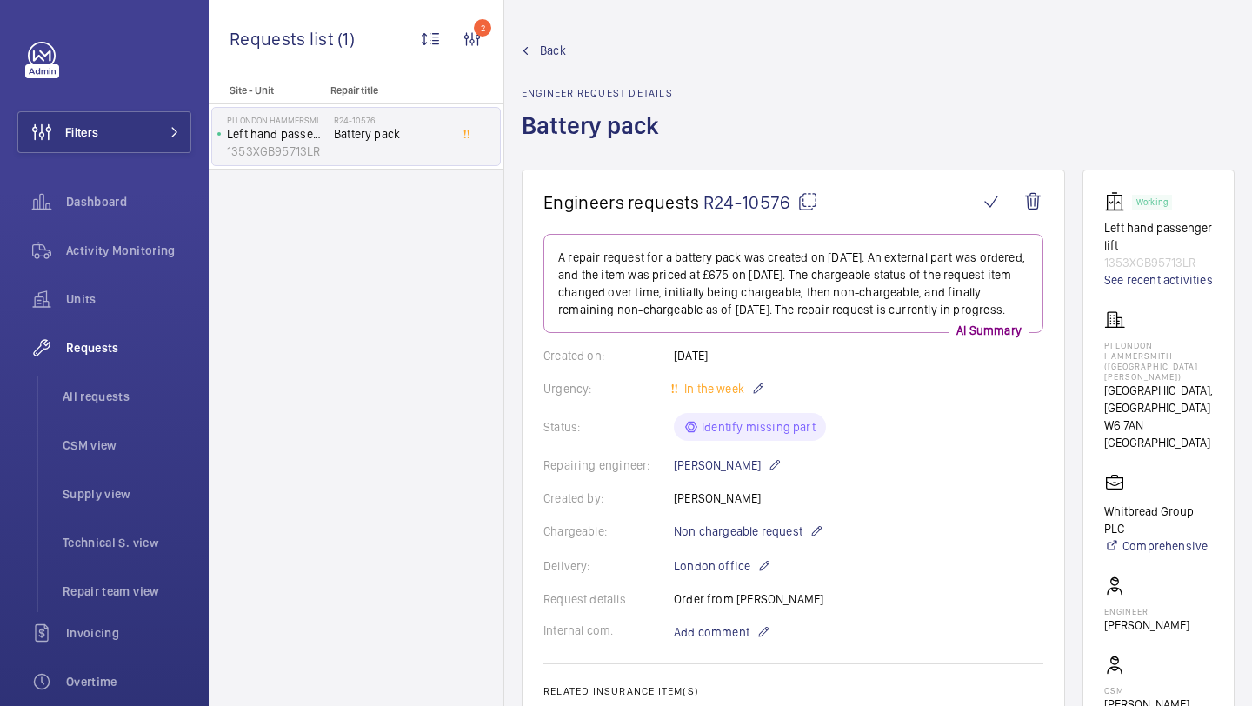
drag, startPoint x: 787, startPoint y: 209, endPoint x: 705, endPoint y: 208, distance: 81.8
click at [705, 208] on span "R24-10576" at bounding box center [761, 202] width 115 height 22
copy span "R24-10576"
click at [150, 385] on li "All requests" at bounding box center [120, 397] width 143 height 42
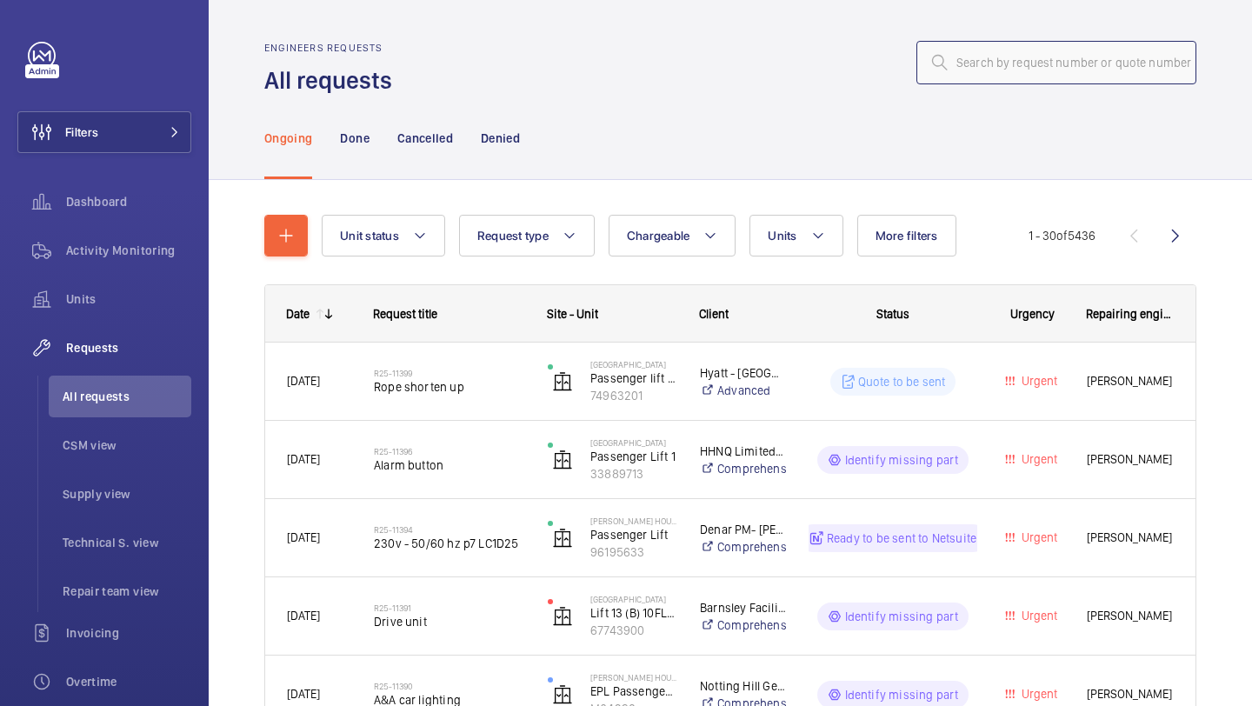
click at [1039, 61] on input "text" at bounding box center [1057, 62] width 280 height 43
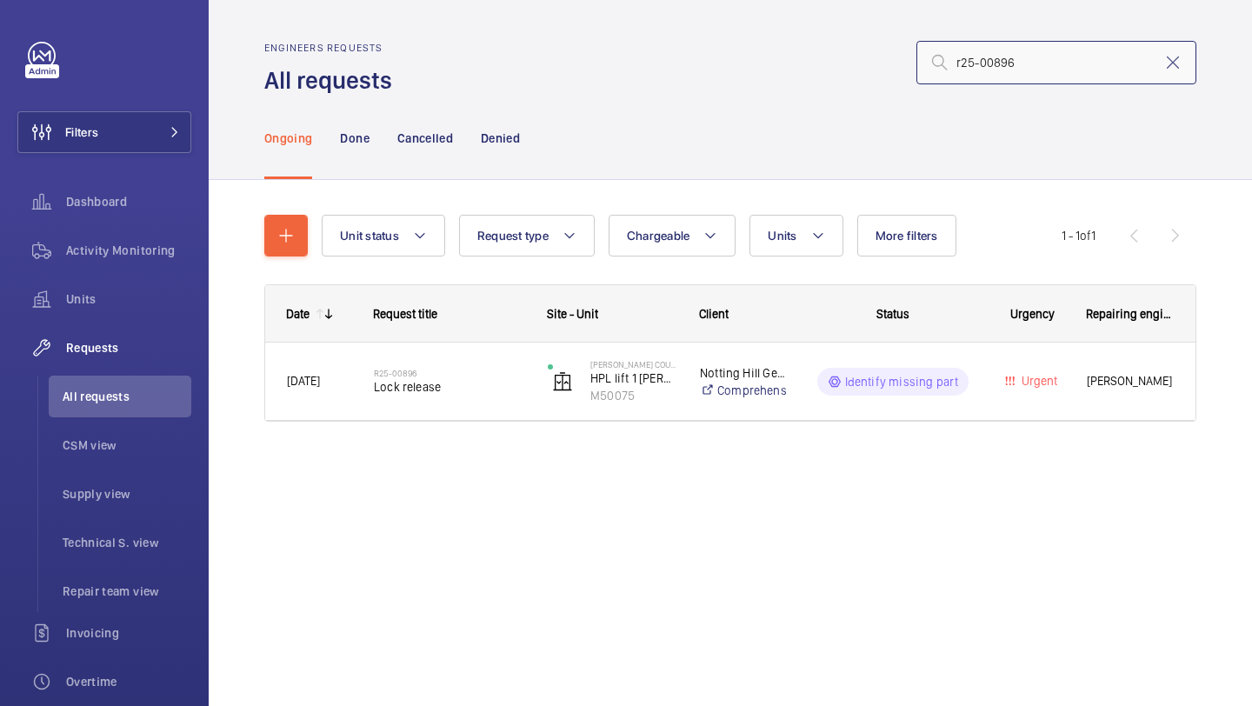
type input "r25-00896"
click at [466, 444] on div "Date Request title Site - Unit Client" at bounding box center [730, 373] width 932 height 179
click at [471, 415] on div "R25-00896 Lock release" at bounding box center [439, 382] width 172 height 78
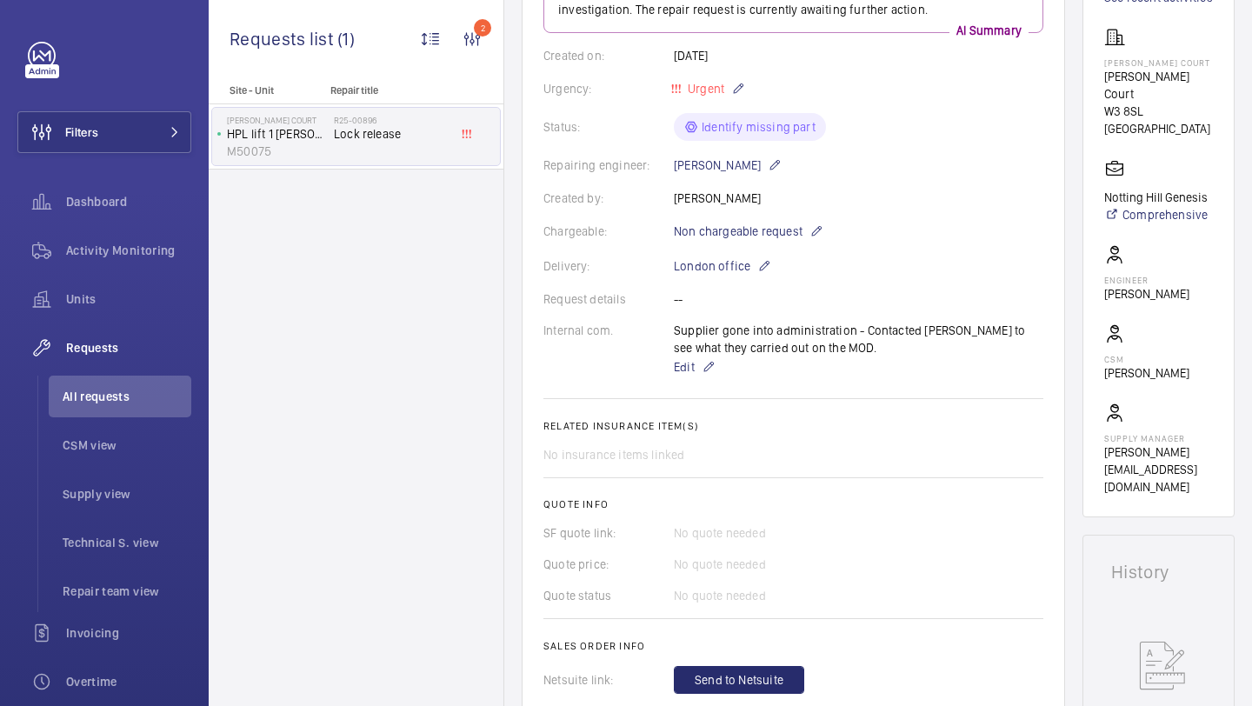
scroll to position [135, 0]
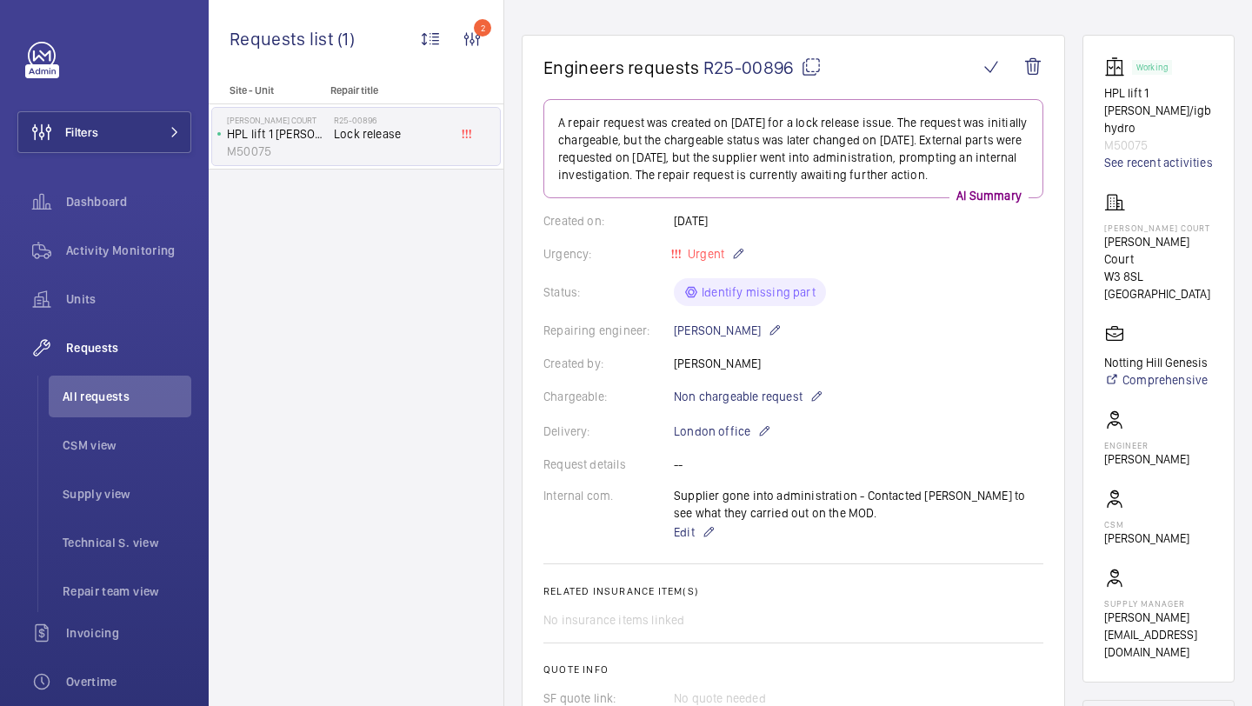
drag, startPoint x: 798, startPoint y: 70, endPoint x: 709, endPoint y: 69, distance: 89.6
click at [710, 69] on span "R25-00896" at bounding box center [763, 68] width 118 height 22
copy span "25-00896"
drag, startPoint x: 705, startPoint y: 68, endPoint x: 791, endPoint y: 73, distance: 85.4
click at [791, 73] on span "R25-00896" at bounding box center [763, 68] width 118 height 22
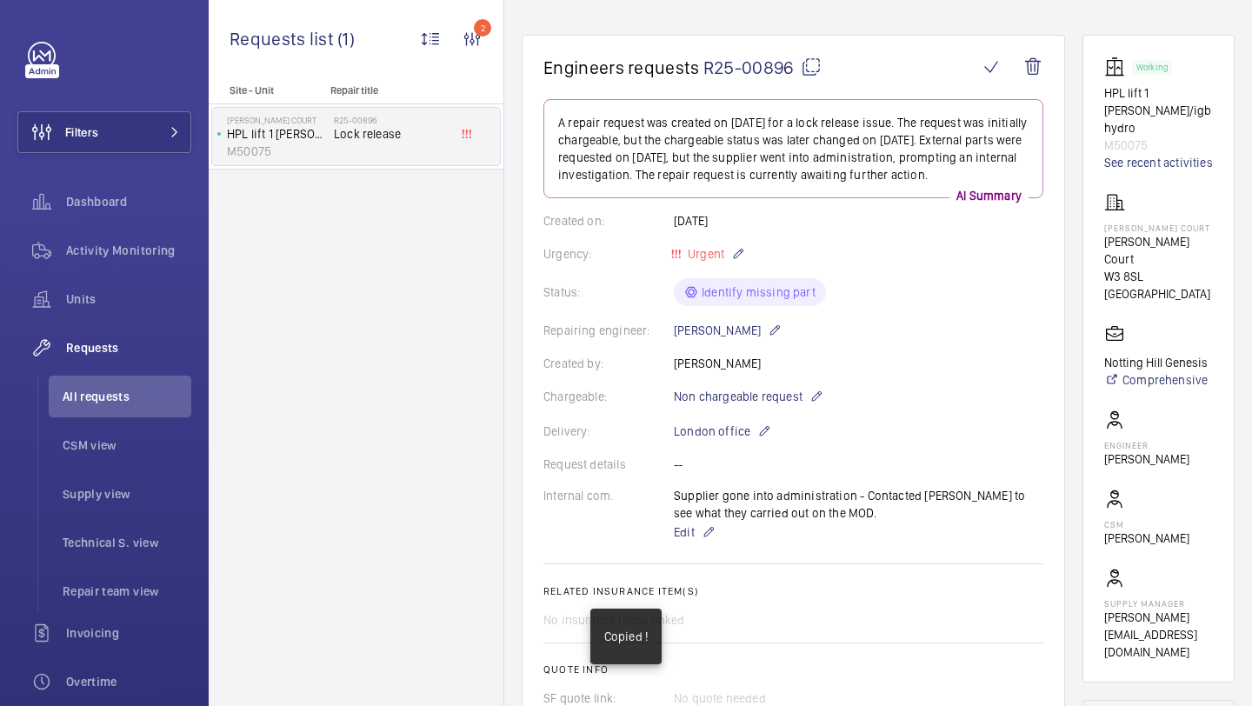
copy span "R25-00896"
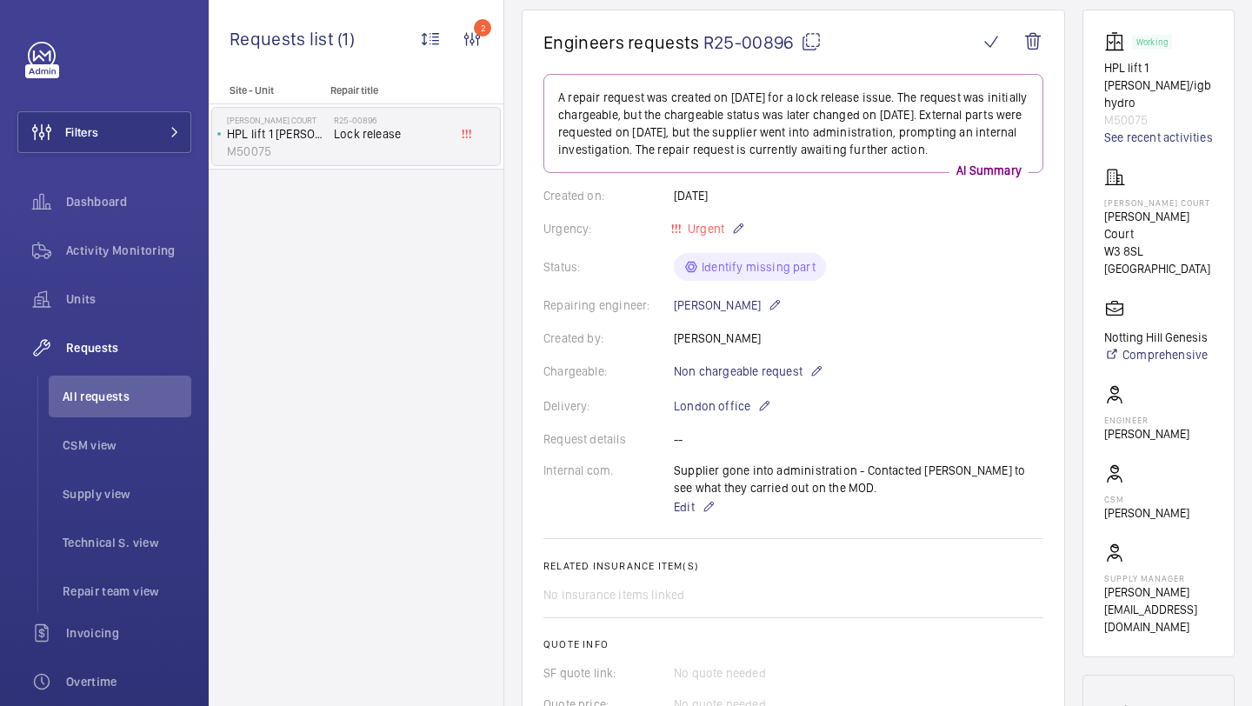
scroll to position [869, 0]
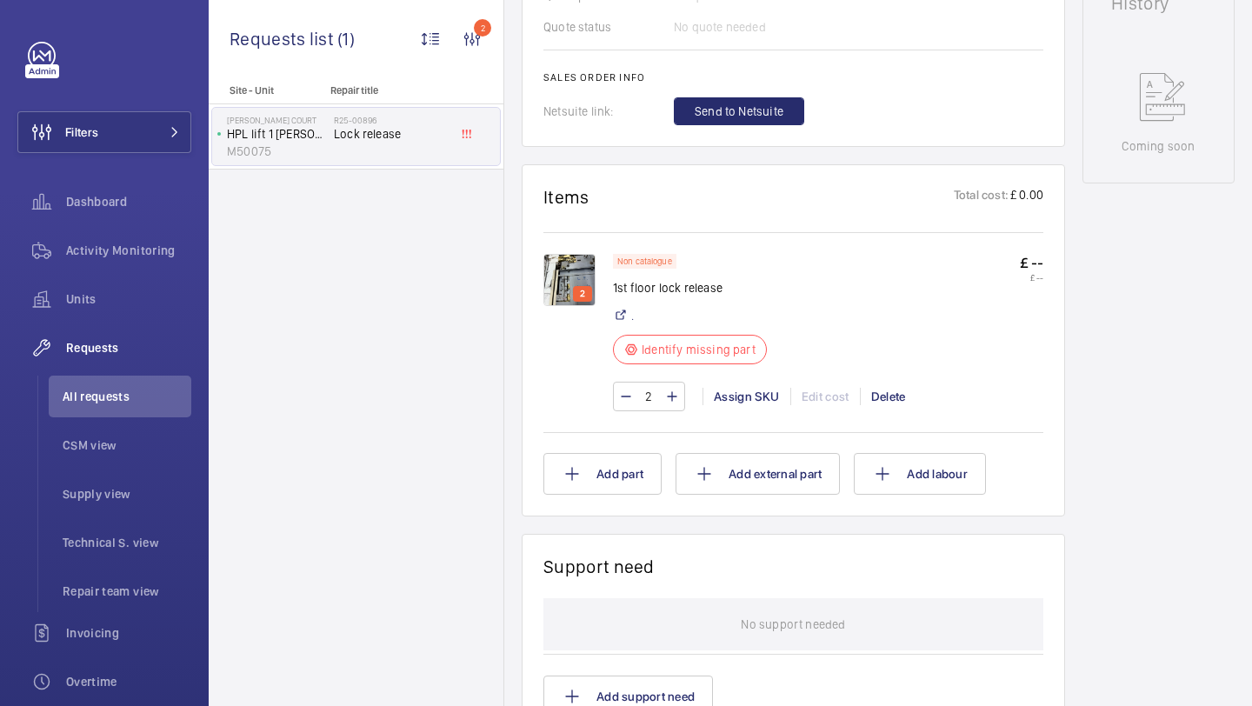
click at [585, 274] on img at bounding box center [570, 280] width 52 height 52
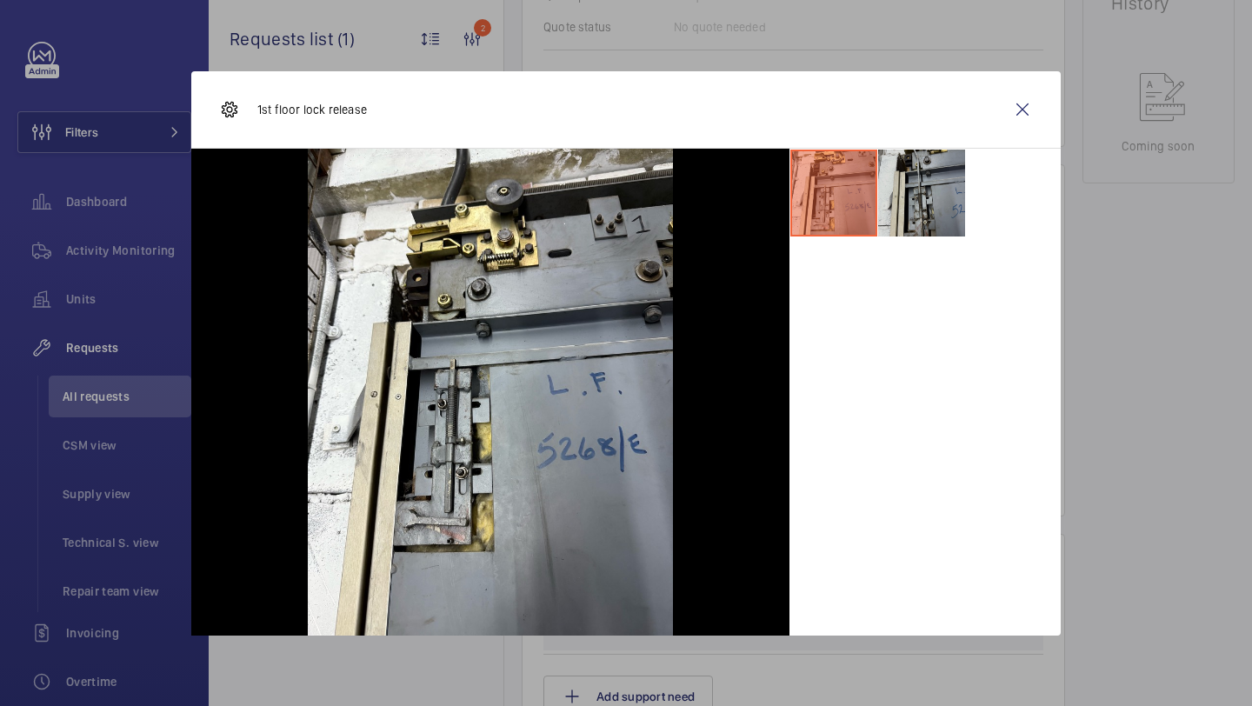
click at [885, 193] on li at bounding box center [921, 193] width 87 height 87
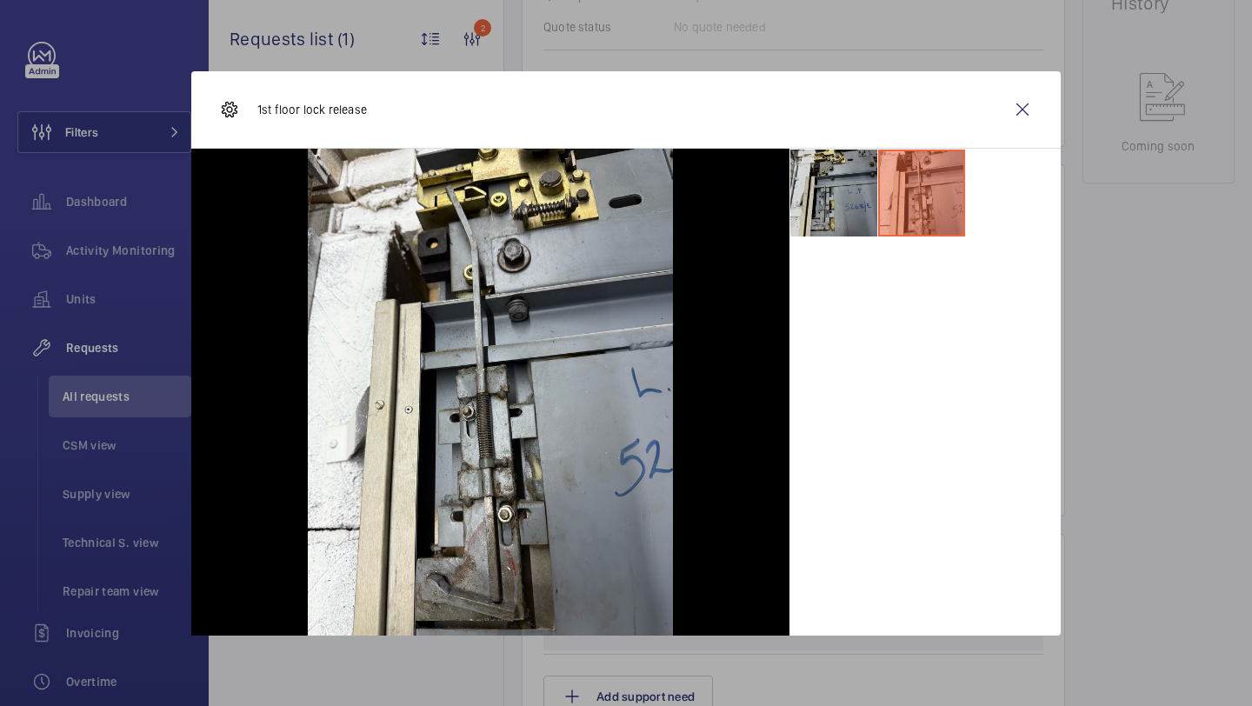
click at [835, 206] on li at bounding box center [834, 193] width 87 height 87
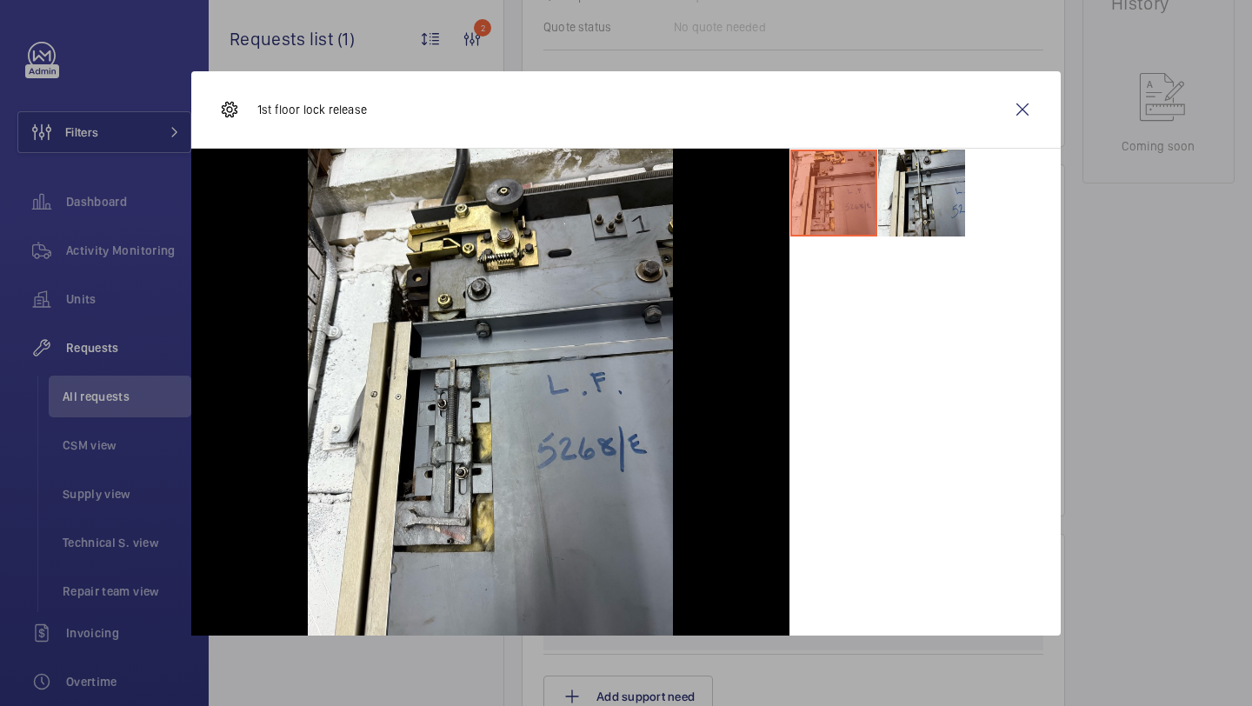
click at [830, 168] on li at bounding box center [834, 193] width 87 height 87
click at [898, 183] on li at bounding box center [921, 193] width 87 height 87
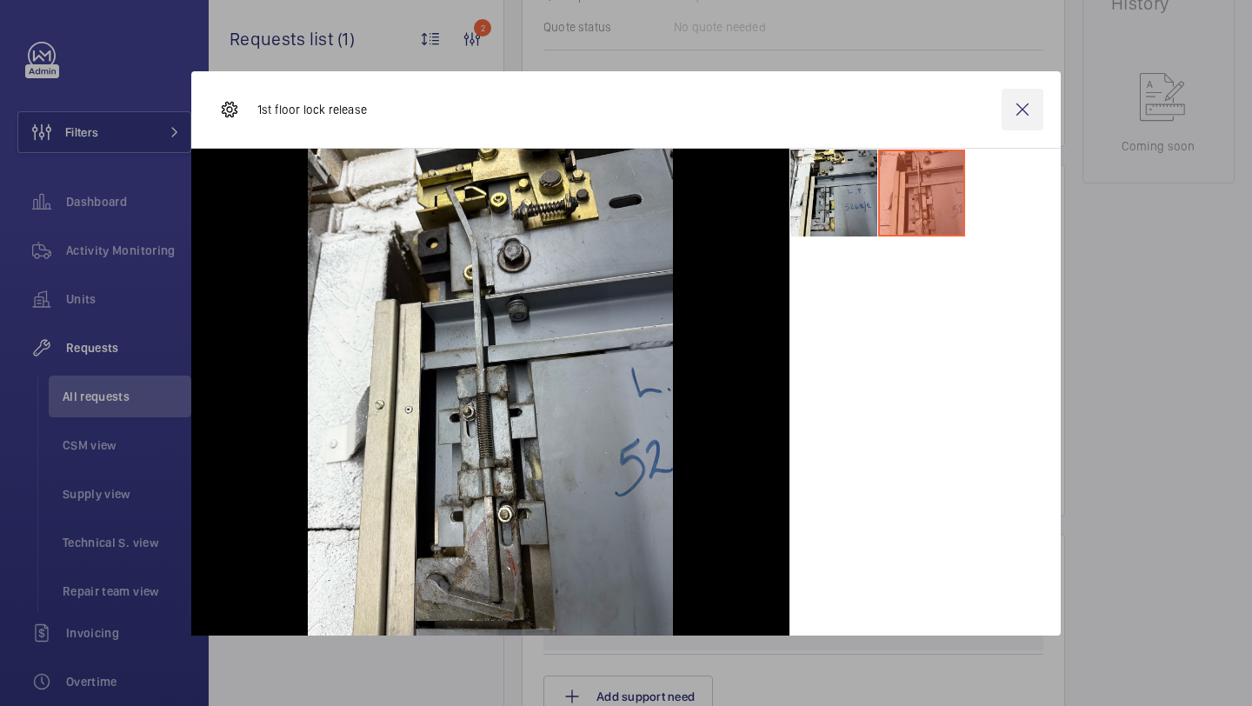
click at [1009, 107] on wm-front-icon-button at bounding box center [1023, 110] width 42 height 42
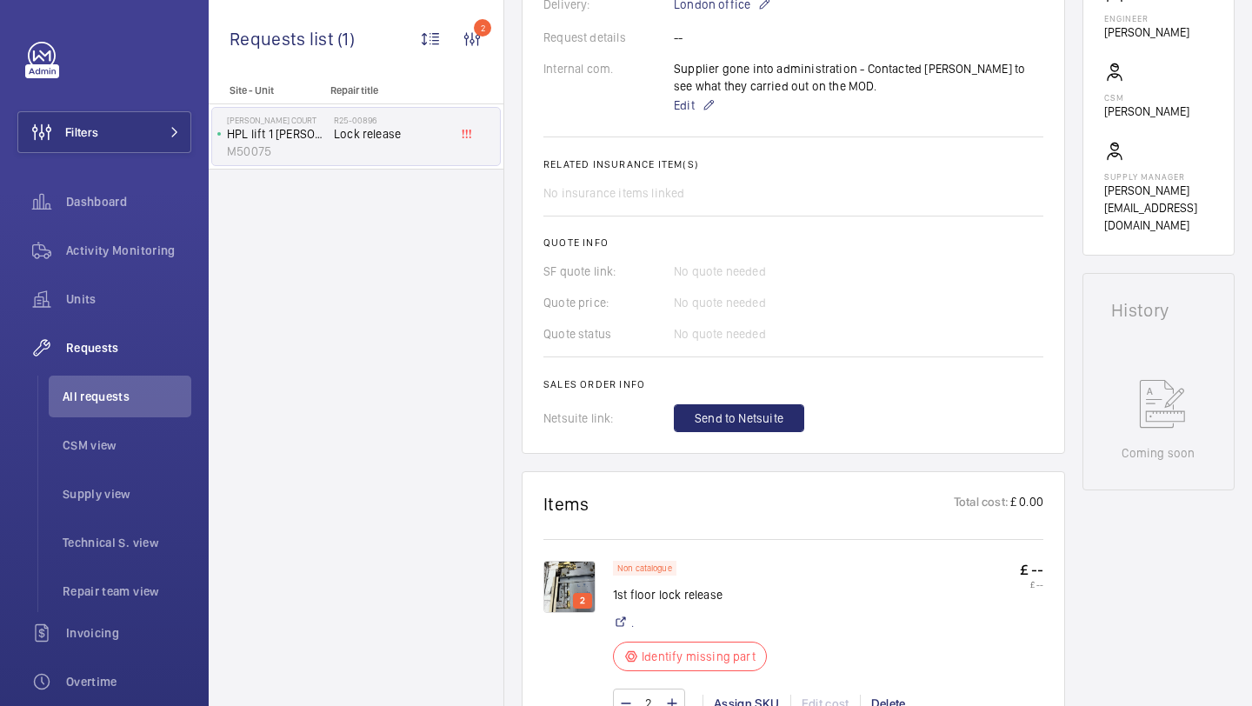
scroll to position [334, 0]
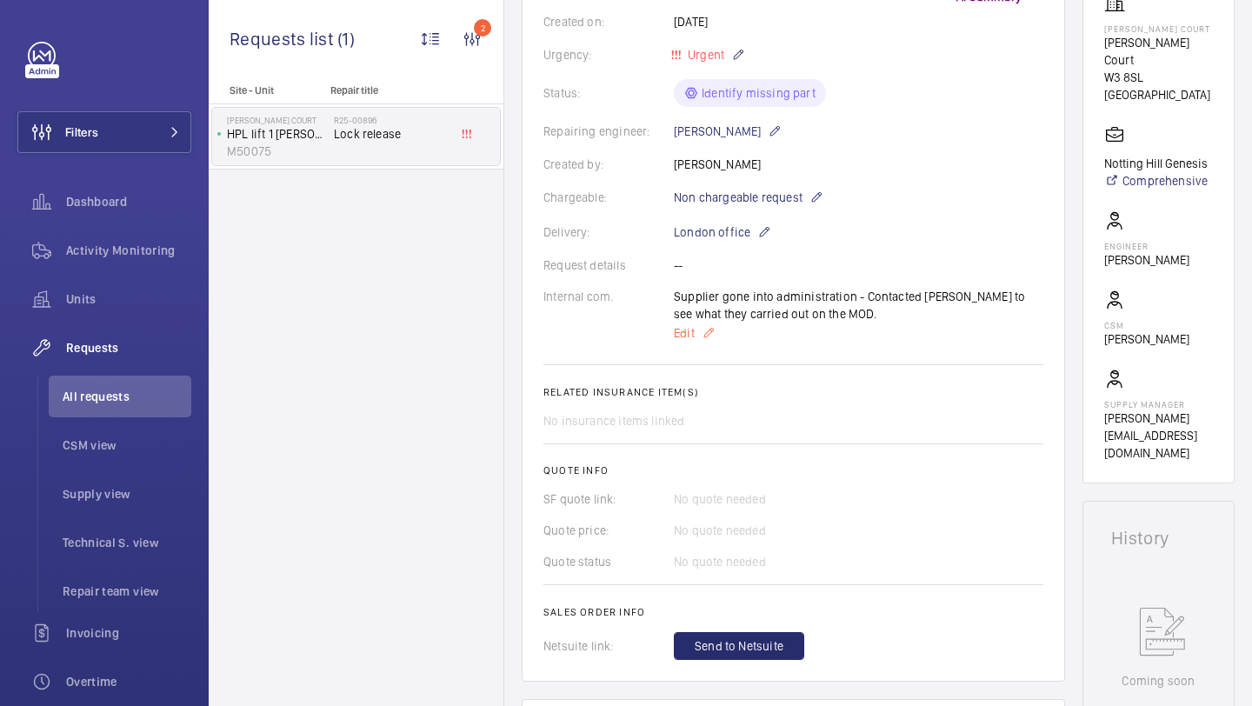
click at [707, 344] on mat-icon at bounding box center [709, 333] width 14 height 21
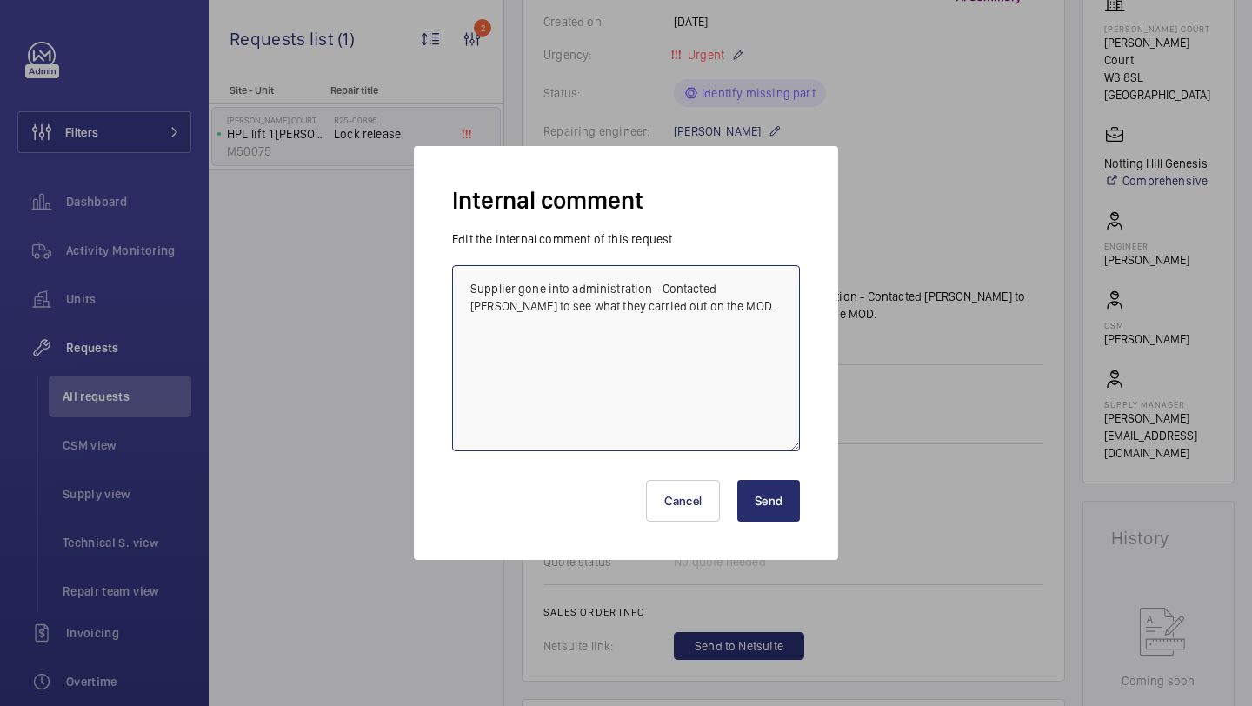
click at [717, 324] on textarea "Supplier gone into administration - Contacted Alex Blow to see what they carrie…" at bounding box center [626, 358] width 348 height 186
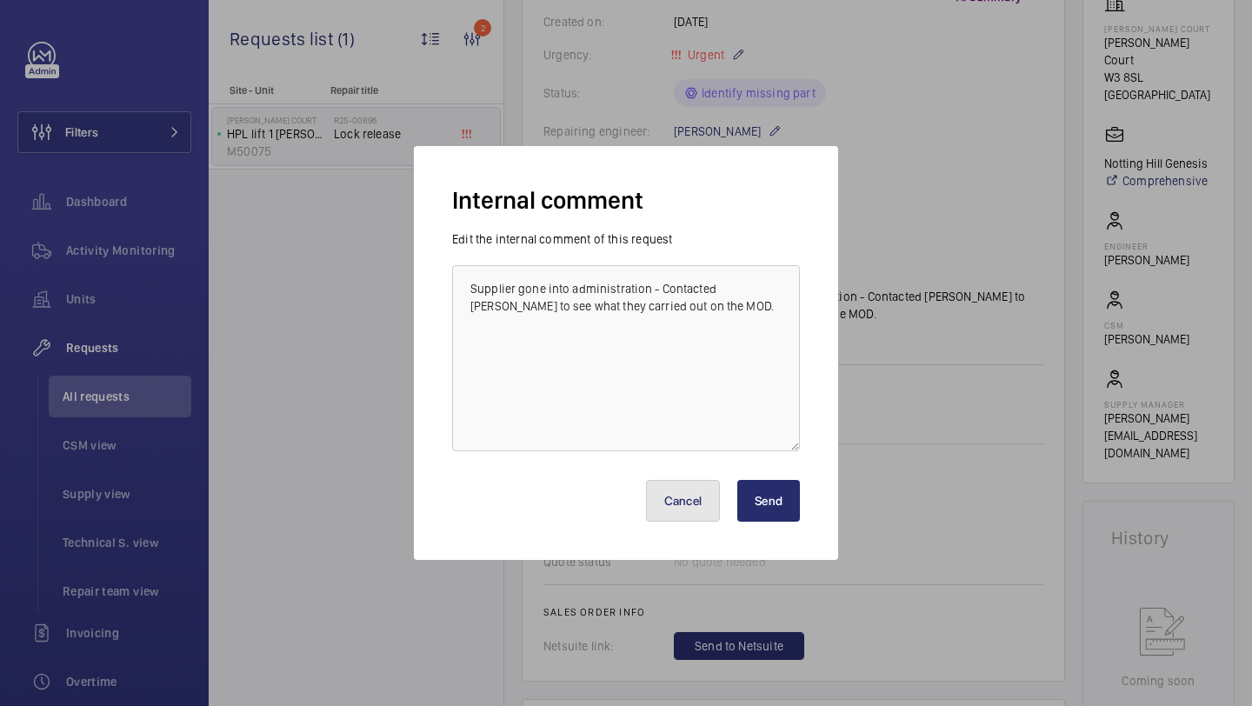
click at [680, 484] on button "Cancel" at bounding box center [683, 501] width 75 height 42
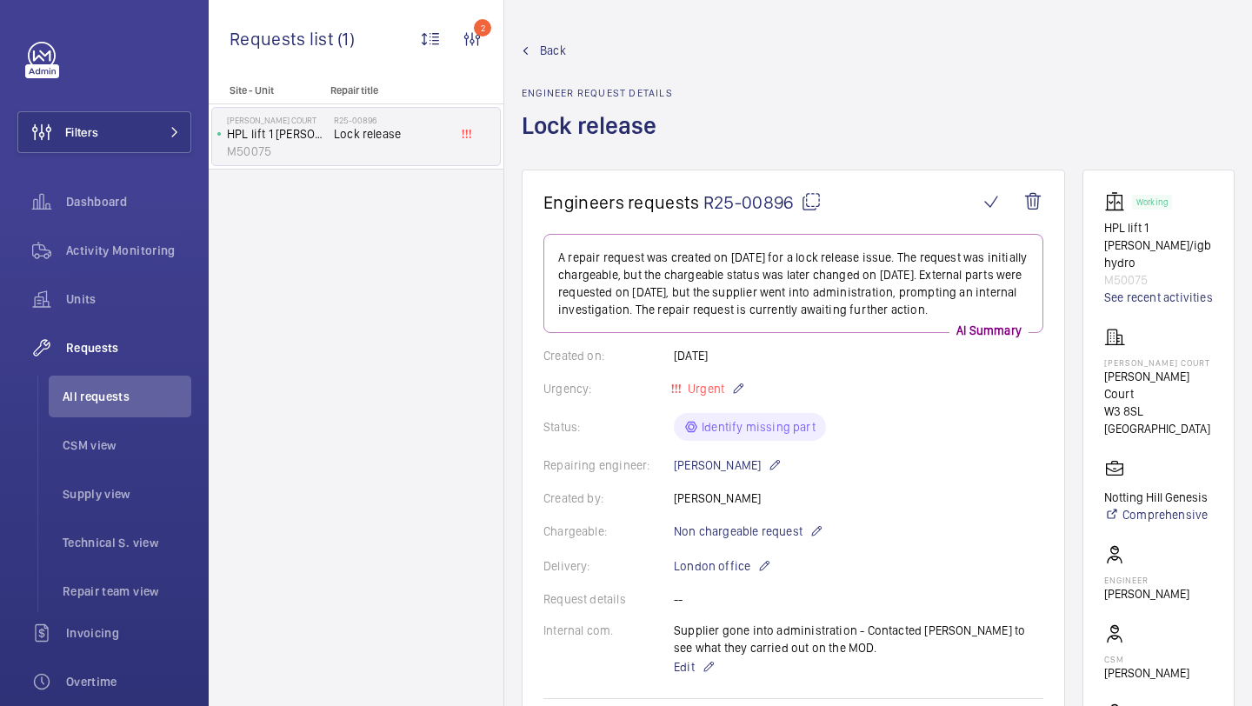
scroll to position [90, 0]
